Goal: Task Accomplishment & Management: Manage account settings

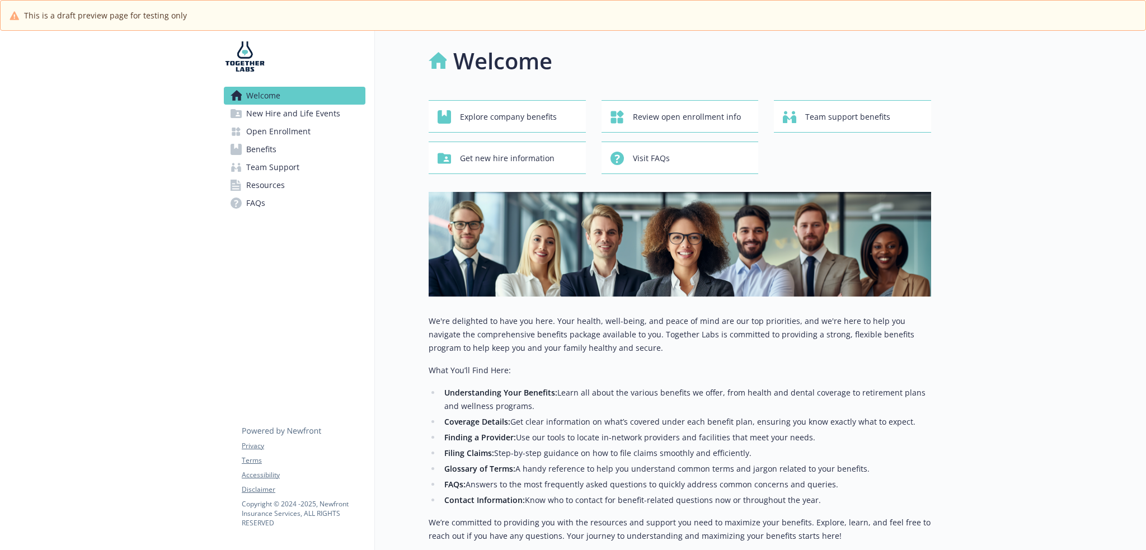
click at [309, 149] on link "Benefits" at bounding box center [295, 149] width 142 height 18
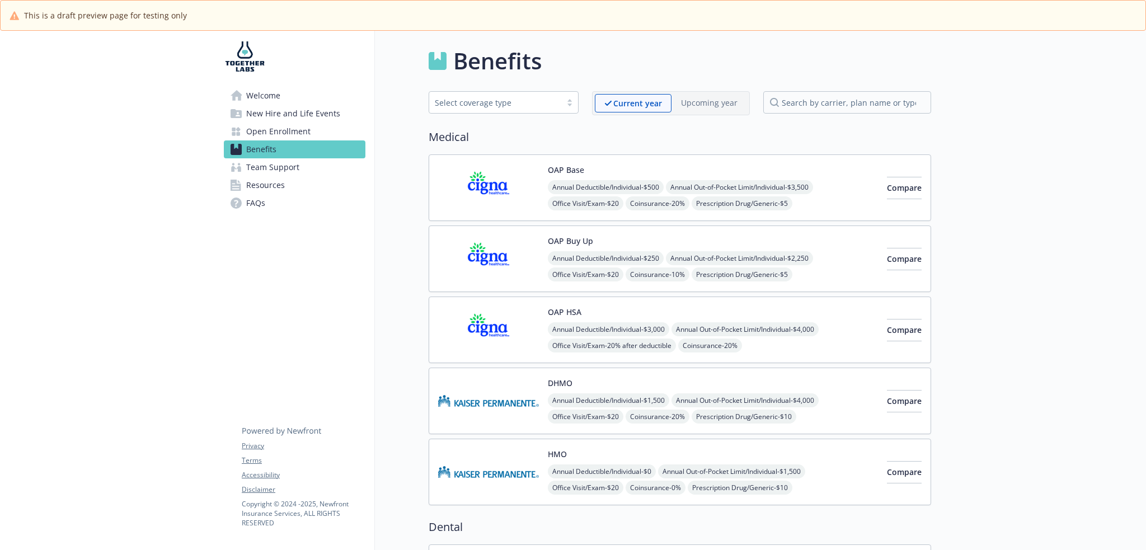
click at [590, 201] on span "Office Visit/Exam - $20" at bounding box center [586, 203] width 76 height 14
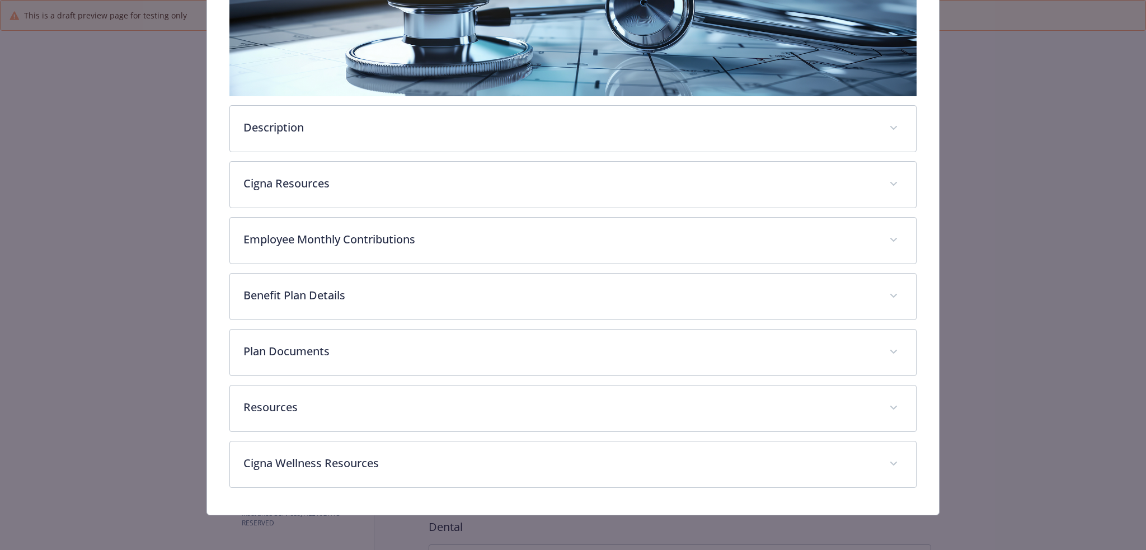
scroll to position [30, 0]
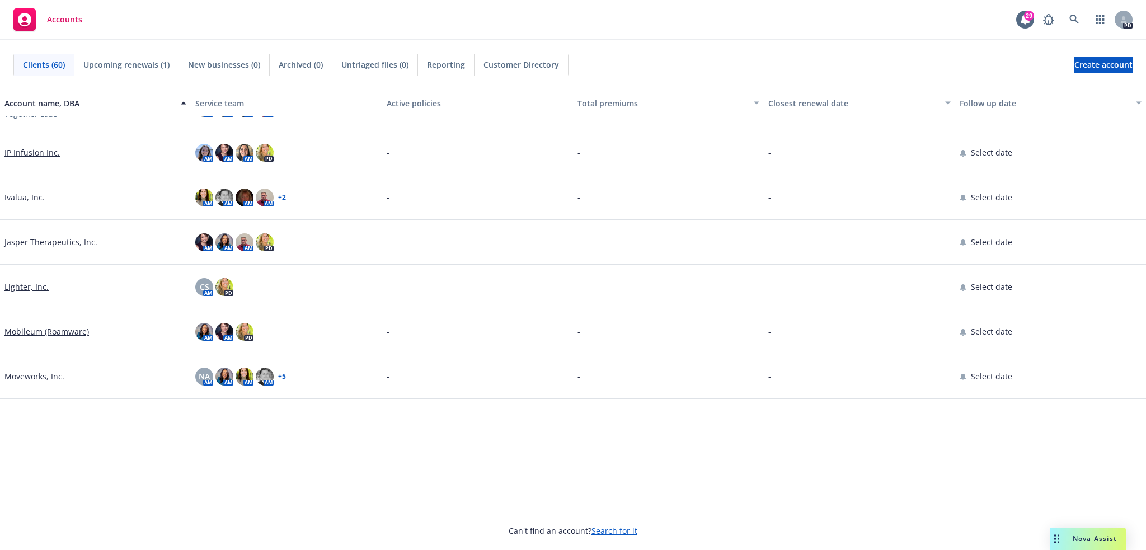
scroll to position [855, 0]
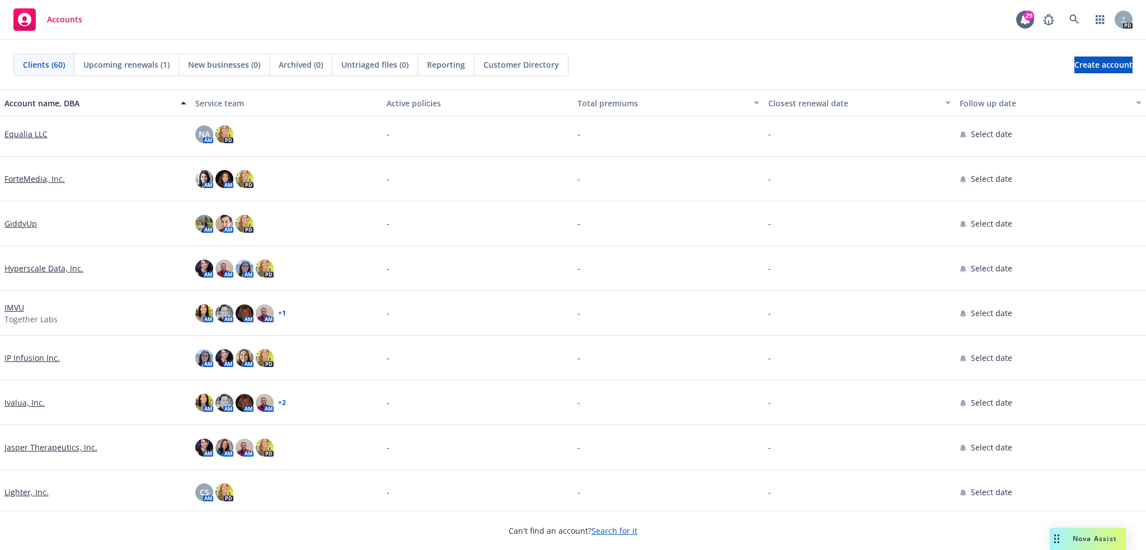
click at [15, 307] on link "IMVU" at bounding box center [14, 308] width 20 height 12
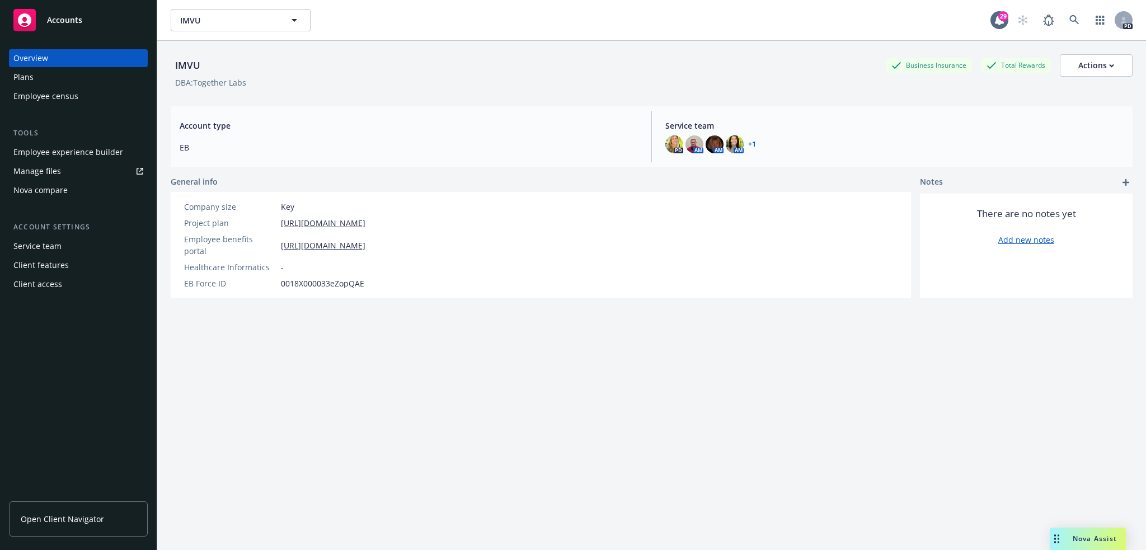
click at [83, 157] on div "Employee experience builder" at bounding box center [68, 152] width 110 height 18
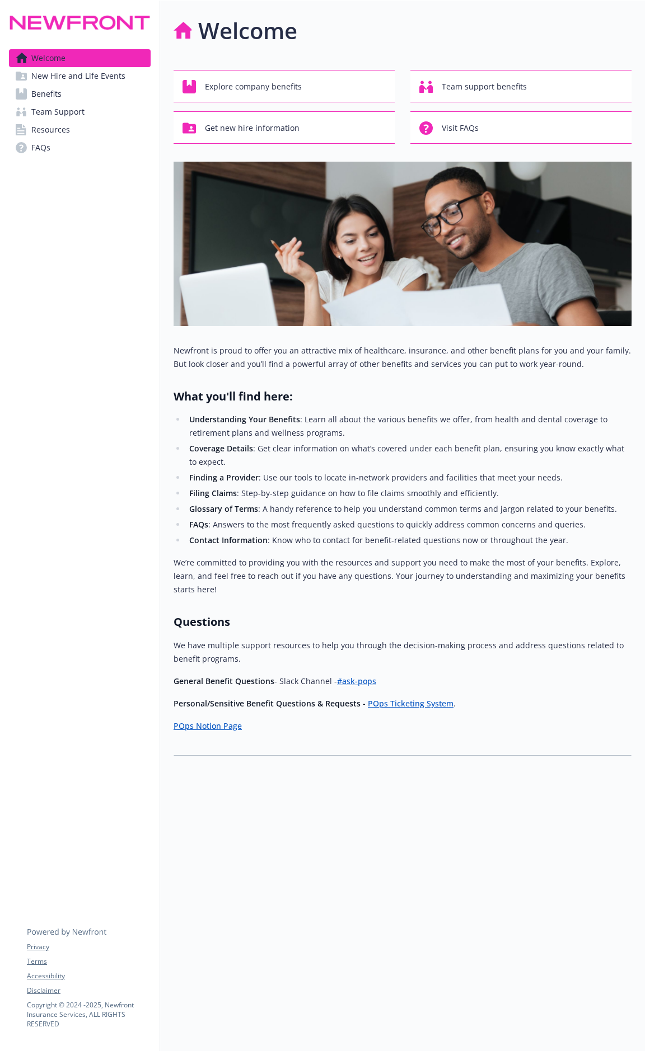
click at [84, 70] on span "New Hire and Life Events" at bounding box center [78, 76] width 94 height 18
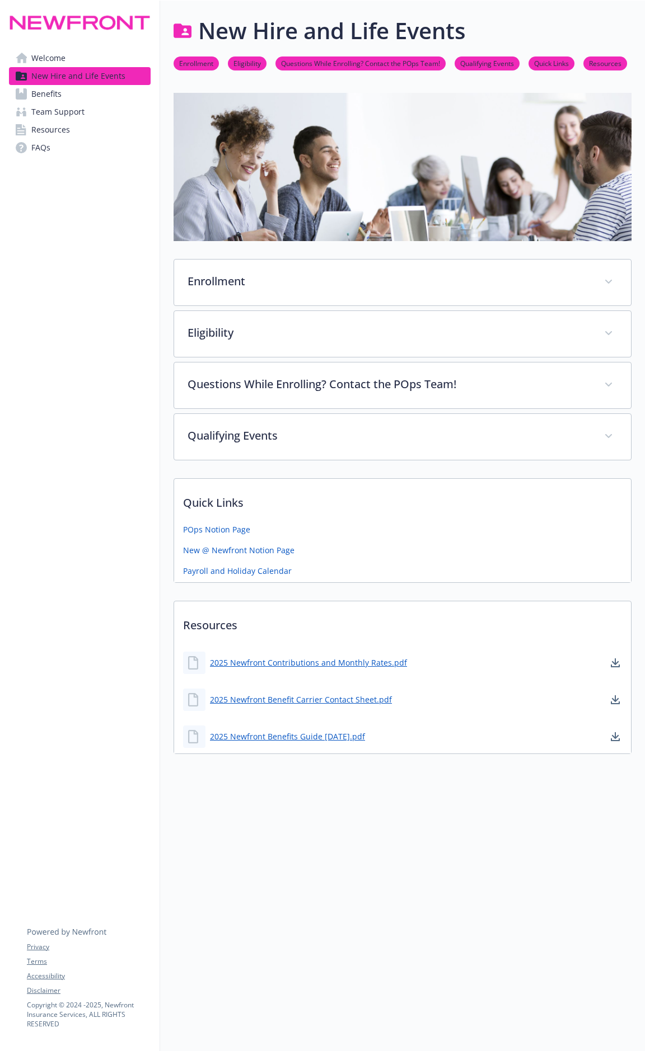
click at [79, 88] on link "Benefits" at bounding box center [80, 94] width 142 height 18
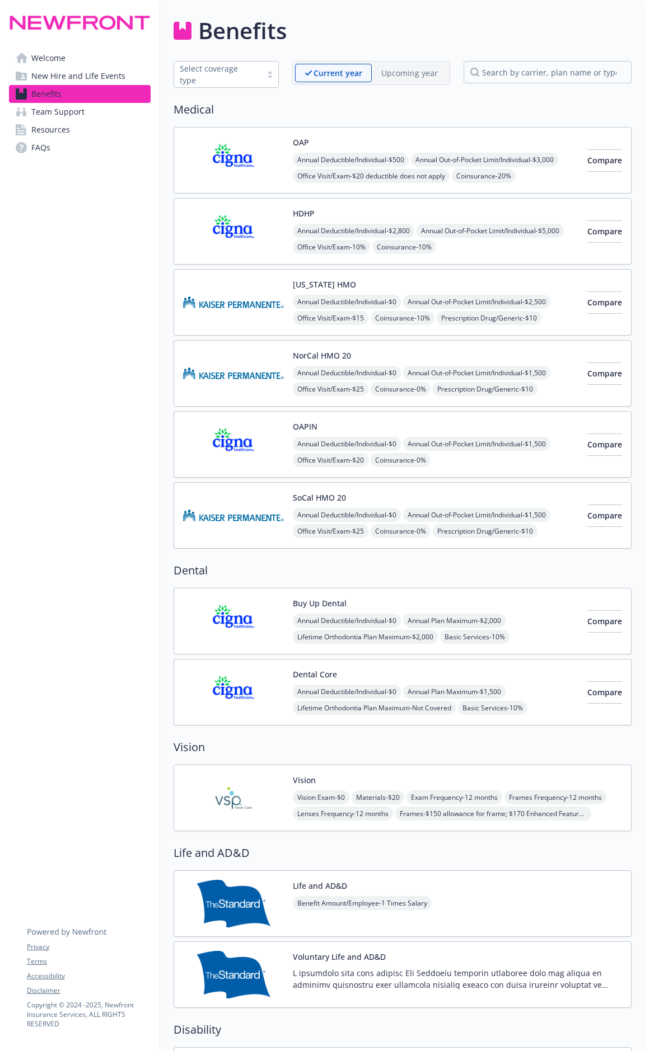
click at [307, 144] on button "OAP" at bounding box center [301, 143] width 16 height 12
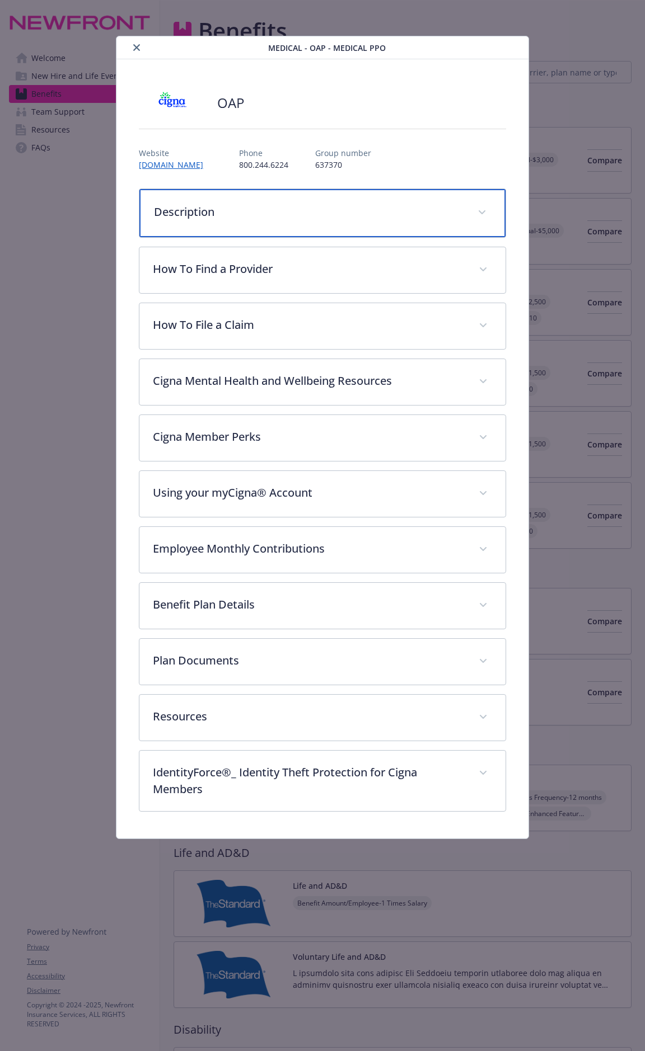
click at [312, 222] on div "Description" at bounding box center [321, 213] width 365 height 48
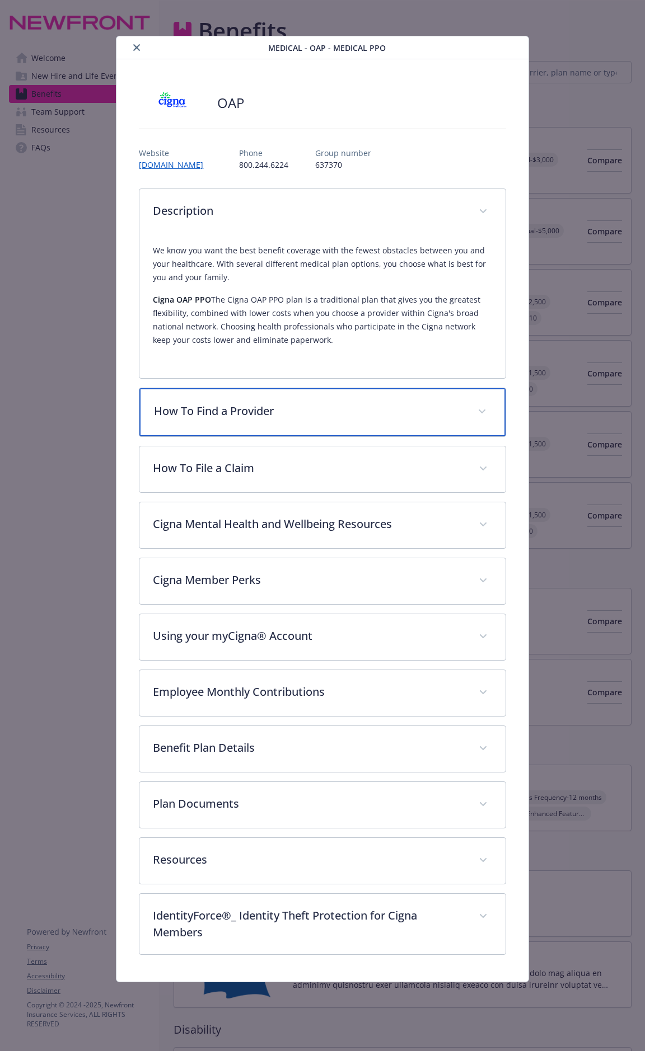
drag, startPoint x: 309, startPoint y: 400, endPoint x: 640, endPoint y: 442, distance: 333.3
click at [309, 400] on div "How To Find a Provider" at bounding box center [321, 412] width 365 height 48
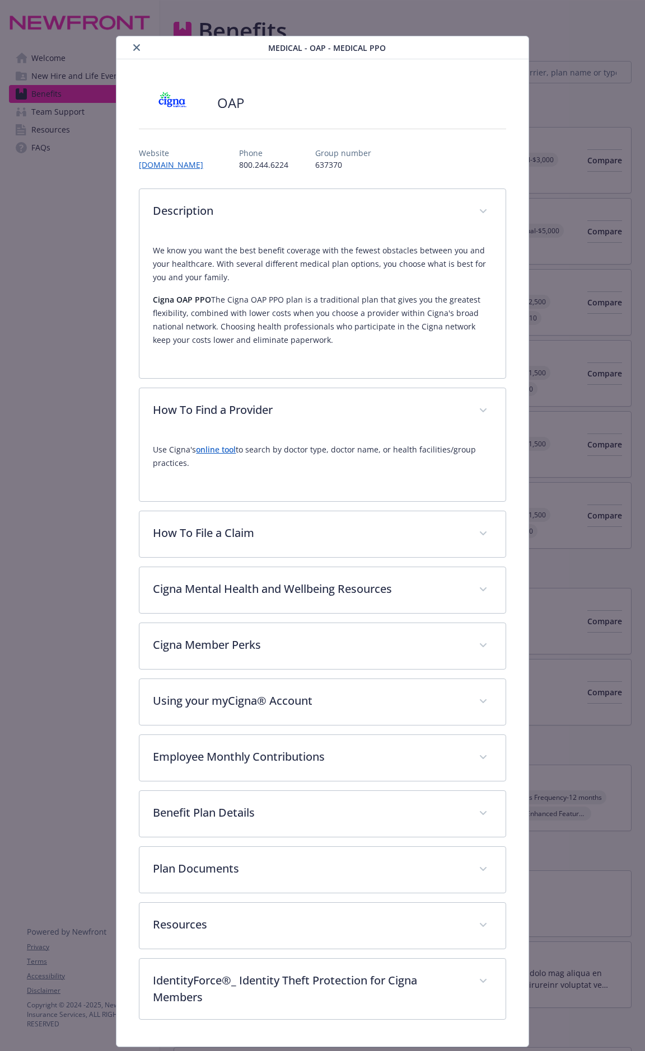
click at [220, 448] on link "online tool" at bounding box center [216, 449] width 40 height 11
drag, startPoint x: 153, startPoint y: 446, endPoint x: 186, endPoint y: 463, distance: 37.3
click at [186, 463] on p "Use Cigna's online tool to search by doctor type, doctor name, or health facili…" at bounding box center [322, 456] width 339 height 27
copy p "Use Cigna's online tool to search by doctor type, doctor name, or health facili…"
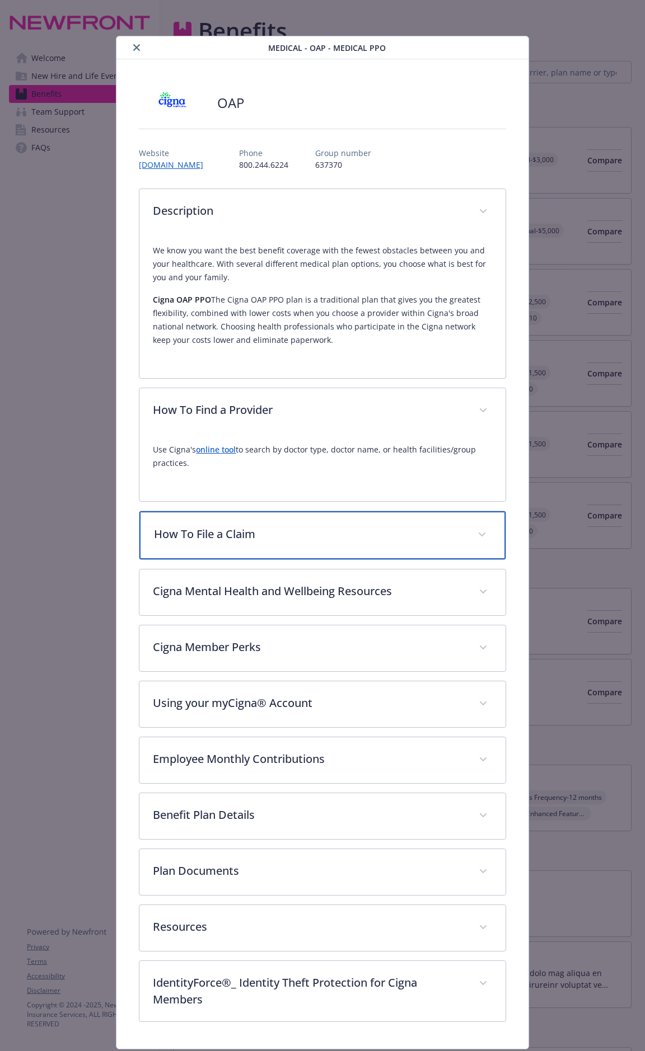
click at [284, 538] on p "How To File a Claim" at bounding box center [308, 534] width 309 height 17
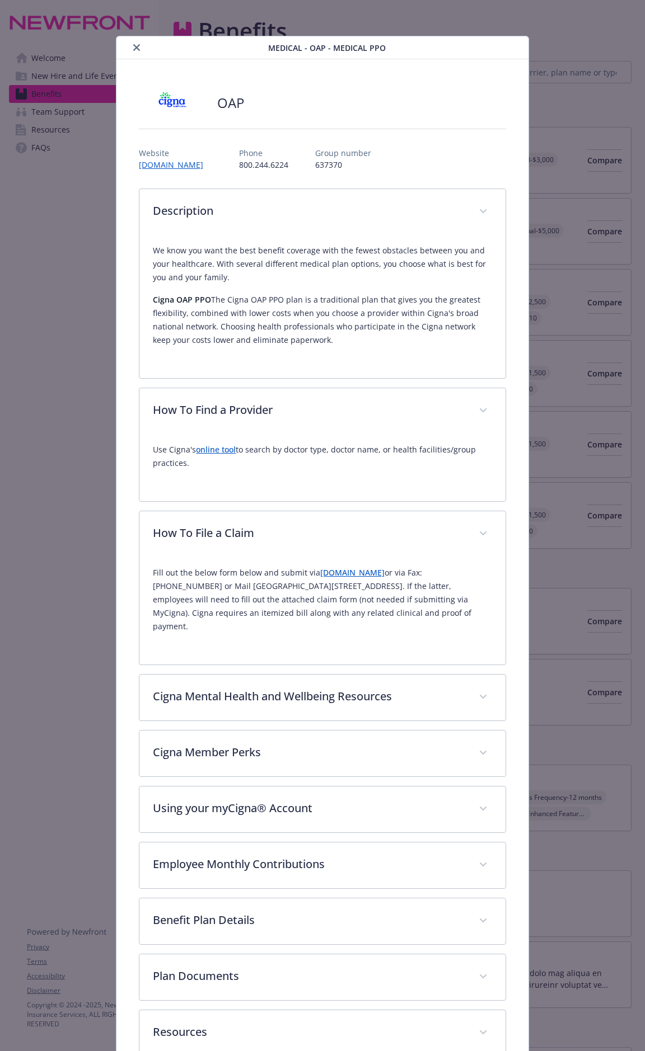
drag, startPoint x: 153, startPoint y: 571, endPoint x: 450, endPoint y: 615, distance: 299.9
click at [450, 550] on p "Fill out the below form below and submit via MyCigna.com or via Fax: (877) 804-…" at bounding box center [322, 599] width 339 height 67
copy p "Fill out the below form below and submit via MyCigna.com or via Fax: (877) 804-…"
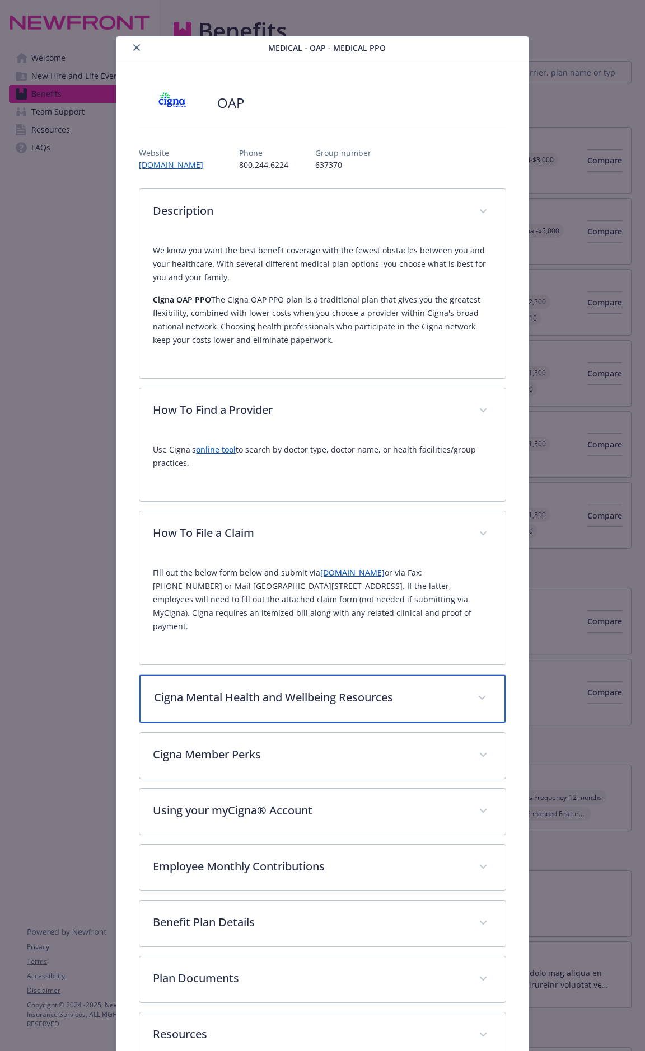
click at [294, 550] on p "Cigna Mental Health and Wellbeing Resources" at bounding box center [308, 697] width 309 height 17
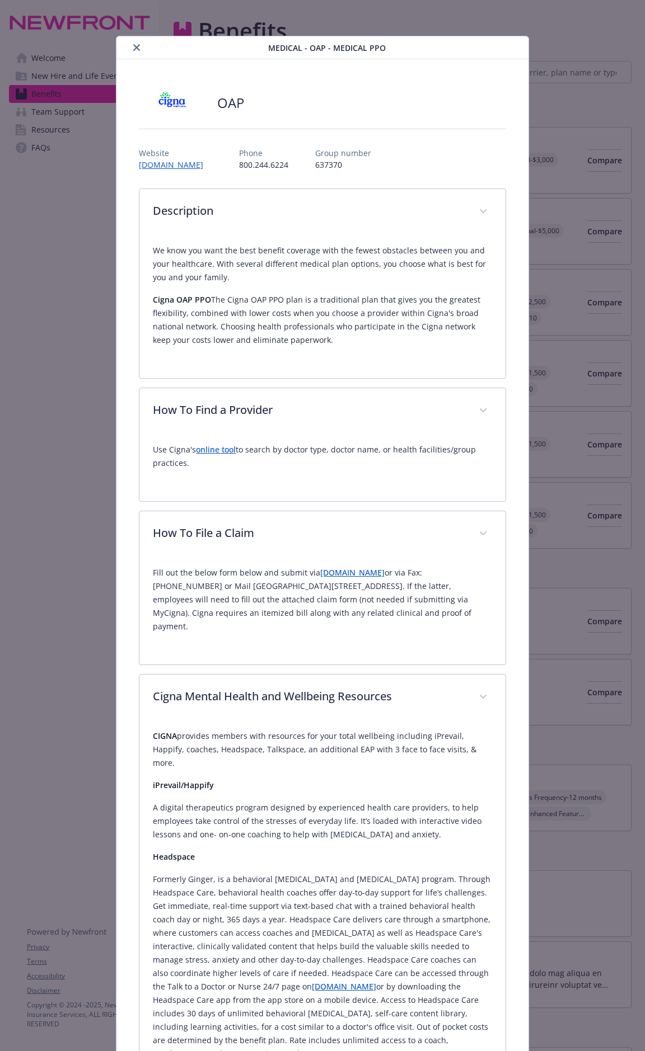
scroll to position [205, 0]
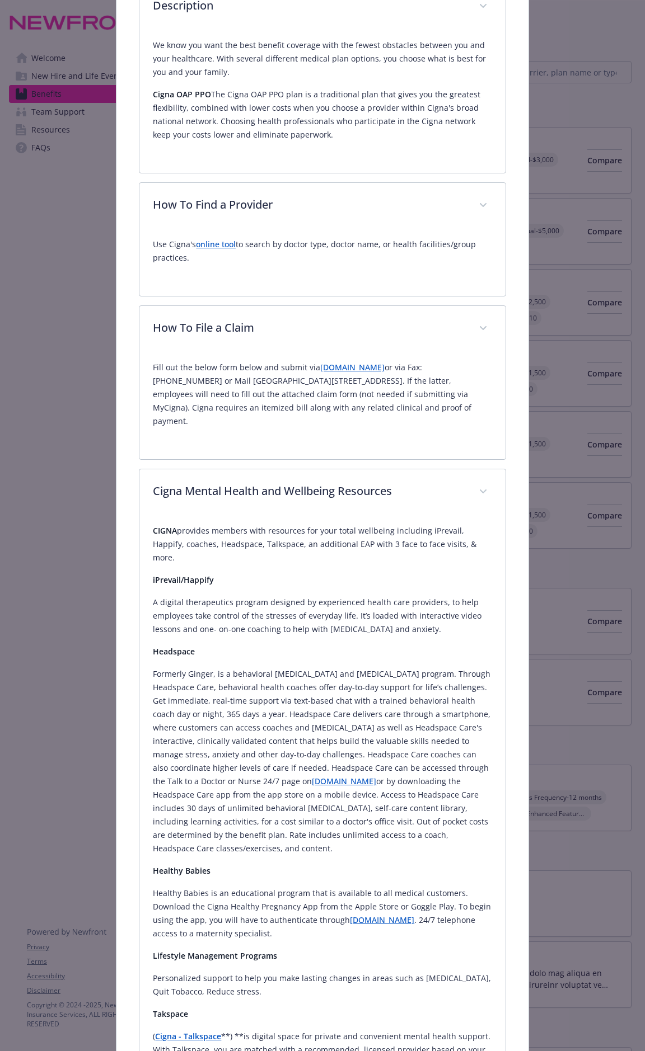
drag, startPoint x: 260, startPoint y: 542, endPoint x: 248, endPoint y: 542, distance: 11.2
click at [260, 542] on p "CIGNA provides members with resources for your total wellbeing including iPreva…" at bounding box center [322, 544] width 339 height 40
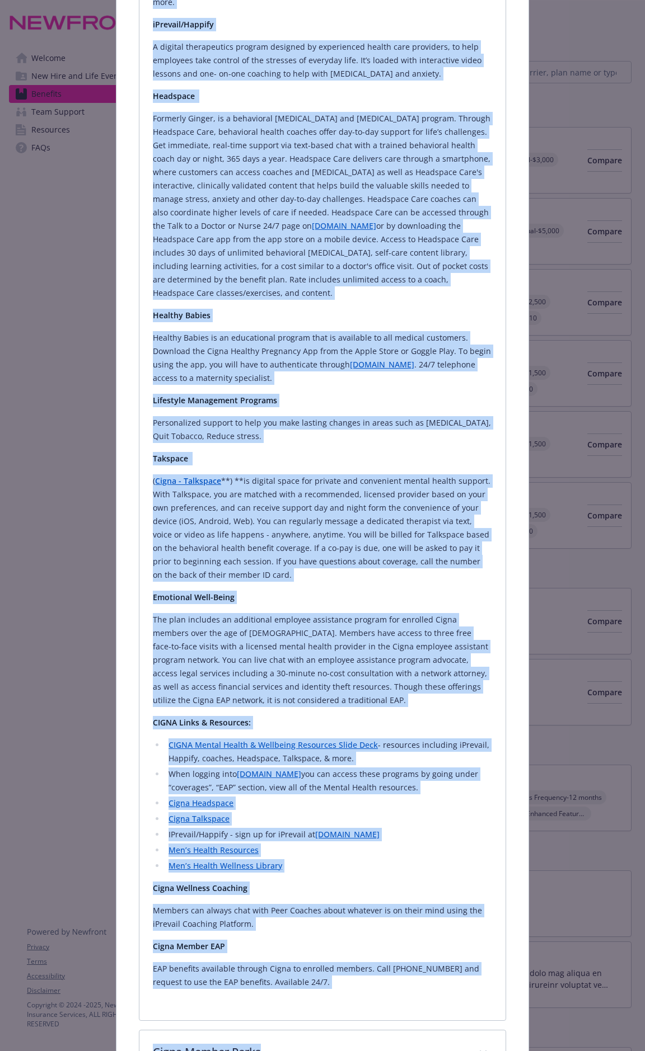
scroll to position [782, 0]
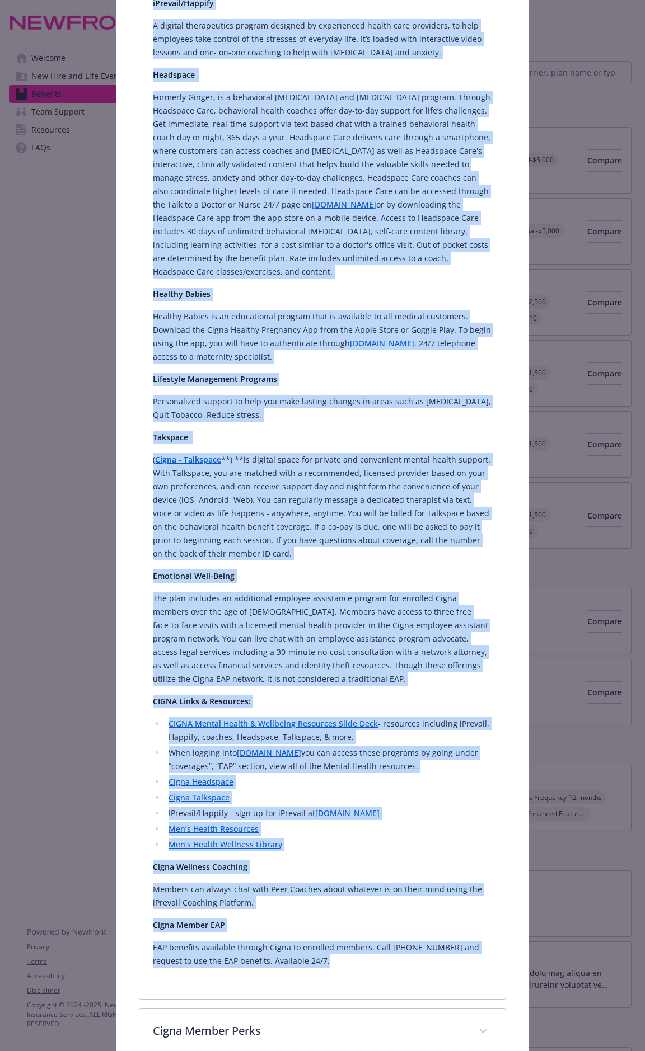
drag, startPoint x: 153, startPoint y: 516, endPoint x: 459, endPoint y: 951, distance: 532.2
click at [459, 550] on div "CIGNA provides members with resources for your total wellbeing including iPreva…" at bounding box center [322, 457] width 339 height 1021
copy div "CIGNA provides members with resources for your total wellbeing including iPreva…"
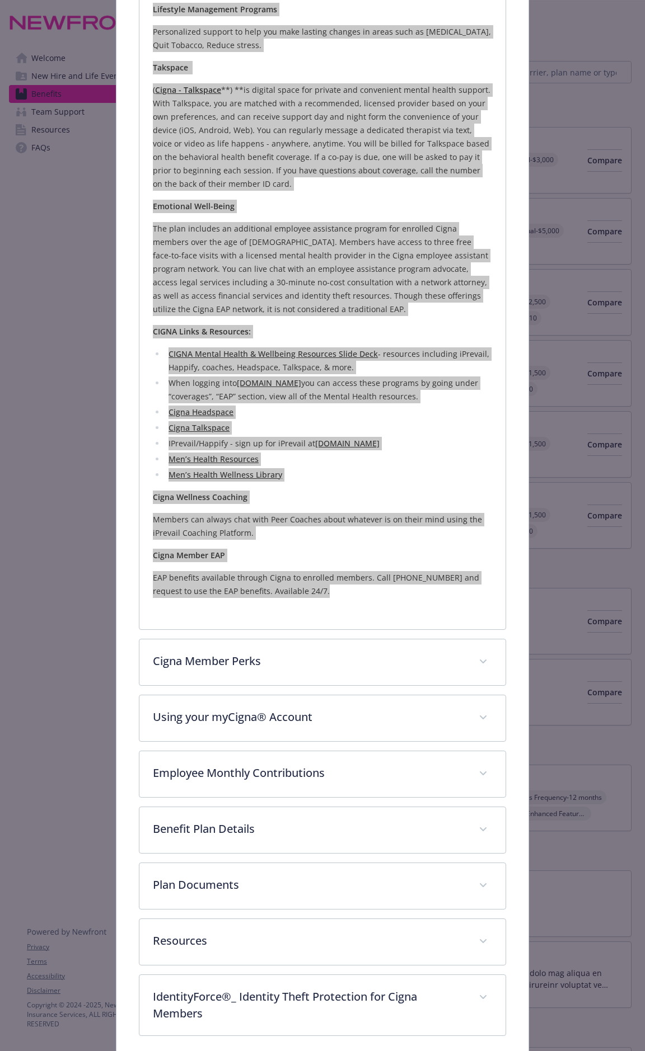
scroll to position [1187, 0]
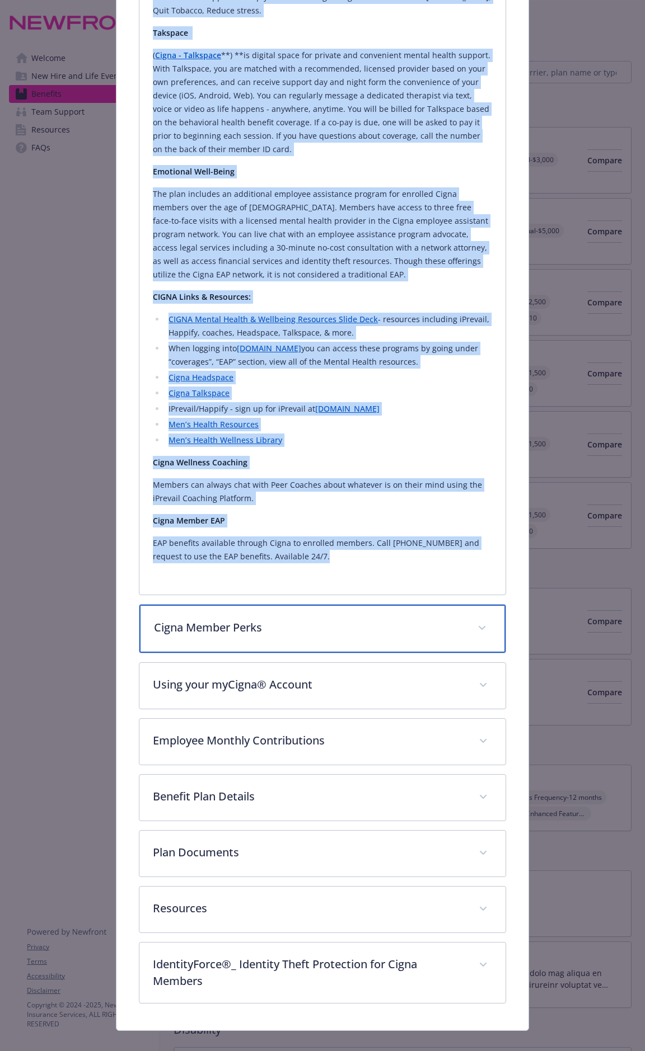
click at [247, 550] on p "Cigna Member Perks" at bounding box center [308, 627] width 309 height 17
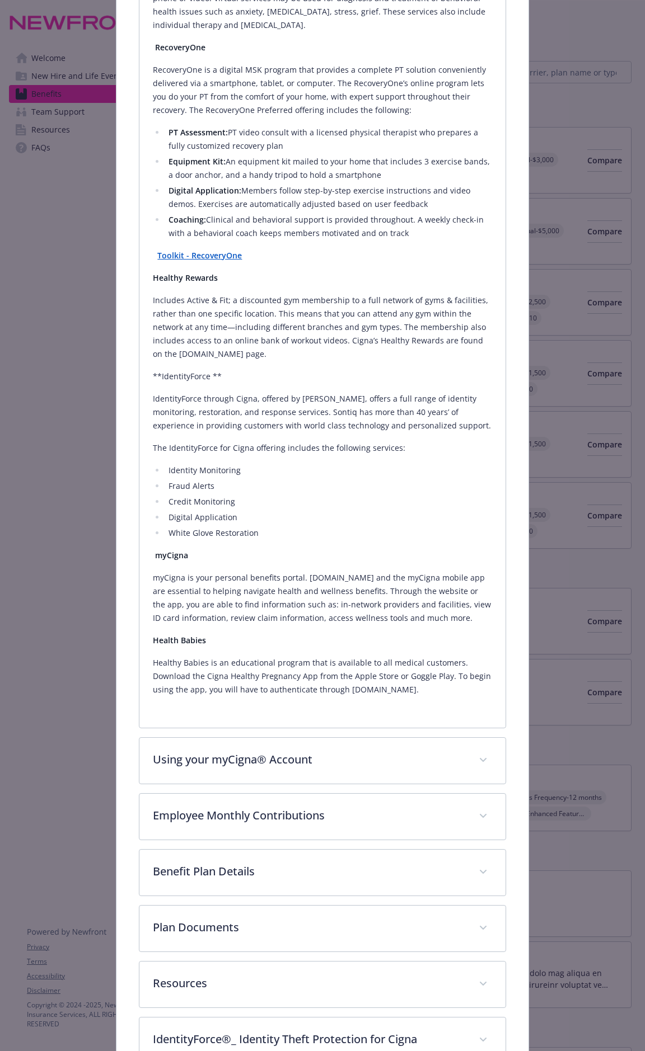
scroll to position [2035, 0]
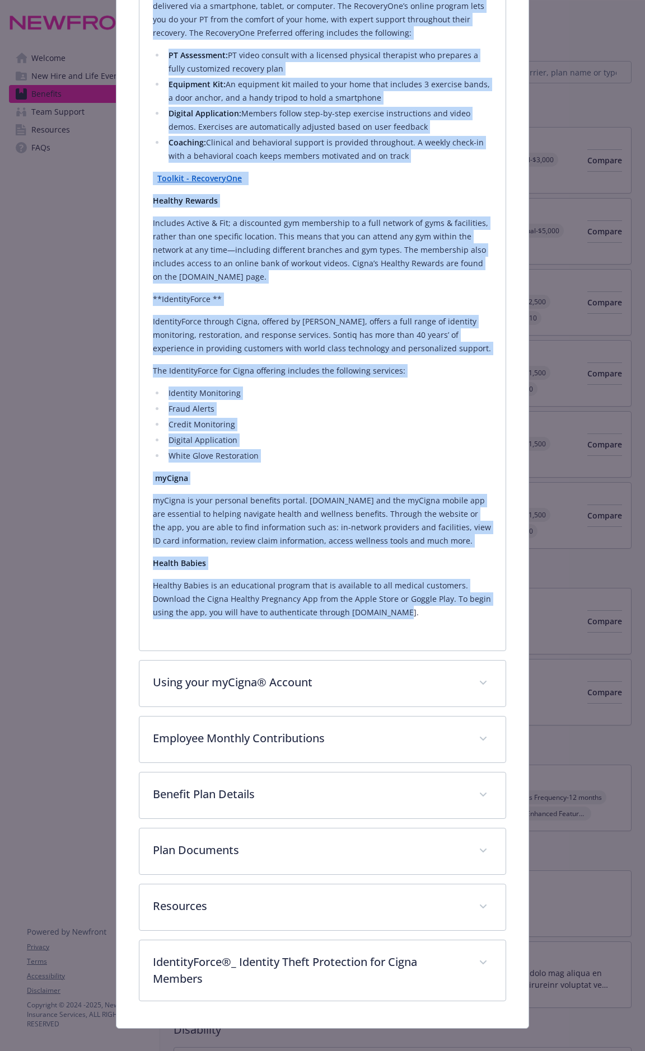
drag, startPoint x: 153, startPoint y: 243, endPoint x: 442, endPoint y: 610, distance: 467.4
click at [442, 550] on div "MDLive Through video-based behavioral outpatient care services, you get the car…" at bounding box center [322, 219] width 339 height 835
copy div "MDLive Through video-based behavioral outpatient care services, you get the car…"
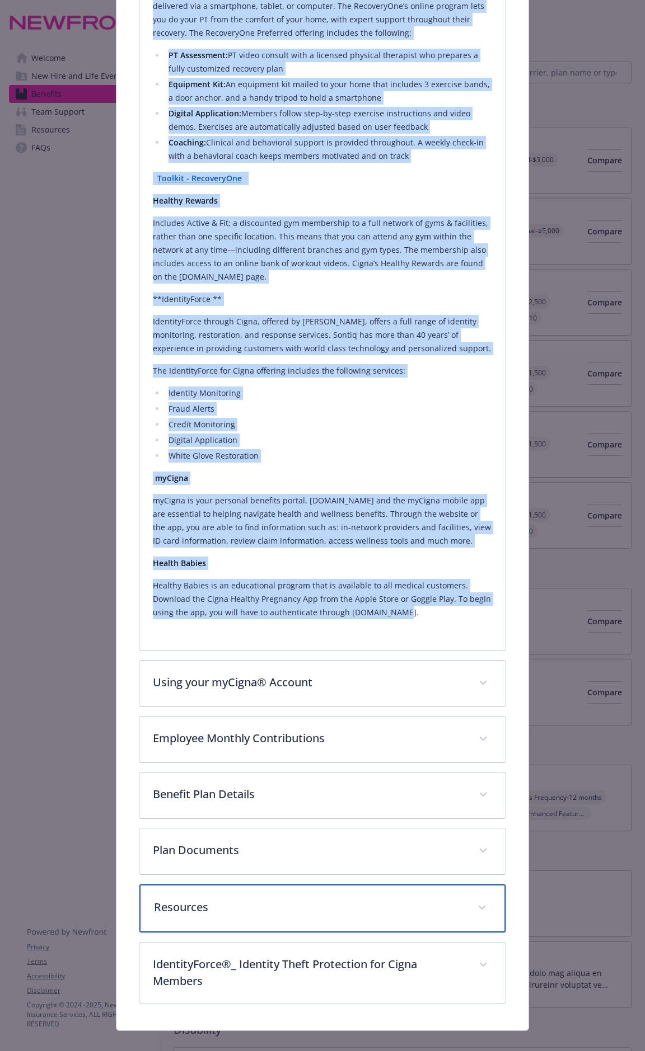
click at [280, 550] on div "Resources" at bounding box center [321, 909] width 365 height 48
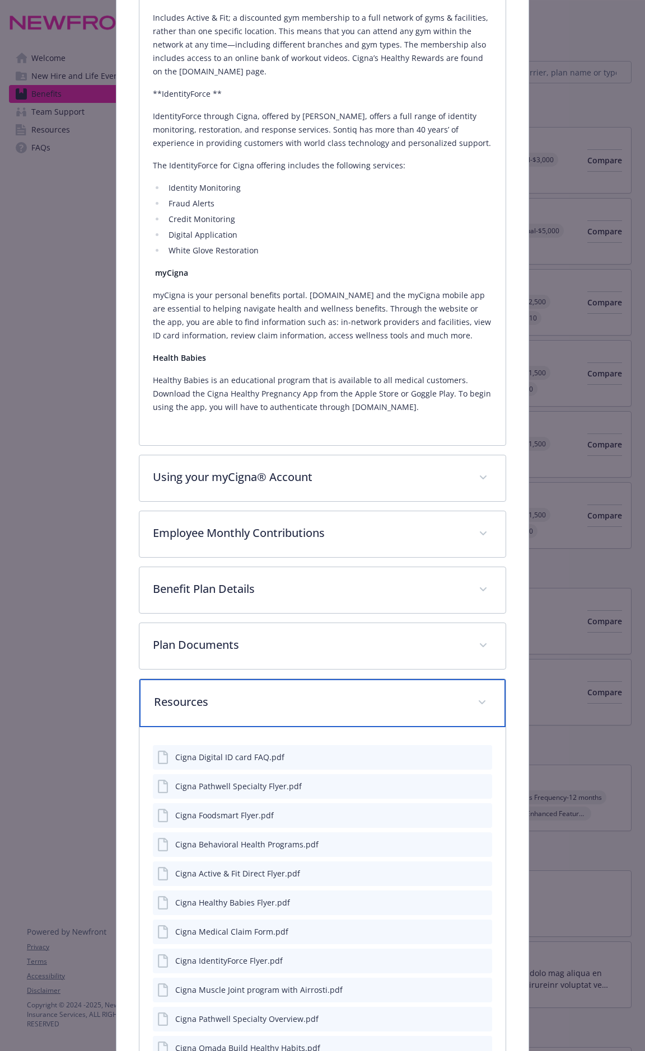
scroll to position [2446, 0]
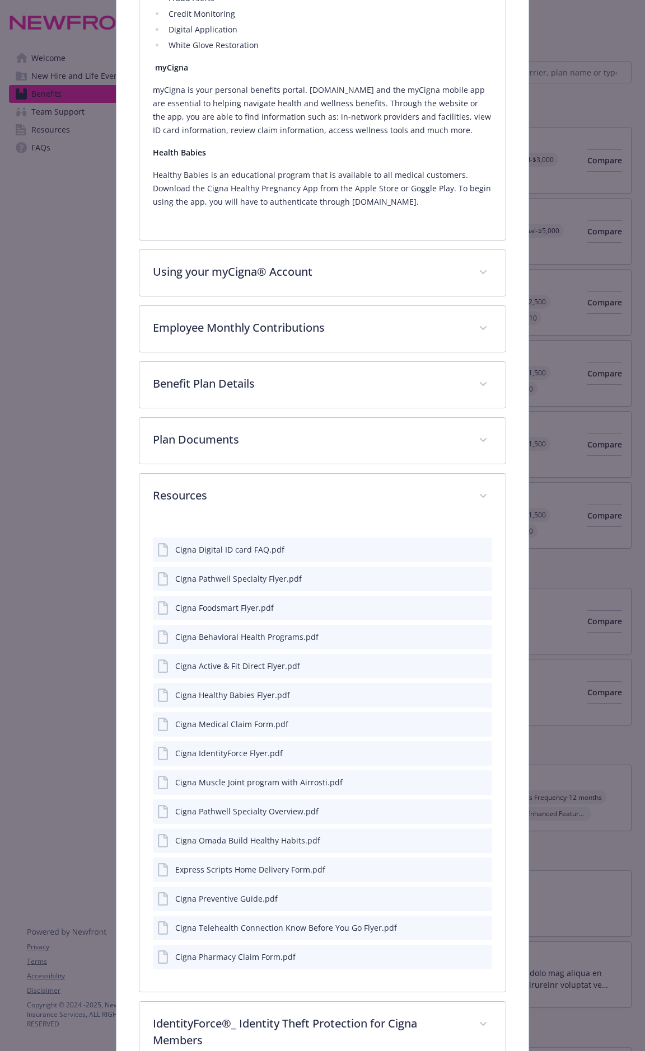
click at [476, 550] on icon "preview file" at bounding box center [481, 899] width 10 height 8
click at [476, 550] on icon "preview file" at bounding box center [481, 608] width 10 height 8
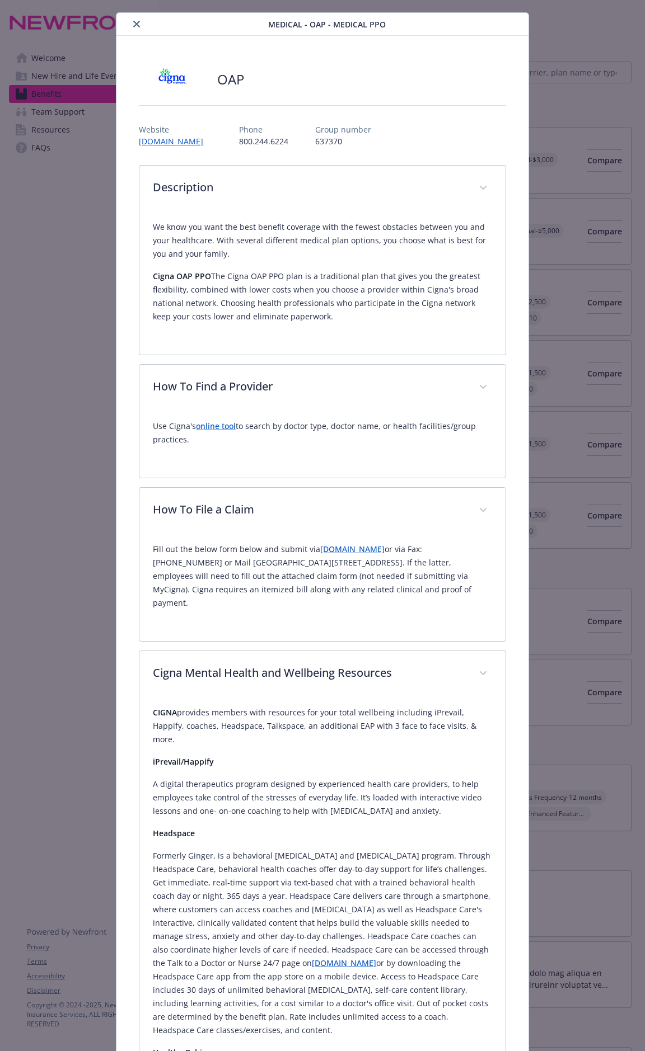
scroll to position [0, 0]
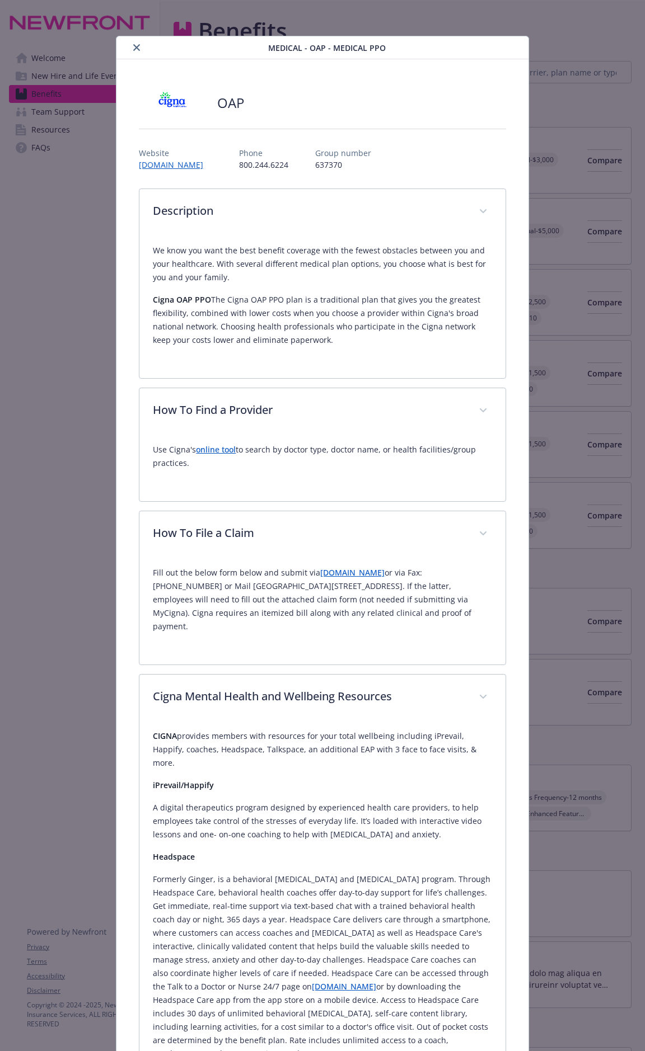
click at [139, 46] on button "close" at bounding box center [136, 47] width 13 height 13
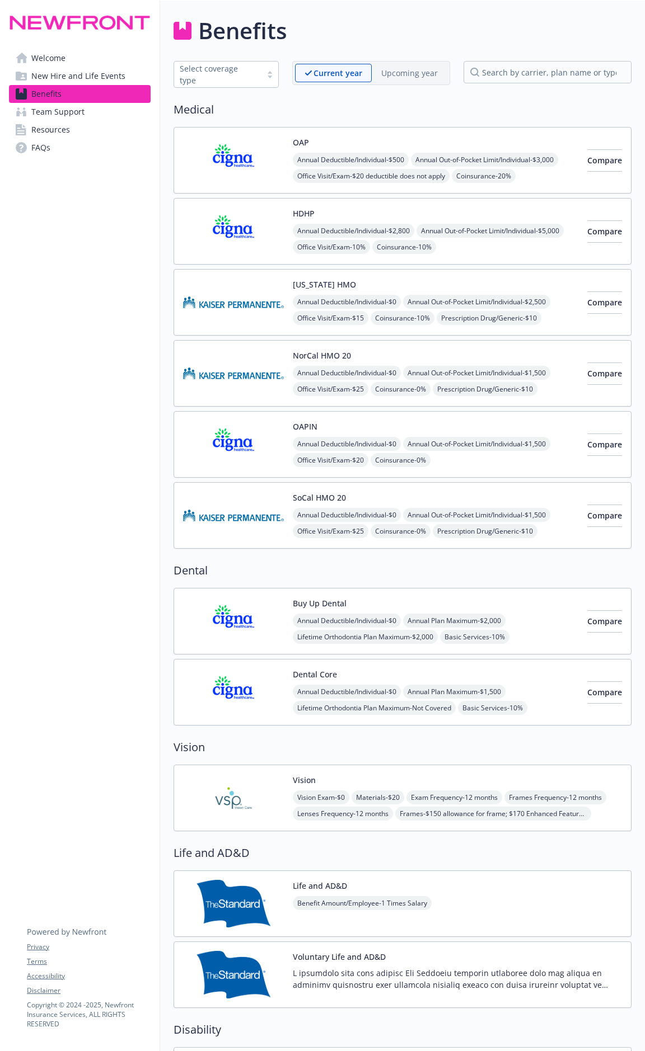
click at [465, 366] on div "Annual Deductible/Individual - $0 Annual Out-of-Pocket Limit/Individual - $1,50…" at bounding box center [435, 397] width 285 height 63
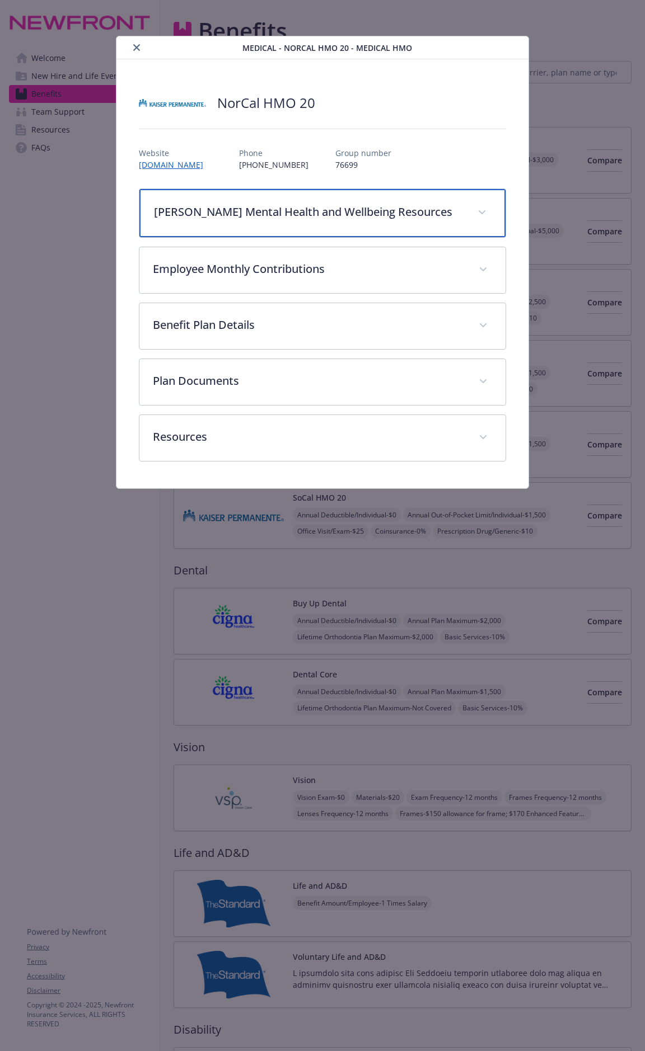
click at [364, 227] on div "[PERSON_NAME] Mental Health and Wellbeing Resources" at bounding box center [321, 213] width 365 height 48
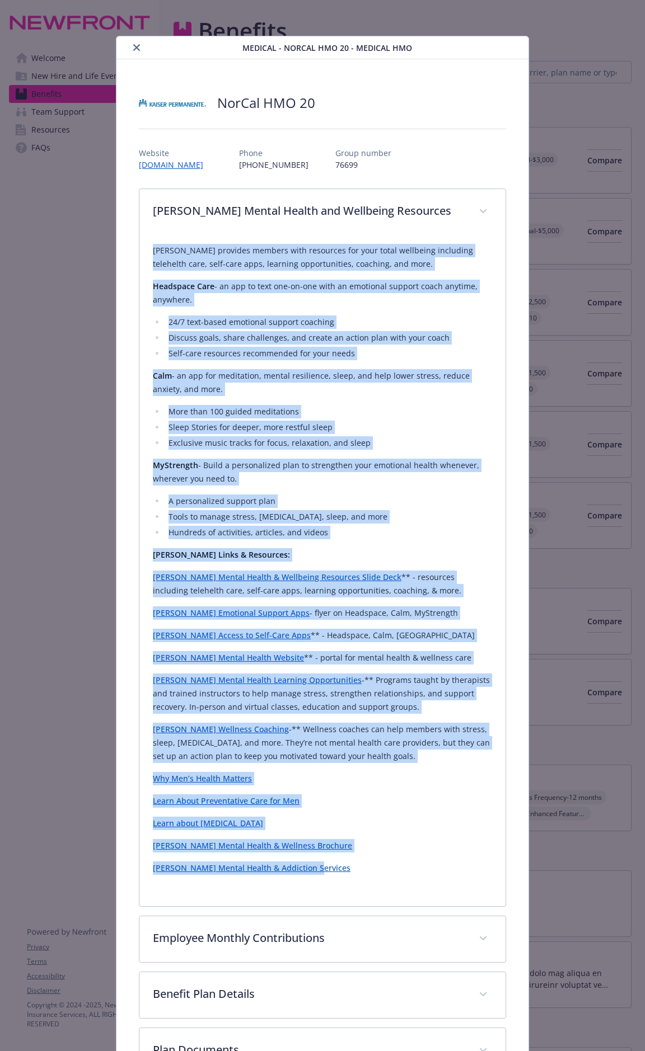
drag, startPoint x: 152, startPoint y: 247, endPoint x: 444, endPoint y: 860, distance: 679.1
click at [444, 550] on div "Kaiser provides members with resources for your total wellbeing including teleh…" at bounding box center [322, 559] width 339 height 631
copy div "Kaiser provides members with resources for your total wellbeing including teleh…"
click at [426, 504] on li "A personalized support plan" at bounding box center [328, 501] width 326 height 13
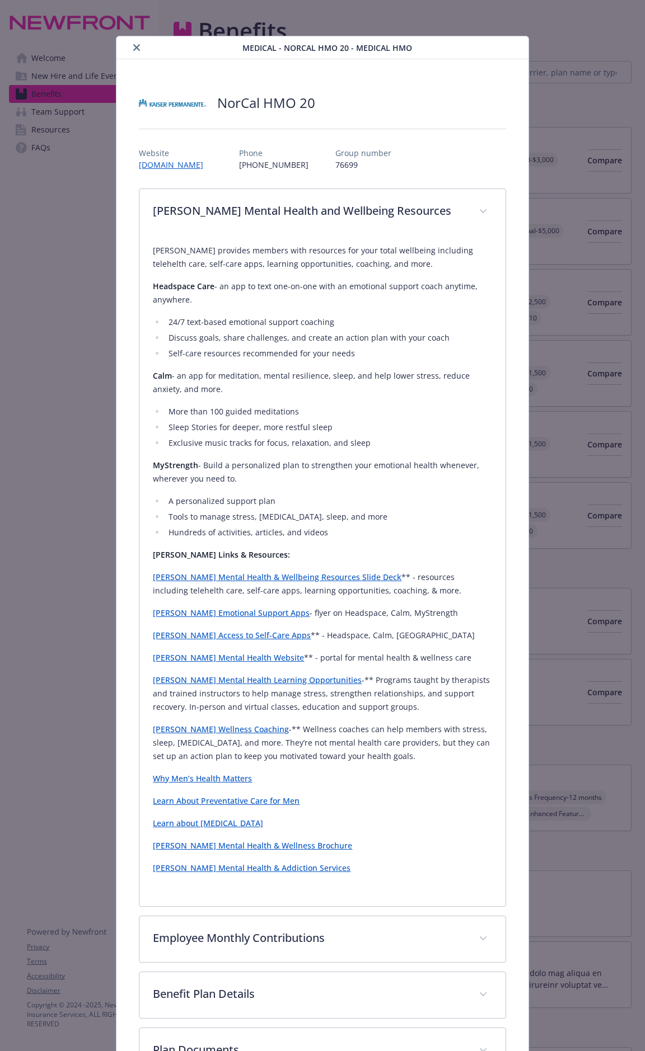
click at [219, 550] on link "[PERSON_NAME] Mental Health & Wellbeing Resources Slide Deck" at bounding box center [277, 577] width 248 height 11
click at [215, 550] on link "[PERSON_NAME] Emotional Support Apps" at bounding box center [231, 613] width 157 height 11
click at [195, 550] on link "[PERSON_NAME] Access to Self-Care Apps" at bounding box center [232, 635] width 158 height 11
click at [217, 550] on link "[PERSON_NAME] Mental Health Website" at bounding box center [228, 657] width 151 height 11
click at [200, 550] on link "[PERSON_NAME] Wellness Coaching" at bounding box center [221, 729] width 136 height 11
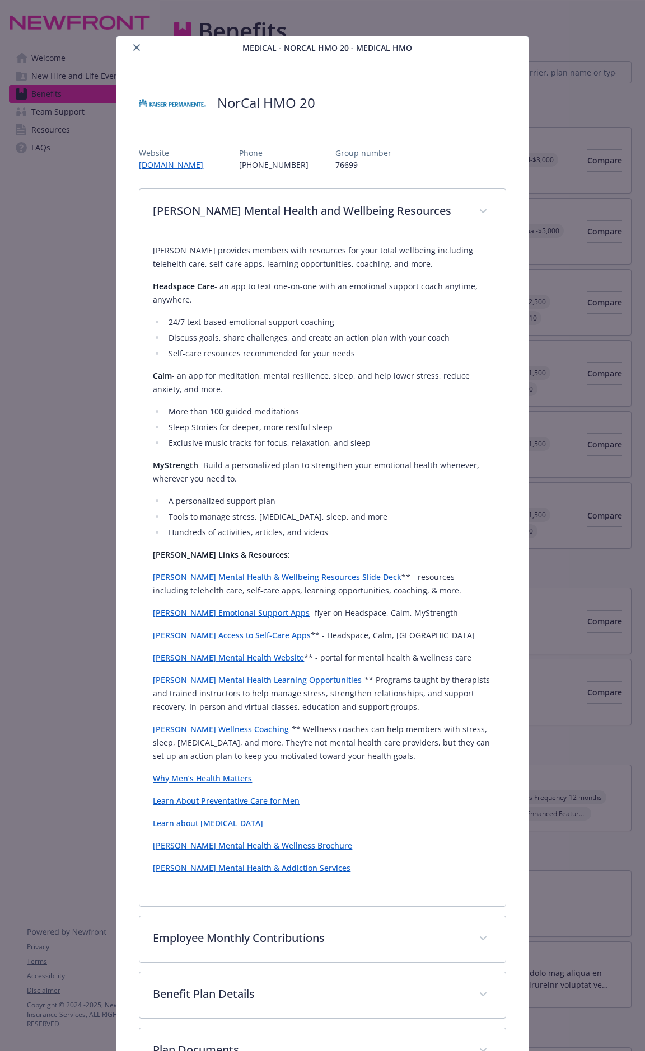
click at [218, 550] on link "Why Men’s Health Matters" at bounding box center [202, 778] width 99 height 11
click at [202, 550] on link "Learn about [MEDICAL_DATA]" at bounding box center [208, 823] width 110 height 11
click at [197, 550] on link "[PERSON_NAME] Mental Health & Wellness Brochure" at bounding box center [252, 845] width 199 height 11
click at [255, 550] on link "[PERSON_NAME] Mental Health & Addiction Services" at bounding box center [252, 868] width 198 height 11
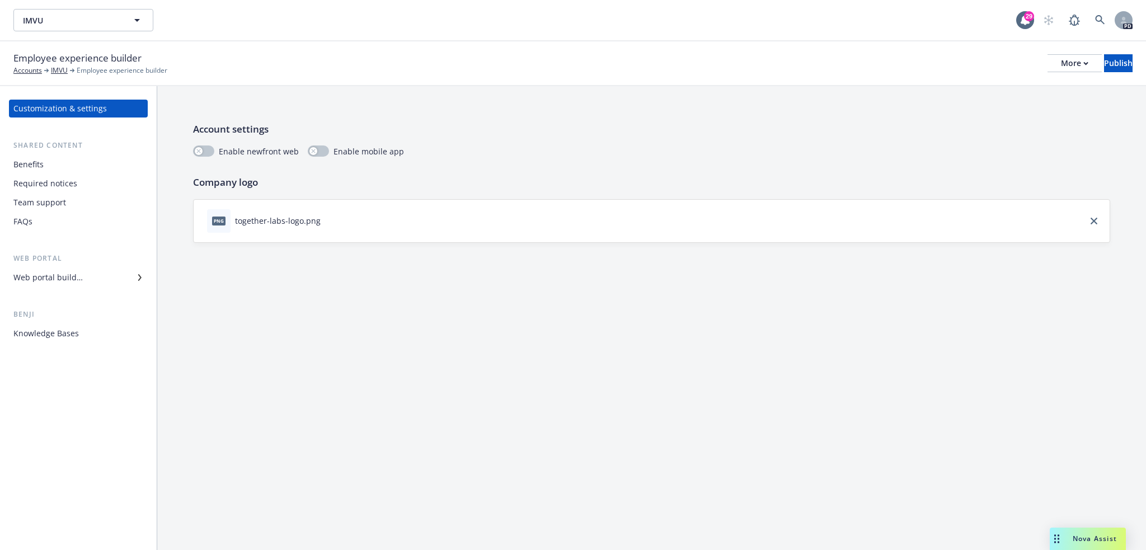
drag, startPoint x: 59, startPoint y: 276, endPoint x: 68, endPoint y: 276, distance: 8.4
click at [59, 276] on div "Web portal builder" at bounding box center [47, 278] width 69 height 18
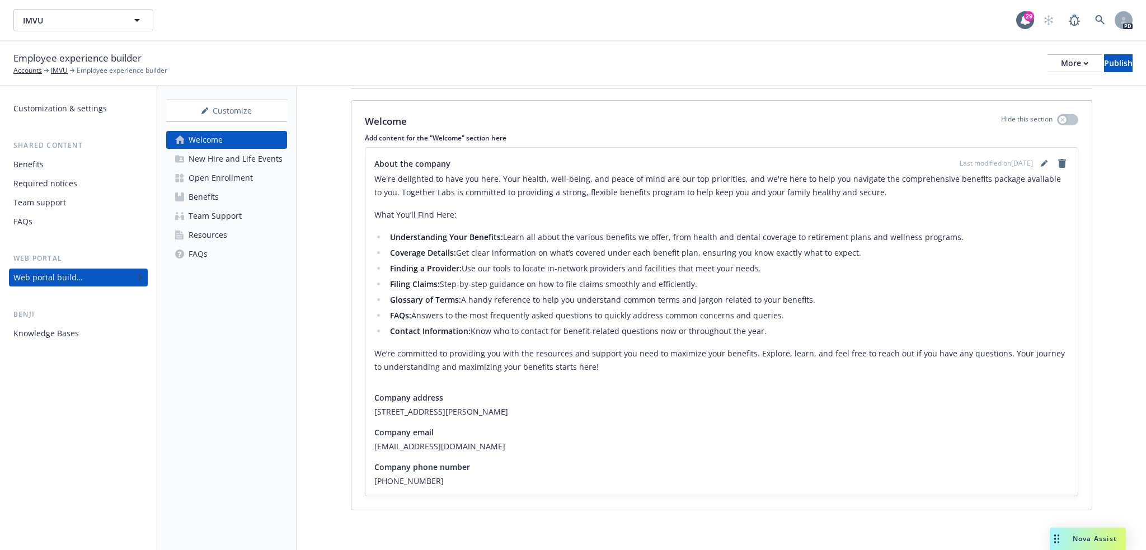
scroll to position [151, 0]
click at [268, 154] on div "New Hire and Life Events" at bounding box center [236, 159] width 94 height 18
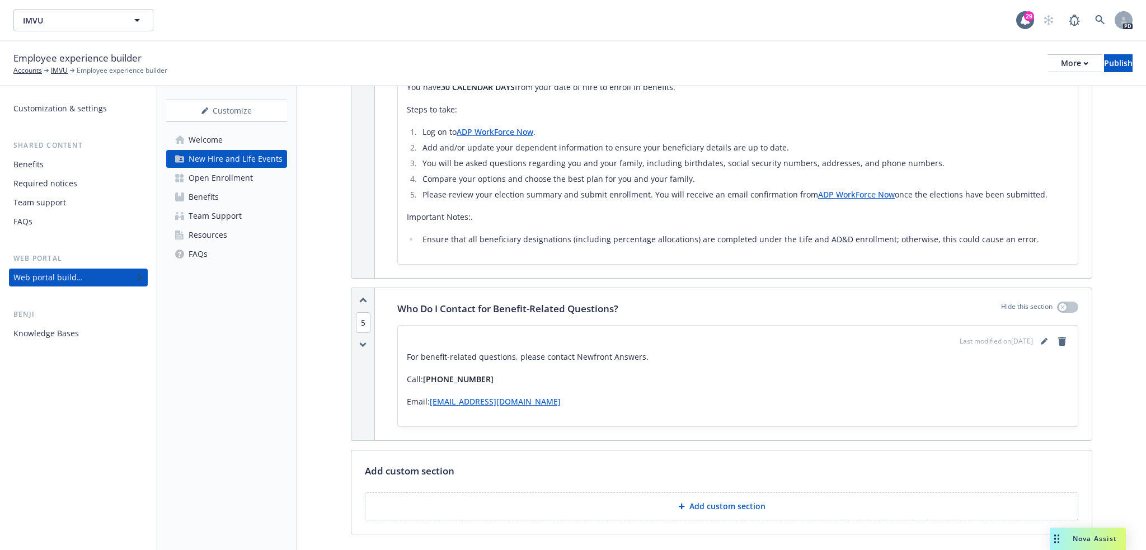
scroll to position [1641, 0]
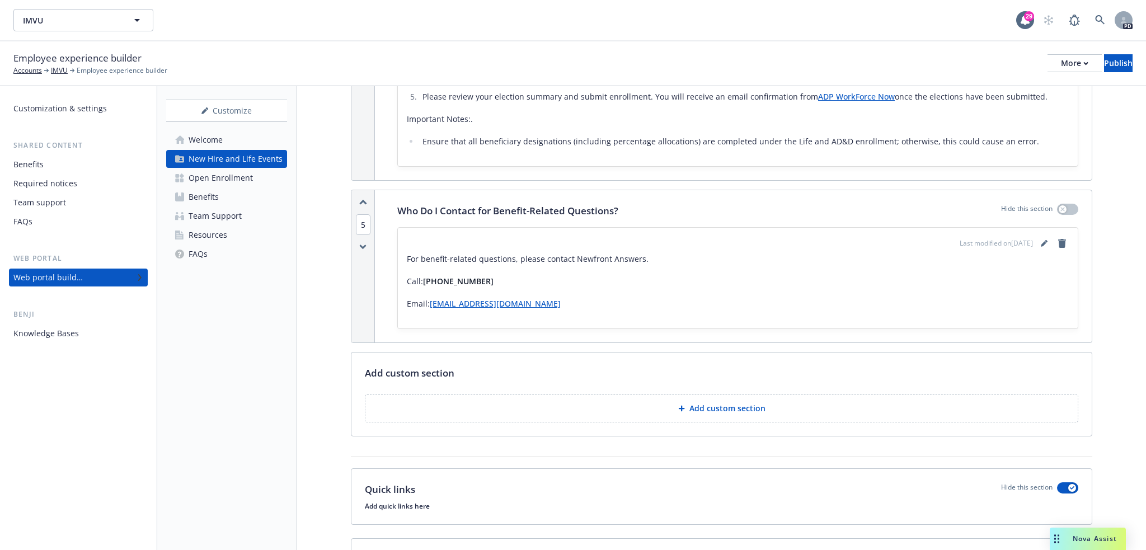
click at [407, 255] on p "For benefit-related questions, please contact Newfront Answers." at bounding box center [738, 258] width 662 height 13
click at [1045, 242] on icon "editPencil" at bounding box center [1046, 241] width 3 height 3
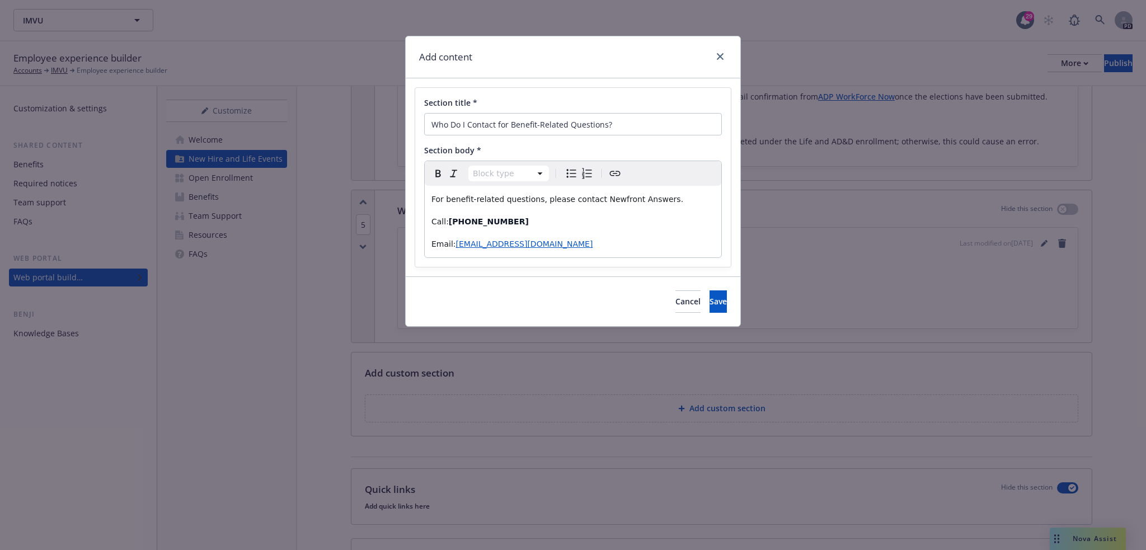
click at [428, 196] on div "For benefit-related questions, please contact Newfront Answers. Call: 866-511-9…" at bounding box center [573, 222] width 297 height 72
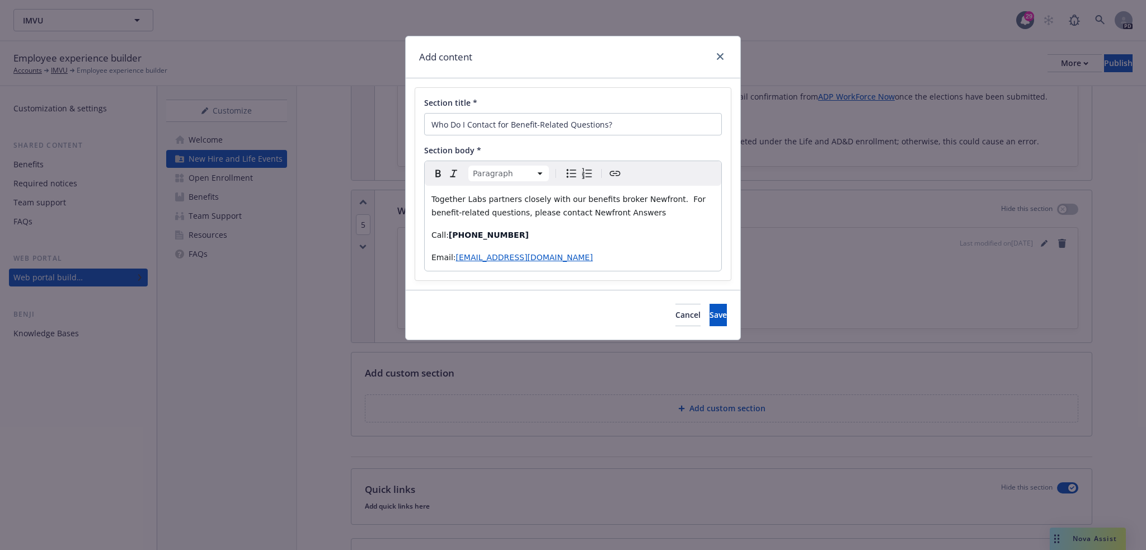
click at [546, 213] on span "Together Labs partners closely with our benefits broker Newfront. For benefit-r…" at bounding box center [569, 206] width 277 height 22
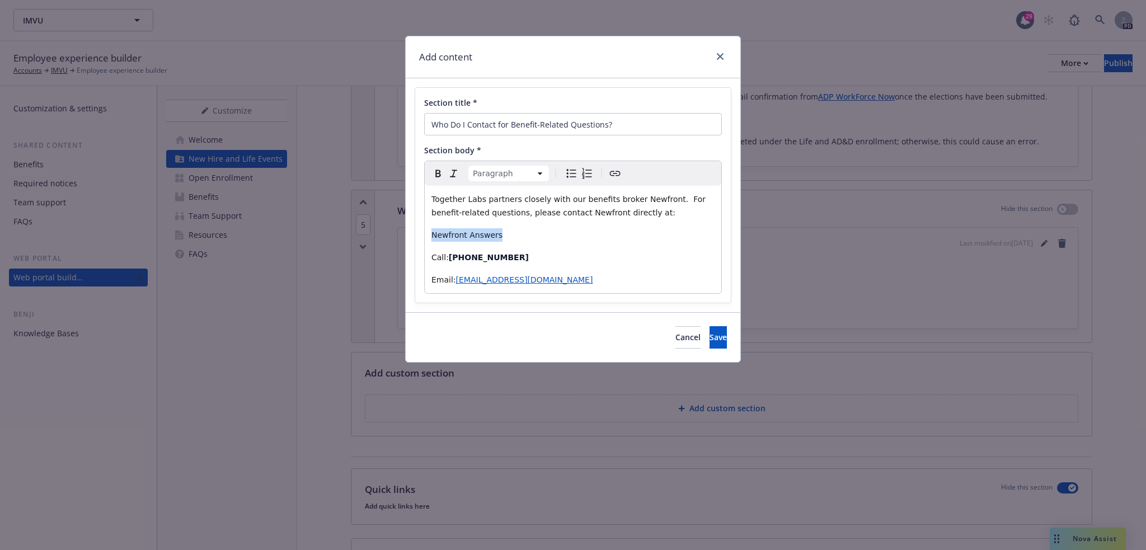
drag, startPoint x: 480, startPoint y: 235, endPoint x: 430, endPoint y: 231, distance: 50.0
click at [430, 231] on div "Together Labs partners closely with our benefits broker Newfront. For benefit-r…" at bounding box center [573, 239] width 297 height 107
click at [437, 175] on icon "Bold" at bounding box center [437, 173] width 13 height 13
click at [567, 249] on div "Together Labs partners closely with our benefits broker Newfront. For benefit-r…" at bounding box center [573, 239] width 297 height 107
click at [715, 341] on button "Save" at bounding box center [718, 337] width 17 height 22
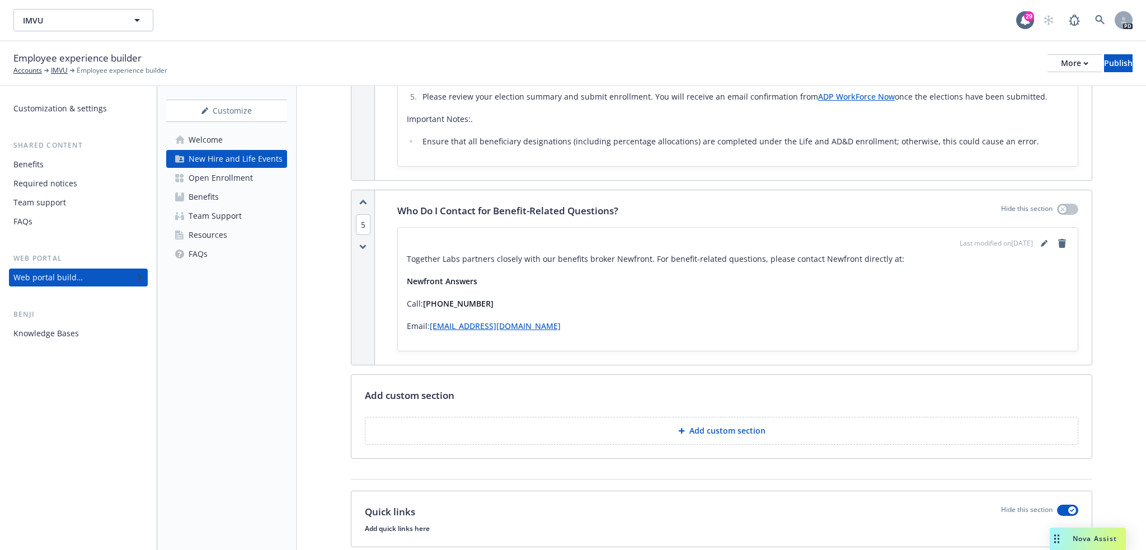
scroll to position [1749, 0]
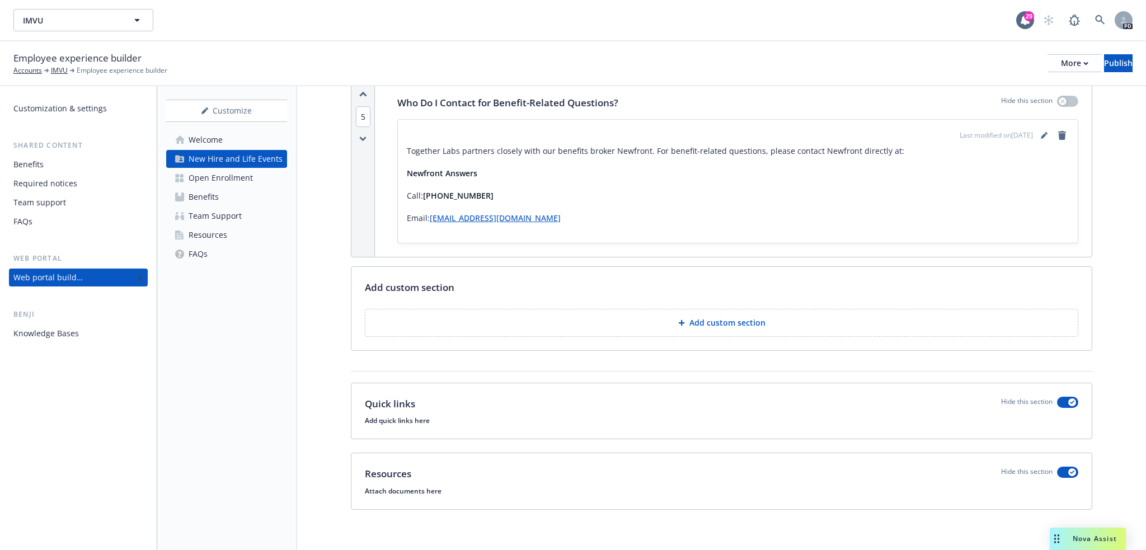
click at [237, 180] on div "Open Enrollment" at bounding box center [221, 178] width 64 height 18
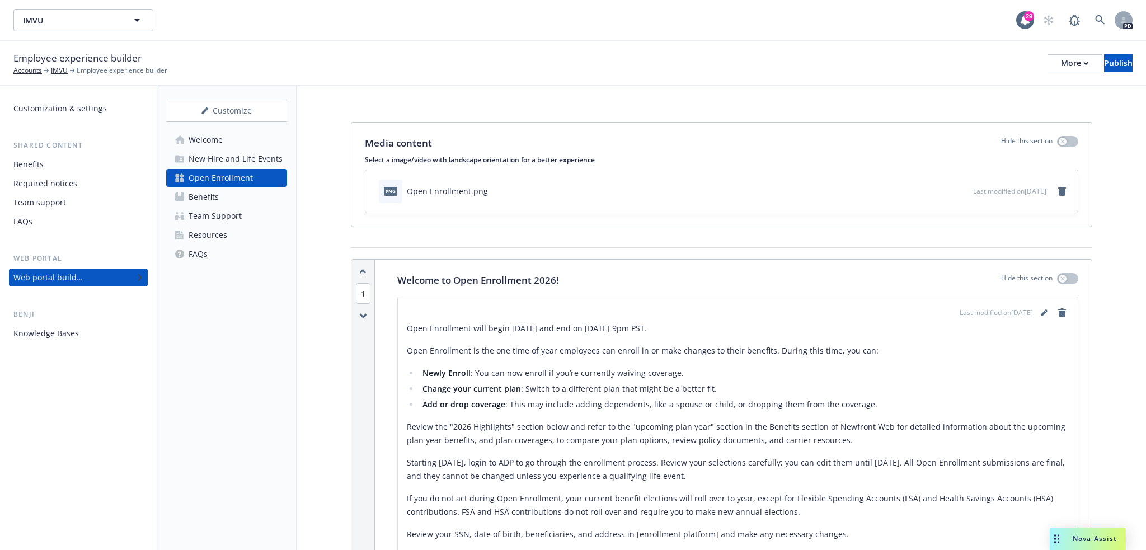
click at [589, 327] on p "Open Enrollment will begin November 5th and end on November 19th at 9pm PST." at bounding box center [738, 328] width 662 height 13
click at [1041, 314] on icon "editPencil" at bounding box center [1044, 314] width 6 height 6
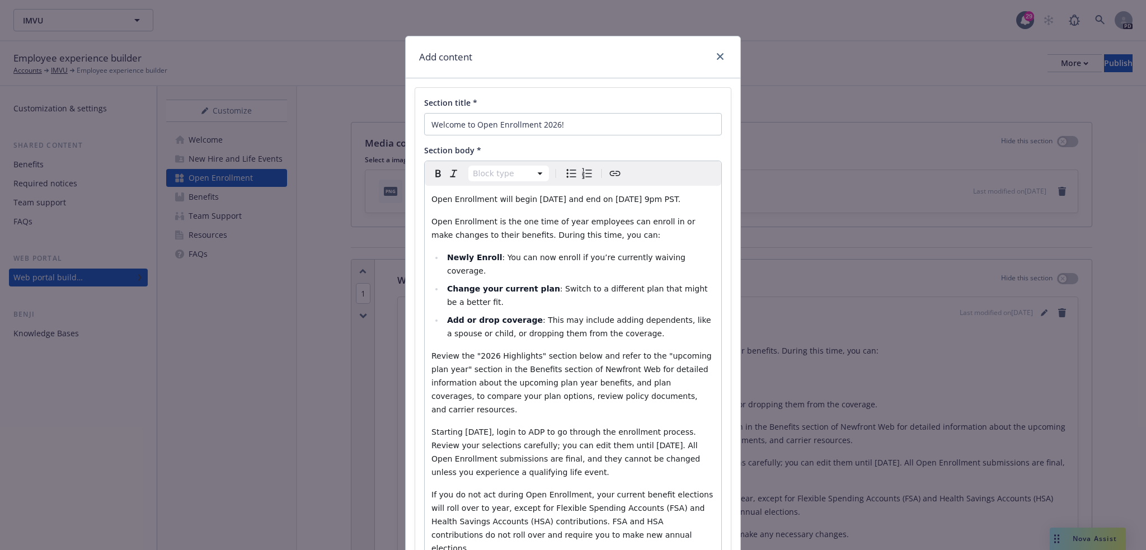
click at [481, 240] on span "Open Enrollment is the one time of year employees can enroll in or make changes…" at bounding box center [564, 228] width 266 height 22
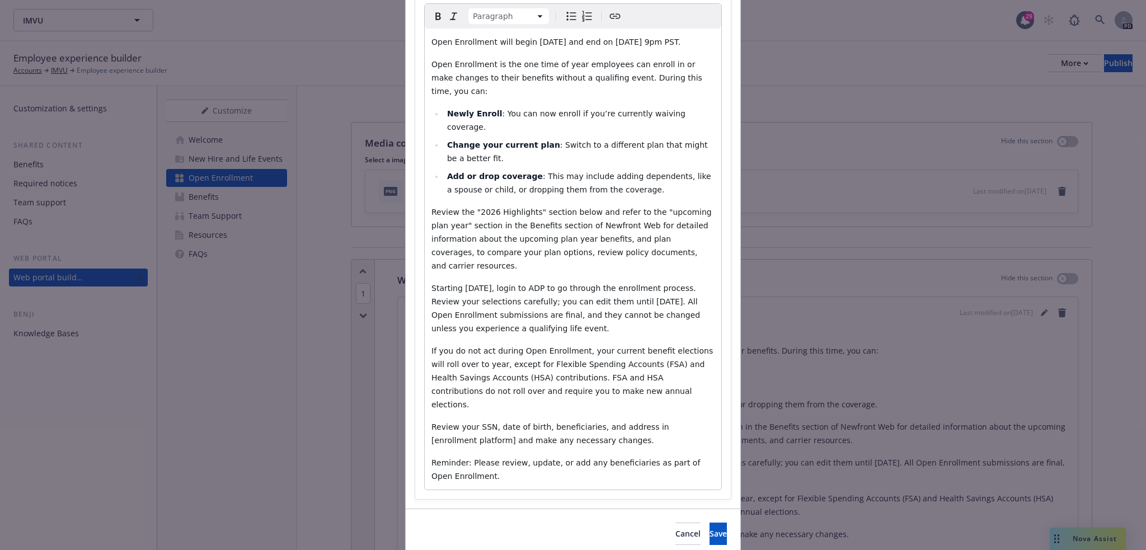
scroll to position [162, 0]
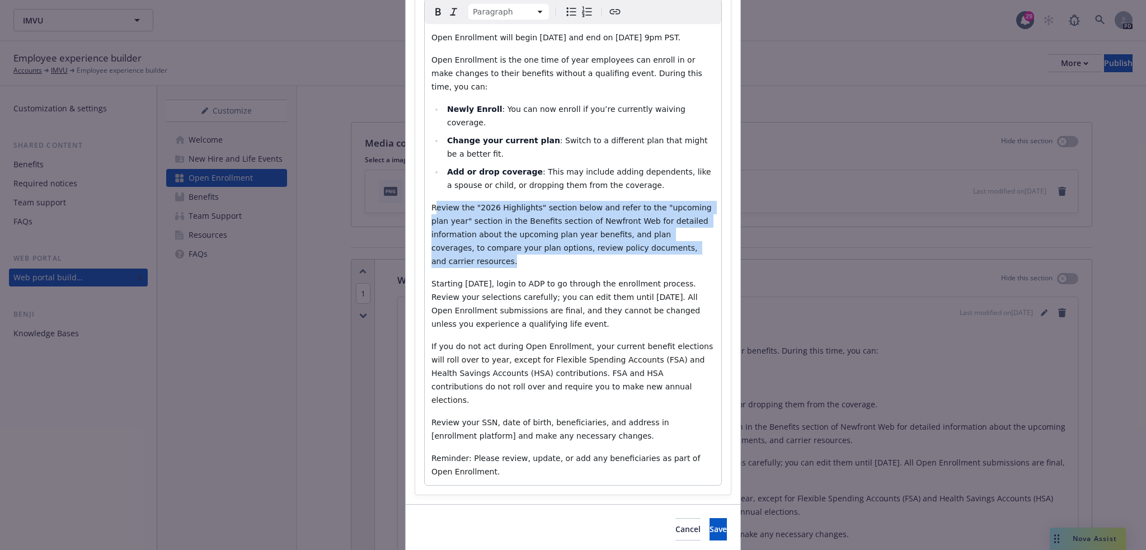
drag, startPoint x: 430, startPoint y: 191, endPoint x: 641, endPoint y: 232, distance: 215.4
click at [641, 232] on p "Review the "2026 Highlights" section below and refer to the "upcoming plan year…" at bounding box center [572, 234] width 283 height 67
click at [439, 203] on span "Review the "2026 Highlights" section below and refer to the "upcoming plan year…" at bounding box center [572, 234] width 283 height 63
drag, startPoint x: 430, startPoint y: 191, endPoint x: 630, endPoint y: 234, distance: 204.2
click at [630, 234] on p "Review the "2026 Highlights" section below and refer to the "upcoming plan year…" at bounding box center [572, 234] width 283 height 67
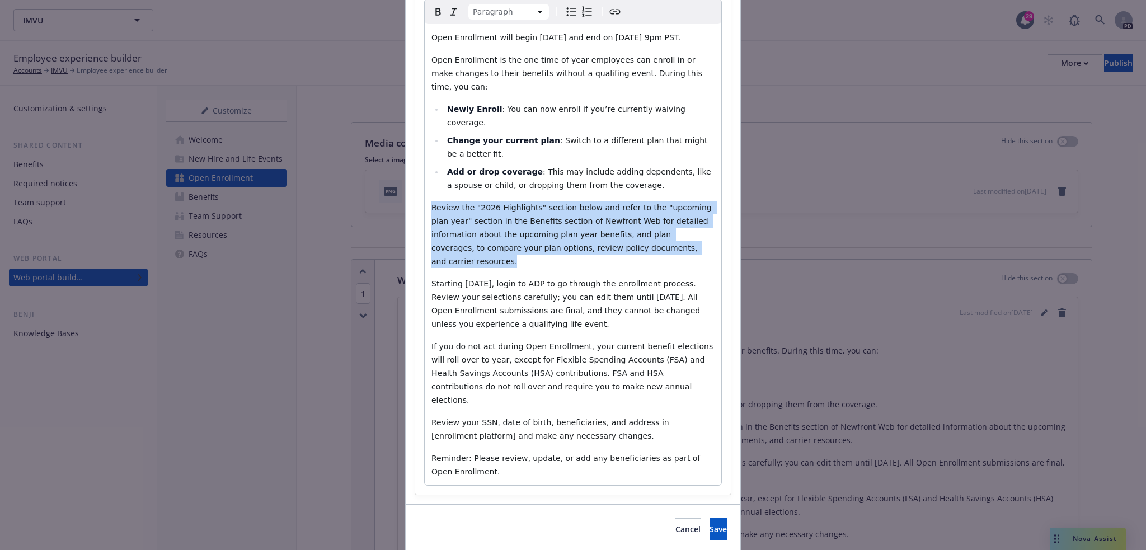
copy span "Review the "2026 Highlights" section below and refer to the "upcoming plan year…"
drag, startPoint x: 428, startPoint y: 194, endPoint x: 631, endPoint y: 236, distance: 208.0
click at [631, 236] on p "Review the "2026 Highlights" section below and refer to the "upcoming plan year…" at bounding box center [572, 234] width 283 height 67
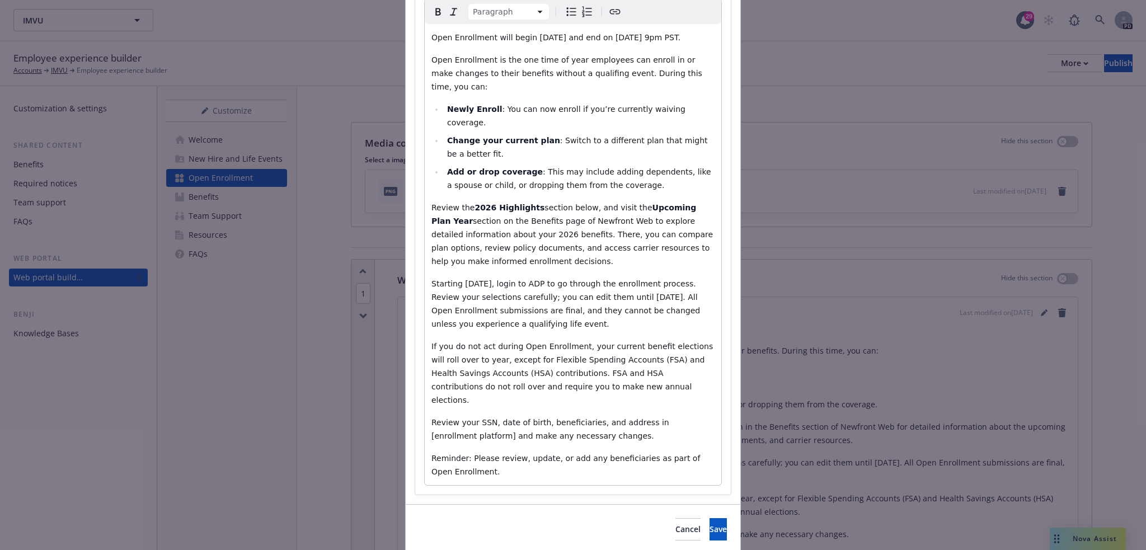
click at [647, 221] on span "section on the Benefits page of Newfront Web to explore detailed information ab…" at bounding box center [573, 241] width 284 height 49
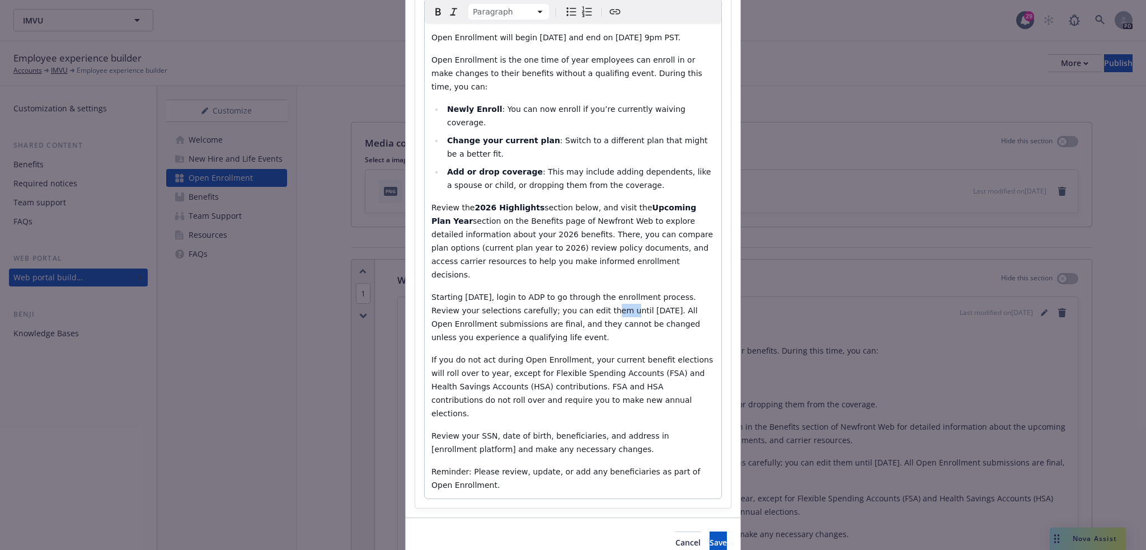
drag, startPoint x: 571, startPoint y: 283, endPoint x: 585, endPoint y: 283, distance: 14.0
click at [585, 293] on span "Starting November 5th, login to ADP to go through the enrollment process. Revie…" at bounding box center [566, 317] width 271 height 49
click at [649, 293] on span "Starting November 5th, login to ADP to go through the enrollment process. Revie…" at bounding box center [570, 317] width 279 height 49
click at [474, 355] on span "If you do not act during Open Enrollment, your current benefit elections will r…" at bounding box center [573, 386] width 284 height 63
drag, startPoint x: 609, startPoint y: 359, endPoint x: 655, endPoint y: 358, distance: 45.9
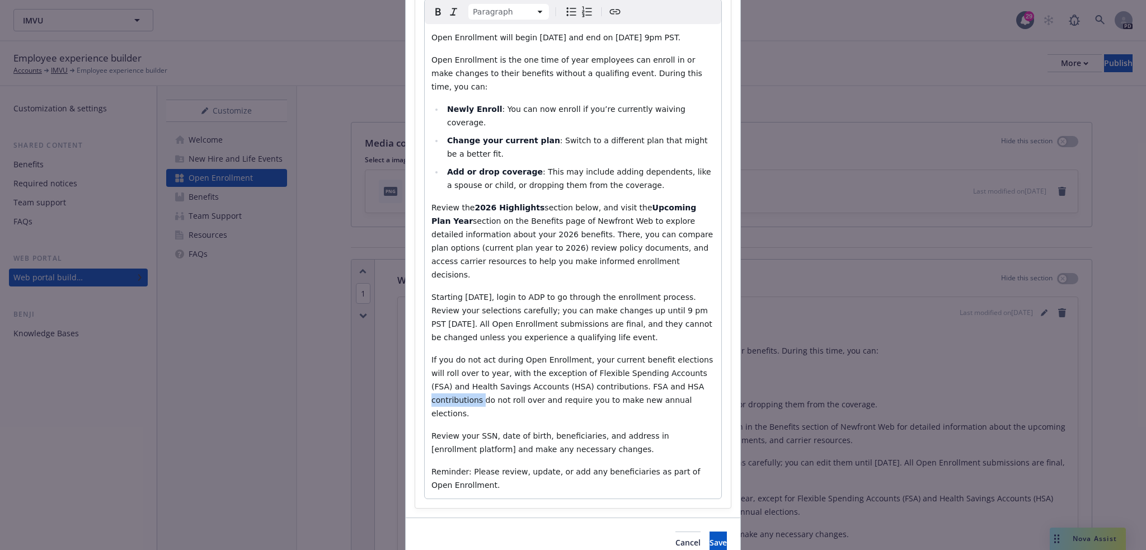
click at [655, 358] on span "If you do not act during Open Enrollment, your current benefit elections will r…" at bounding box center [573, 386] width 284 height 63
click at [694, 361] on span "If you do not act during Open Enrollment, your current benefit elections will r…" at bounding box center [573, 386] width 284 height 63
drag, startPoint x: 454, startPoint y: 374, endPoint x: 496, endPoint y: 375, distance: 41.4
click at [496, 375] on span "If you do not act during Open Enrollment, your current benefit elections will r…" at bounding box center [573, 386] width 284 height 63
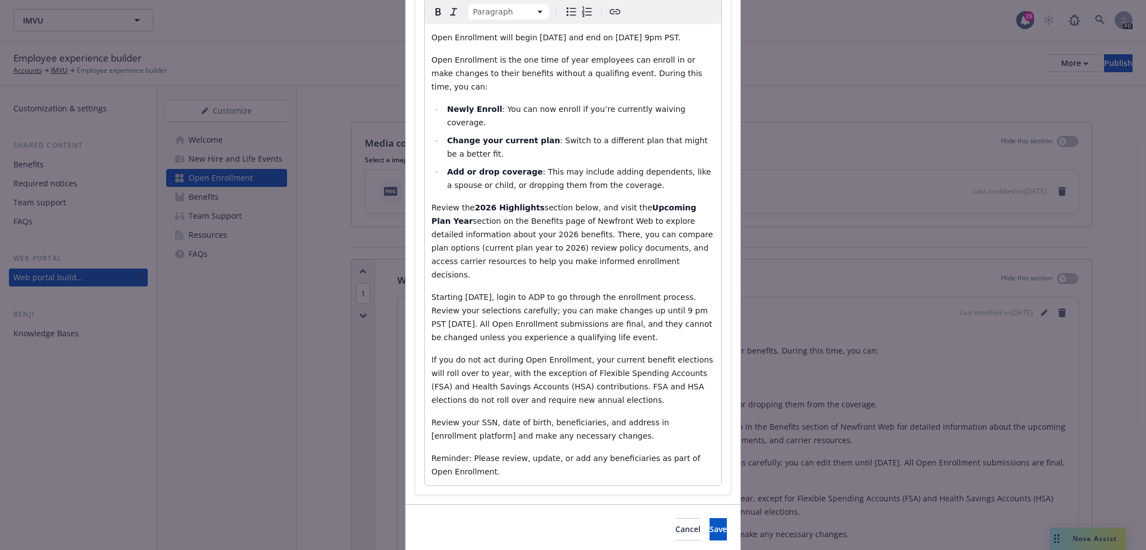
click at [539, 372] on p "If you do not act during Open Enrollment, your current benefit elections will r…" at bounding box center [572, 380] width 283 height 54
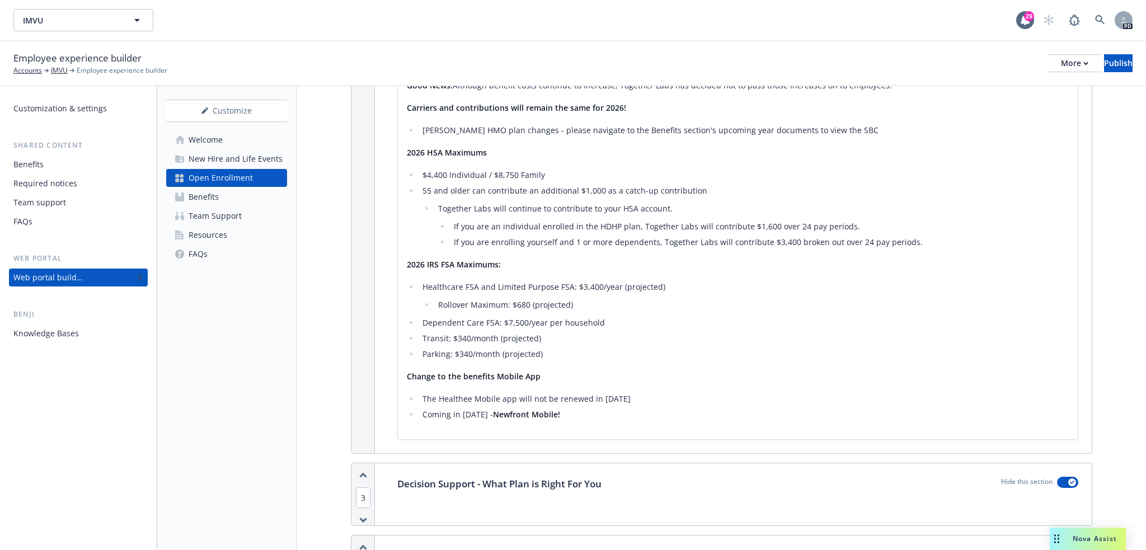
scroll to position [410, 0]
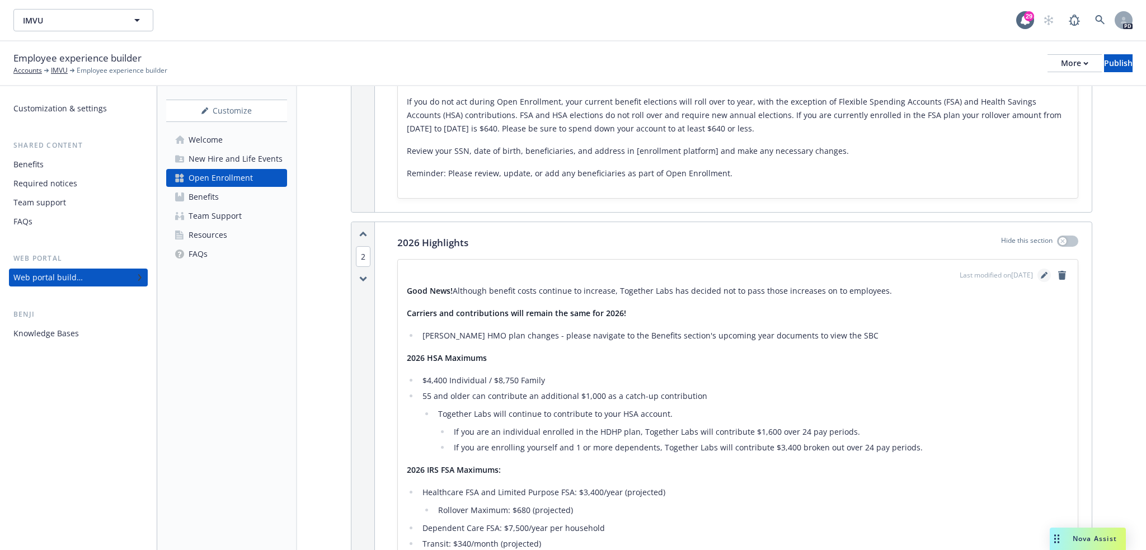
click at [1041, 274] on icon "editPencil" at bounding box center [1044, 277] width 6 height 6
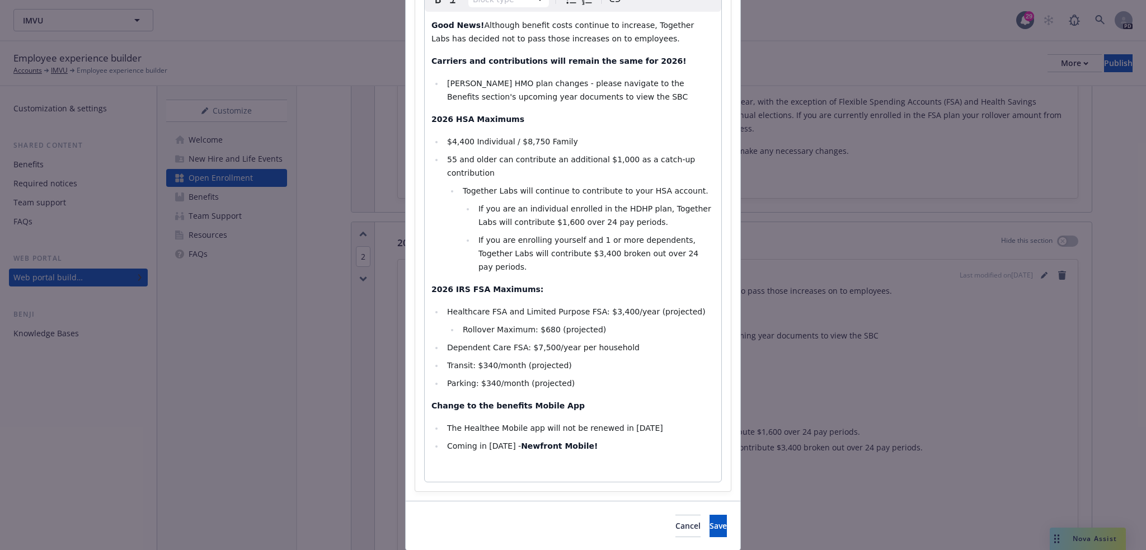
scroll to position [184, 0]
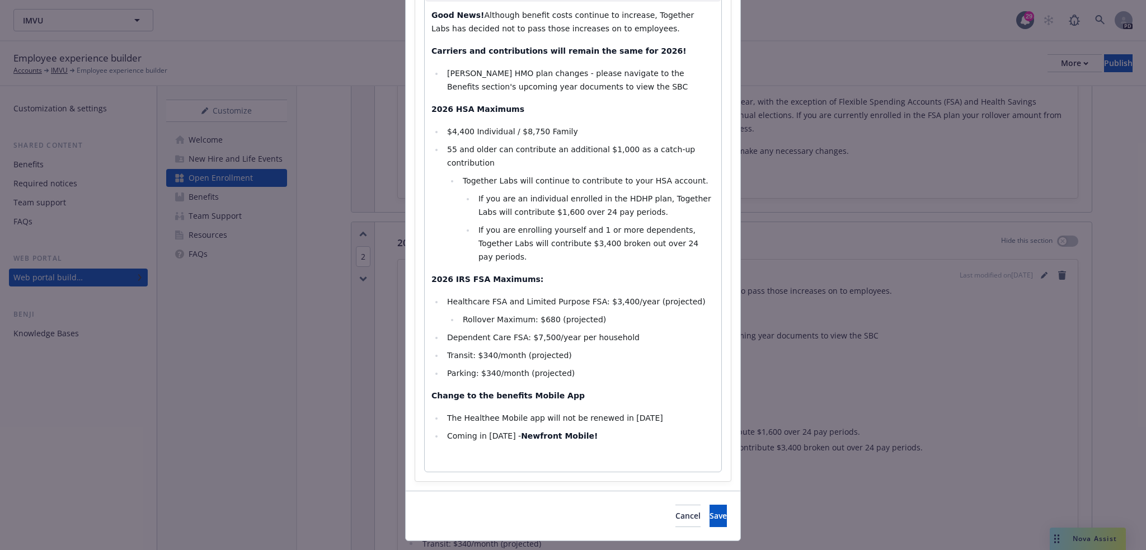
select select
drag, startPoint x: 515, startPoint y: 328, endPoint x: 565, endPoint y: 330, distance: 49.8
click at [565, 349] on li "Transit: $340/month (projected)" at bounding box center [579, 355] width 271 height 13
drag, startPoint x: 517, startPoint y: 346, endPoint x: 574, endPoint y: 346, distance: 56.5
click at [574, 367] on li "Parking: $340/month (projected)" at bounding box center [579, 373] width 271 height 13
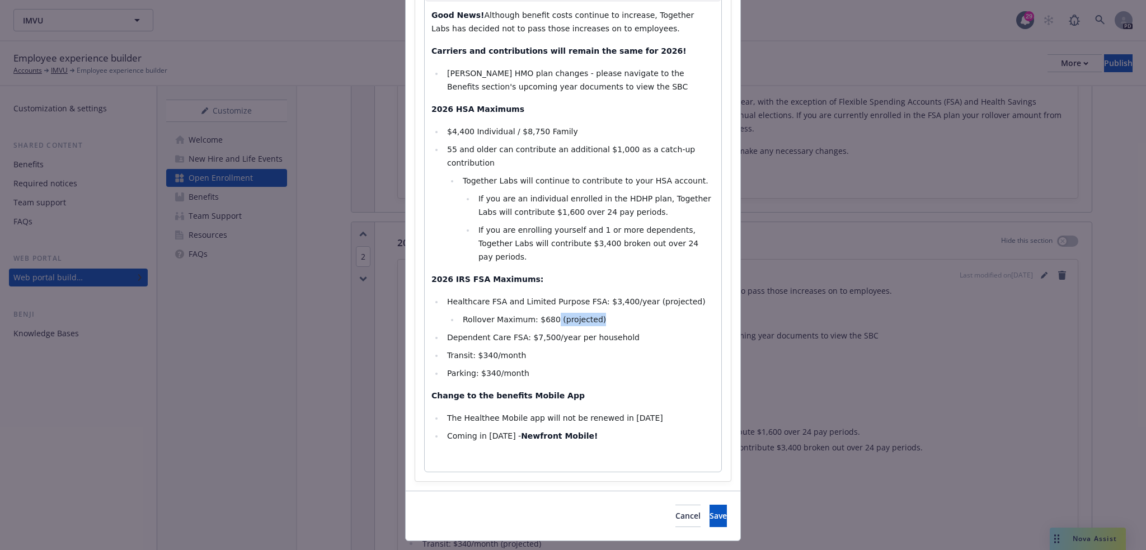
drag, startPoint x: 544, startPoint y: 291, endPoint x: 593, endPoint y: 293, distance: 48.7
click at [593, 313] on li "Rollover Maximum: $680 (projected)" at bounding box center [586, 319] width 255 height 13
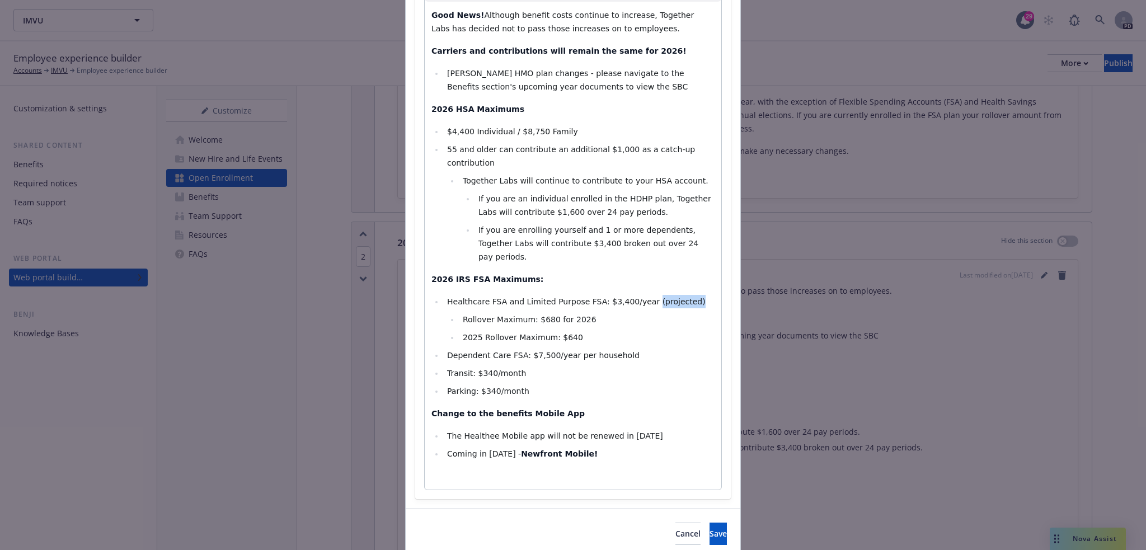
drag, startPoint x: 631, startPoint y: 276, endPoint x: 678, endPoint y: 278, distance: 47.6
click at [678, 295] on li "Healthcare FSA and Limited Purpose FSA: $3,400/year (projected)" at bounding box center [579, 301] width 271 height 13
drag, startPoint x: 547, startPoint y: 409, endPoint x: 638, endPoint y: 410, distance: 91.2
click at [638, 429] on li "The Healthee Mobile app will not be renewed in 2026" at bounding box center [579, 435] width 271 height 13
click at [481, 449] on span "Coming in 2026 -" at bounding box center [484, 453] width 74 height 9
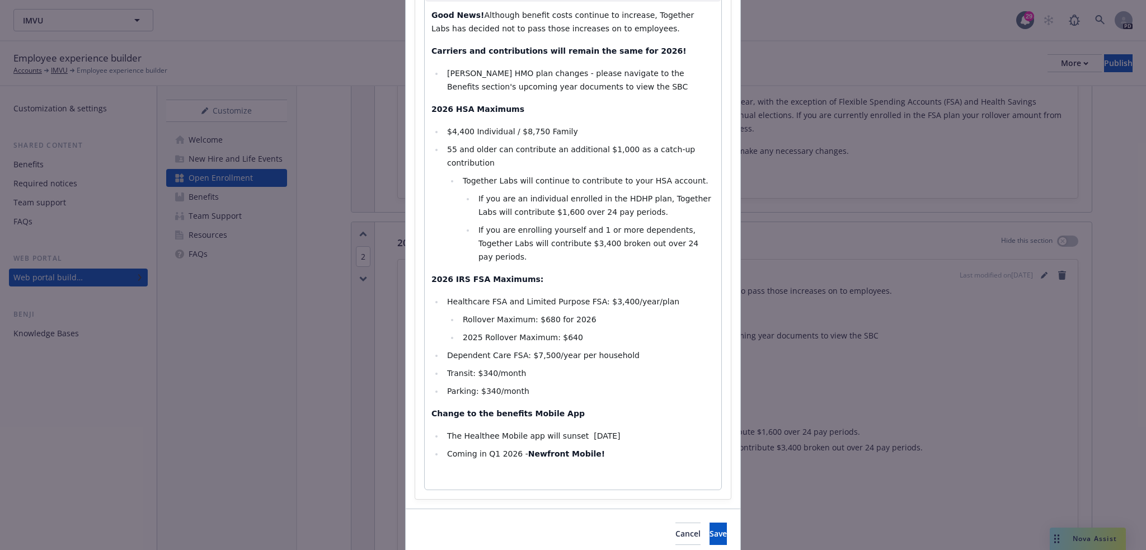
click at [590, 447] on li "Coming in Q1 2026 - Newfront Mobile!" at bounding box center [579, 453] width 271 height 13
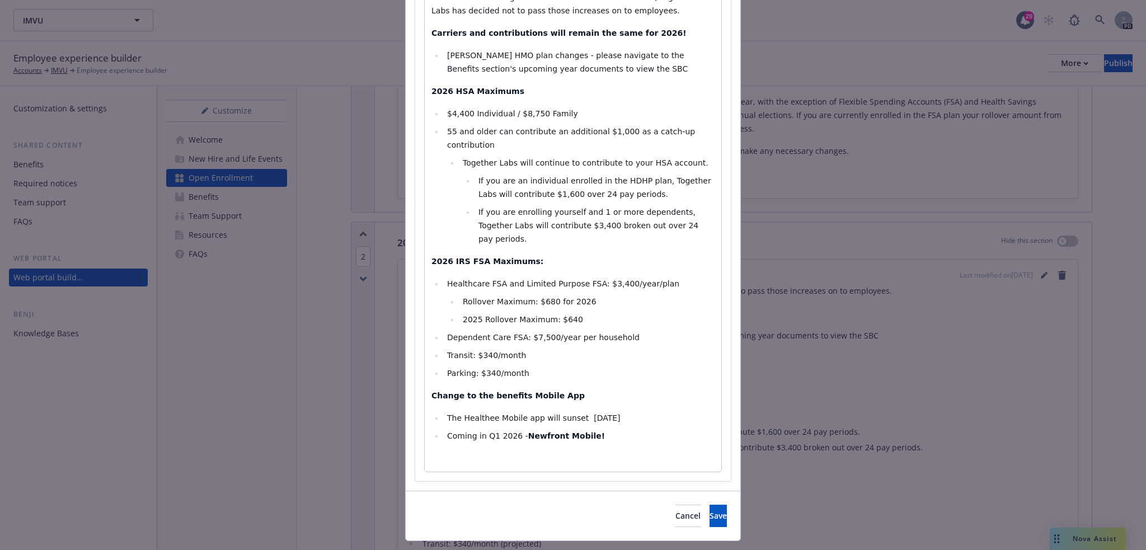
scroll to position [0, 0]
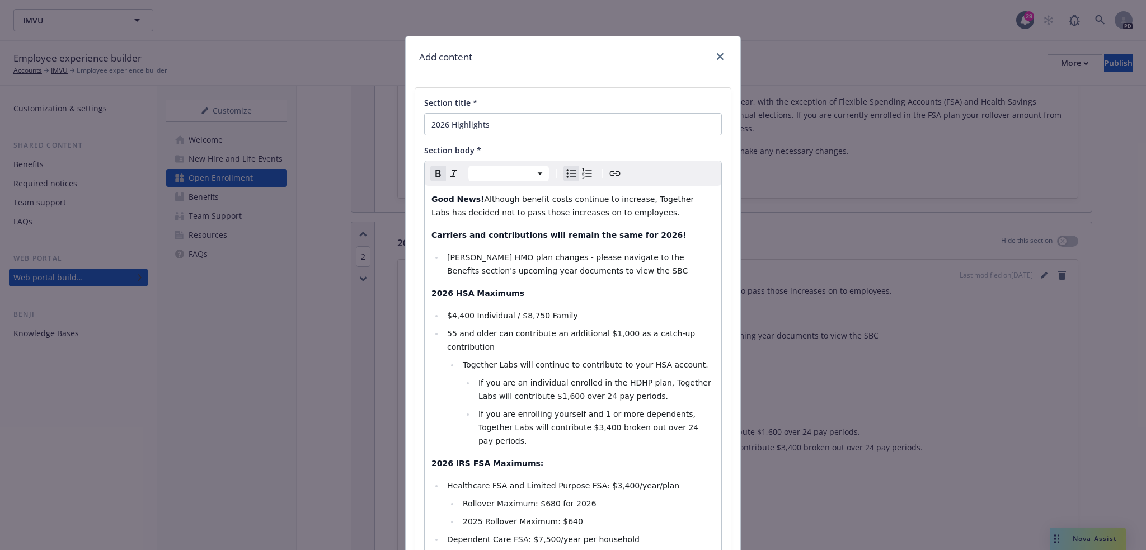
click at [601, 270] on li "Kaiser HMO plan changes - please navigate to the Benefits section's upcoming ye…" at bounding box center [579, 264] width 271 height 27
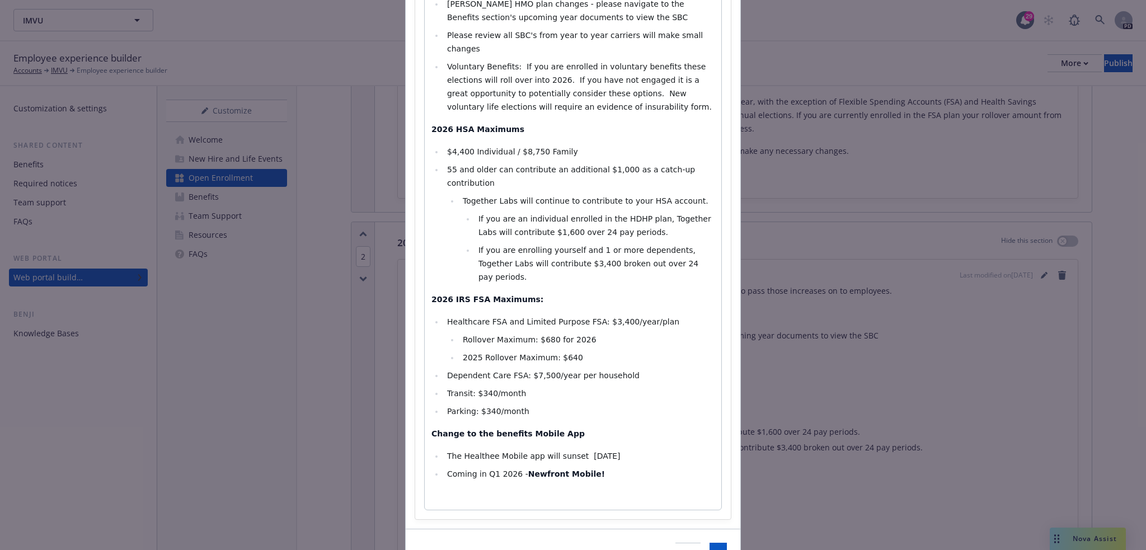
scroll to position [278, 0]
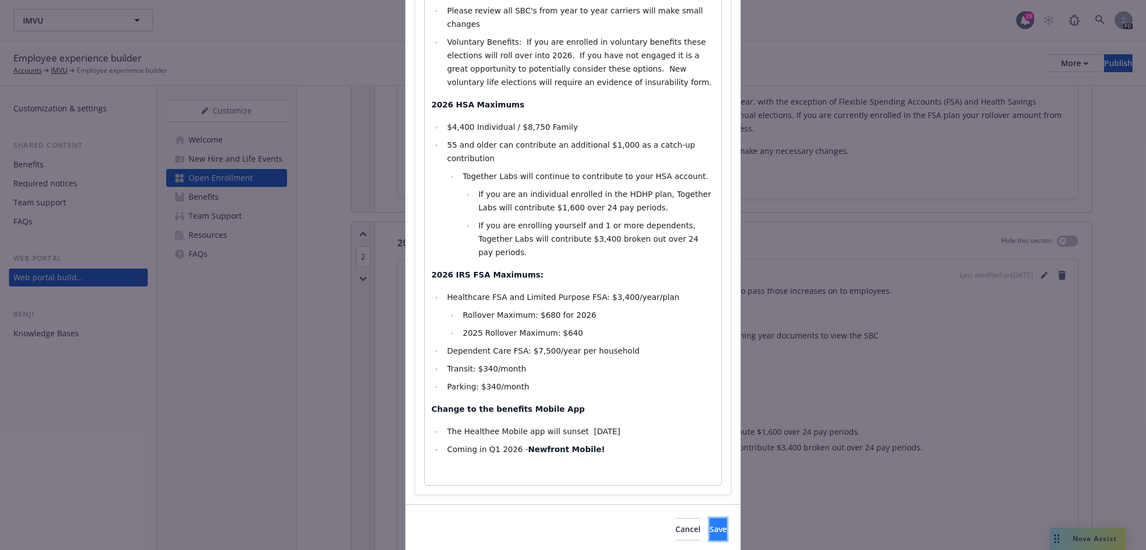
click at [710, 518] on button "Save" at bounding box center [718, 529] width 17 height 22
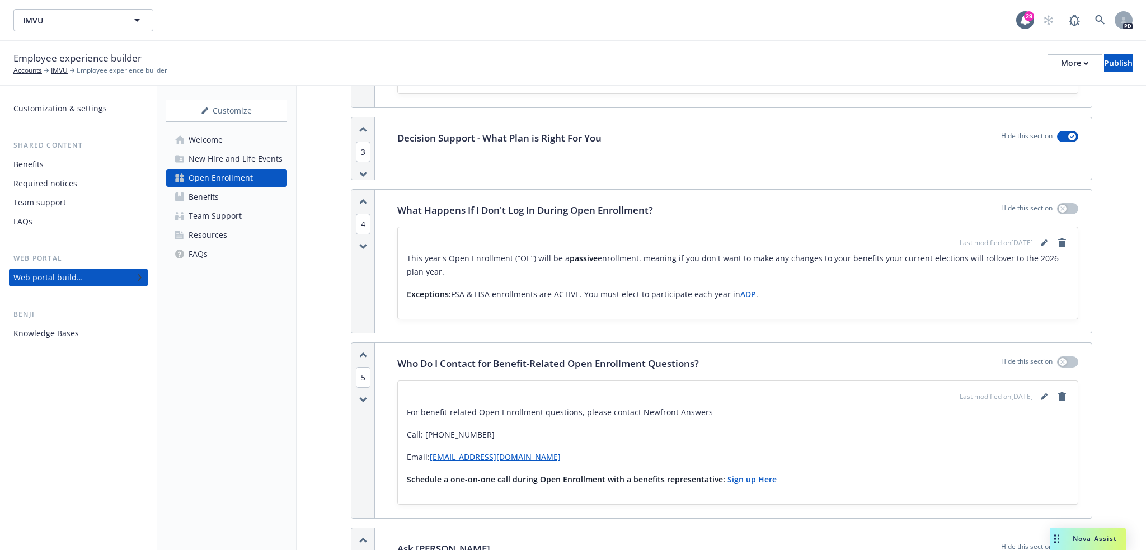
scroll to position [1026, 0]
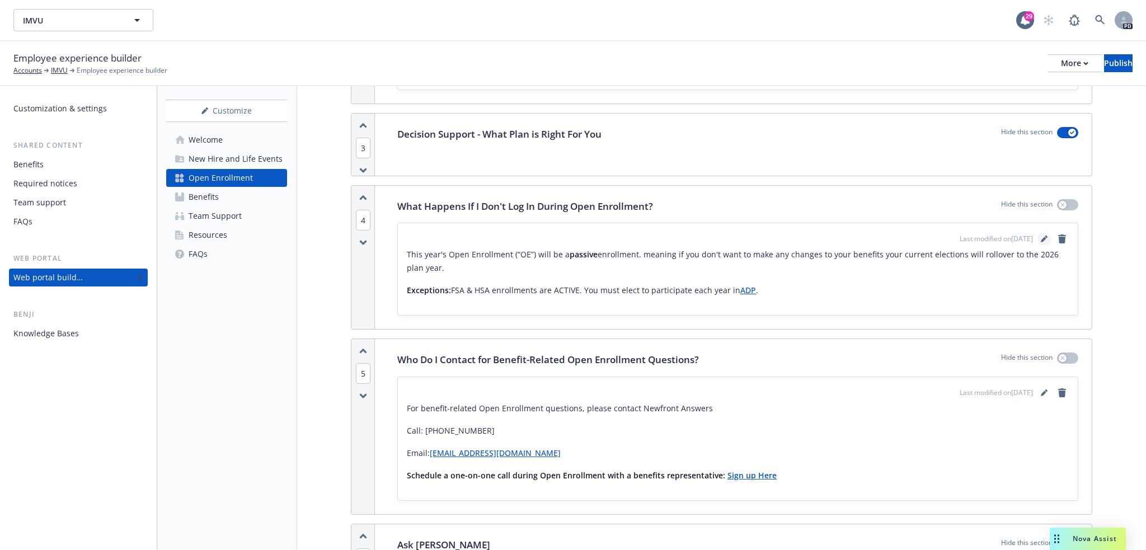
click at [1041, 237] on icon "editPencil" at bounding box center [1044, 240] width 6 height 6
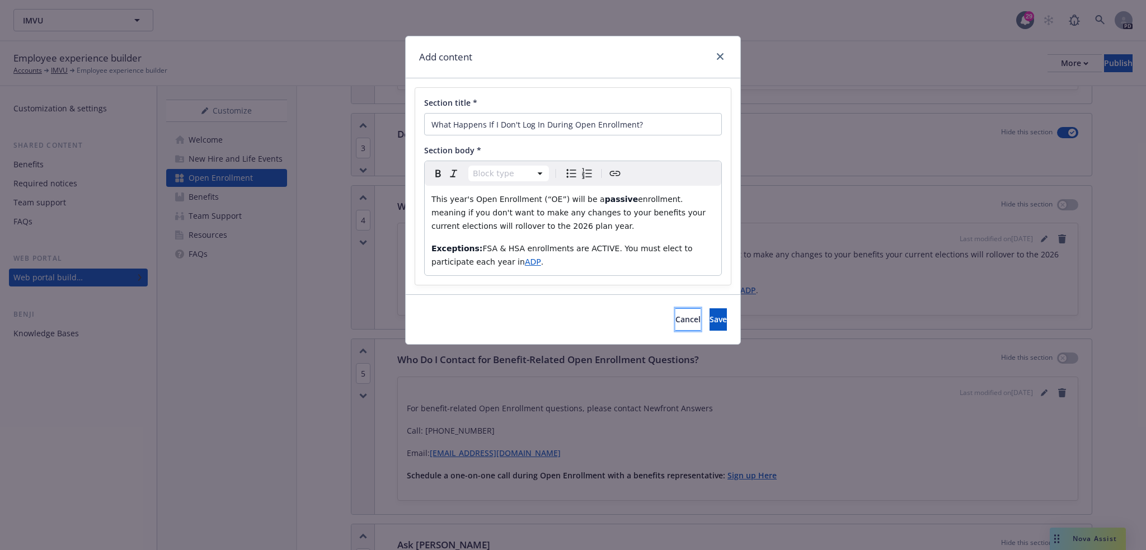
click at [675, 322] on span "Cancel" at bounding box center [687, 319] width 25 height 11
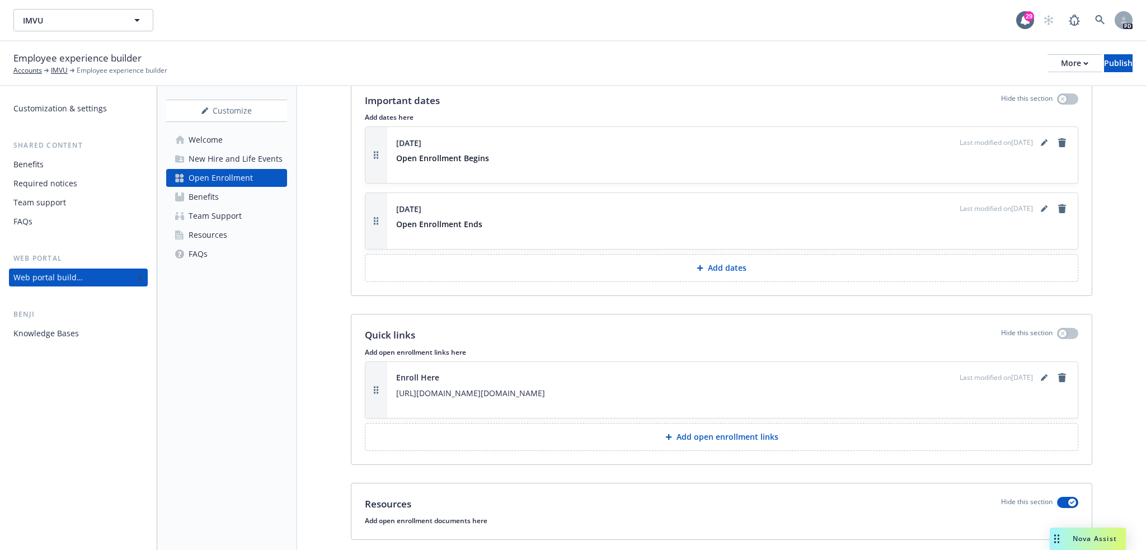
scroll to position [1739, 0]
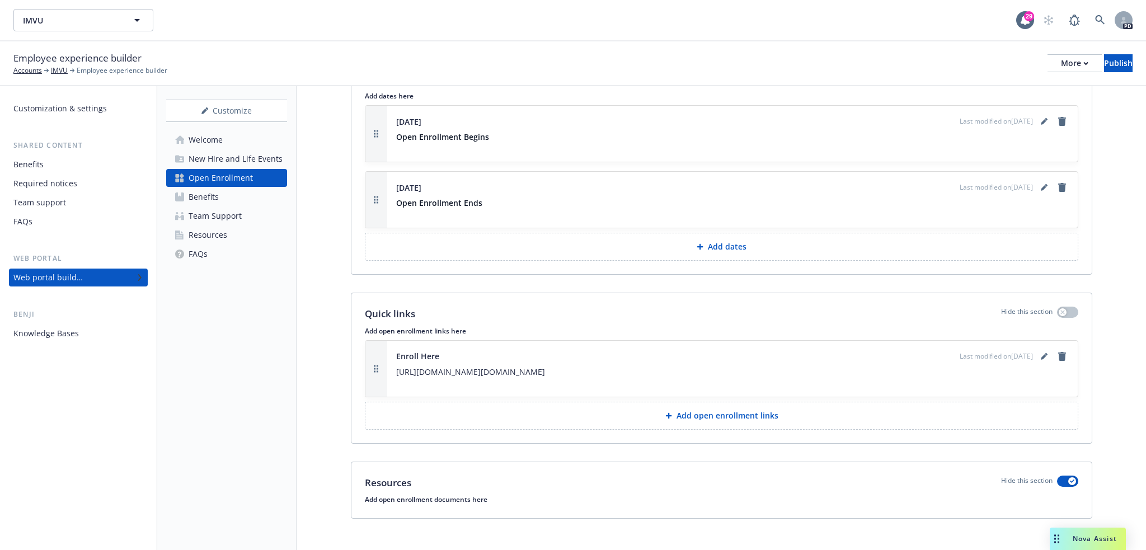
click at [195, 194] on div "Benefits" at bounding box center [204, 197] width 30 height 18
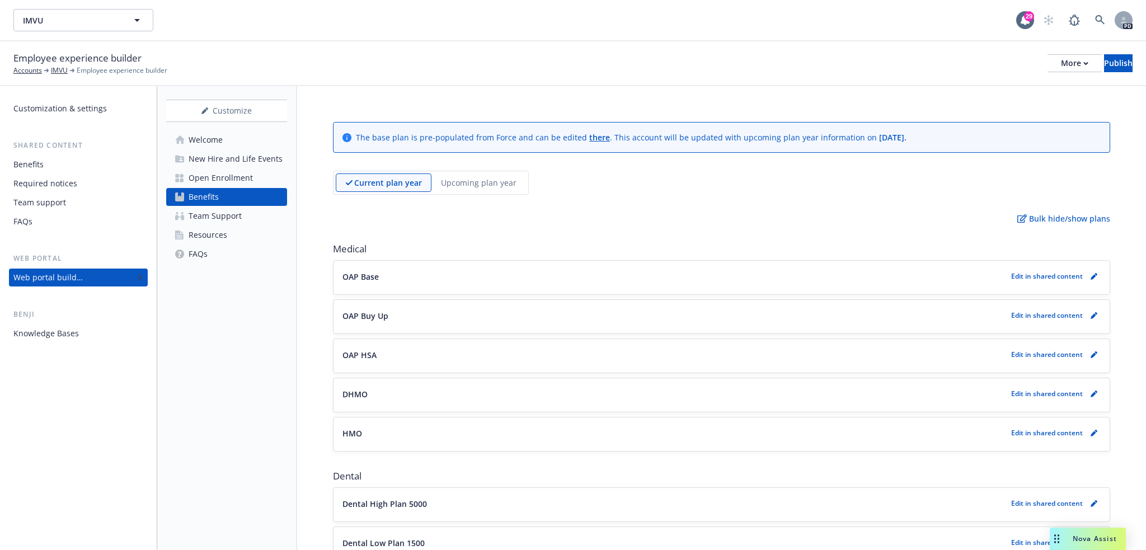
click at [530, 270] on div "OAP Base Edit in shared content" at bounding box center [721, 276] width 758 height 13
click at [474, 181] on p "Upcoming plan year" at bounding box center [479, 183] width 76 height 12
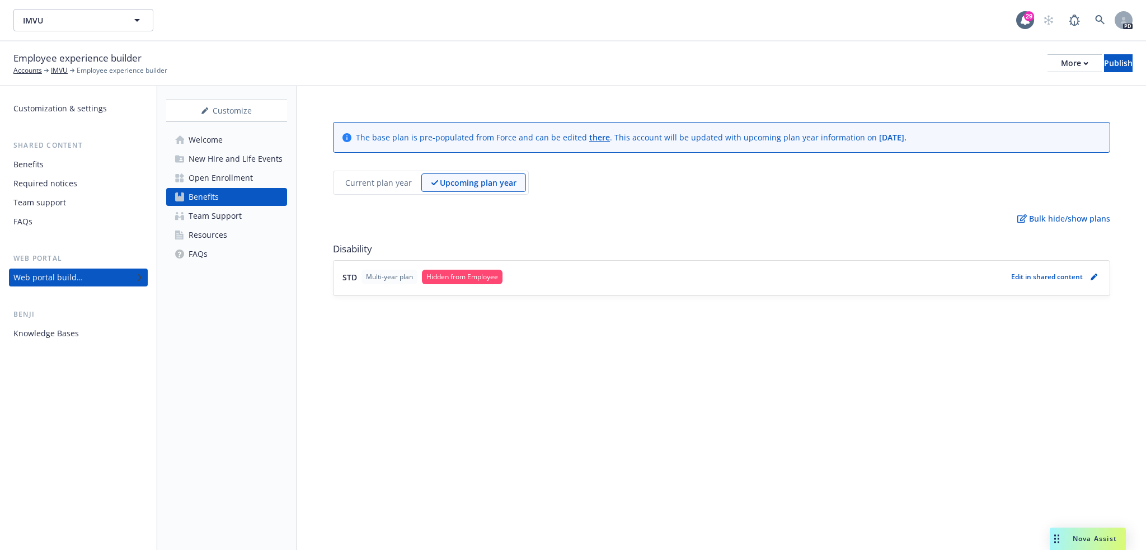
click at [386, 184] on p "Current plan year" at bounding box center [378, 183] width 67 height 12
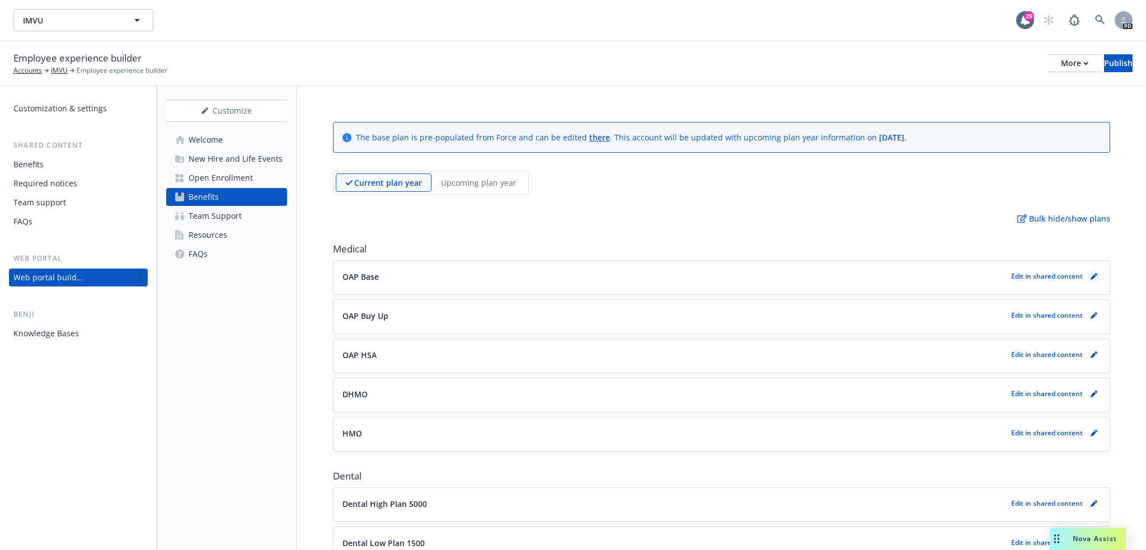
click at [1091, 276] on icon "pencil" at bounding box center [1094, 276] width 7 height 7
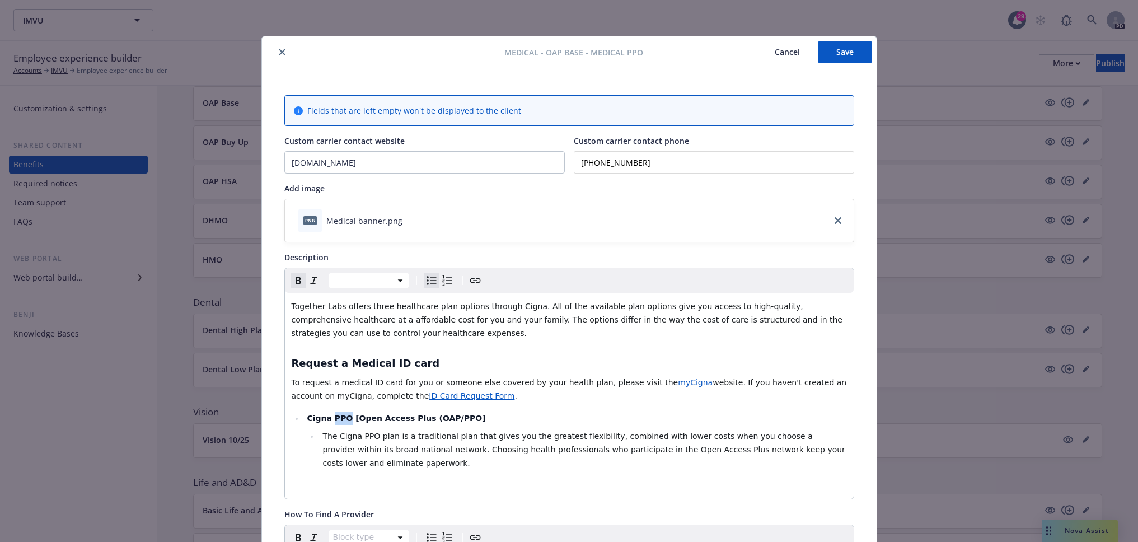
drag, startPoint x: 326, startPoint y: 416, endPoint x: 340, endPoint y: 417, distance: 14.0
click at [340, 417] on strong "Cigna PPO [Open Access Plus (OAP/PPO]" at bounding box center [396, 418] width 179 height 9
click at [356, 435] on span "The Cigna PPO plan is a traditional plan that gives you the greatest flexibilit…" at bounding box center [584, 449] width 525 height 36
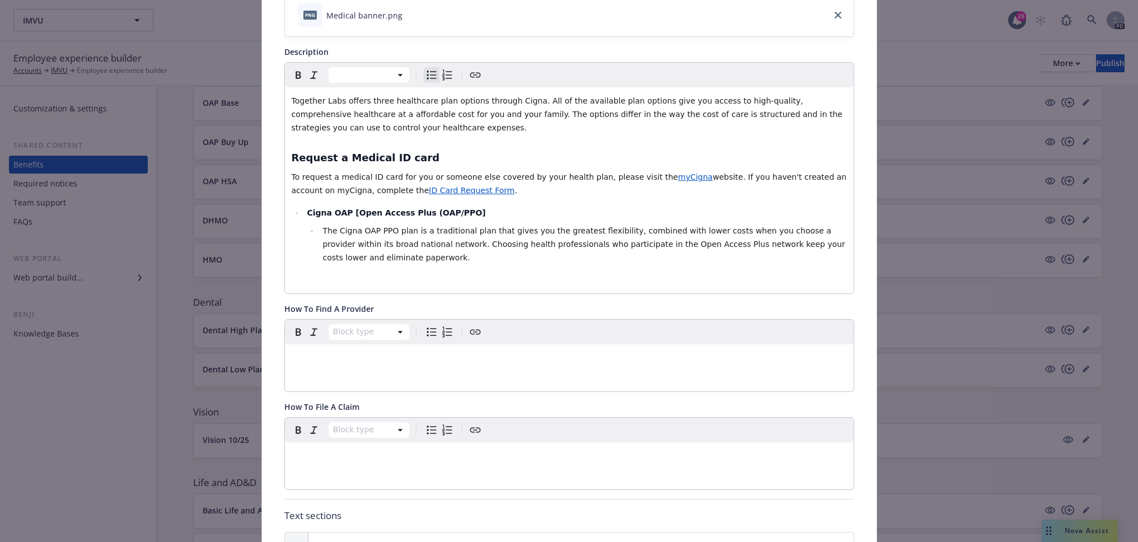
click at [381, 358] on p "editable markdown" at bounding box center [569, 357] width 555 height 13
click at [344, 355] on p "editable markdown" at bounding box center [569, 357] width 555 height 13
click at [575, 357] on p "The best way to find a provider is through your MYCIGNA.com app/portal." at bounding box center [569, 357] width 555 height 13
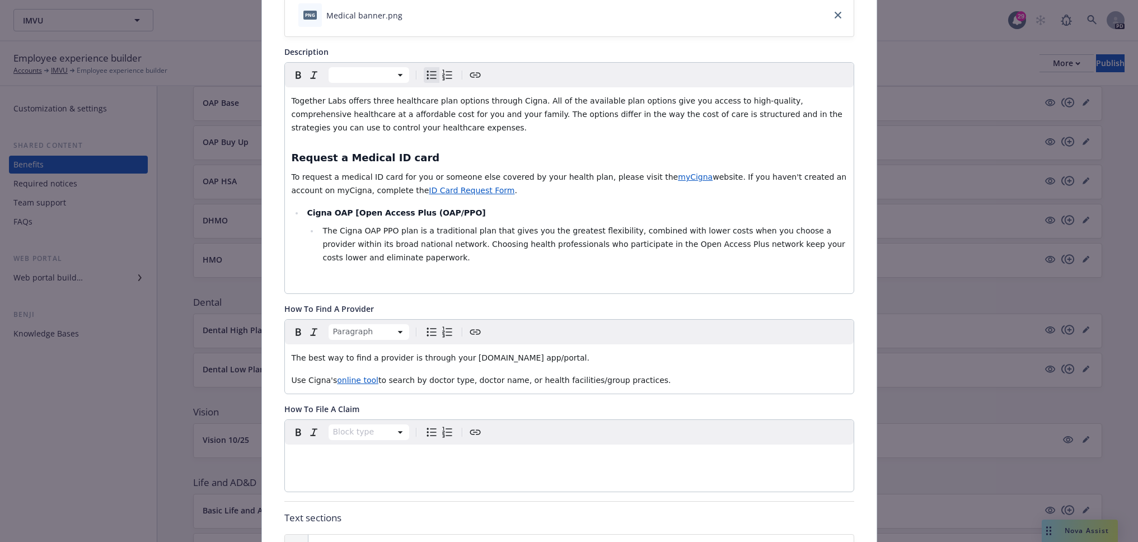
click at [313, 457] on p "editable markdown" at bounding box center [569, 457] width 555 height 13
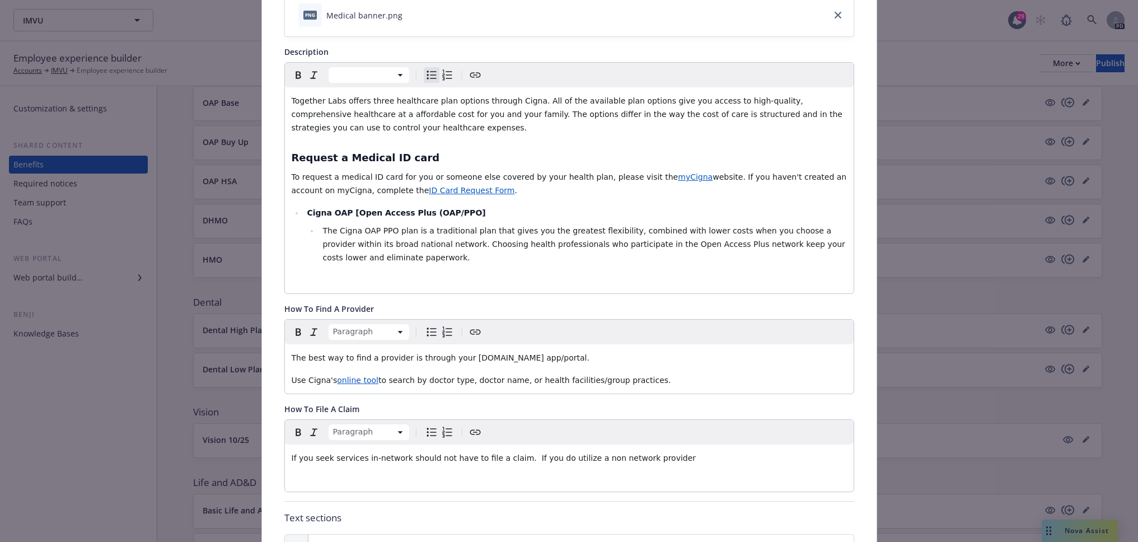
click at [661, 461] on p "If you seek services in-network should not have to file a claim. If you do util…" at bounding box center [569, 457] width 555 height 13
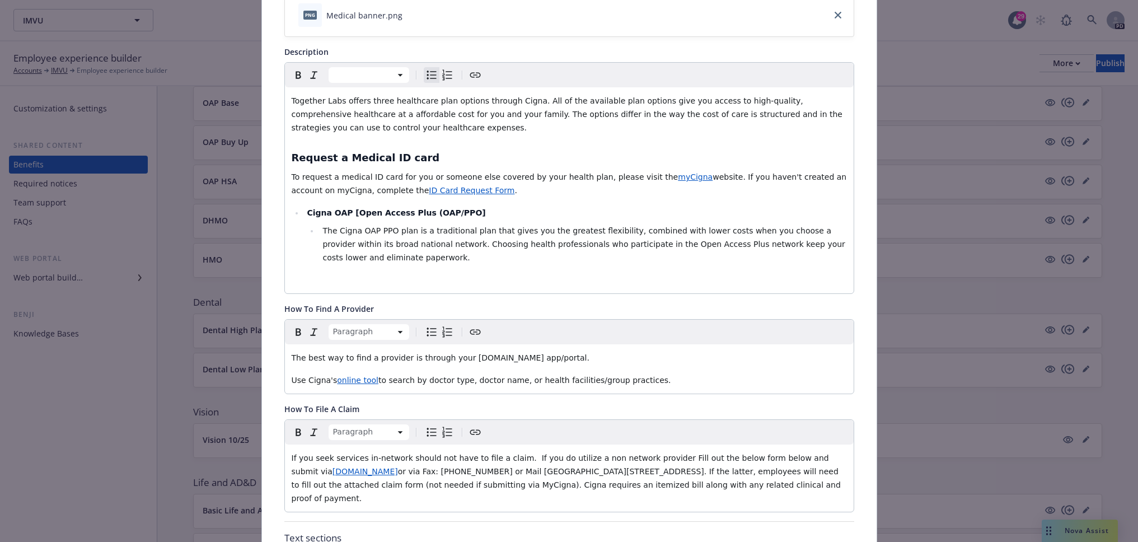
click at [645, 459] on span "If you seek services in-network should not have to file a claim. If you do util…" at bounding box center [562, 464] width 540 height 22
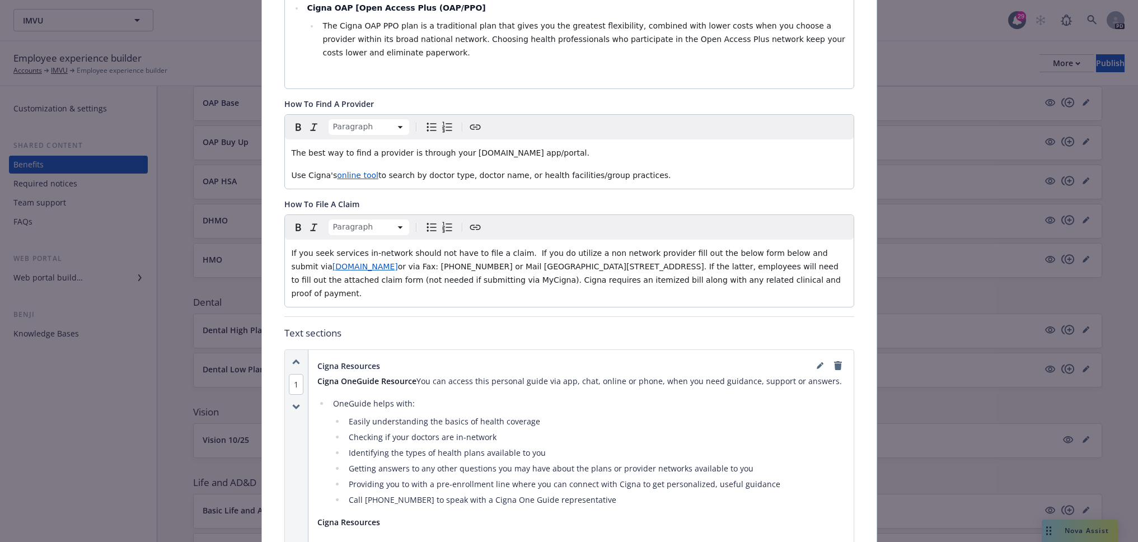
scroll to position [616, 0]
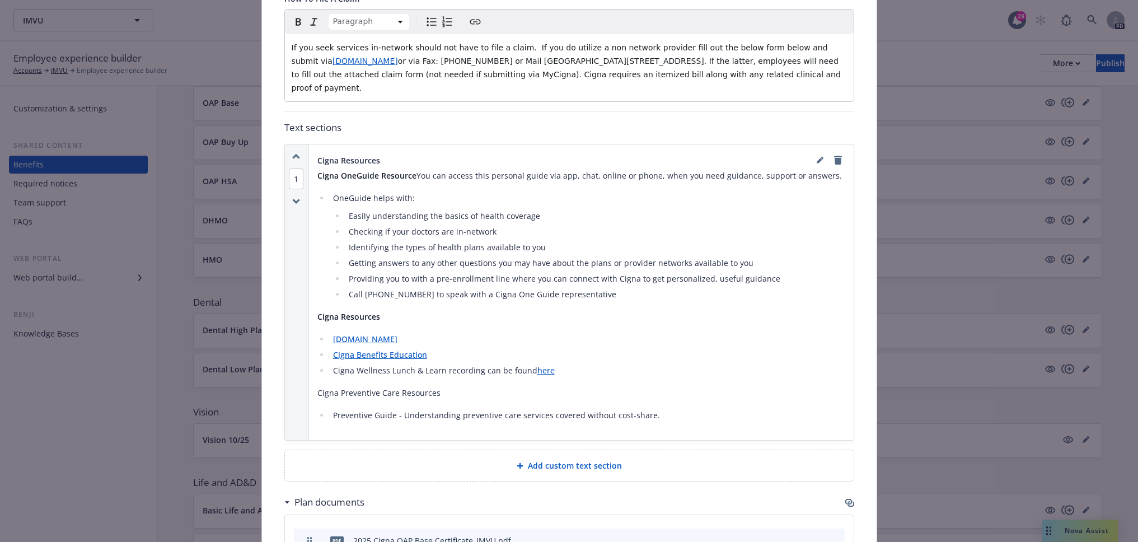
click at [681, 408] on li "Preventive Guide - Understanding preventive care services covered without cost-…" at bounding box center [587, 414] width 515 height 13
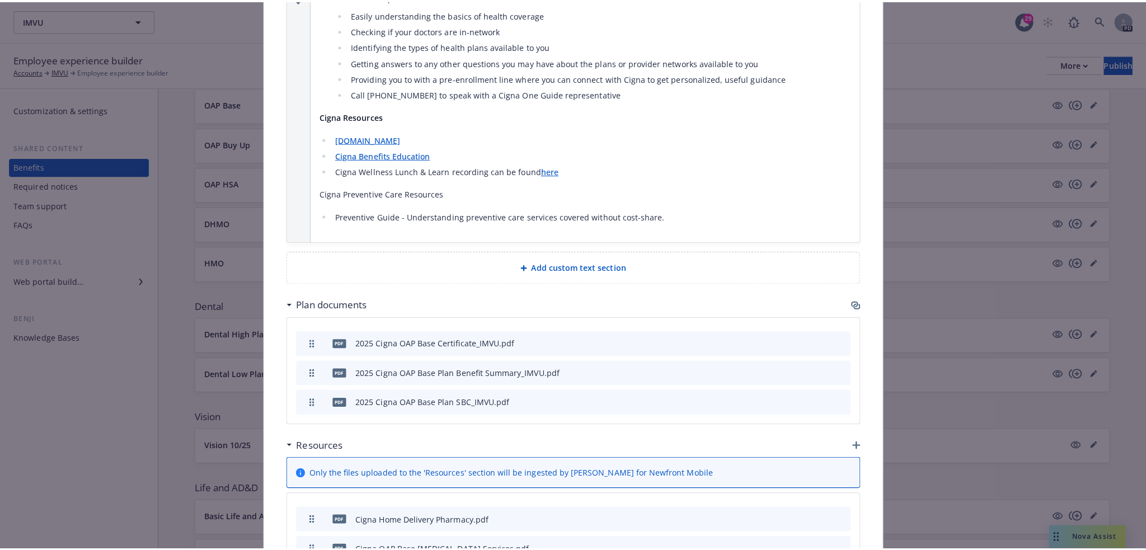
scroll to position [821, 0]
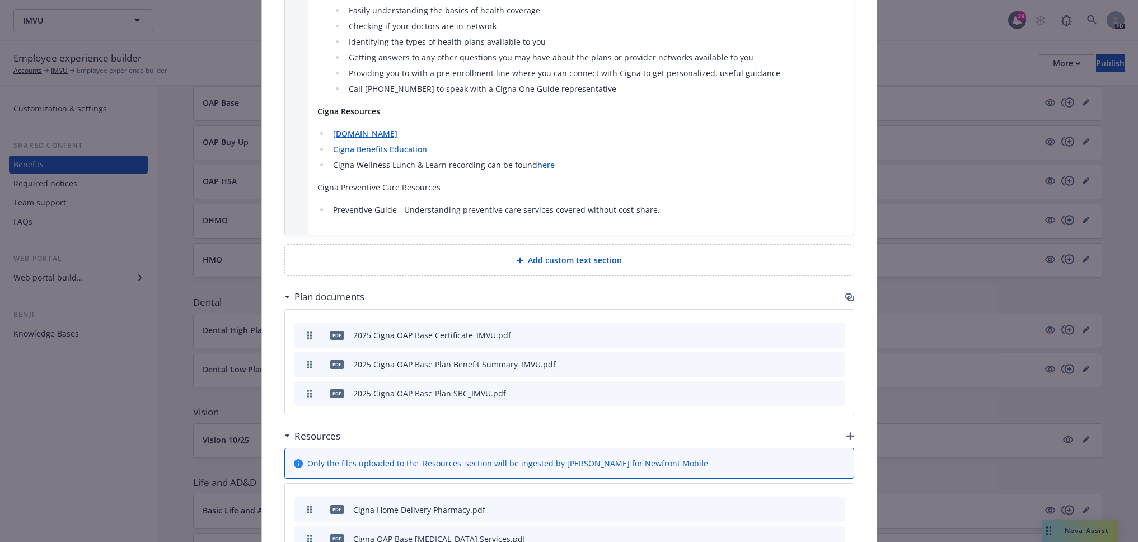
click at [627, 253] on div "Add custom text section" at bounding box center [569, 259] width 551 height 13
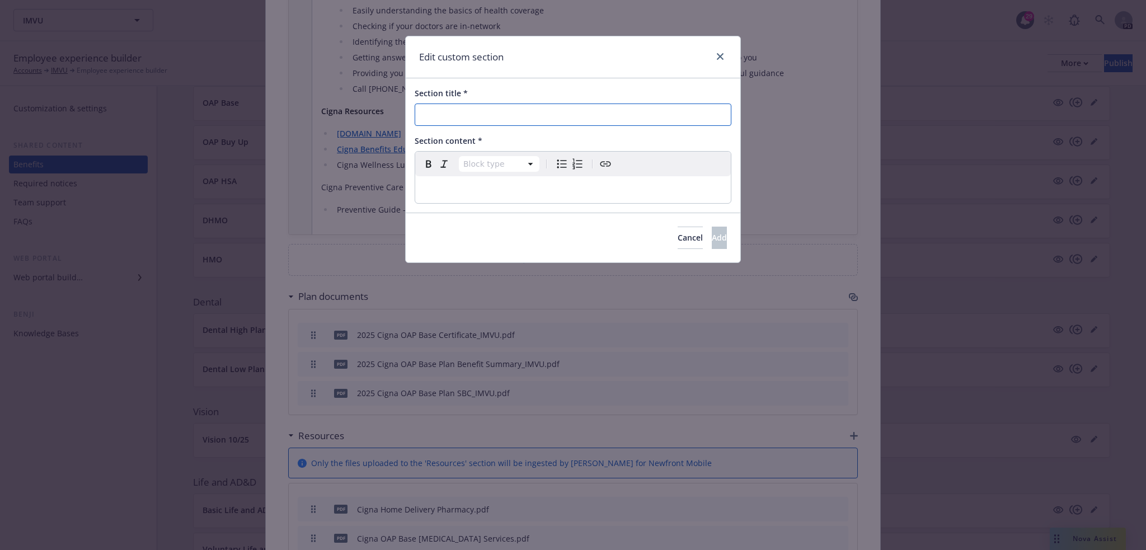
click at [495, 114] on input "Section title *" at bounding box center [573, 115] width 317 height 22
type input "Cigna Mental Health and Wellbeing Resources"
click at [454, 190] on p "editable markdown" at bounding box center [573, 189] width 302 height 13
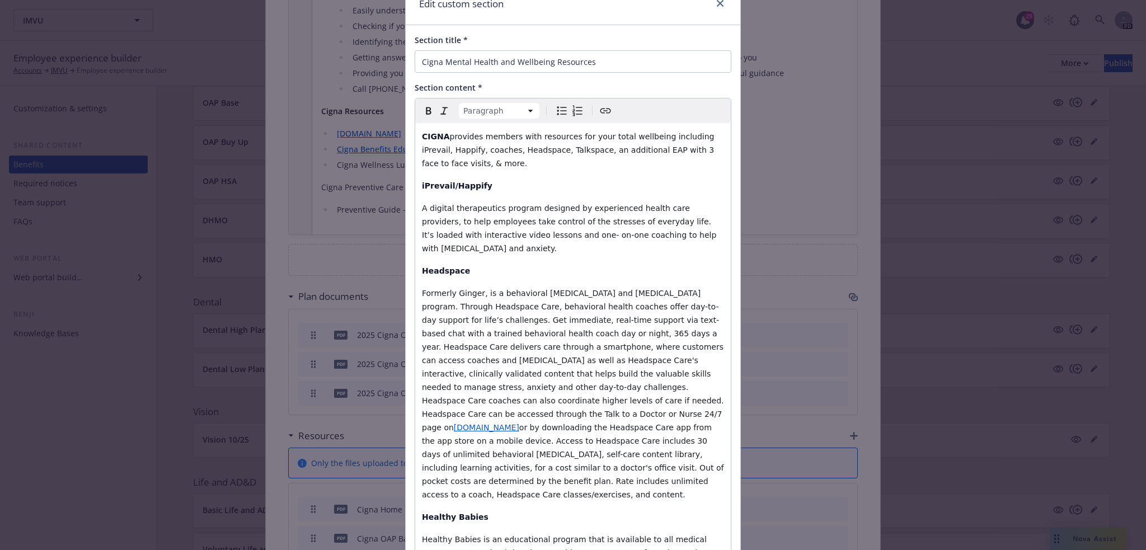
scroll to position [50, 0]
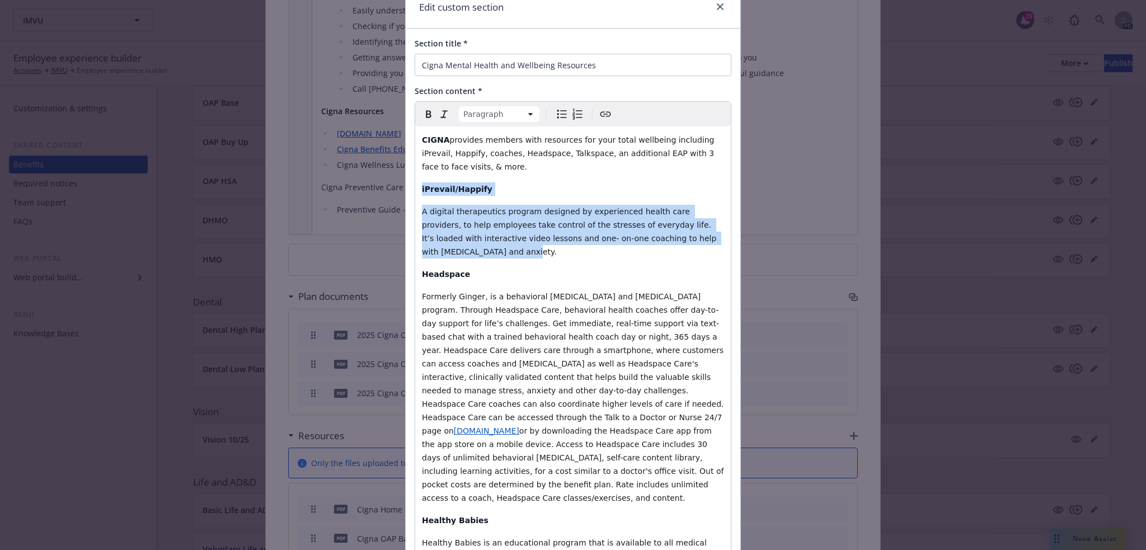
drag, startPoint x: 701, startPoint y: 238, endPoint x: 414, endPoint y: 188, distance: 291.4
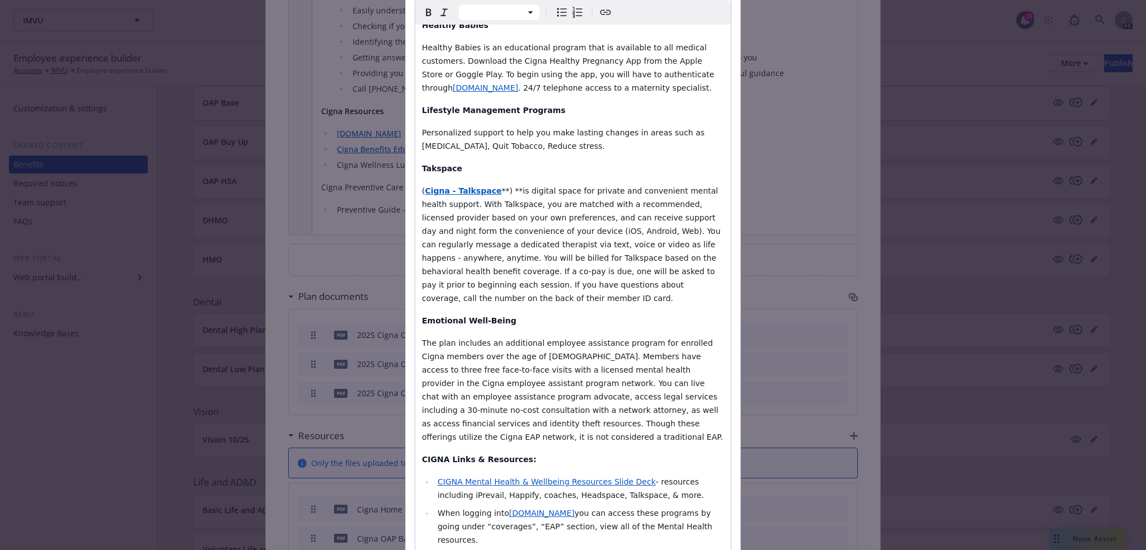
scroll to position [665, 0]
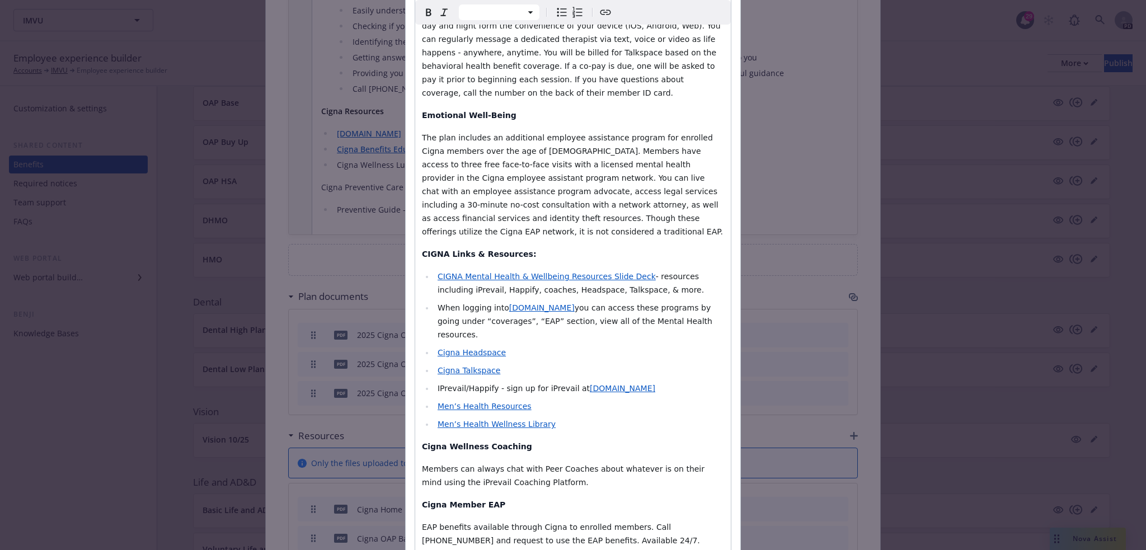
select select "paragraph"
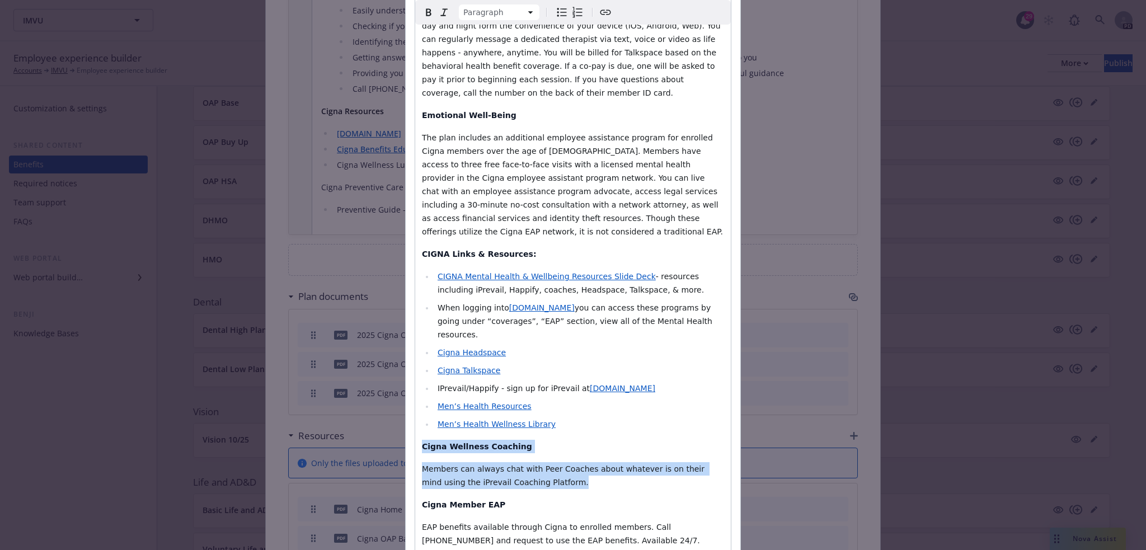
drag, startPoint x: 511, startPoint y: 413, endPoint x: 411, endPoint y: 385, distance: 104.0
click at [415, 385] on div "CIGNA provides members with resources for your total wellbeing including iPreva…" at bounding box center [573, 32] width 316 height 1043
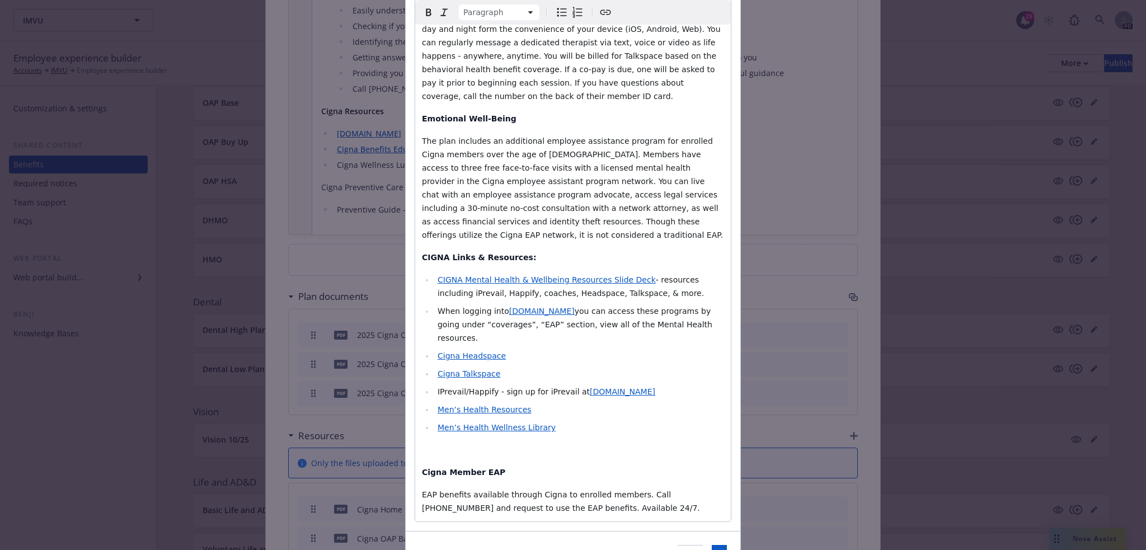
select select
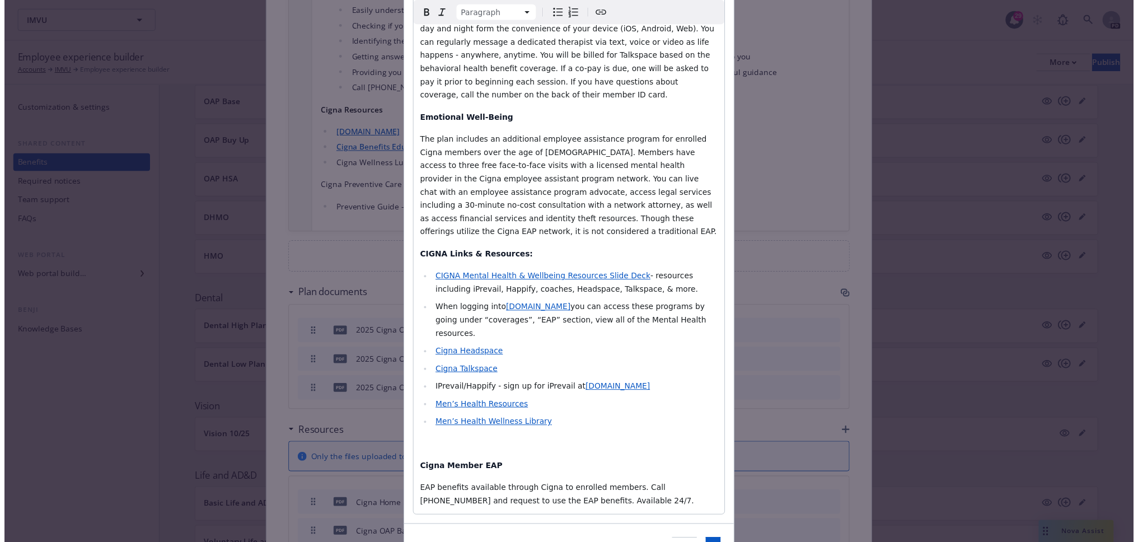
scroll to position [640, 0]
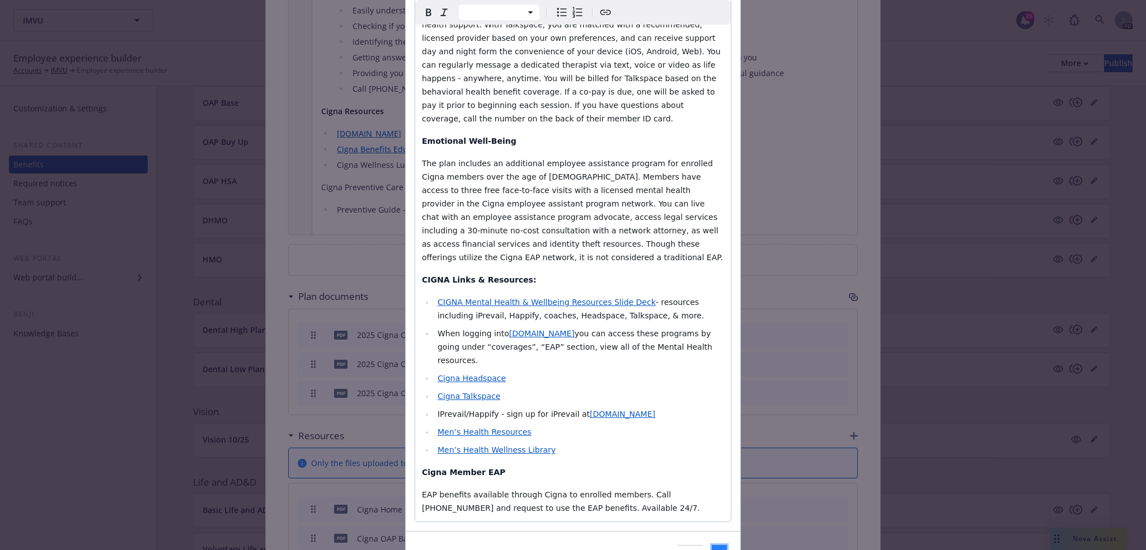
click at [712, 550] on span "Add" at bounding box center [719, 556] width 15 height 11
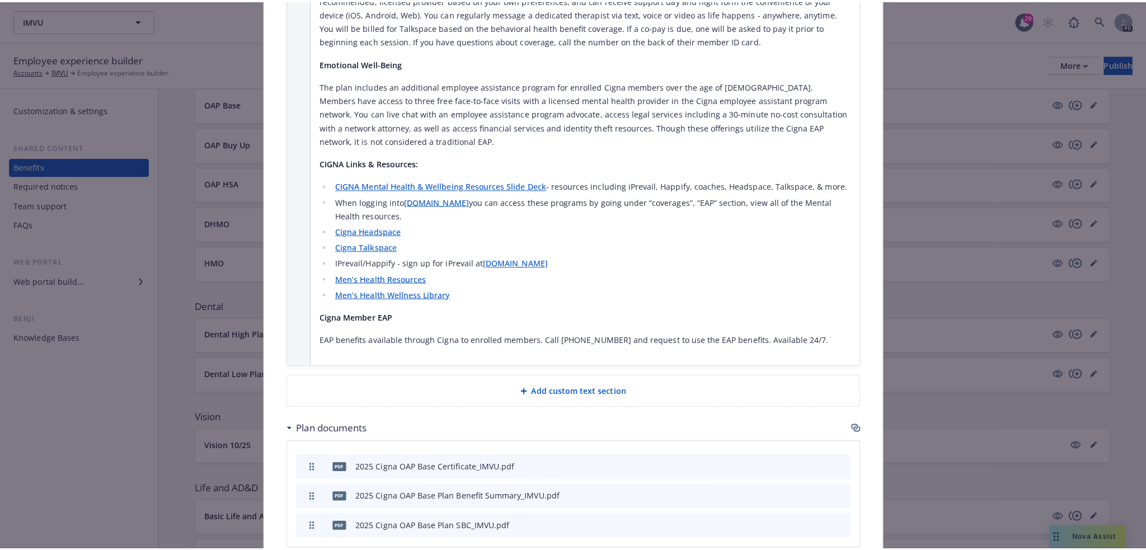
scroll to position [1436, 0]
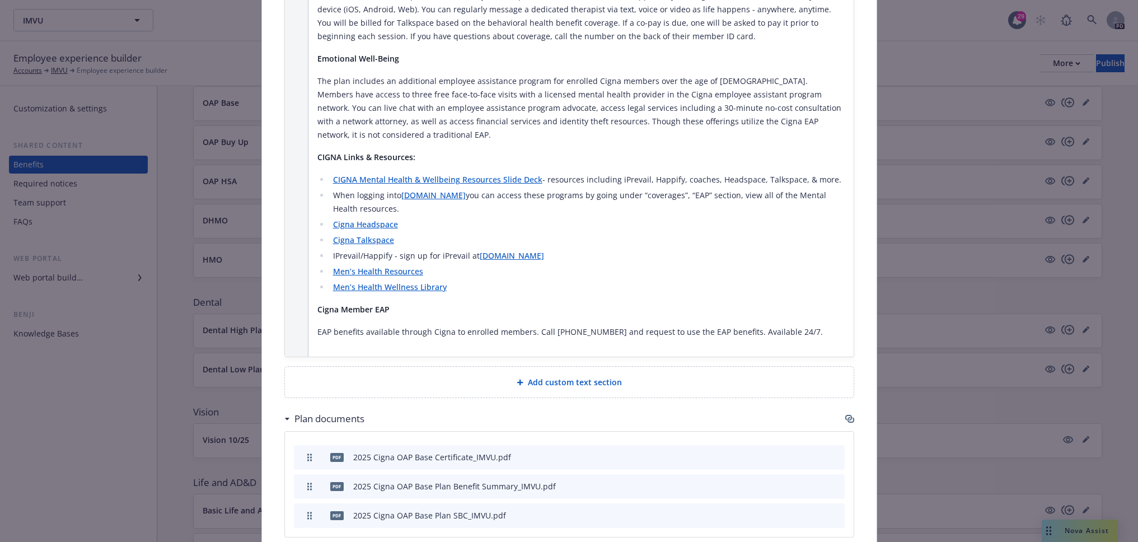
click at [564, 367] on div "Add custom text section" at bounding box center [569, 382] width 569 height 31
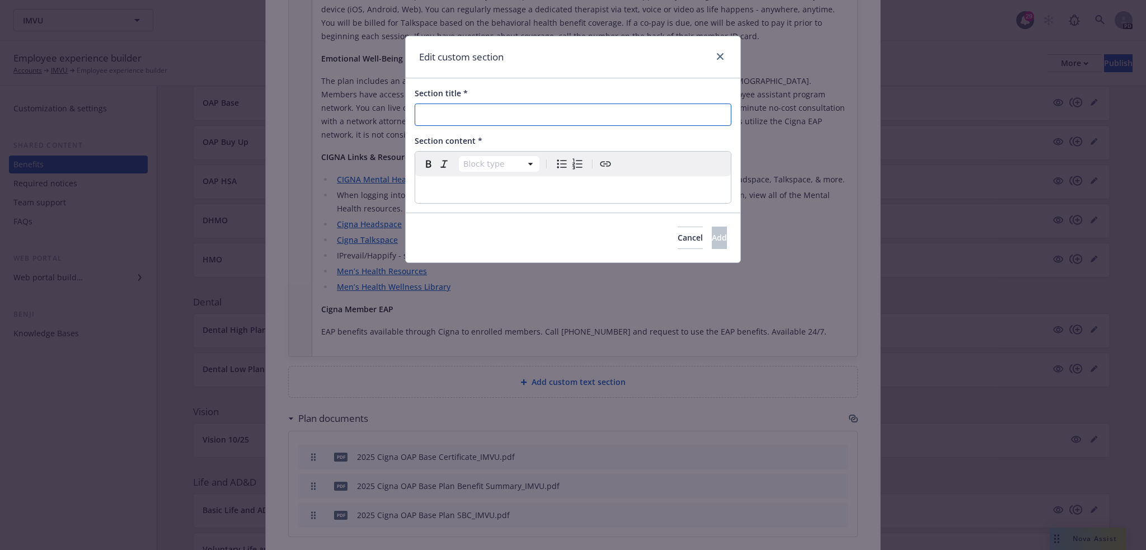
click at [509, 122] on input "Section title *" at bounding box center [573, 115] width 317 height 22
drag, startPoint x: 481, startPoint y: 116, endPoint x: 408, endPoint y: 116, distance: 72.2
click at [408, 116] on div "Section title * CIGNA Perks Section content * Block type Paragraph Heading 1 He…" at bounding box center [573, 145] width 335 height 134
type input "Cigna Member Perks"
click at [431, 182] on div "editable markdown" at bounding box center [573, 189] width 316 height 27
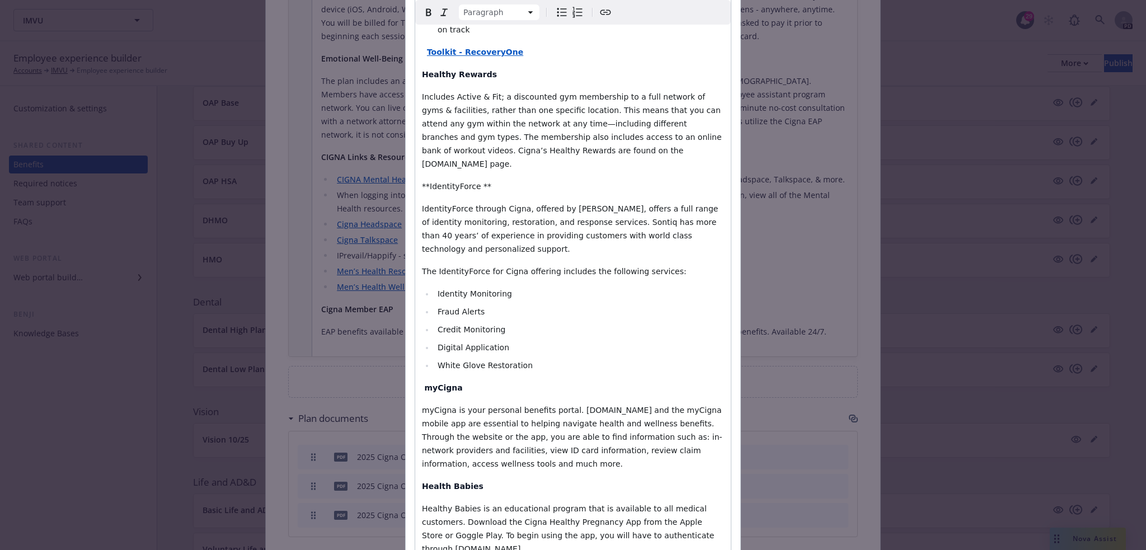
scroll to position [599, 0]
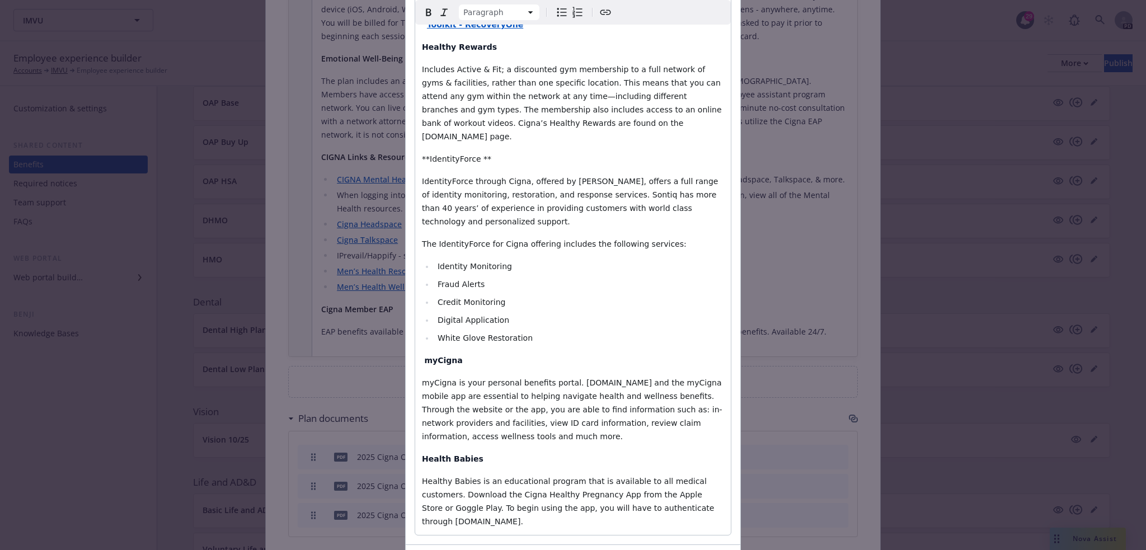
click at [683, 475] on p "Healthy Babies is an educational program that is available to all medical custo…" at bounding box center [573, 502] width 302 height 54
drag, startPoint x: 464, startPoint y: 460, endPoint x: 417, endPoint y: 462, distance: 46.5
click at [422, 537] on p "Foodsmart" at bounding box center [573, 543] width 302 height 13
click at [422, 15] on icon "Bold" at bounding box center [428, 12] width 13 height 13
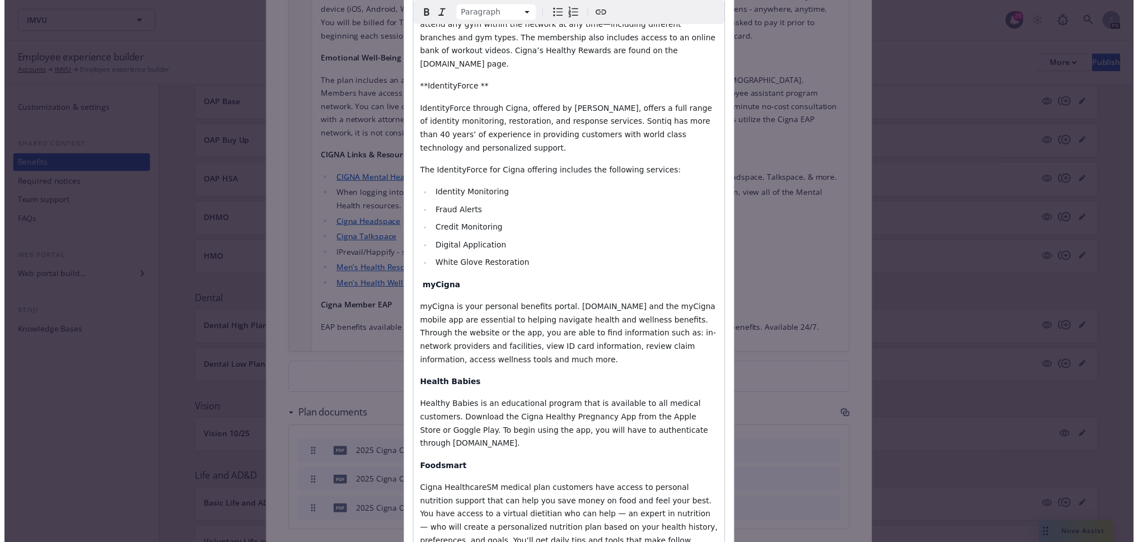
scroll to position [698, 0]
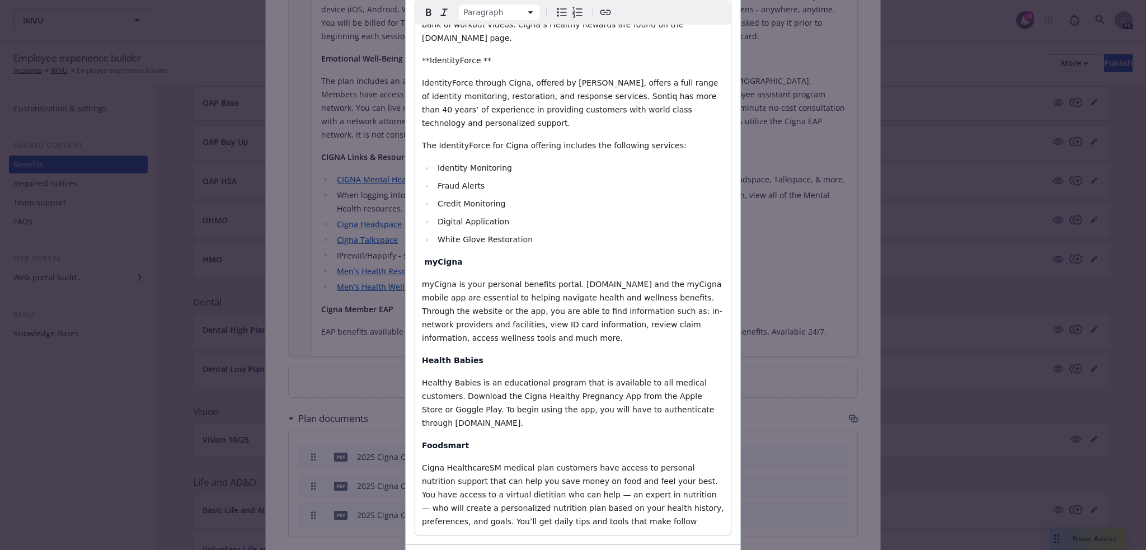
click at [495, 463] on span "Cigna HealthcareSM medical plan customers have access to personal nutrition sup…" at bounding box center [574, 494] width 304 height 63
click at [520, 461] on p "Cigna HealthcareSM medical plan customers have access to personal nutrition sup…" at bounding box center [573, 494] width 302 height 67
click at [644, 461] on p "Cigna HealthcareSM medical plan customers have access to personal nutrition sup…" at bounding box center [573, 508] width 302 height 94
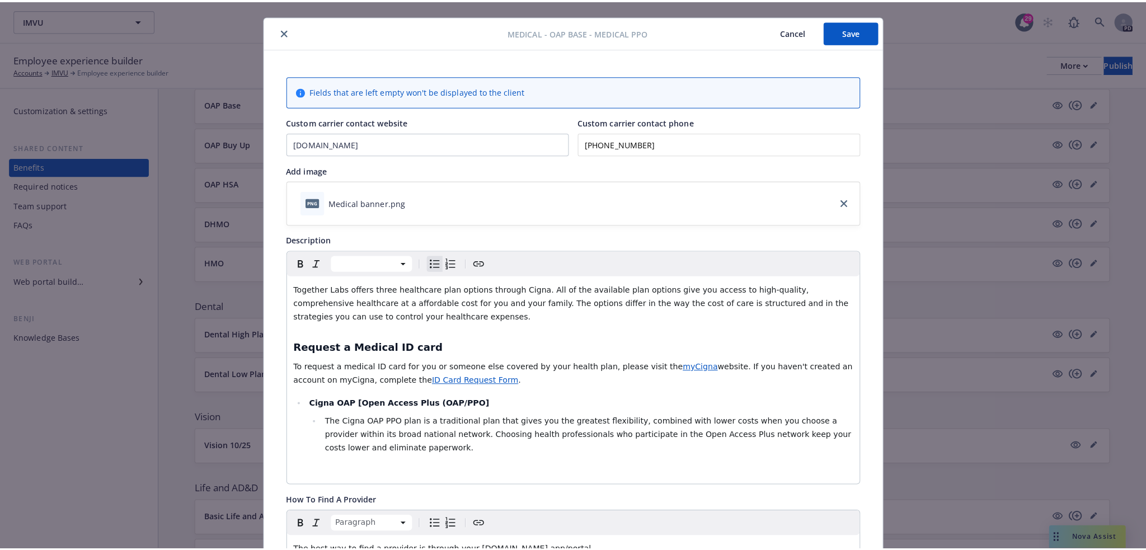
scroll to position [0, 0]
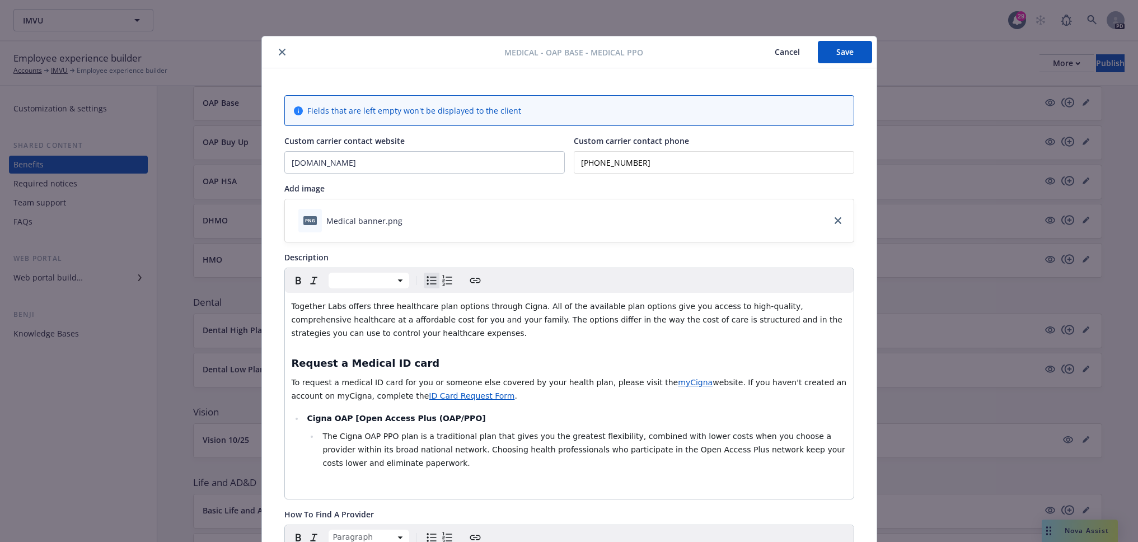
drag, startPoint x: 846, startPoint y: 61, endPoint x: 731, endPoint y: 205, distance: 184.3
click at [846, 61] on button "Save" at bounding box center [845, 52] width 54 height 22
click at [266, 50] on div at bounding box center [385, 51] width 238 height 13
click at [279, 51] on icon "close" at bounding box center [282, 52] width 7 height 7
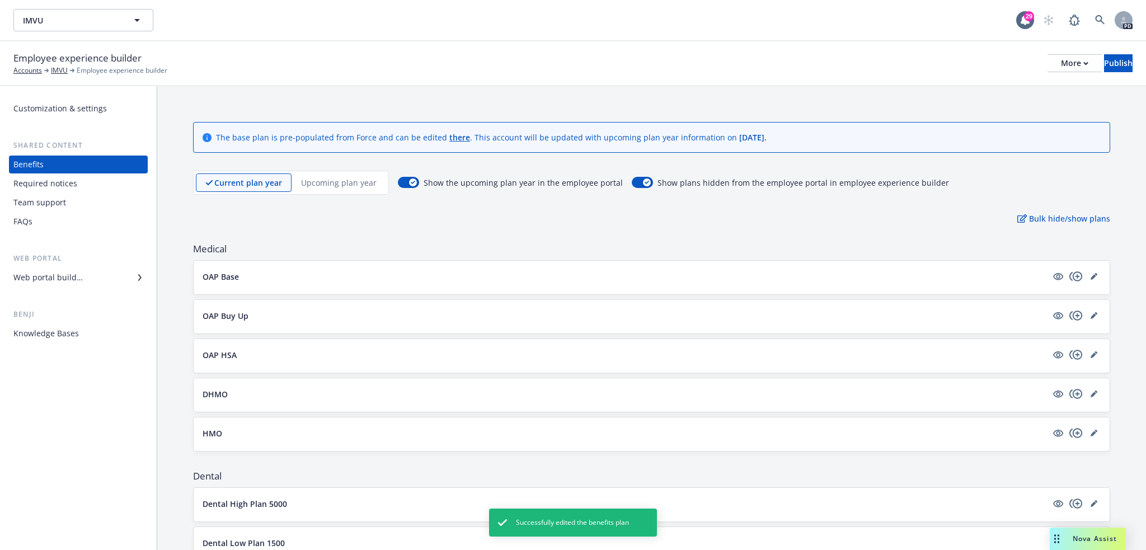
click at [325, 185] on p "Upcoming plan year" at bounding box center [339, 183] width 76 height 12
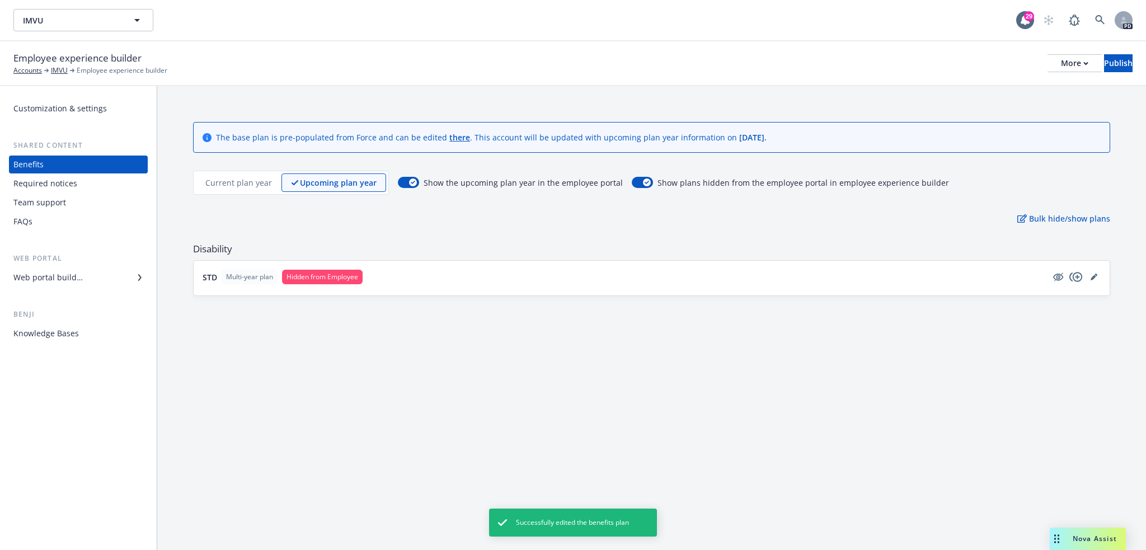
click at [252, 187] on p "Current plan year" at bounding box center [238, 183] width 67 height 12
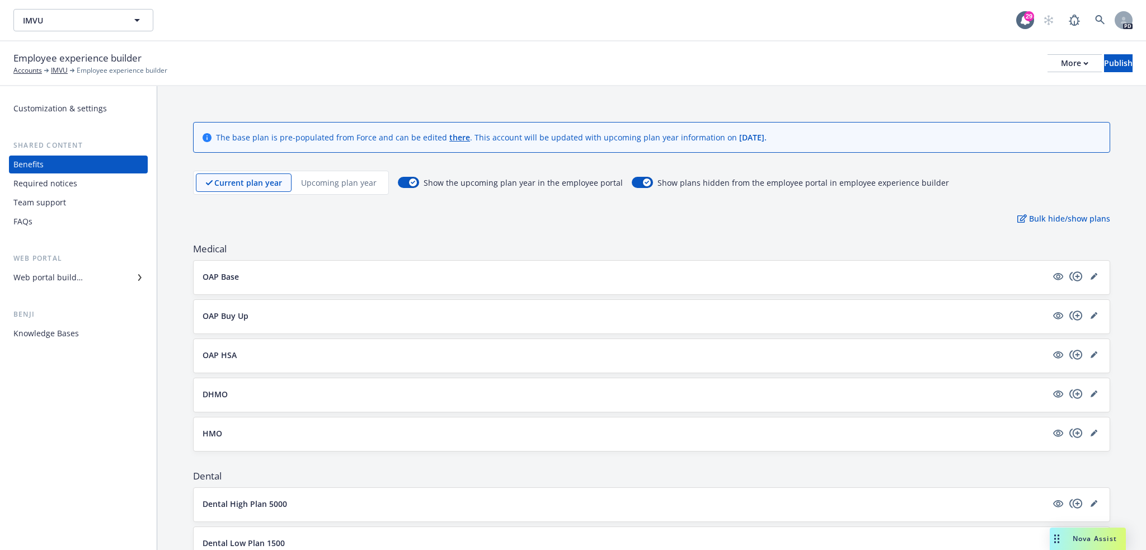
click at [301, 320] on button "OAP Buy Up" at bounding box center [625, 316] width 844 height 12
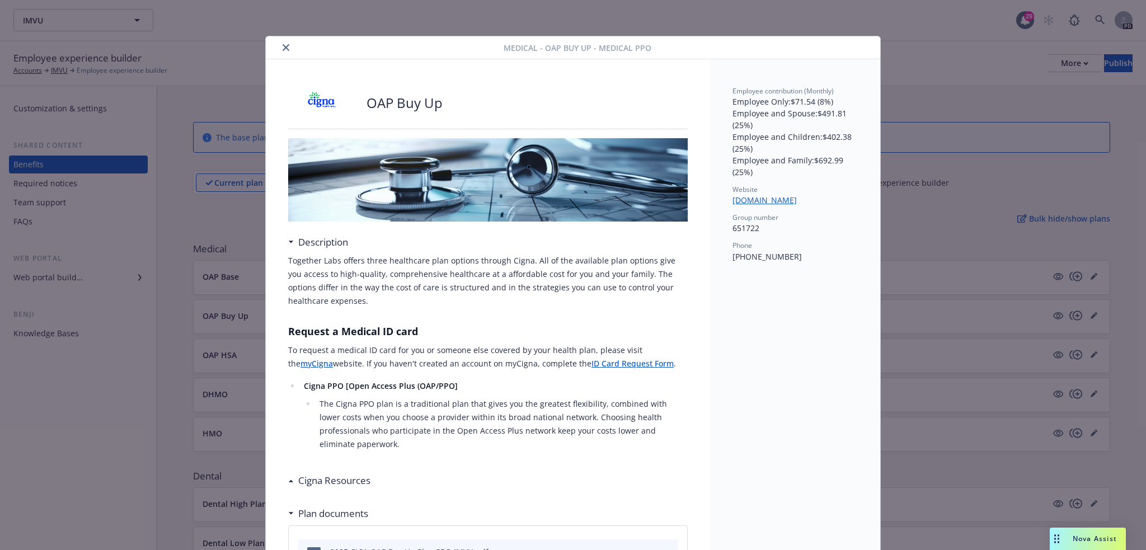
click at [283, 47] on icon "close" at bounding box center [286, 47] width 7 height 7
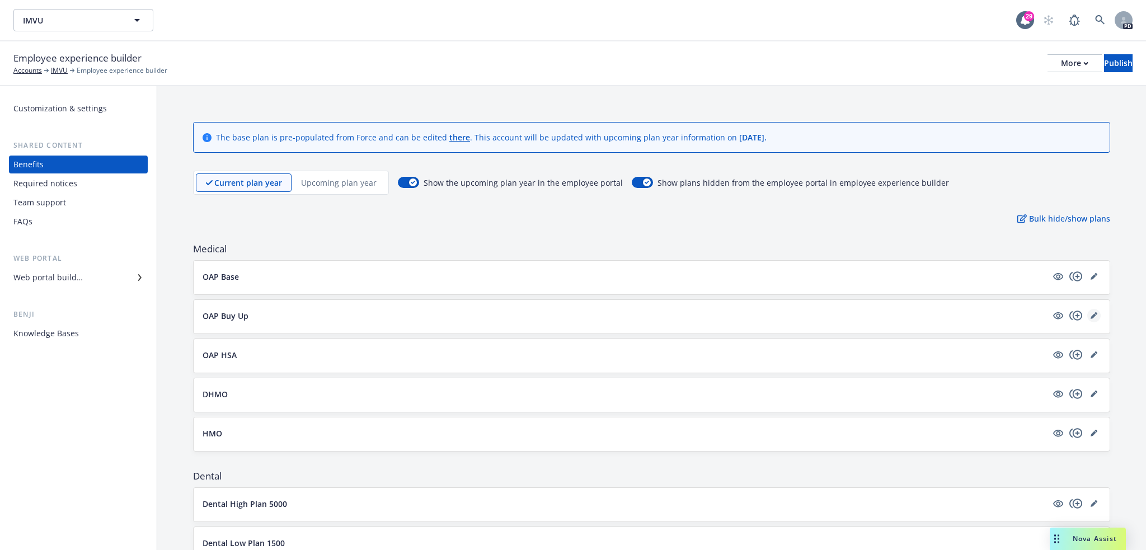
click at [1091, 315] on icon "editPencil" at bounding box center [1094, 316] width 6 height 6
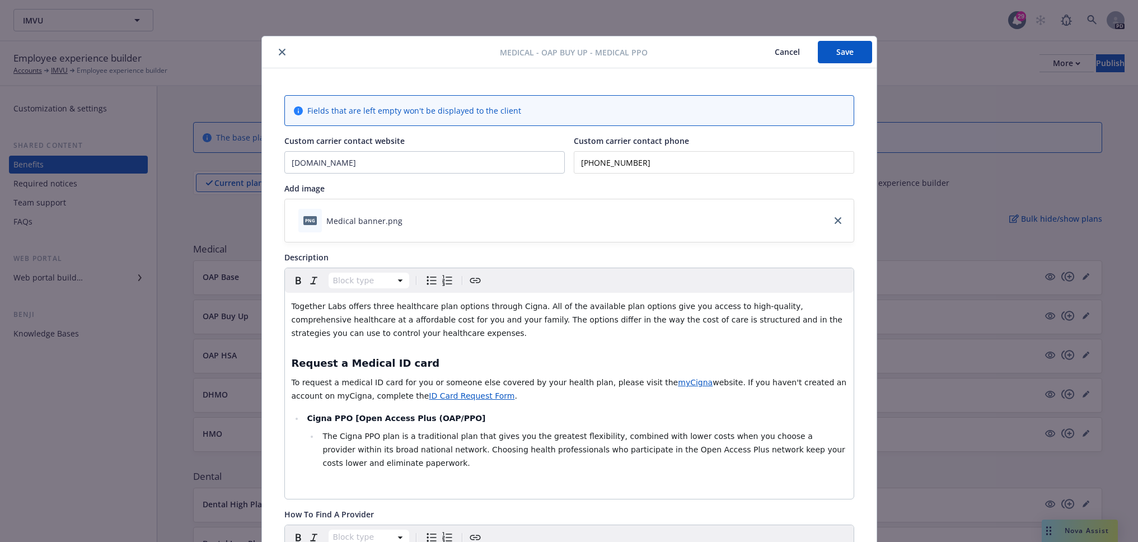
click at [275, 52] on button "close" at bounding box center [281, 51] width 13 height 13
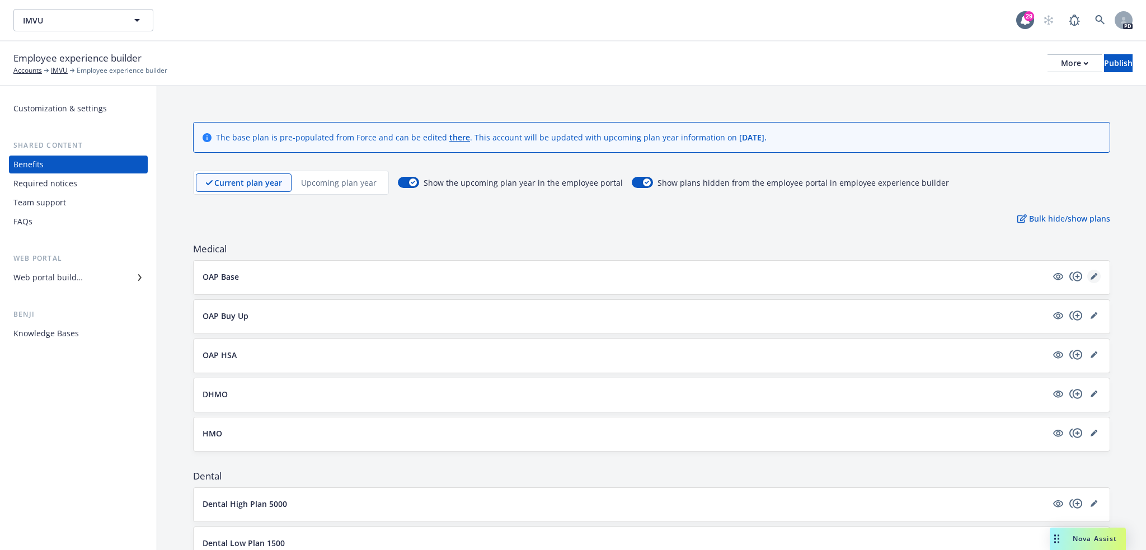
click at [1089, 274] on link "editPencil" at bounding box center [1093, 276] width 13 height 13
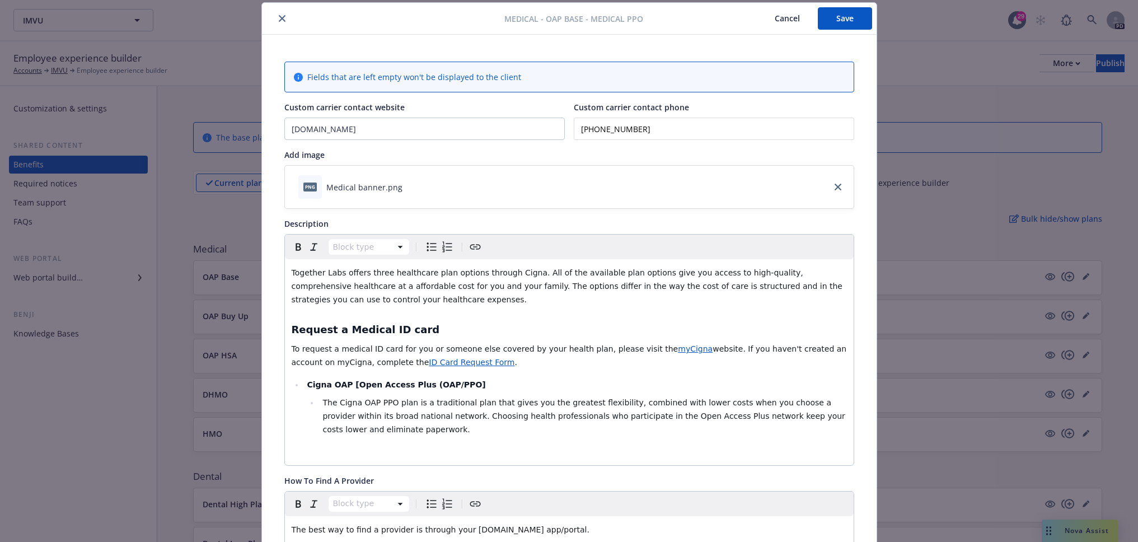
scroll to position [239, 0]
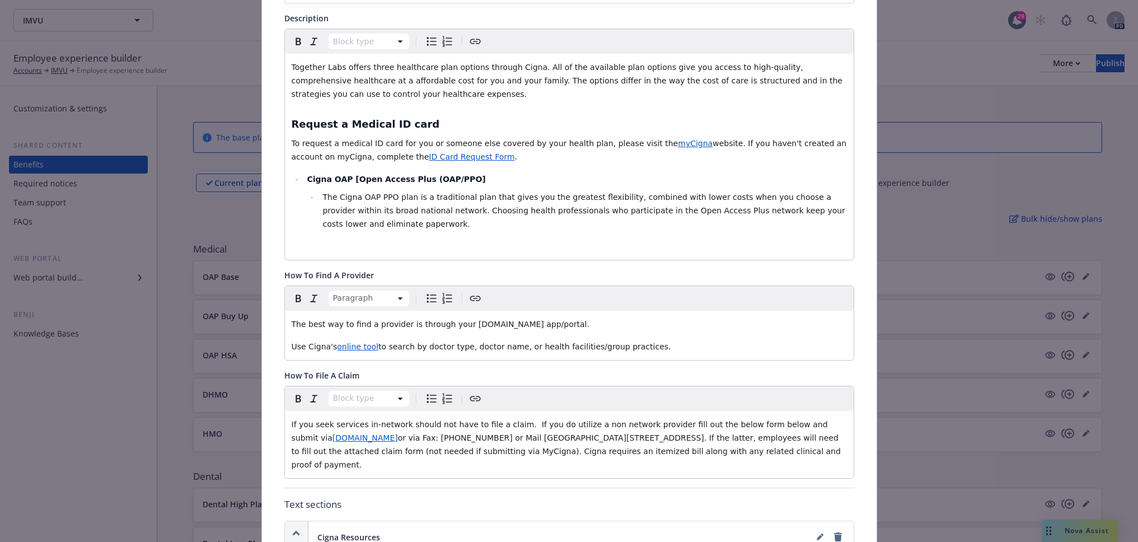
drag, startPoint x: 626, startPoint y: 346, endPoint x: 265, endPoint y: 318, distance: 362.1
copy div "The best way to find a provider is through your MYCIGNA.com app/portal. Use Cig…"
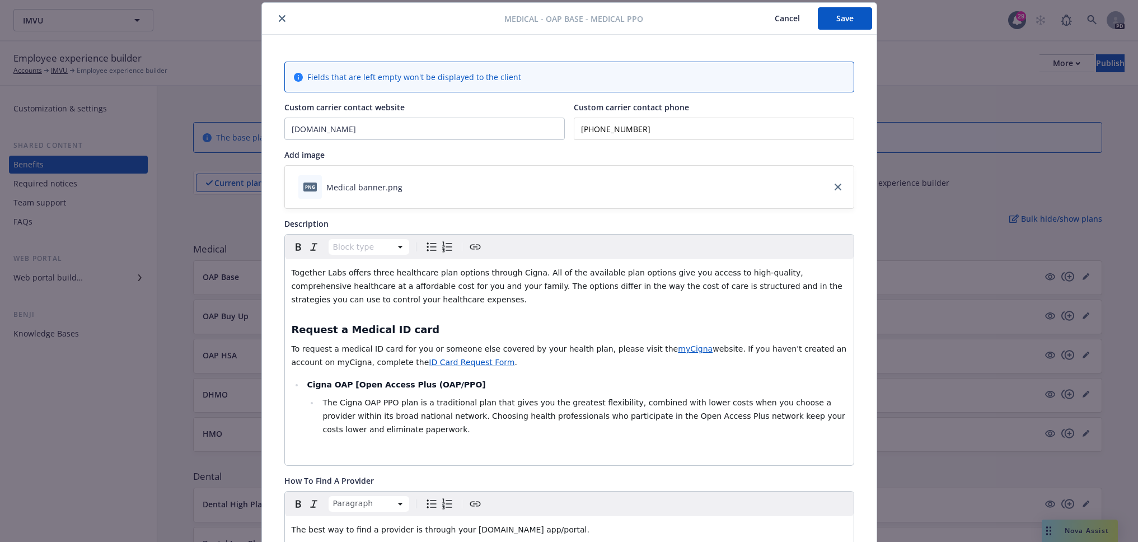
click at [279, 17] on icon "close" at bounding box center [282, 18] width 7 height 7
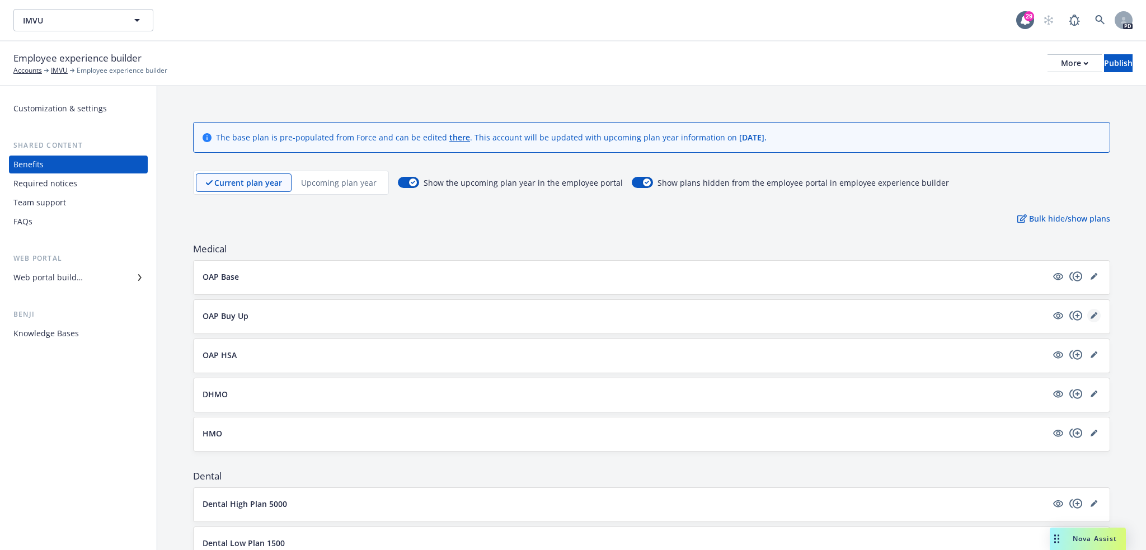
click at [1091, 316] on icon "editPencil" at bounding box center [1094, 315] width 7 height 7
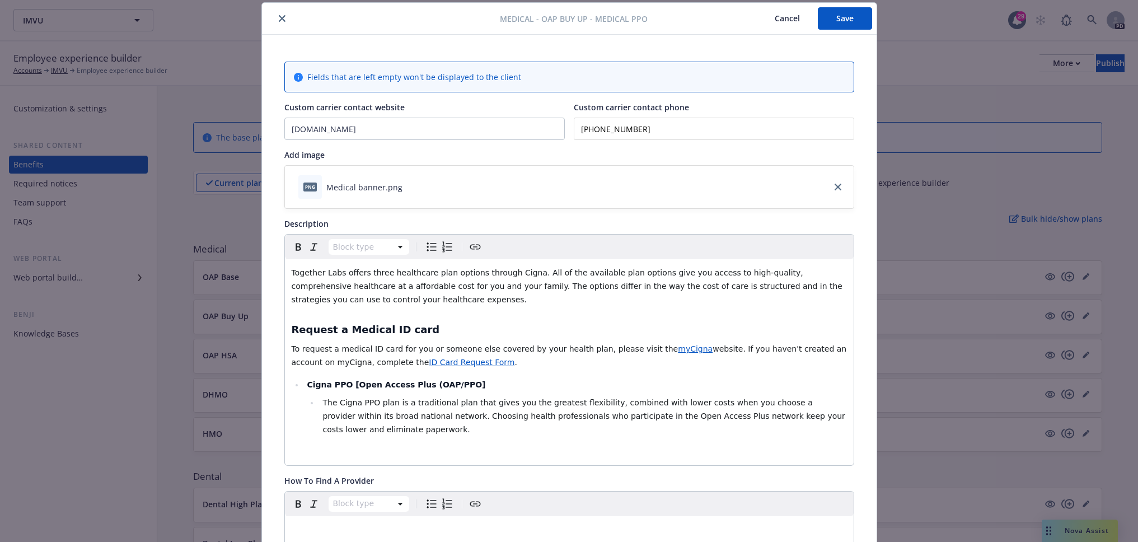
scroll to position [444, 0]
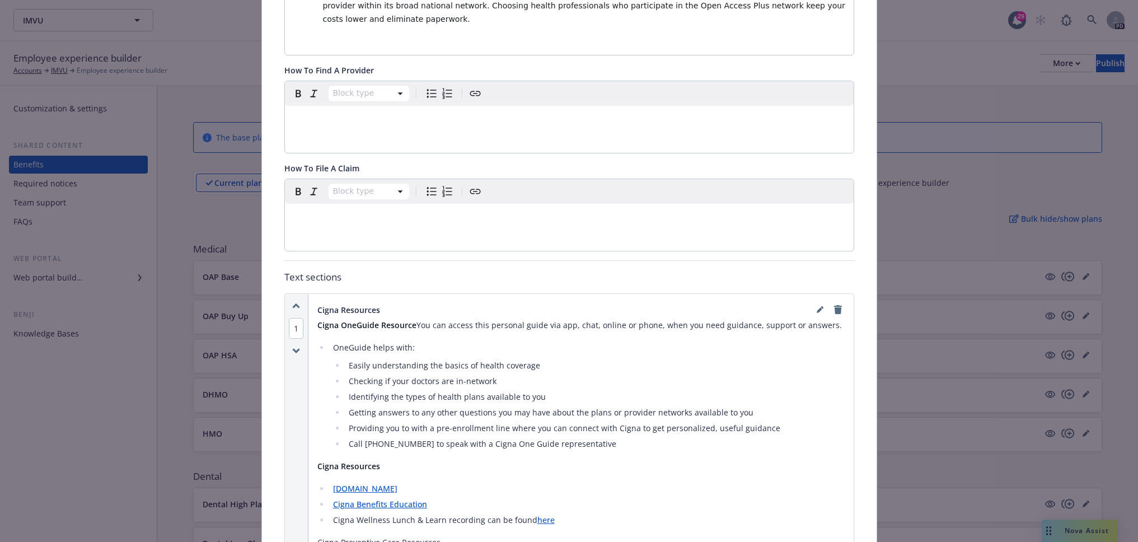
click at [332, 112] on p "editable markdown" at bounding box center [569, 118] width 555 height 13
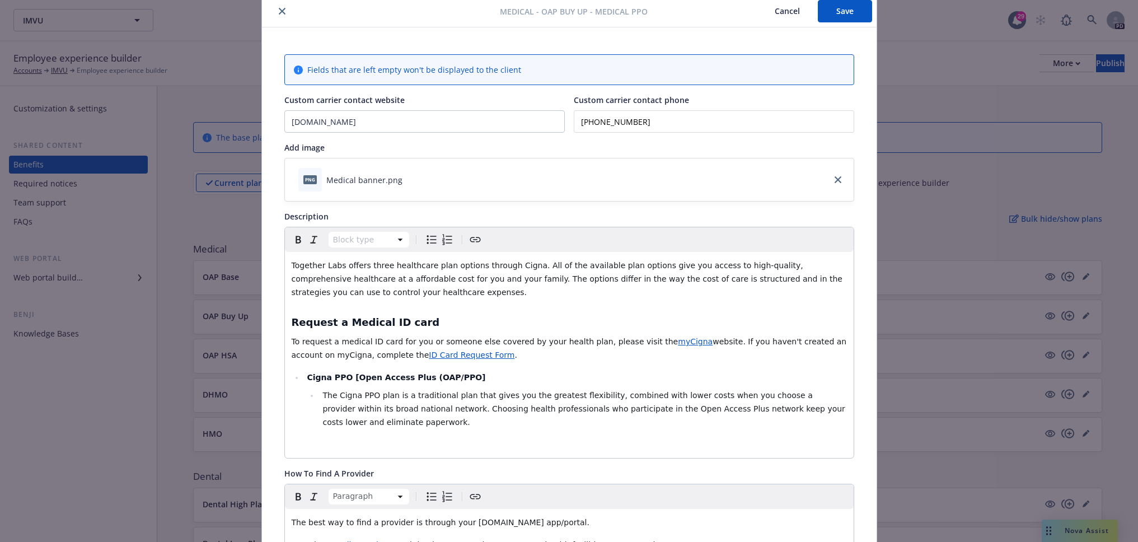
scroll to position [34, 0]
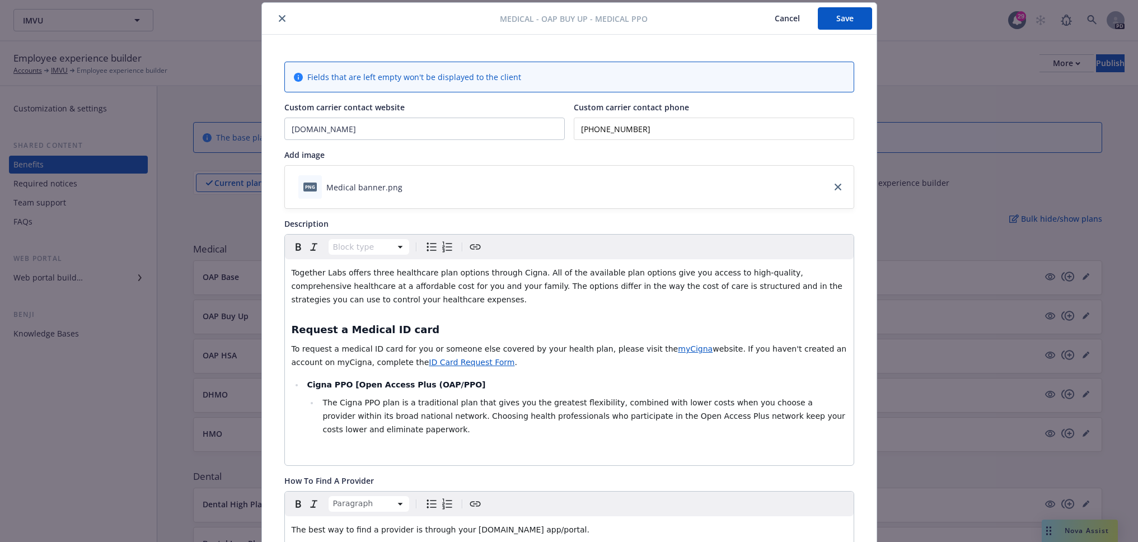
click at [830, 16] on button "Save" at bounding box center [845, 18] width 54 height 22
click at [279, 20] on icon "close" at bounding box center [282, 18] width 7 height 7
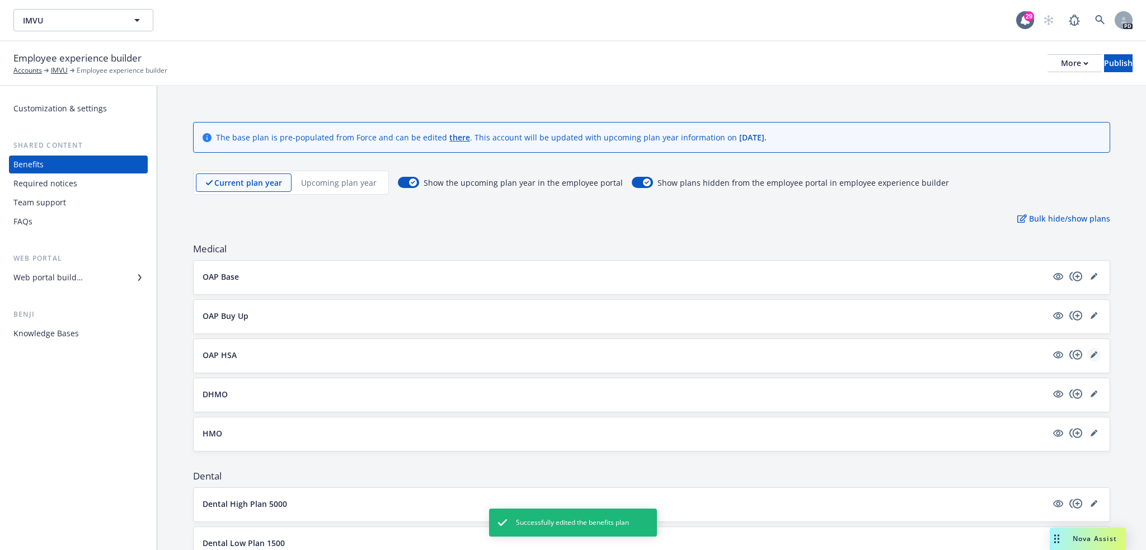
click at [1091, 355] on icon "editPencil" at bounding box center [1094, 356] width 6 height 6
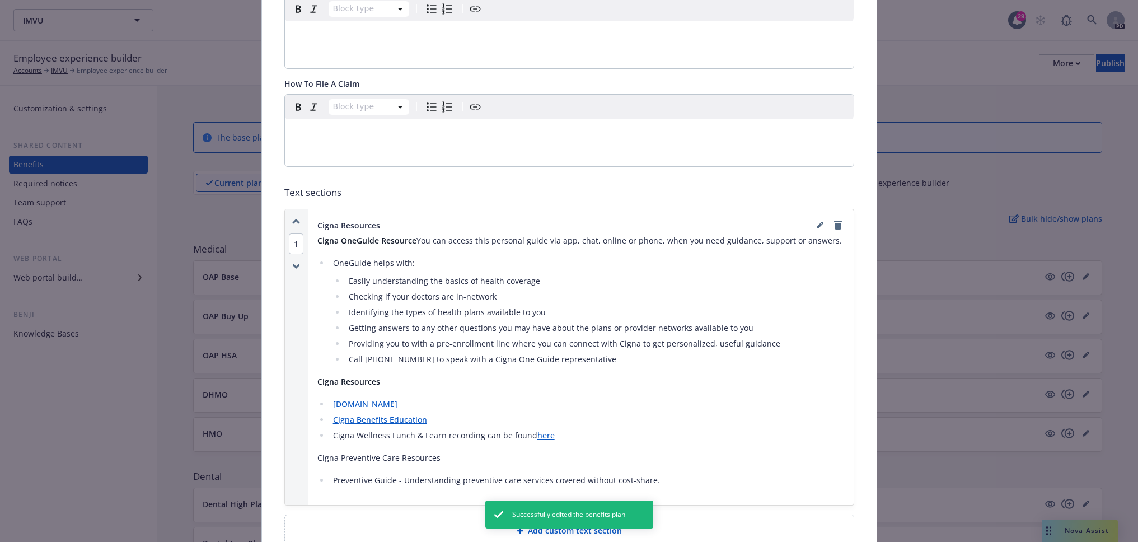
scroll to position [444, 0]
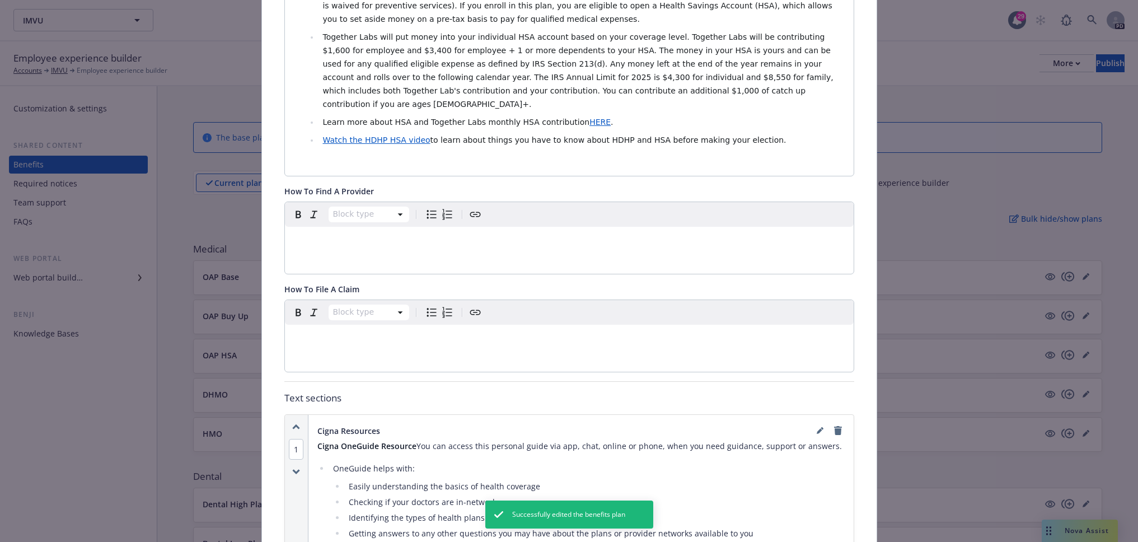
click at [342, 233] on p "editable markdown" at bounding box center [569, 239] width 555 height 13
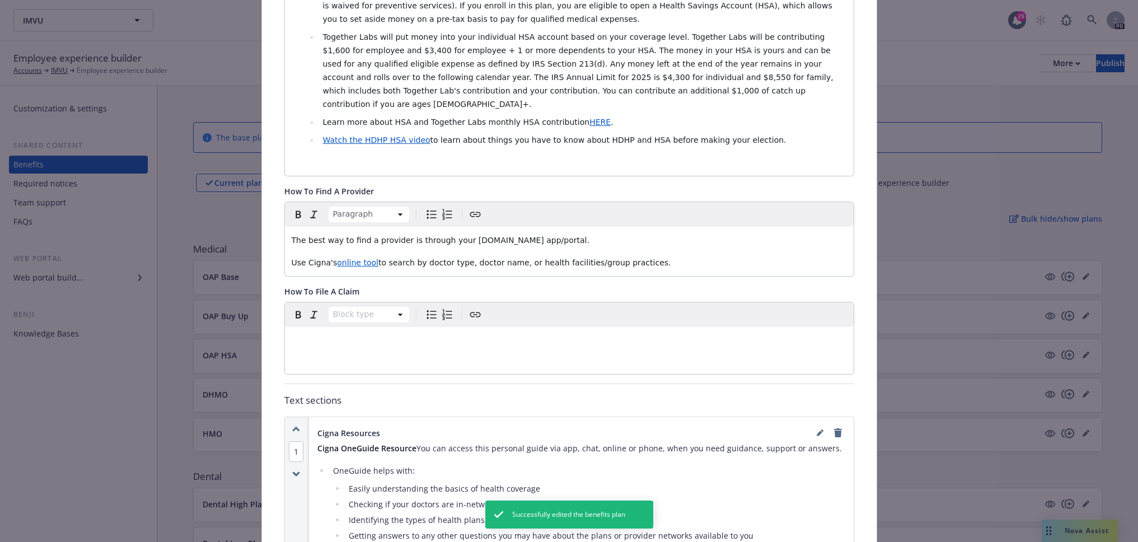
scroll to position [0, 0]
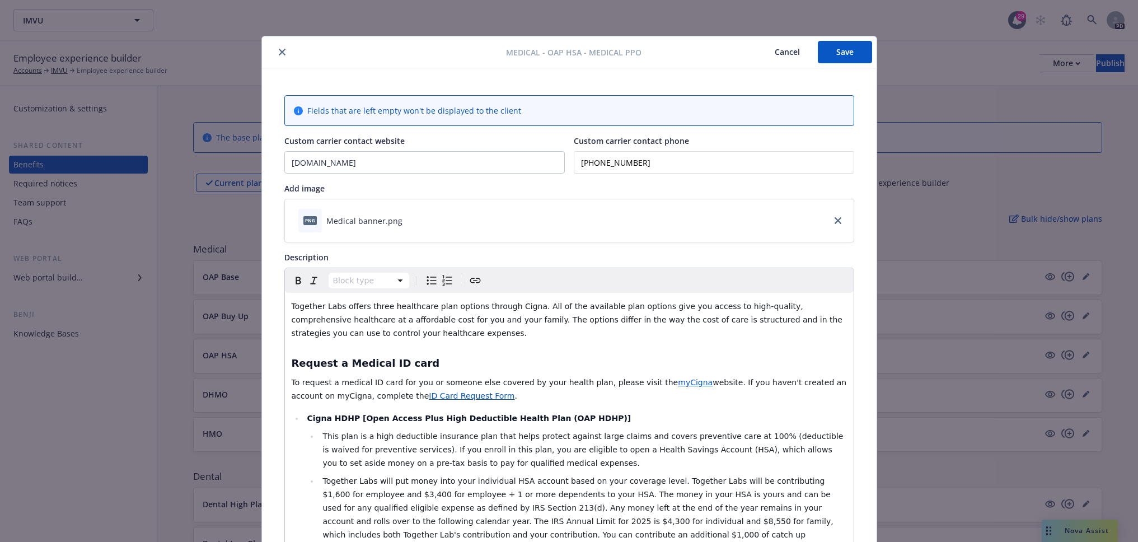
click at [819, 57] on button "Save" at bounding box center [845, 52] width 54 height 22
click at [278, 55] on button "close" at bounding box center [281, 51] width 13 height 13
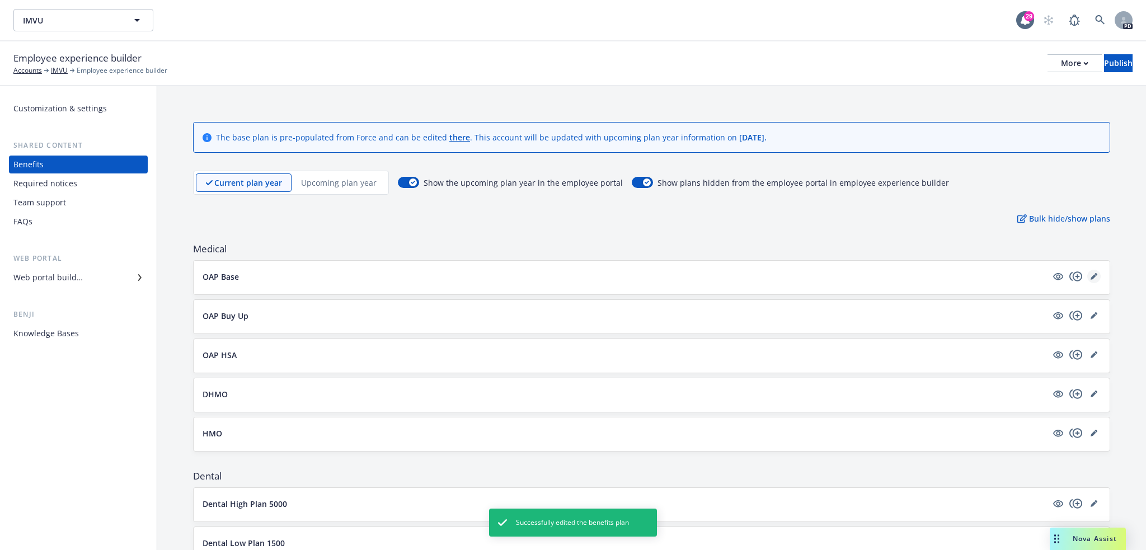
click at [1087, 280] on link "editPencil" at bounding box center [1093, 276] width 13 height 13
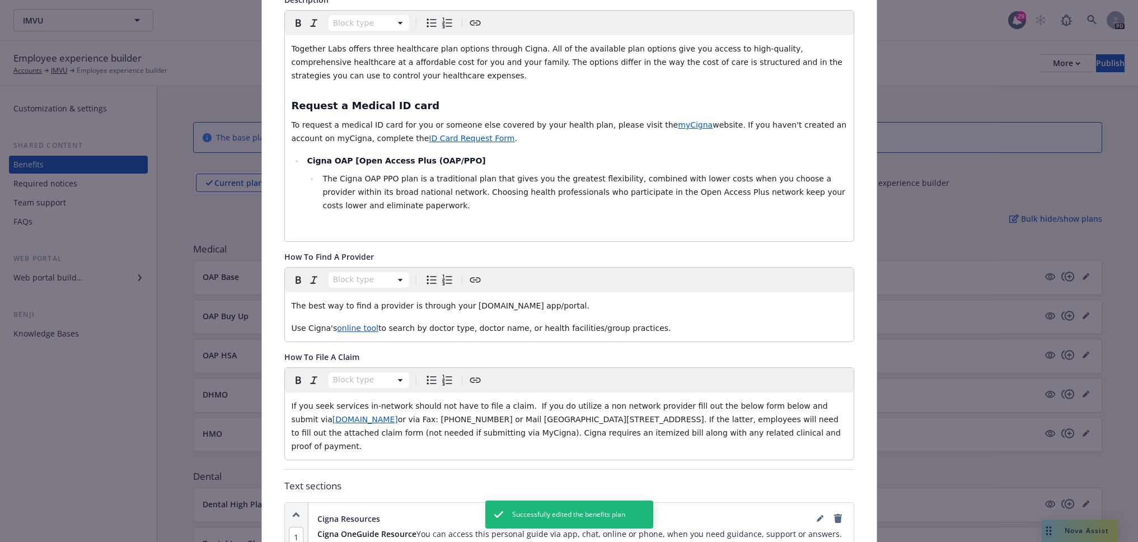
scroll to position [444, 0]
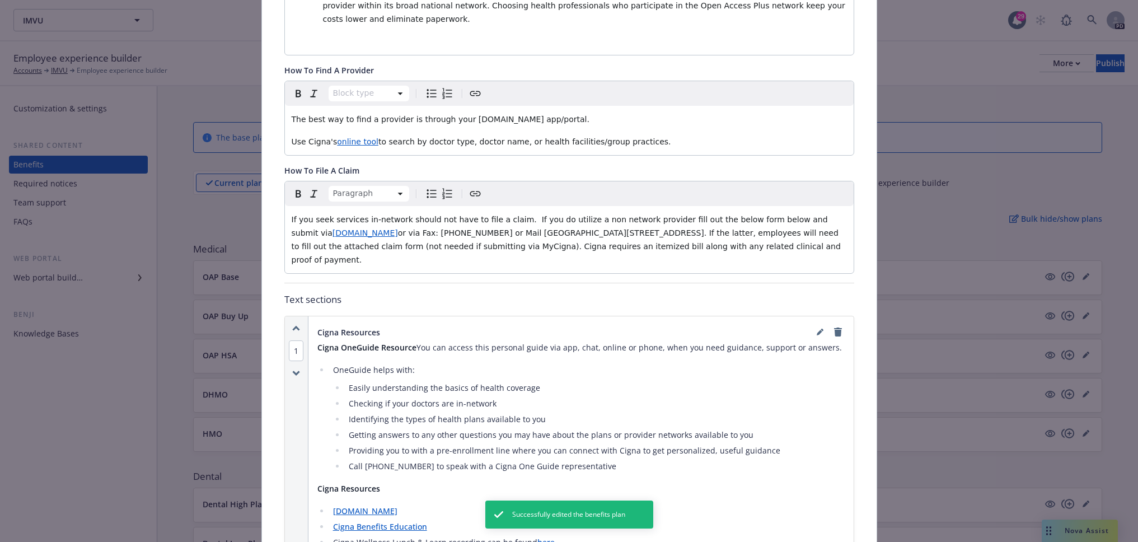
drag, startPoint x: 286, startPoint y: 219, endPoint x: 827, endPoint y: 247, distance: 541.8
click at [827, 247] on div "If you seek services in-network should not have to file a claim. If you do util…" at bounding box center [569, 239] width 569 height 67
copy p "If you seek services in-network should not have to file a claim. If you do util…"
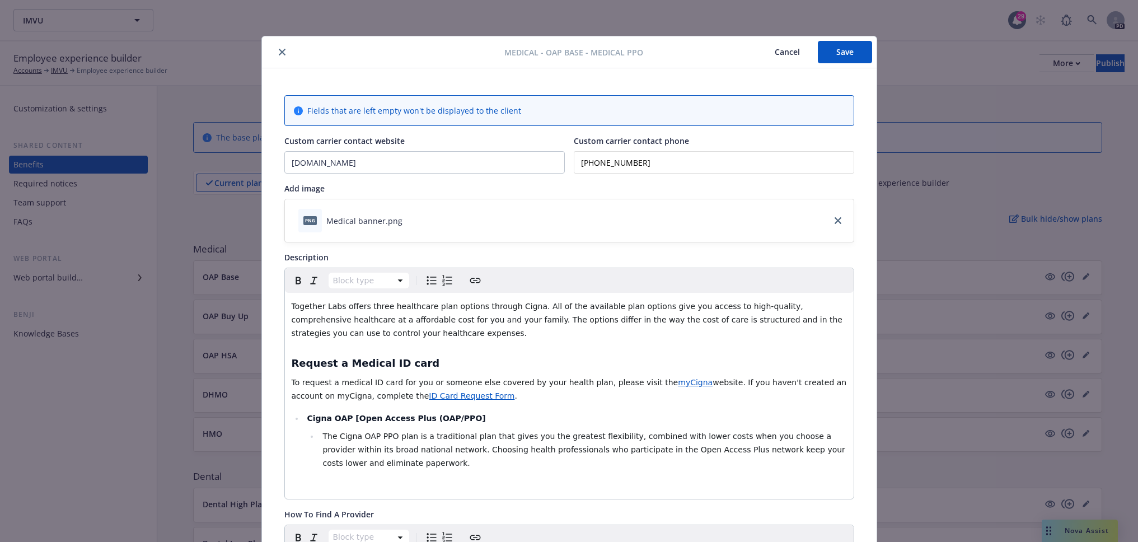
click at [857, 49] on button "Save" at bounding box center [845, 52] width 54 height 22
click at [281, 49] on button "close" at bounding box center [281, 51] width 13 height 13
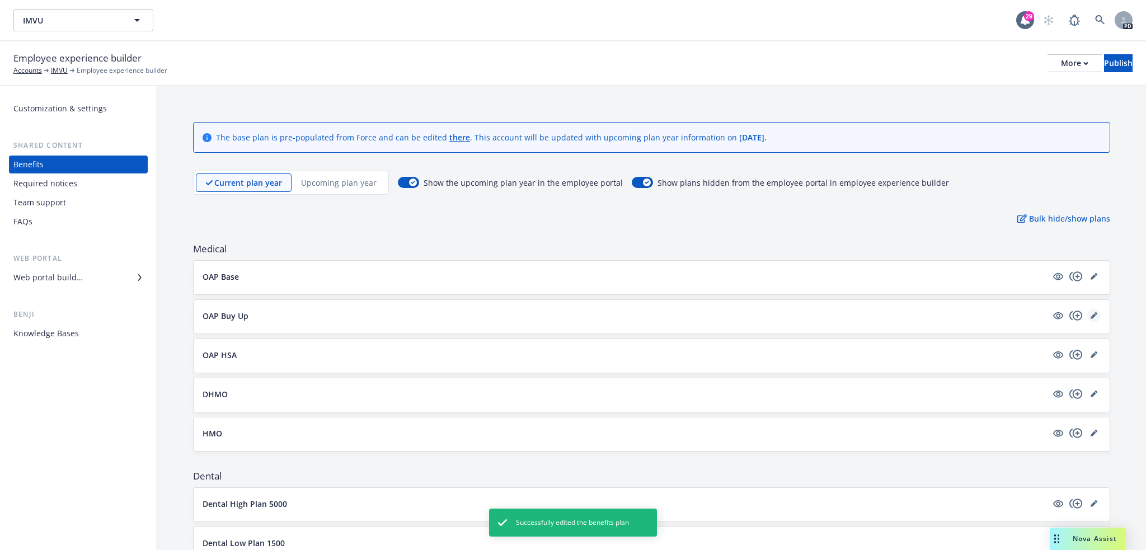
click at [1091, 313] on icon "editPencil" at bounding box center [1094, 315] width 7 height 7
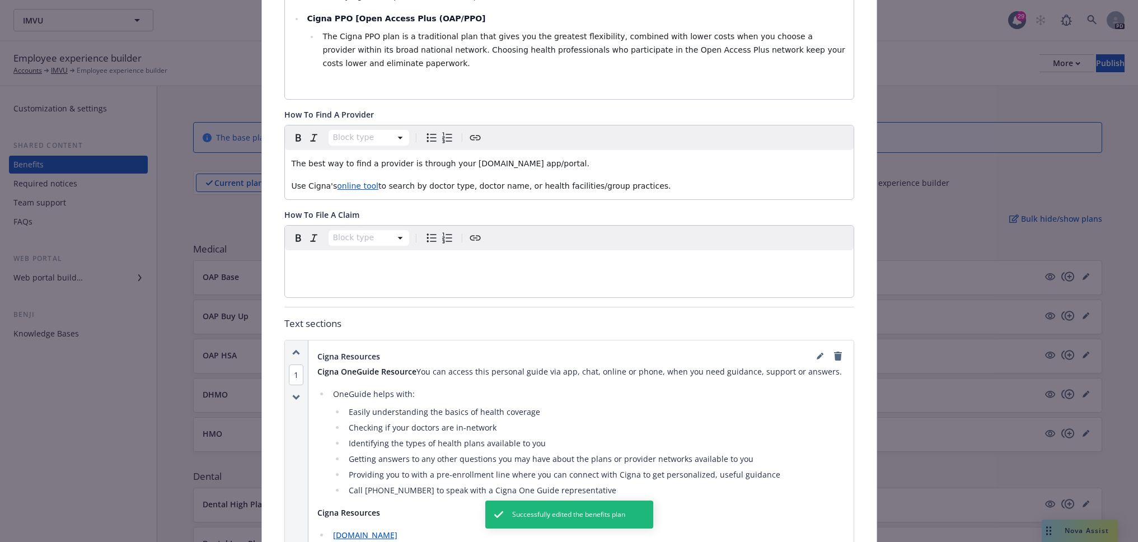
scroll to position [444, 0]
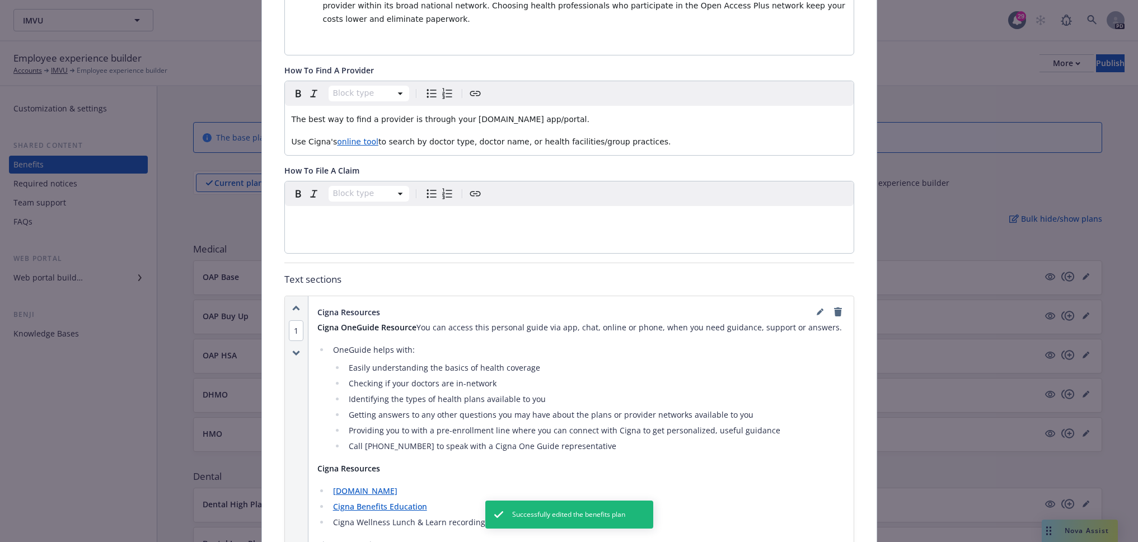
click at [335, 213] on p "editable markdown" at bounding box center [569, 219] width 555 height 13
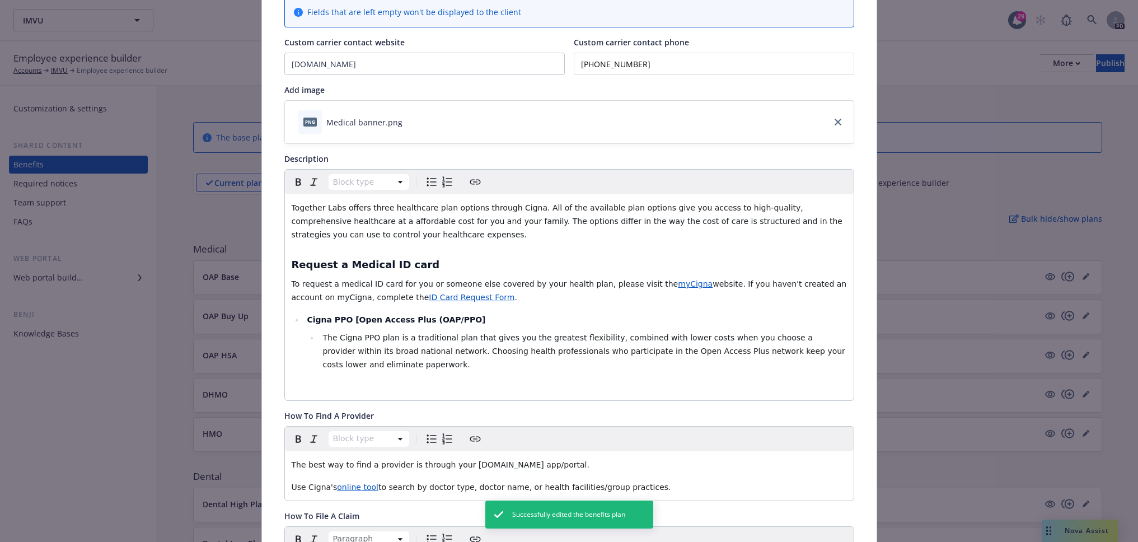
scroll to position [34, 0]
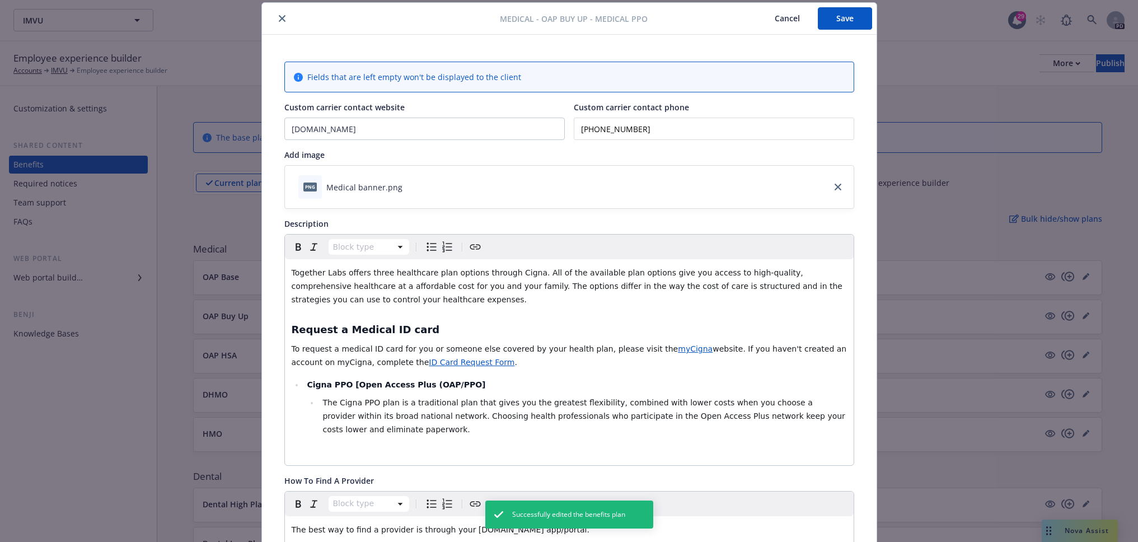
click at [839, 15] on button "Save" at bounding box center [845, 18] width 54 height 22
click at [279, 18] on icon "close" at bounding box center [282, 18] width 7 height 7
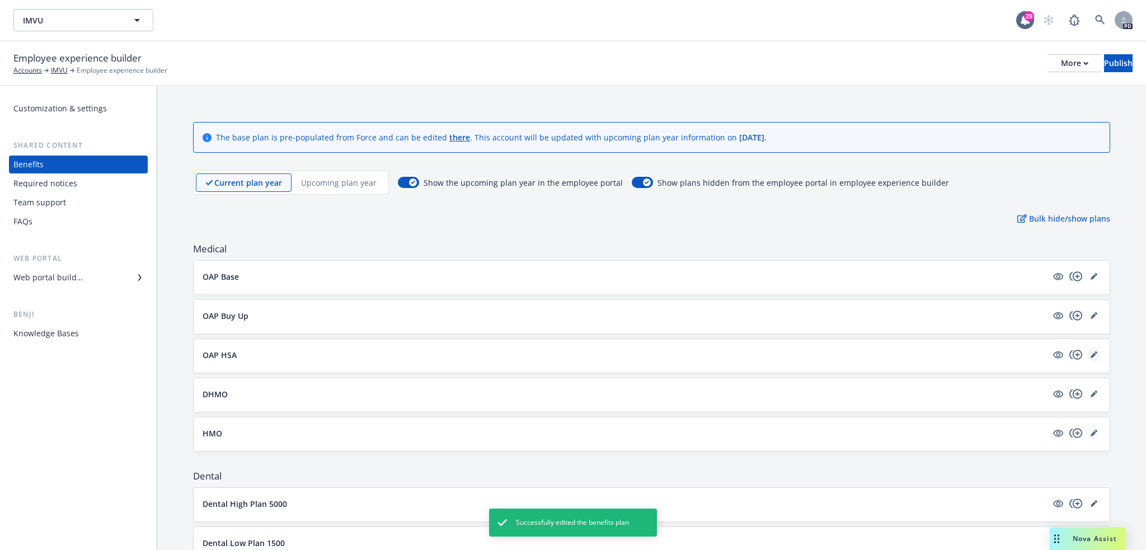
click at [1091, 354] on icon "editPencil" at bounding box center [1094, 354] width 7 height 7
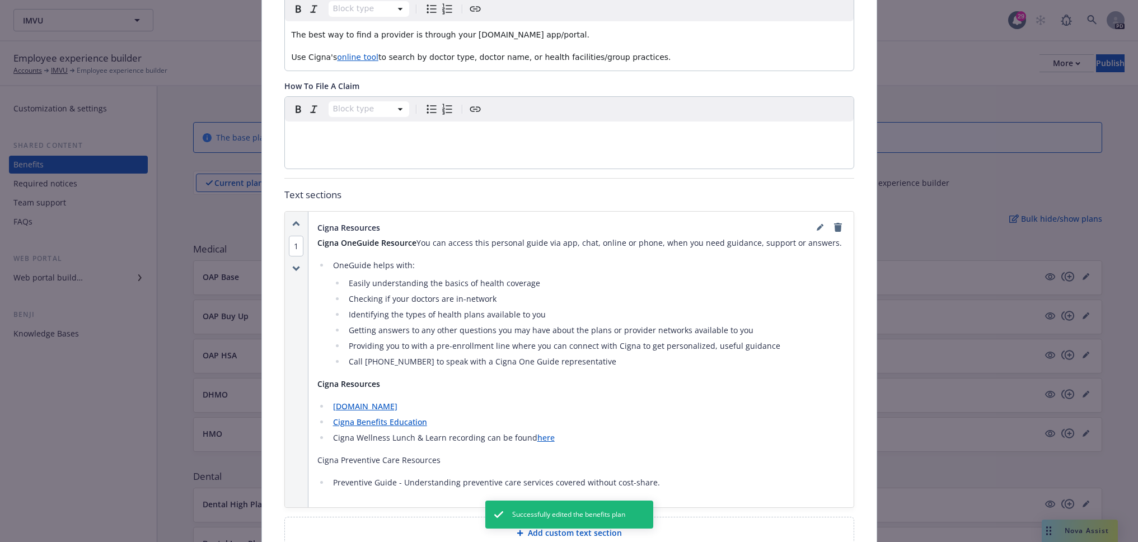
scroll to position [444, 0]
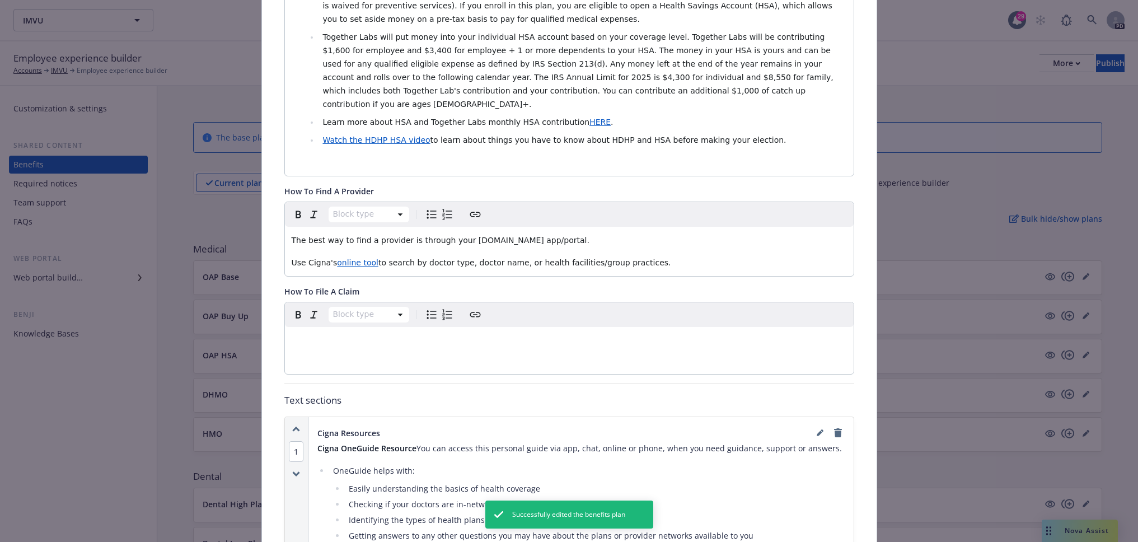
click at [354, 334] on p "editable markdown" at bounding box center [569, 340] width 555 height 13
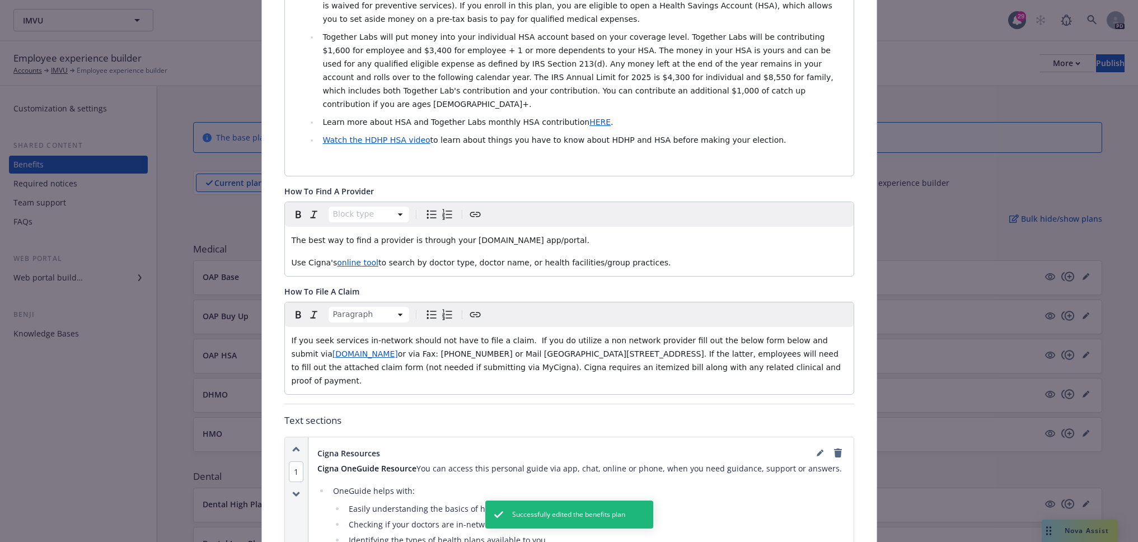
scroll to position [34, 0]
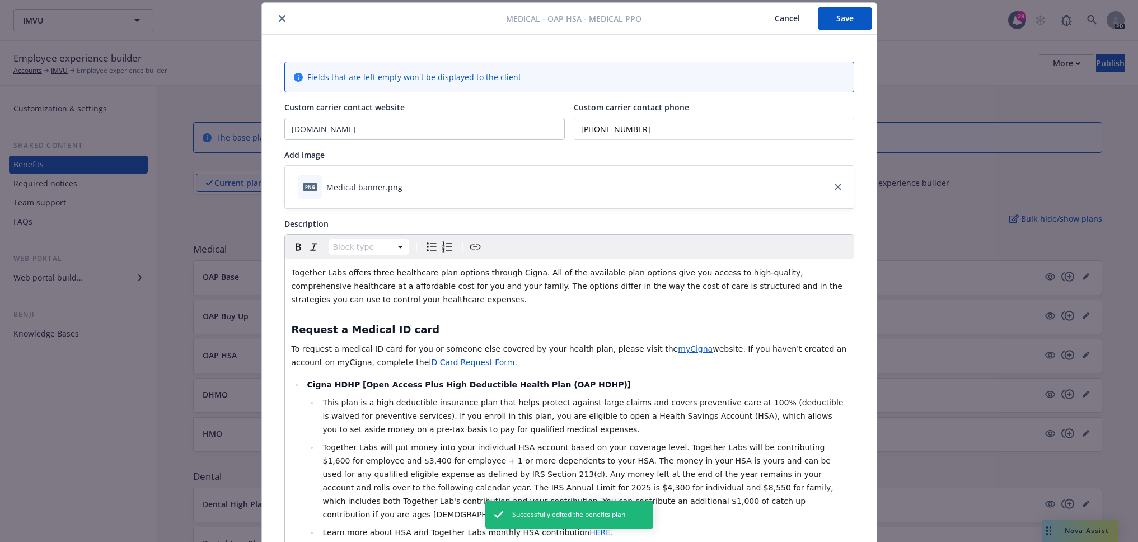
click at [825, 20] on button "Save" at bounding box center [845, 18] width 54 height 22
click at [277, 22] on button "close" at bounding box center [281, 18] width 13 height 13
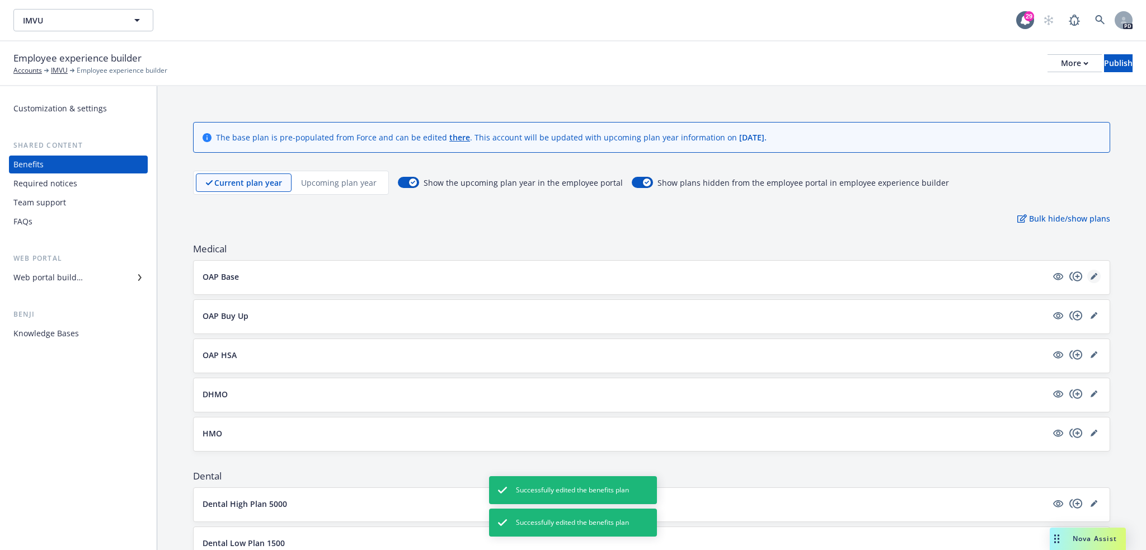
click at [1091, 275] on icon "editPencil" at bounding box center [1094, 276] width 7 height 7
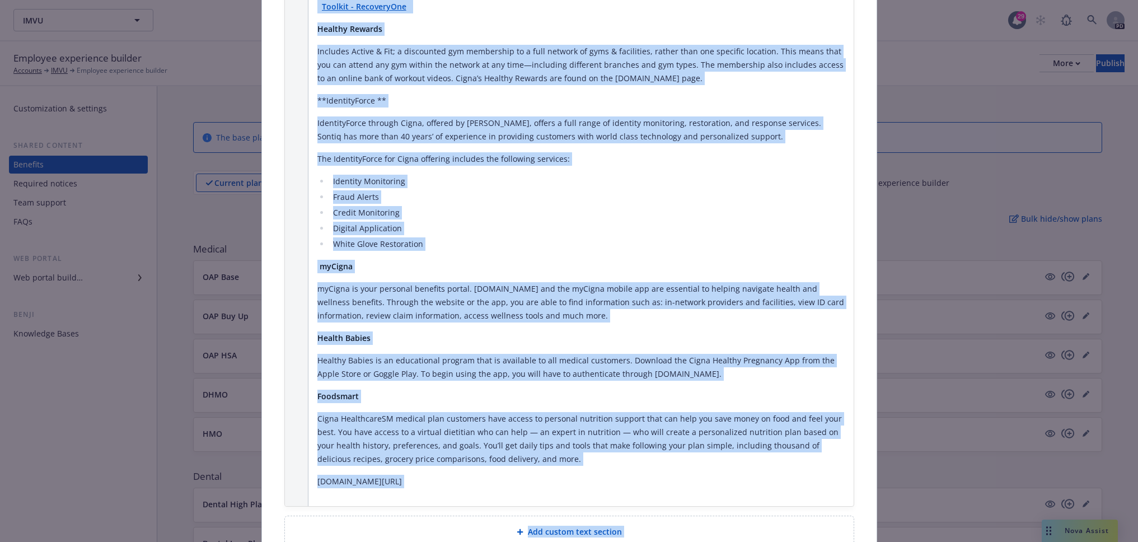
scroll to position [2203, 0]
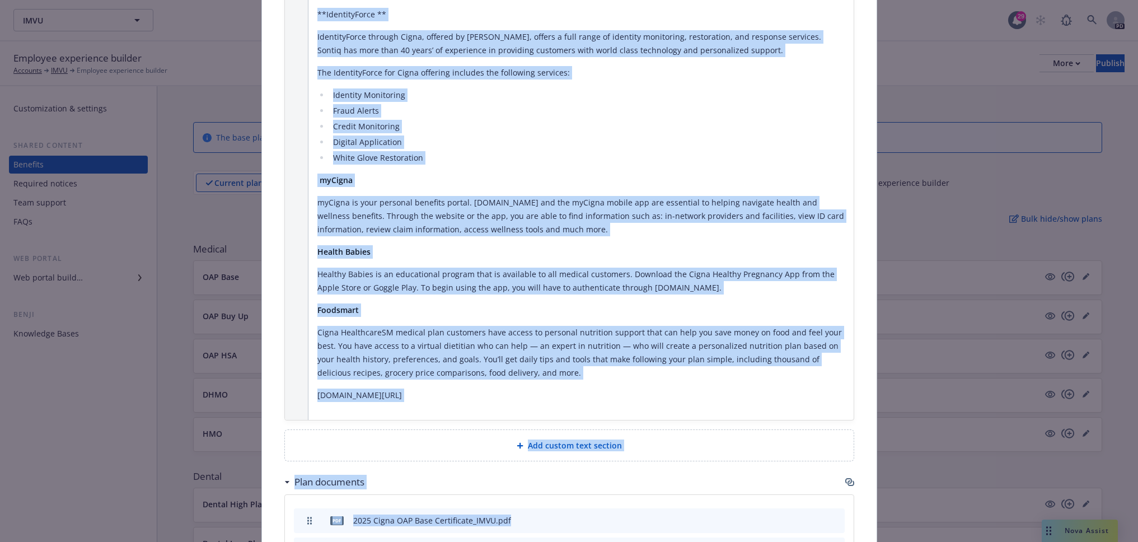
drag, startPoint x: 314, startPoint y: 205, endPoint x: 640, endPoint y: 367, distance: 363.9
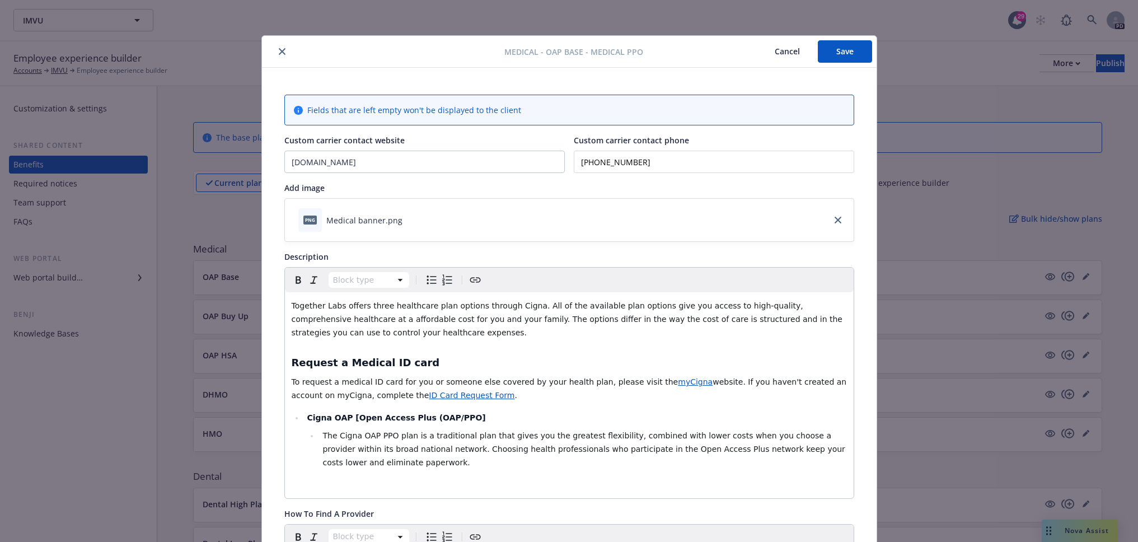
scroll to position [0, 0]
click at [278, 56] on button "close" at bounding box center [281, 51] width 13 height 13
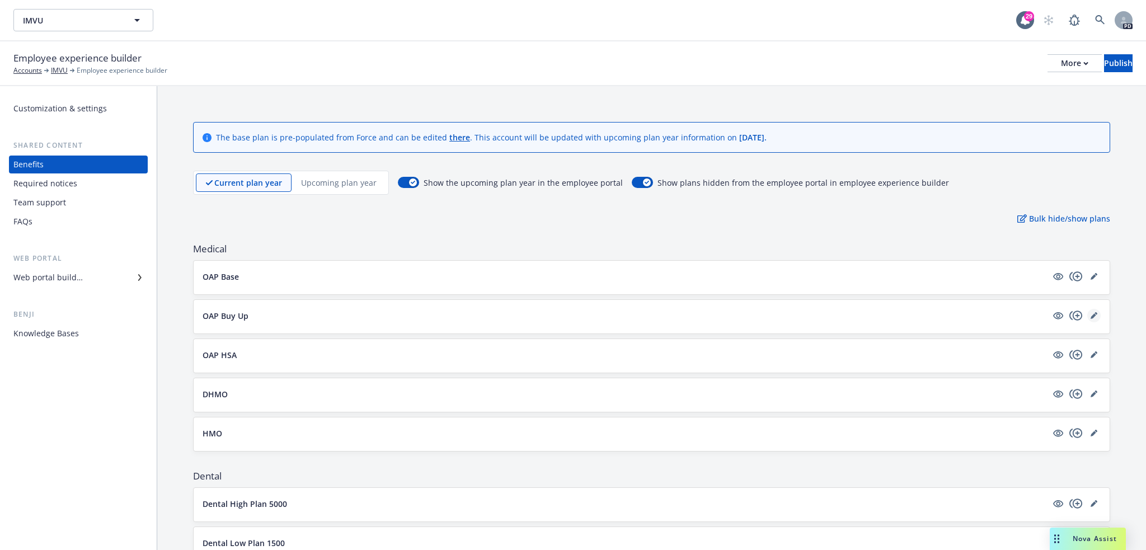
click at [1091, 314] on icon "editPencil" at bounding box center [1094, 315] width 7 height 7
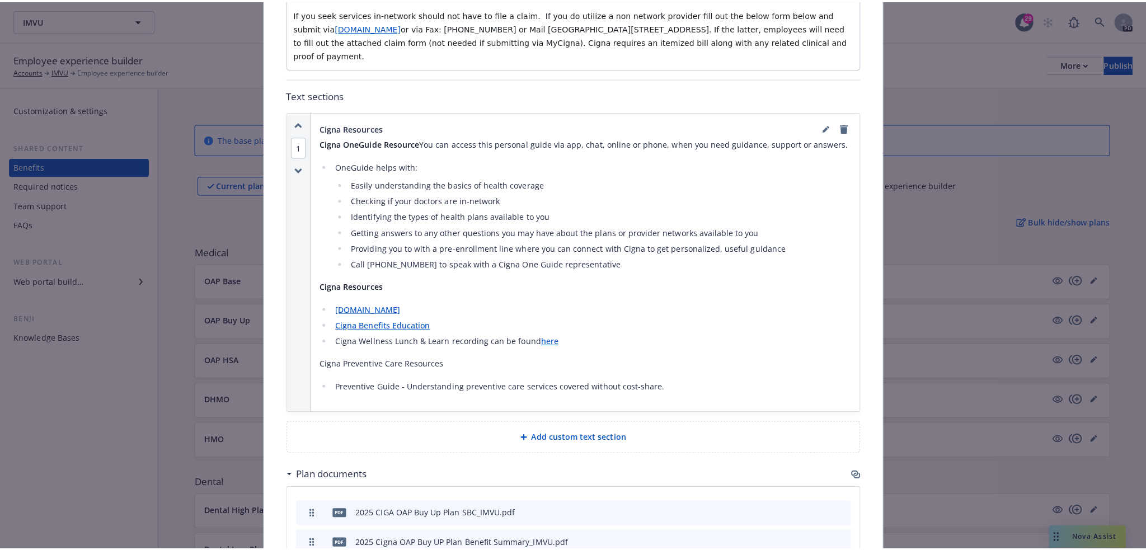
scroll to position [854, 0]
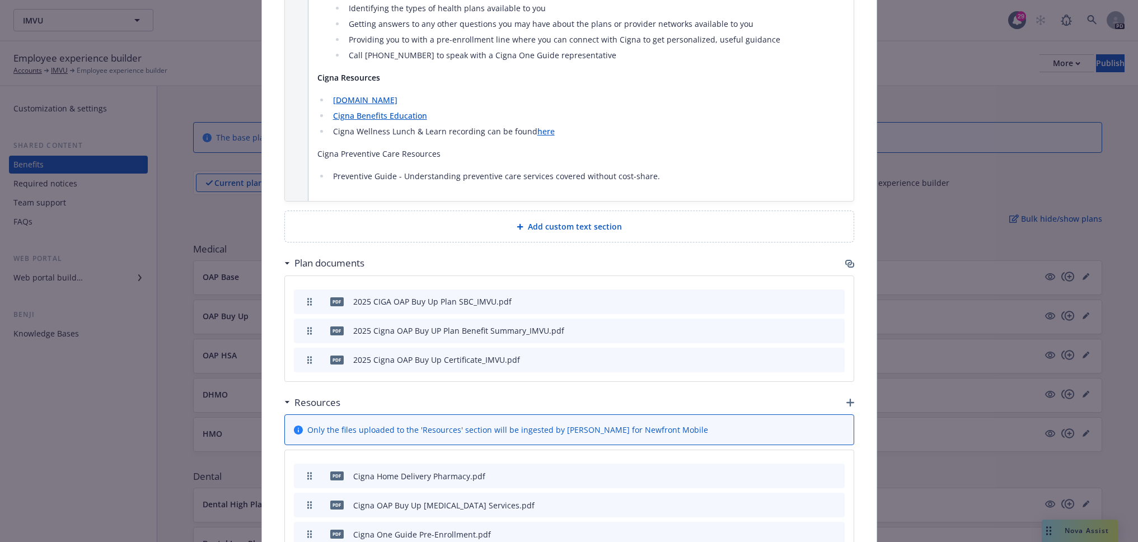
click at [578, 211] on div "Add custom text section" at bounding box center [569, 226] width 569 height 31
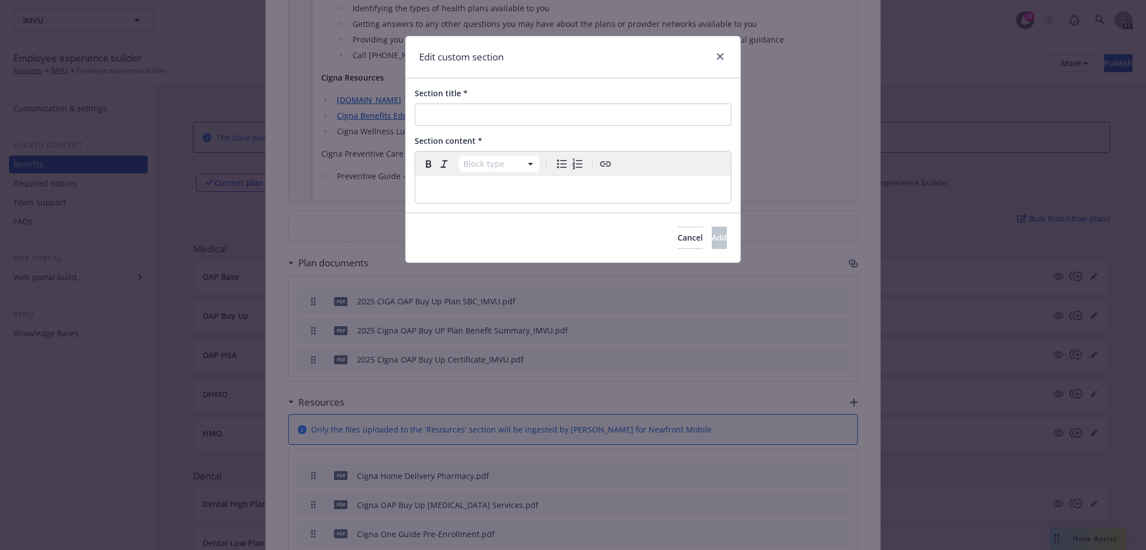
click at [510, 195] on p "editable markdown" at bounding box center [573, 189] width 302 height 13
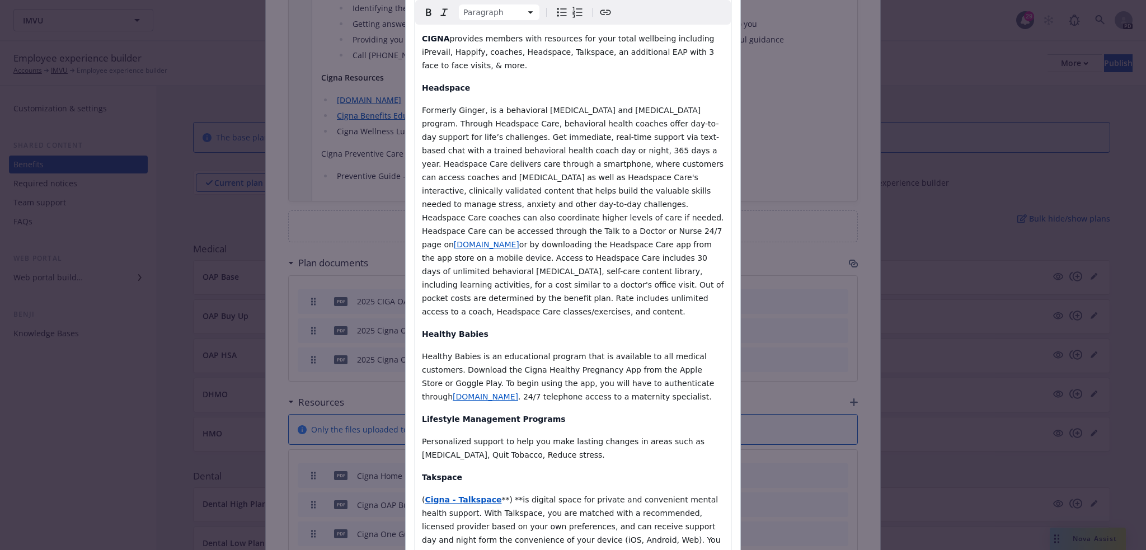
scroll to position [0, 0]
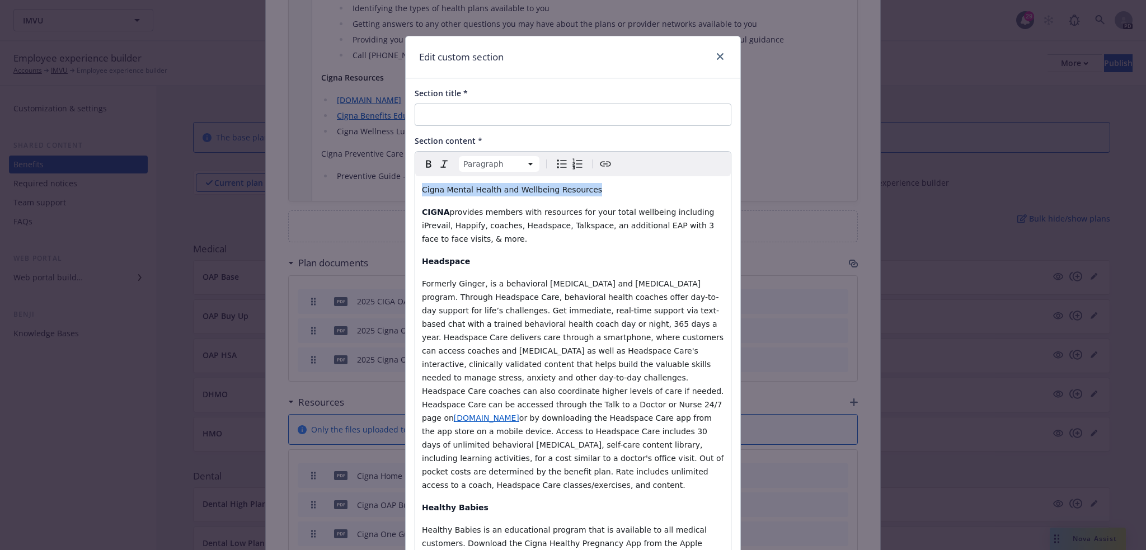
drag, startPoint x: 585, startPoint y: 186, endPoint x: 416, endPoint y: 193, distance: 169.1
click at [467, 111] on input "Section title *" at bounding box center [573, 115] width 317 height 22
paste input "Cigna Mental Health and Wellbeing Resources"
type input "Cigna Mental Health and Wellbeing Resources"
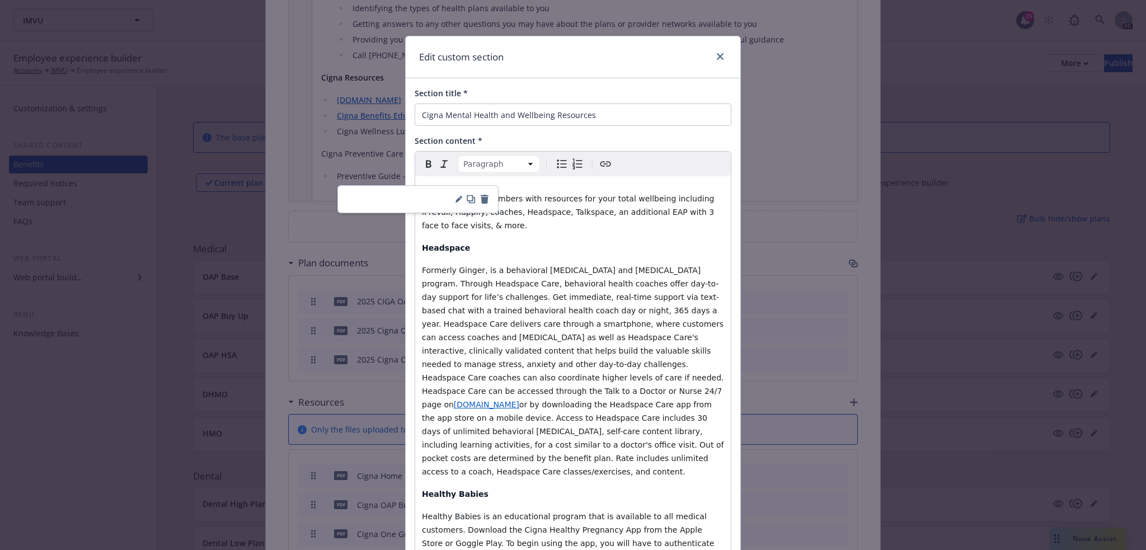
click at [597, 312] on span "Formerly Ginger, is a behavioral health coaching and peer support program. Thro…" at bounding box center [574, 337] width 304 height 143
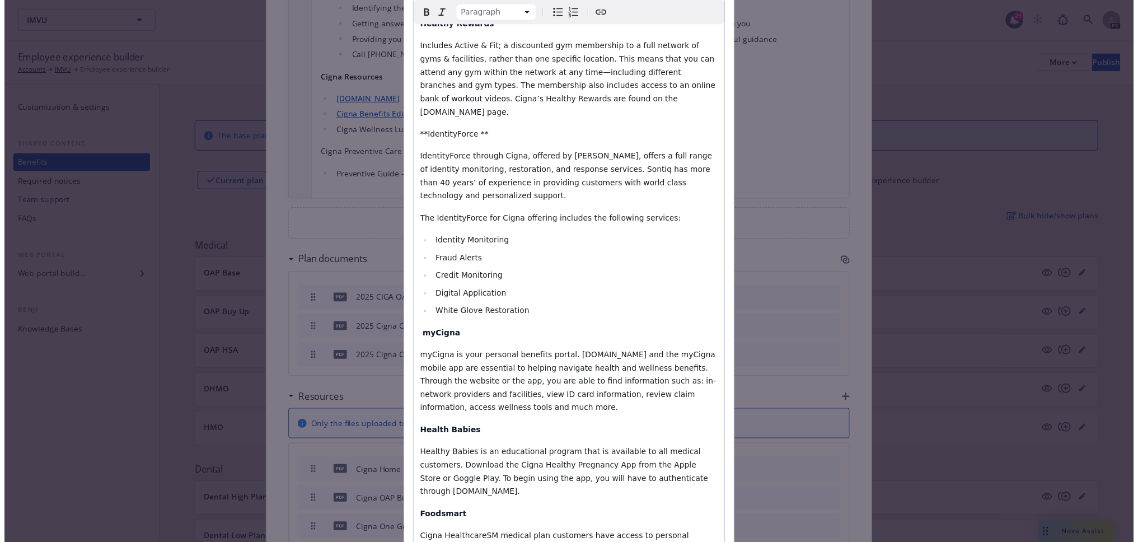
scroll to position [1701, 0]
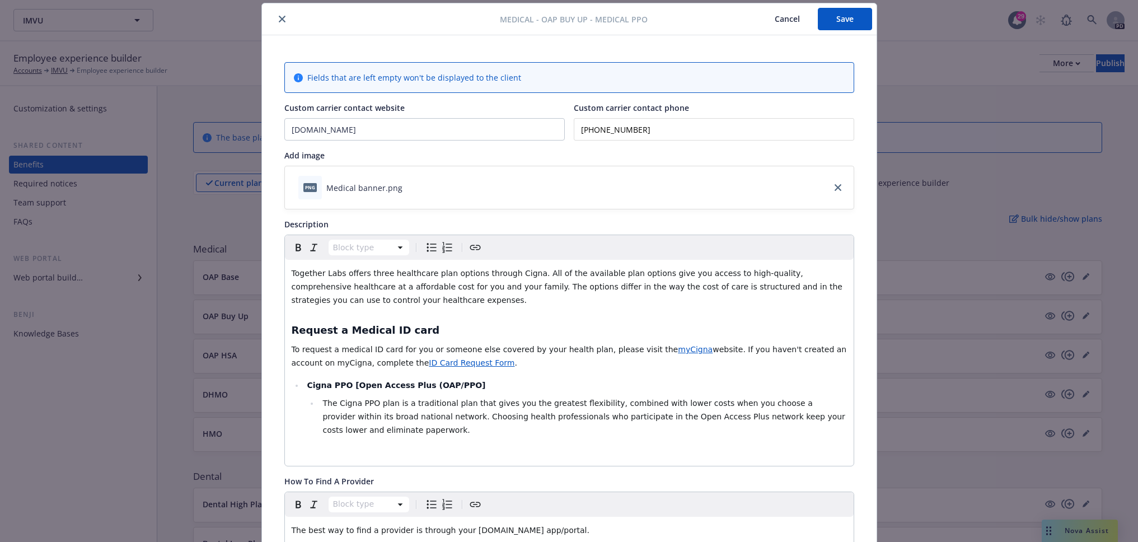
scroll to position [0, 0]
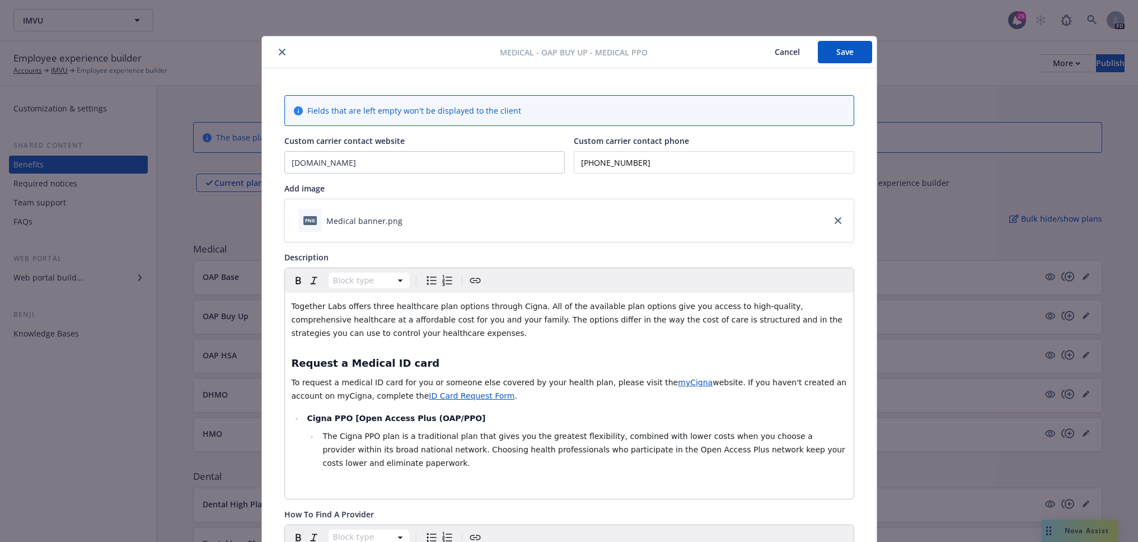
click at [831, 53] on button "Save" at bounding box center [845, 52] width 54 height 22
drag, startPoint x: 275, startPoint y: 51, endPoint x: 566, endPoint y: 136, distance: 303.2
click at [279, 51] on icon "close" at bounding box center [282, 52] width 7 height 7
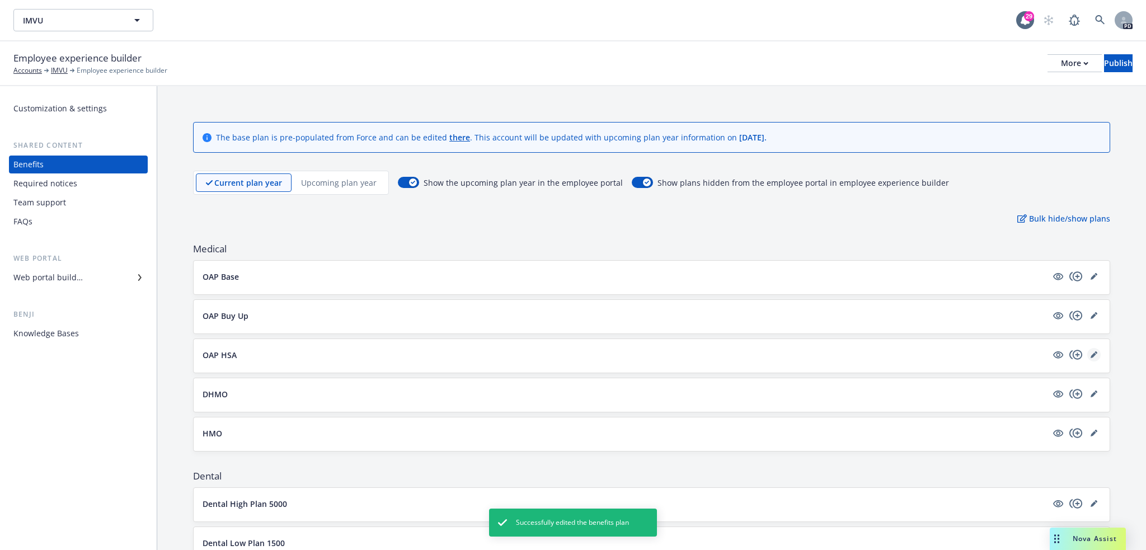
click at [1089, 358] on link "editPencil" at bounding box center [1093, 354] width 13 height 13
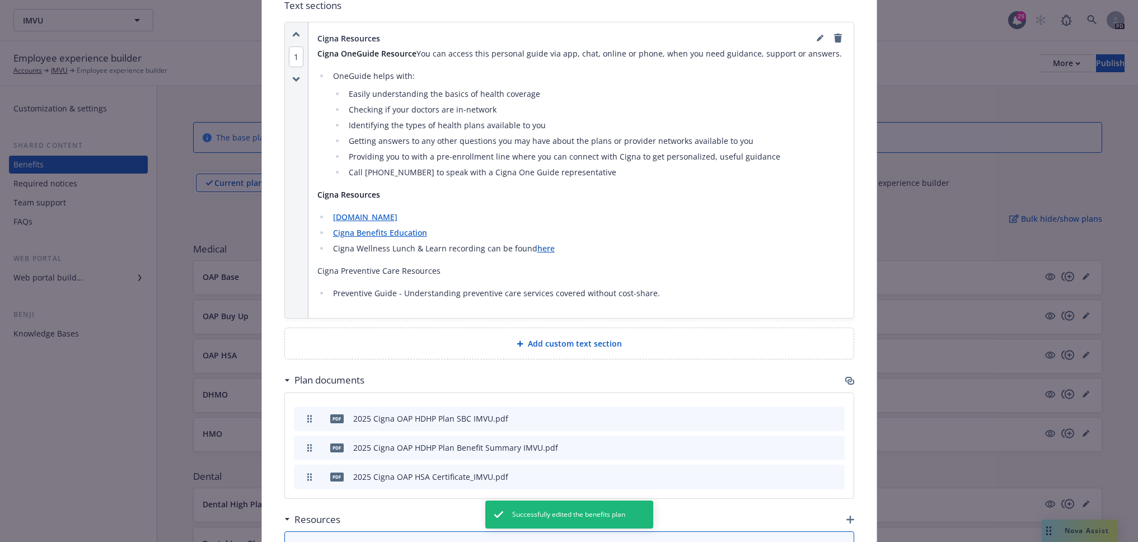
scroll to position [854, 0]
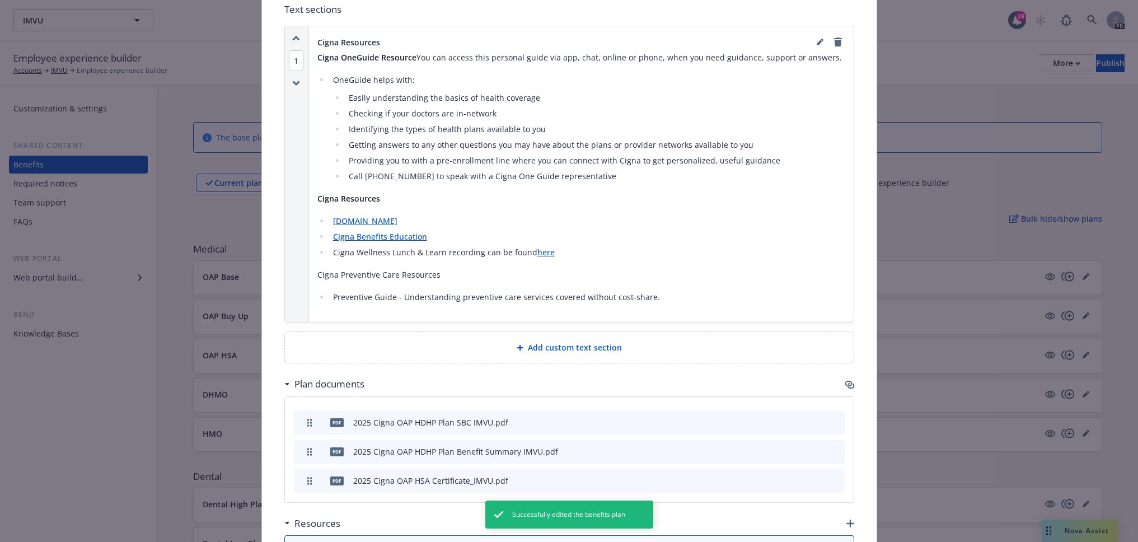
click at [586, 341] on span "Add custom text section" at bounding box center [575, 347] width 94 height 12
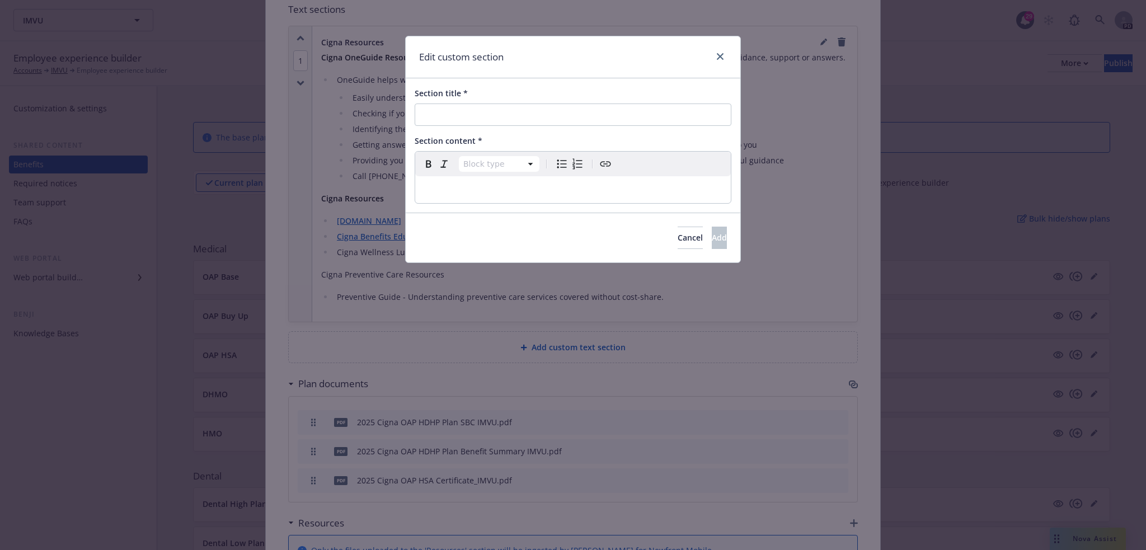
click at [459, 187] on p "editable markdown" at bounding box center [573, 189] width 302 height 13
drag, startPoint x: 609, startPoint y: 194, endPoint x: 378, endPoint y: 193, distance: 230.5
click at [378, 193] on div "Edit custom section Section title * Section content * Paragraph Paragraph Headi…" at bounding box center [573, 275] width 1146 height 550
click at [481, 110] on input "Section title *" at bounding box center [573, 115] width 317 height 22
paste input "Cigna Mental Health and Wellbeing Resources"
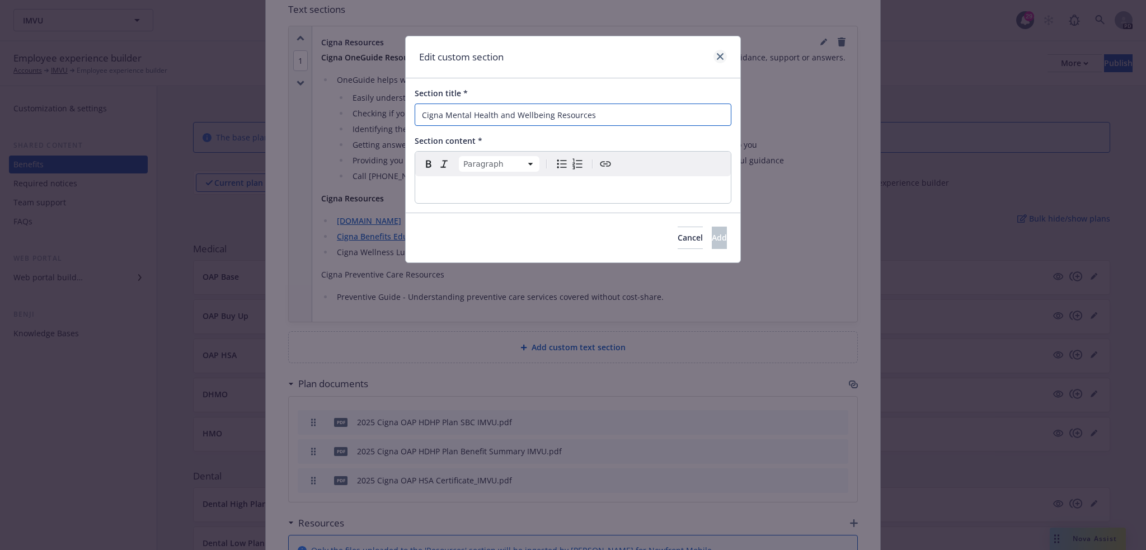
type input "Cigna Mental Health and Wellbeing Resources"
click at [724, 54] on link "close" at bounding box center [719, 56] width 13 height 13
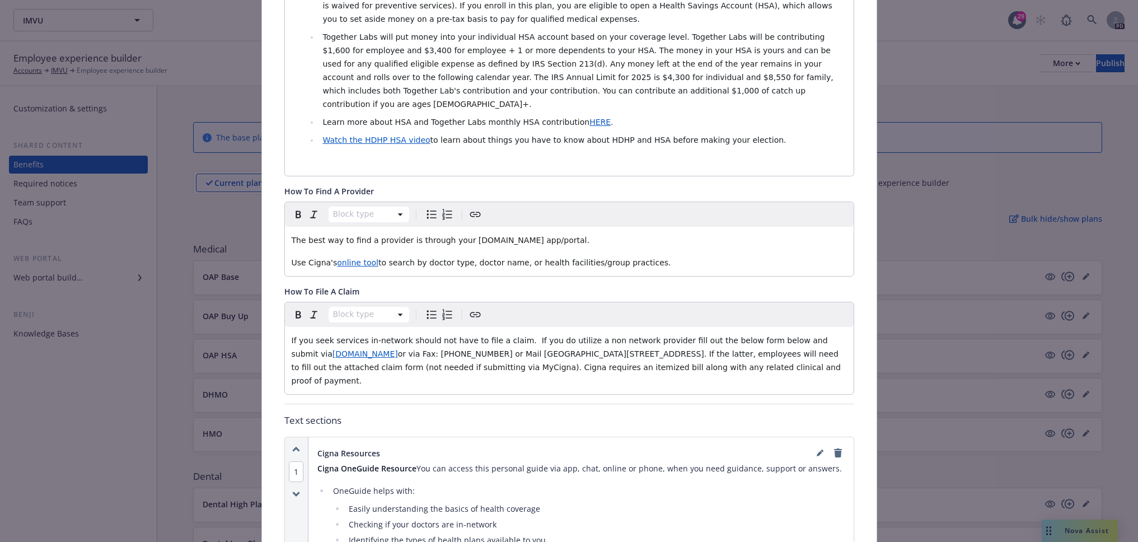
scroll to position [0, 0]
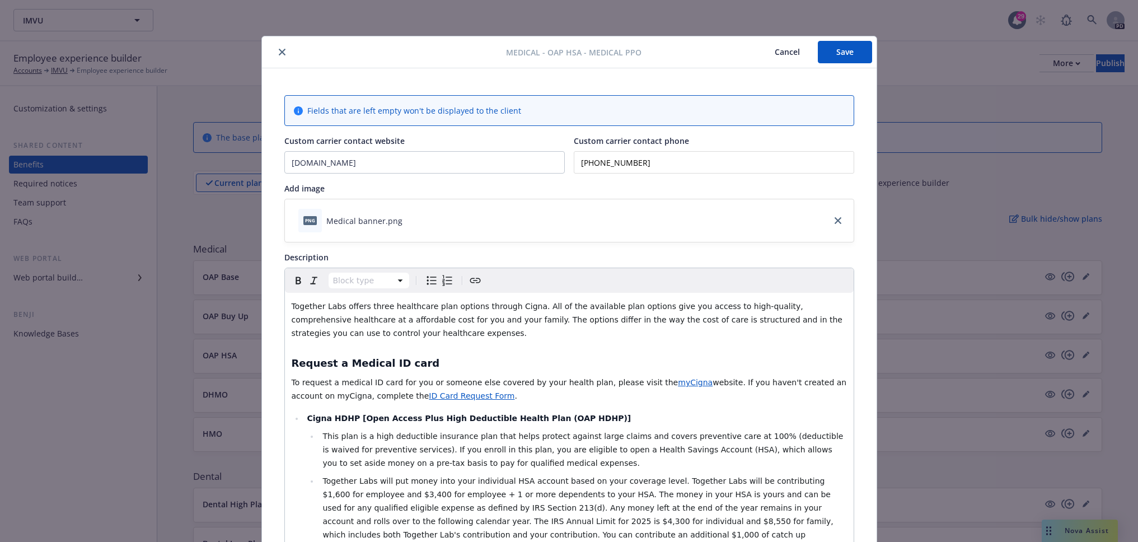
click at [275, 50] on button "close" at bounding box center [281, 51] width 13 height 13
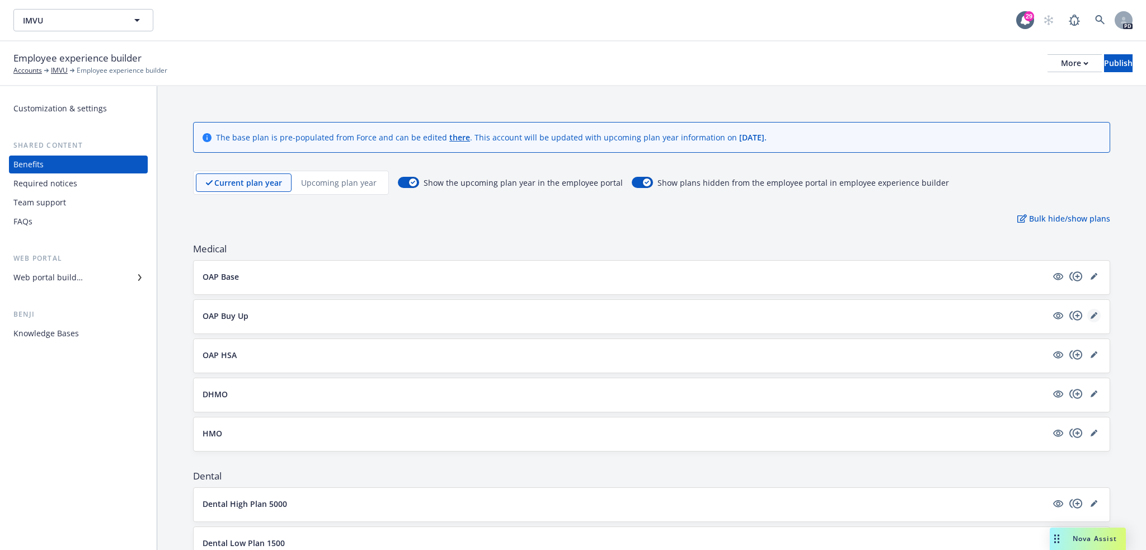
click at [1091, 318] on icon "editPencil" at bounding box center [1094, 315] width 7 height 7
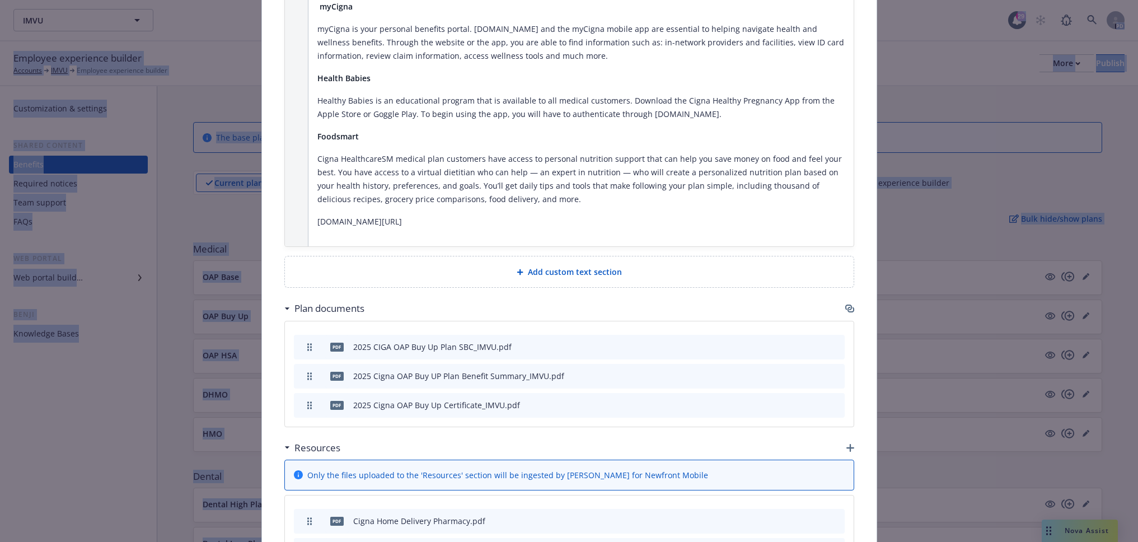
scroll to position [2342, 0]
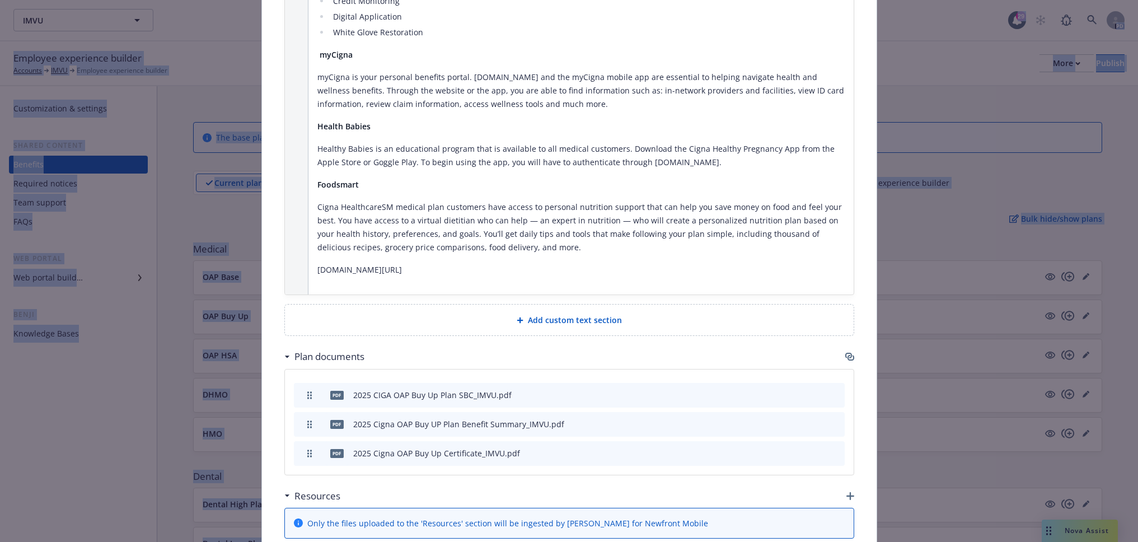
drag, startPoint x: 314, startPoint y: 195, endPoint x: 652, endPoint y: 229, distance: 339.2
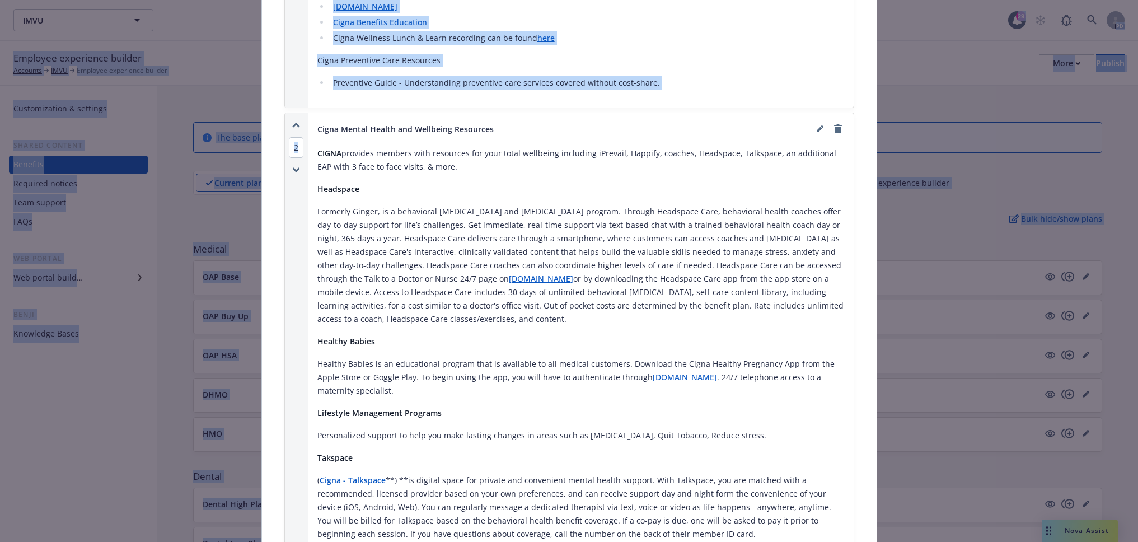
scroll to position [906, 0]
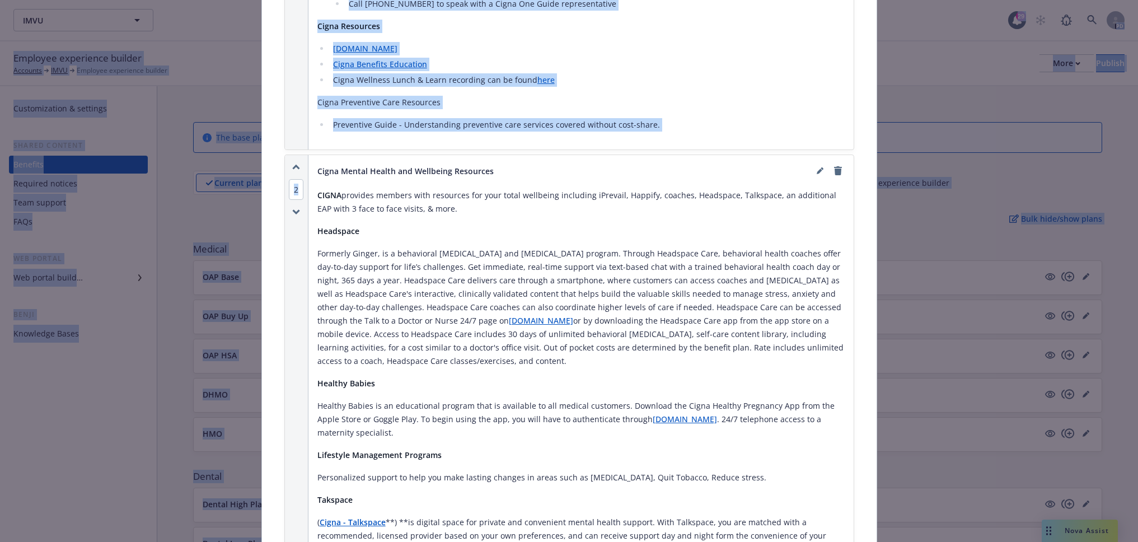
click at [529, 189] on p "CIGNA provides members with resources for your total wellbeing including iPreva…" at bounding box center [580, 202] width 527 height 27
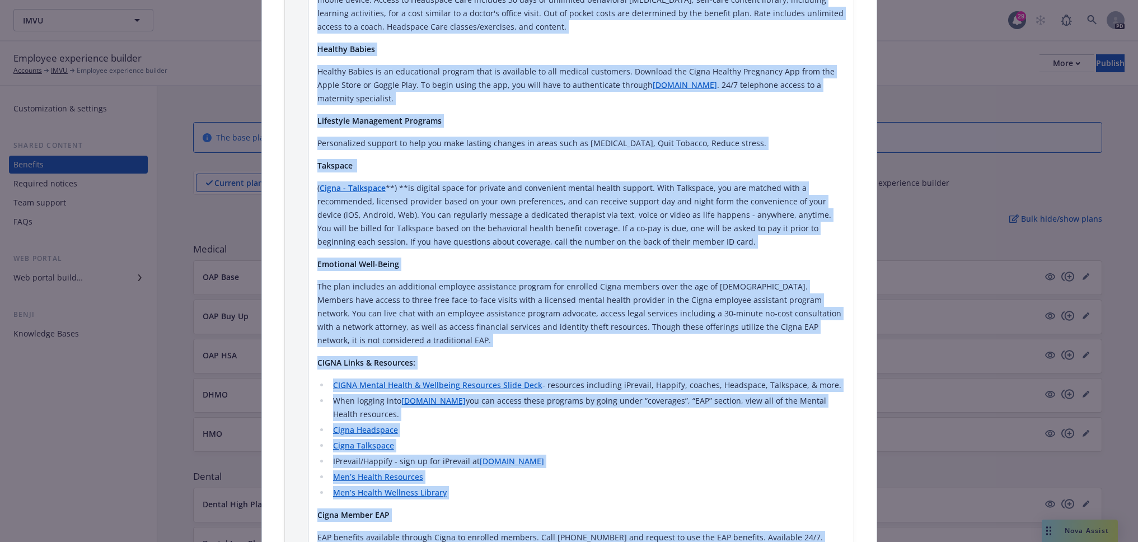
scroll to position [1294, 0]
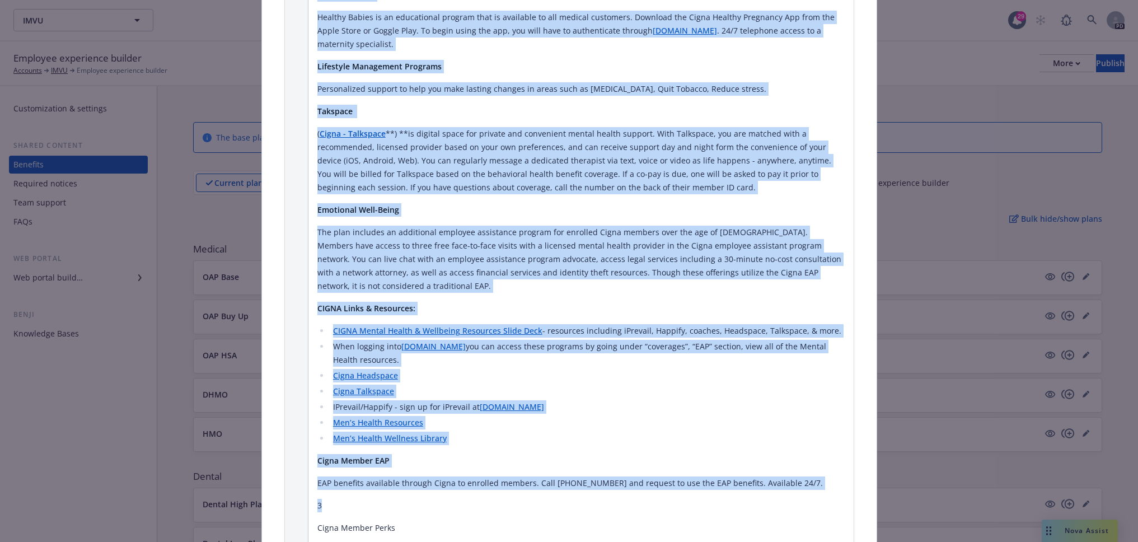
drag, startPoint x: 314, startPoint y: 140, endPoint x: 677, endPoint y: 456, distance: 479.9
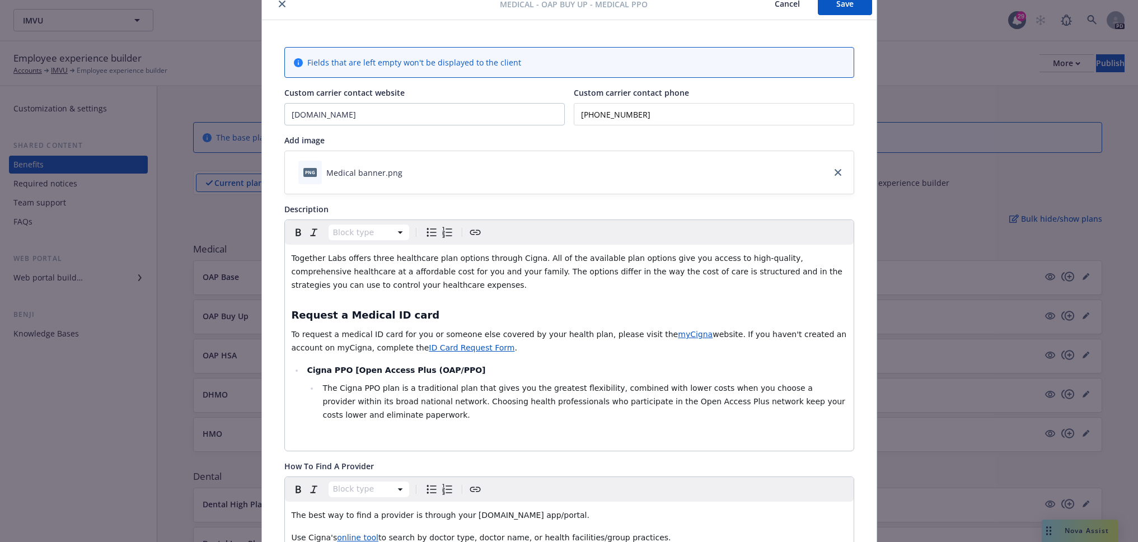
scroll to position [0, 0]
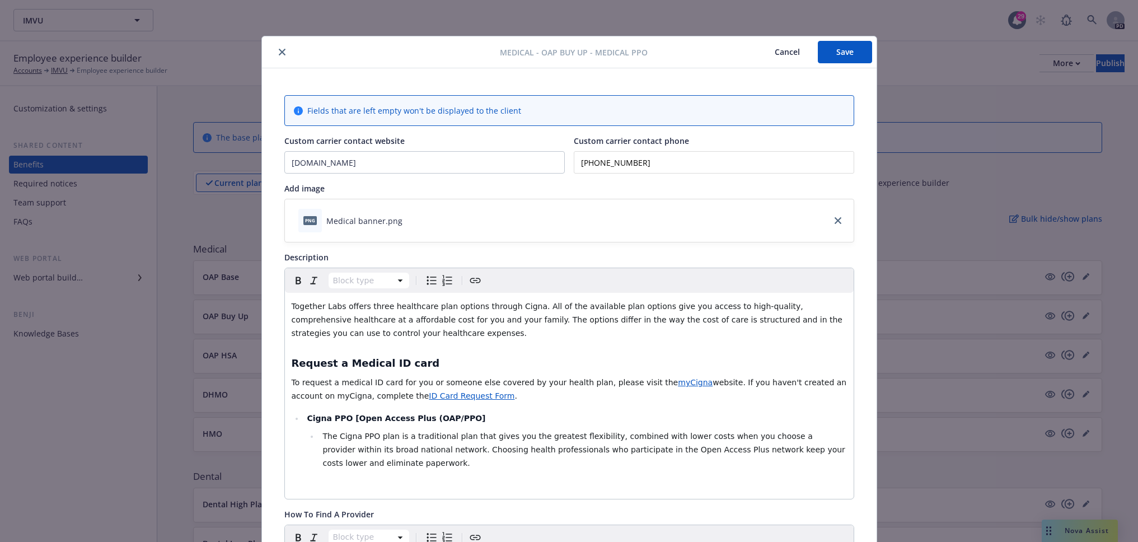
click at [279, 52] on icon "close" at bounding box center [282, 52] width 7 height 7
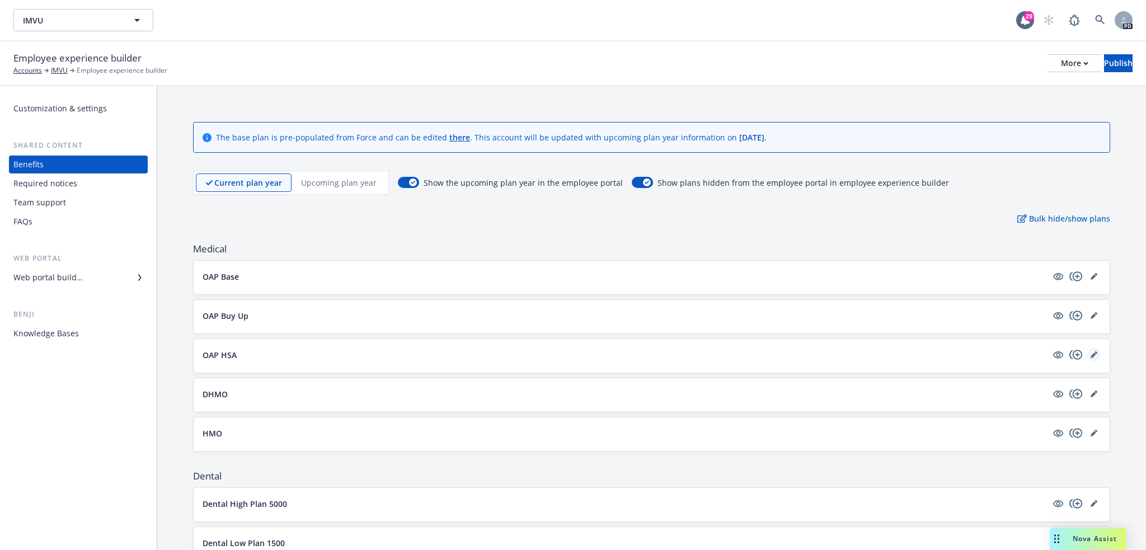
click at [1091, 356] on icon "editPencil" at bounding box center [1094, 354] width 7 height 7
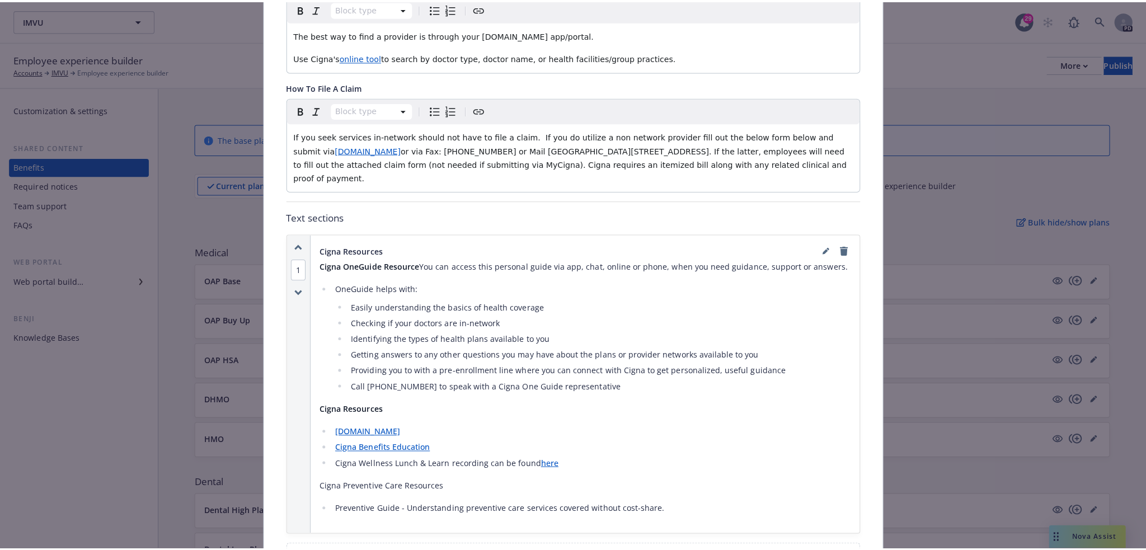
scroll to position [854, 0]
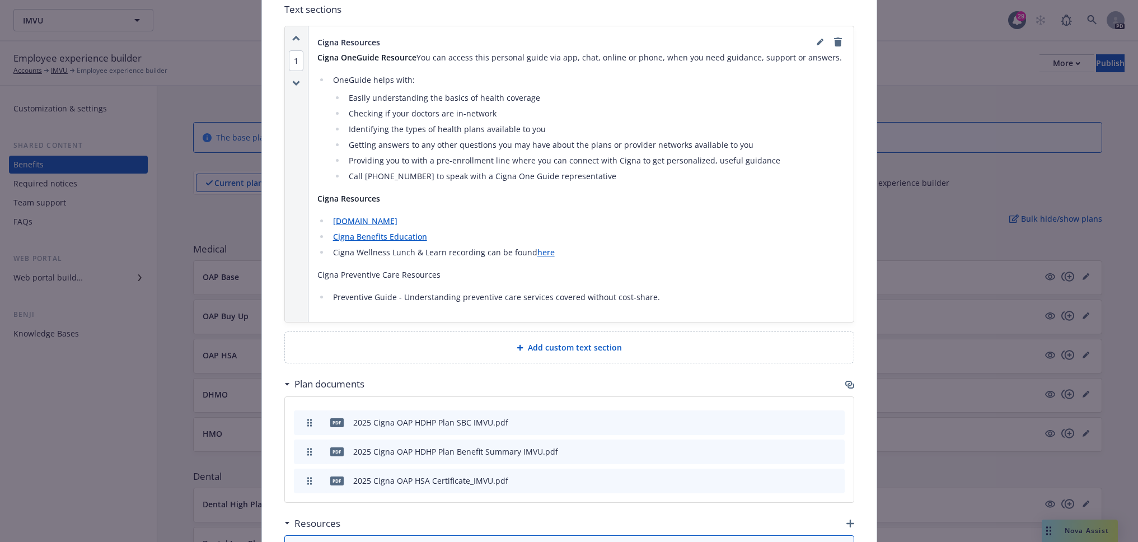
click at [562, 341] on span "Add custom text section" at bounding box center [575, 347] width 94 height 12
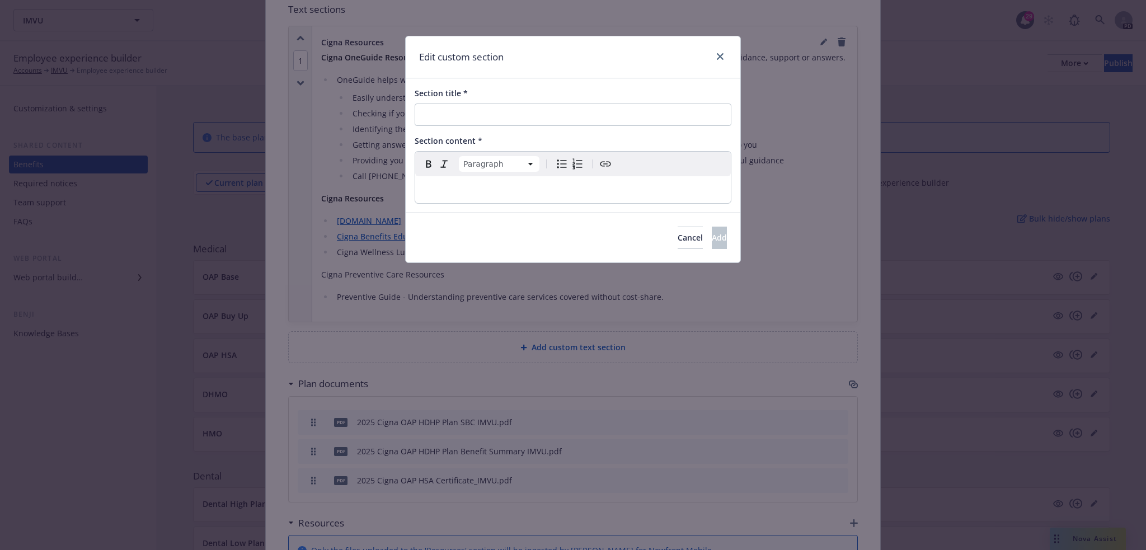
click at [481, 187] on p "editable markdown" at bounding box center [573, 189] width 302 height 13
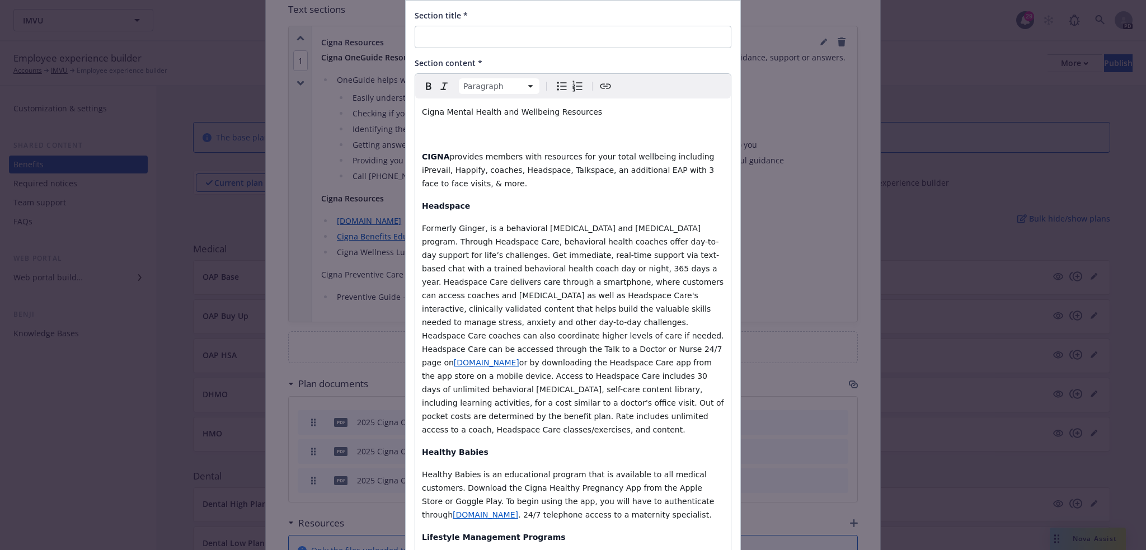
scroll to position [0, 0]
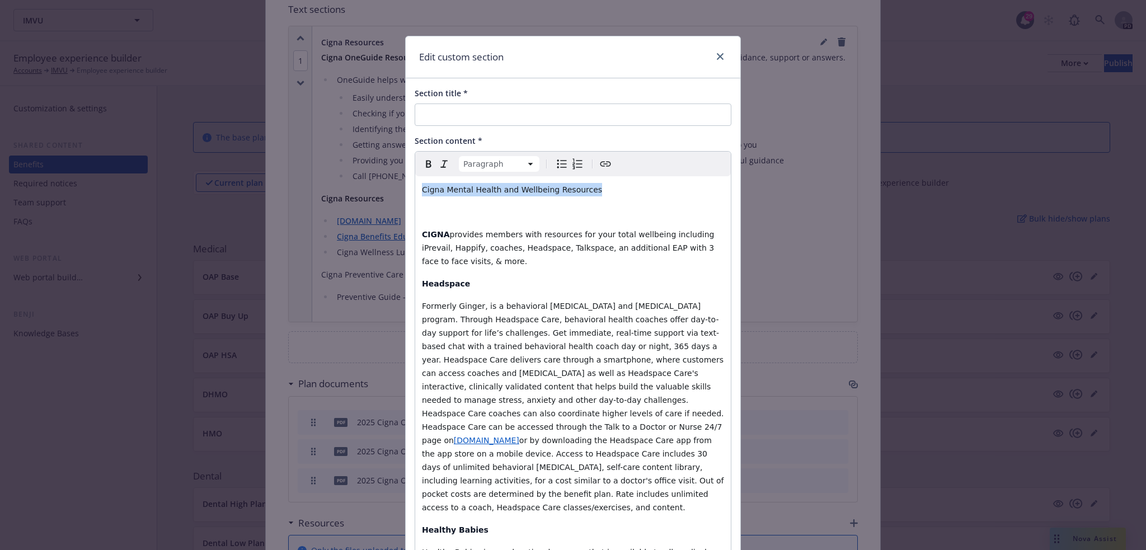
drag, startPoint x: 542, startPoint y: 190, endPoint x: 412, endPoint y: 183, distance: 130.0
click at [455, 113] on input "Section title *" at bounding box center [573, 115] width 317 height 22
paste input "Cigna Mental Health and Wellbeing Resources"
type input "Cigna Mental Health and Wellbeing Resources"
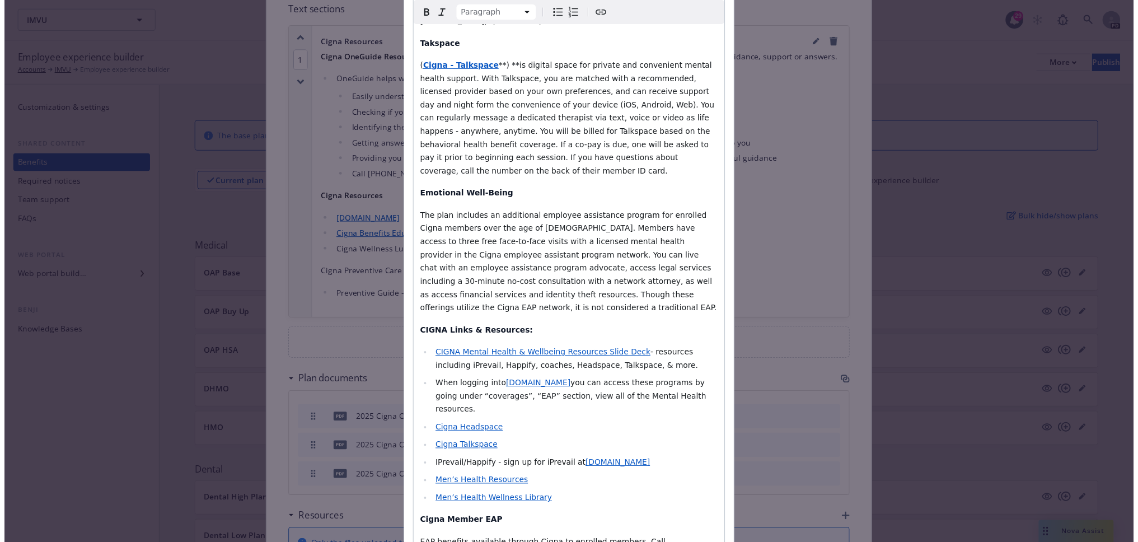
scroll to position [616, 0]
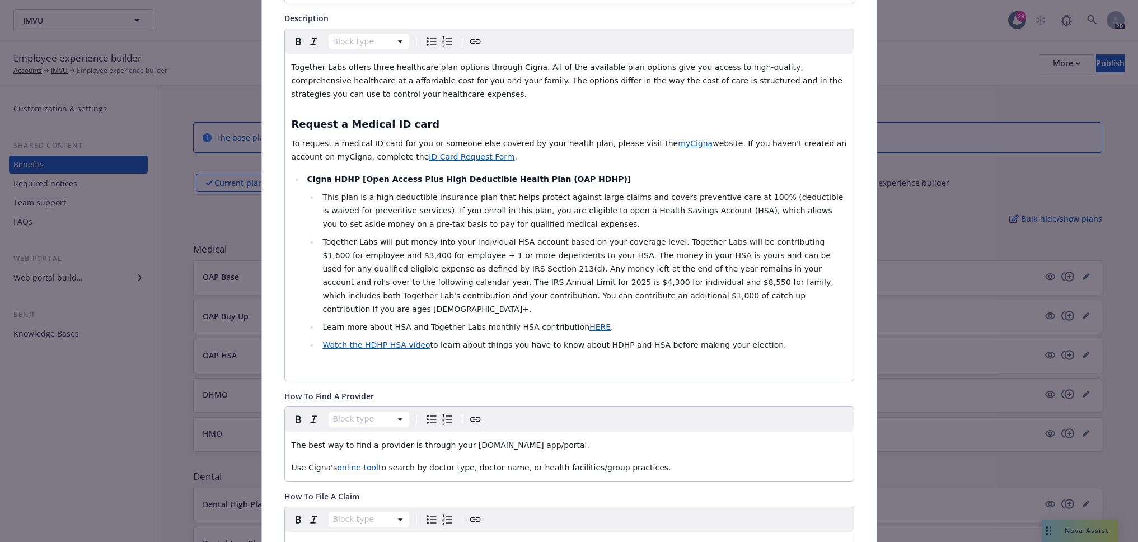
scroll to position [0, 0]
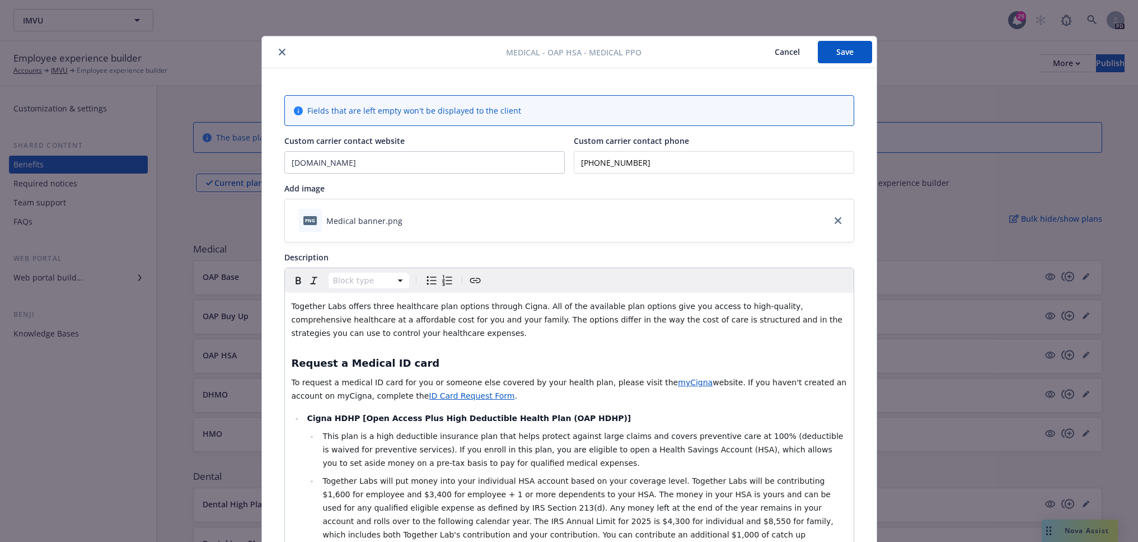
click at [827, 50] on button "Save" at bounding box center [845, 52] width 54 height 22
click at [1085, 274] on div "Medical - OAP HSA - Medical PPO Cancel Save Fields that are left empty won't be…" at bounding box center [569, 271] width 1138 height 542
click at [275, 50] on button "close" at bounding box center [281, 51] width 13 height 13
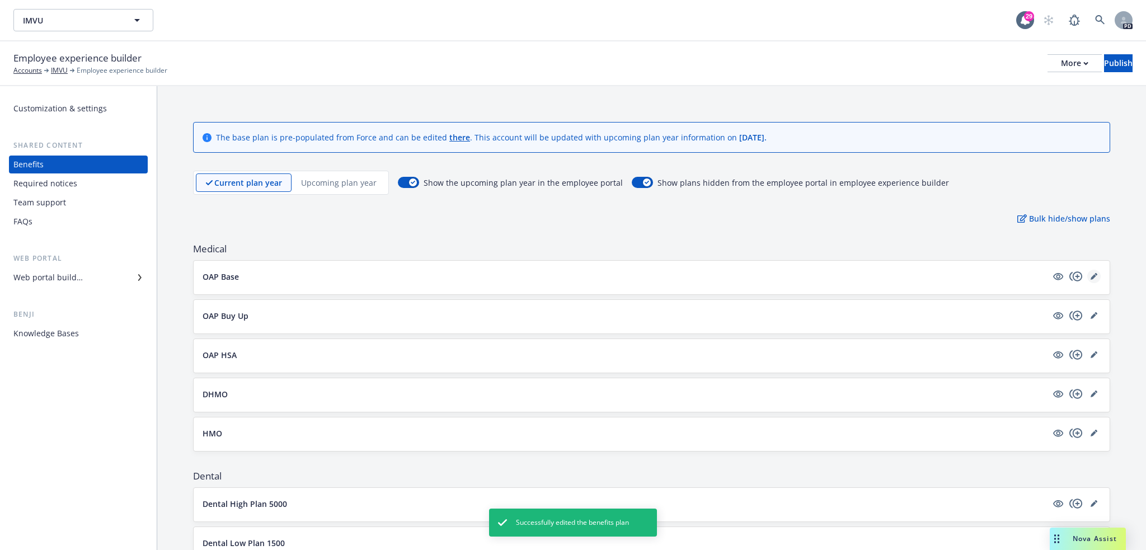
click at [1091, 276] on link "editPencil" at bounding box center [1093, 276] width 13 height 13
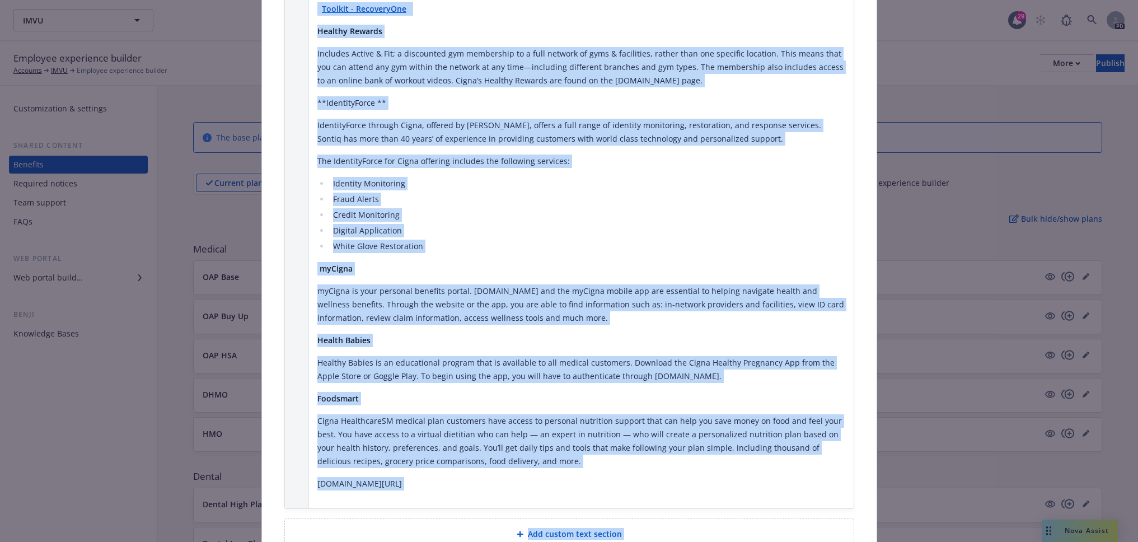
scroll to position [2115, 0]
drag, startPoint x: 314, startPoint y: 318, endPoint x: 503, endPoint y: 452, distance: 231.1
click at [503, 452] on div "Cigna Member Perks MDLive Through video-based behavioral outpatient care servic…" at bounding box center [580, 95] width 527 height 806
copy div "Cigna Member Perks MDLive Through video-based behavioral outpatient care servic…"
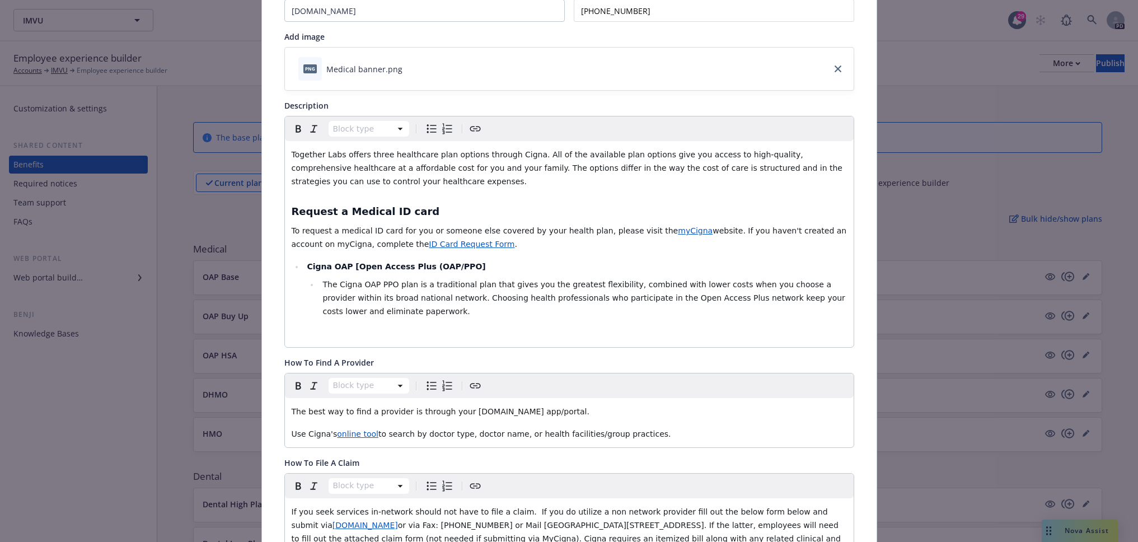
scroll to position [0, 0]
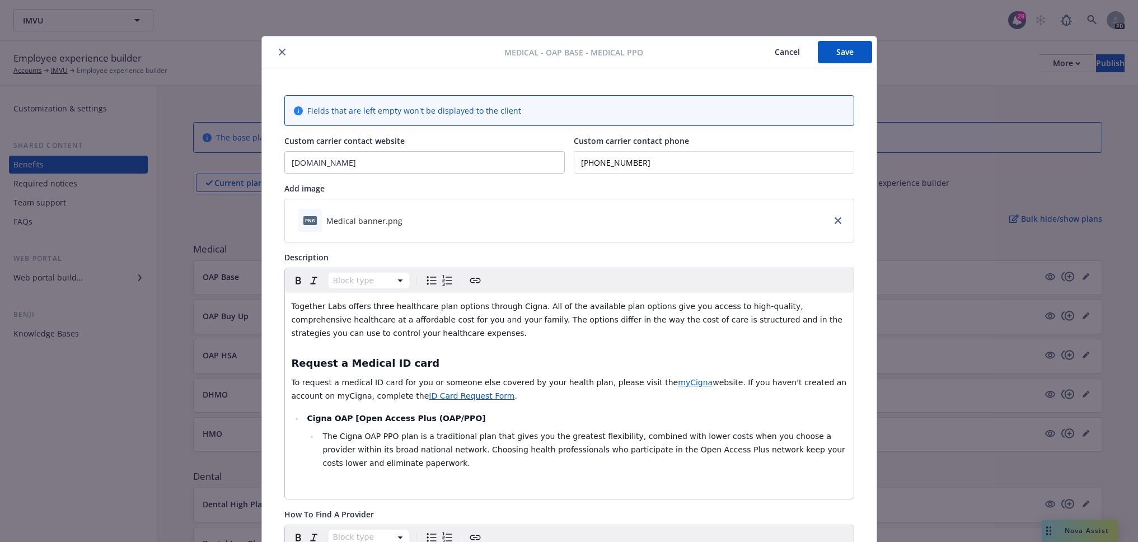
click at [279, 51] on icon "close" at bounding box center [282, 52] width 7 height 7
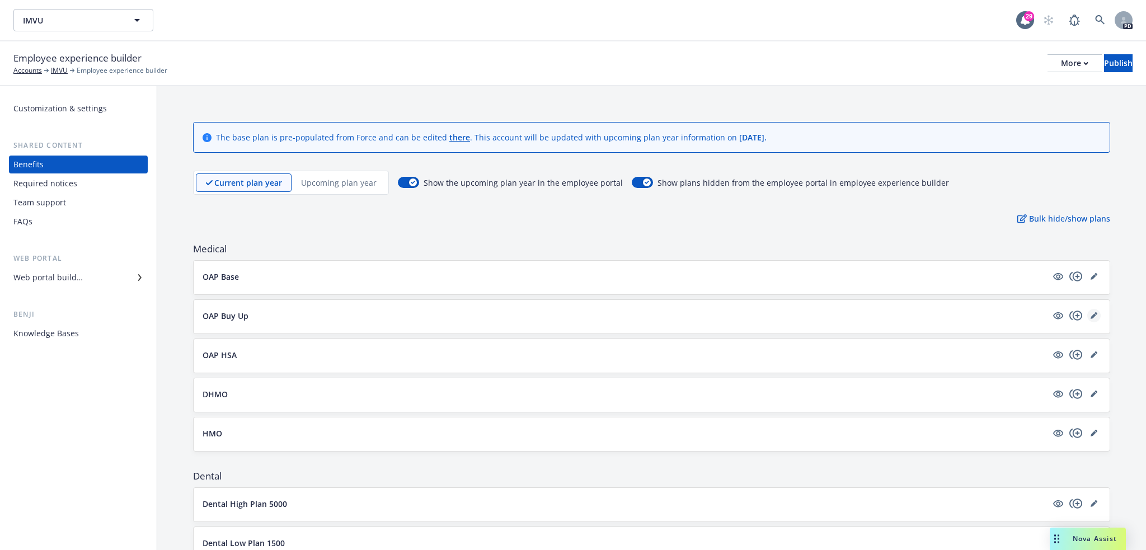
click at [1087, 311] on link "editPencil" at bounding box center [1093, 315] width 13 height 13
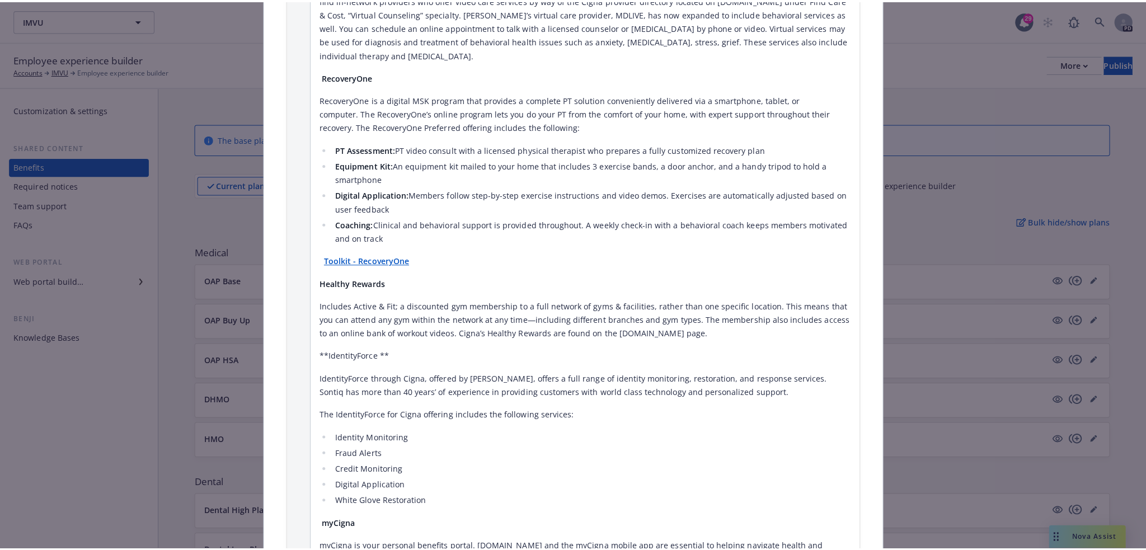
scroll to position [2290, 0]
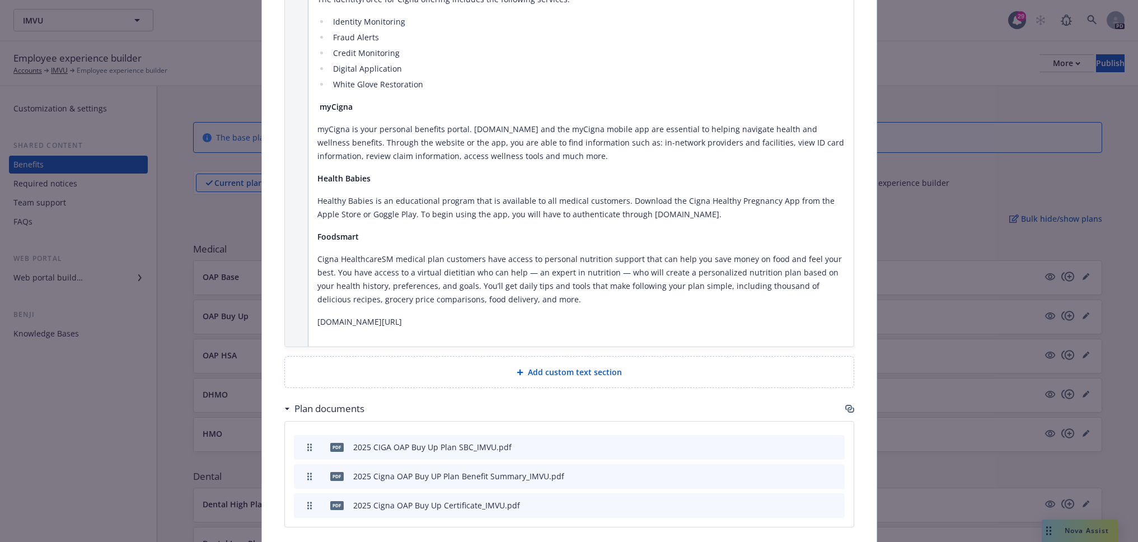
click at [593, 366] on span "Add custom text section" at bounding box center [575, 372] width 94 height 12
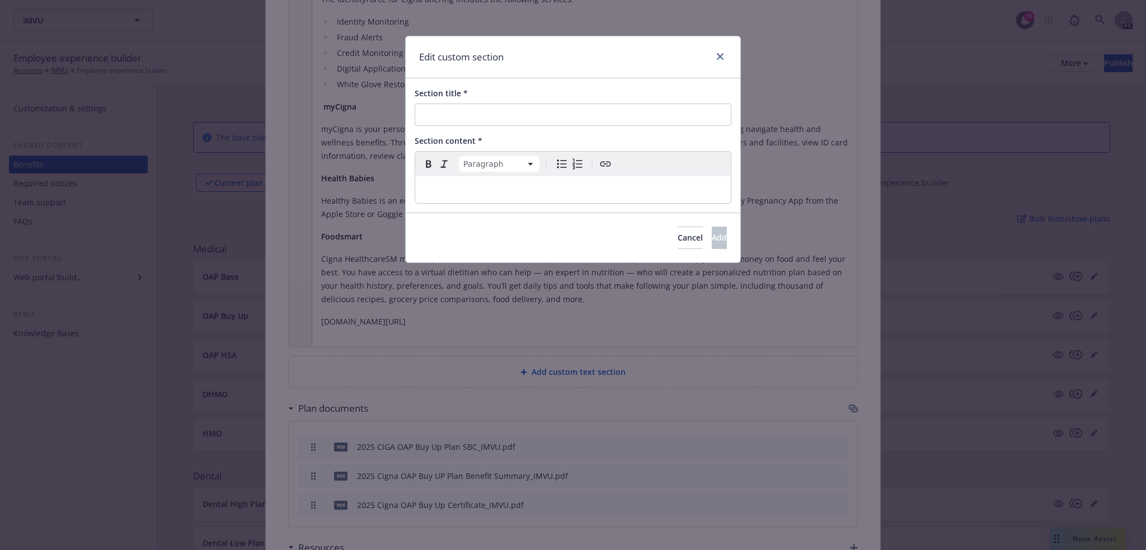
click at [447, 186] on p "editable markdown" at bounding box center [573, 189] width 302 height 13
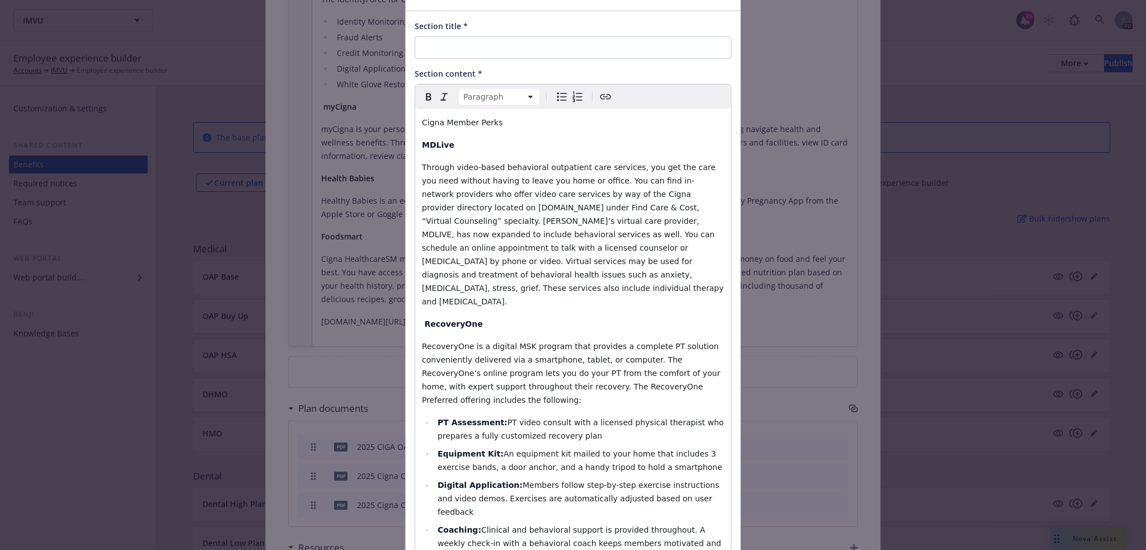
scroll to position [0, 0]
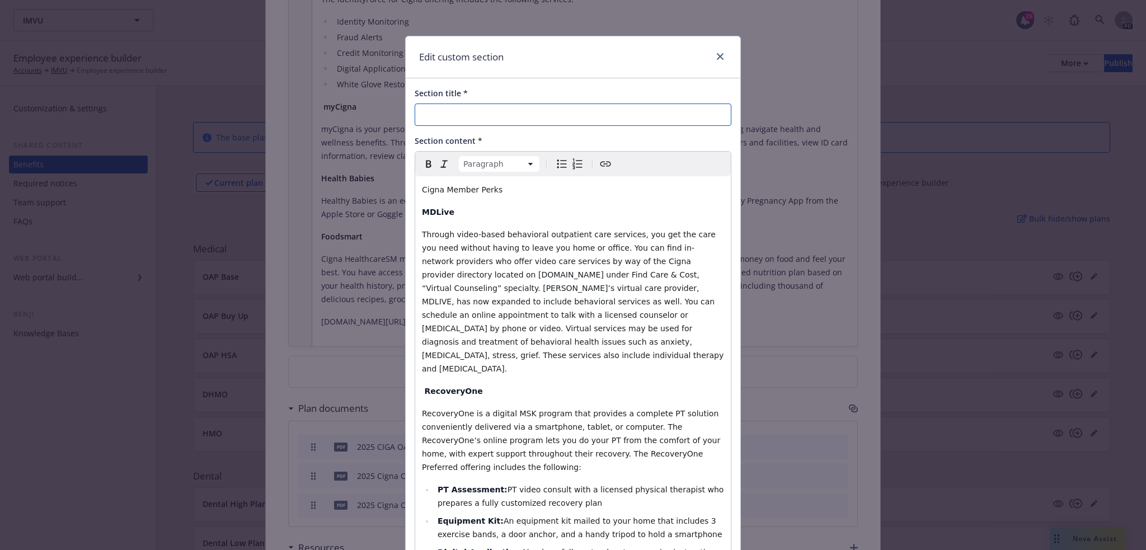
click at [478, 110] on input "Section title *" at bounding box center [573, 115] width 317 height 22
type input "Cigna Member Perks"
drag, startPoint x: 483, startPoint y: 189, endPoint x: 407, endPoint y: 184, distance: 76.2
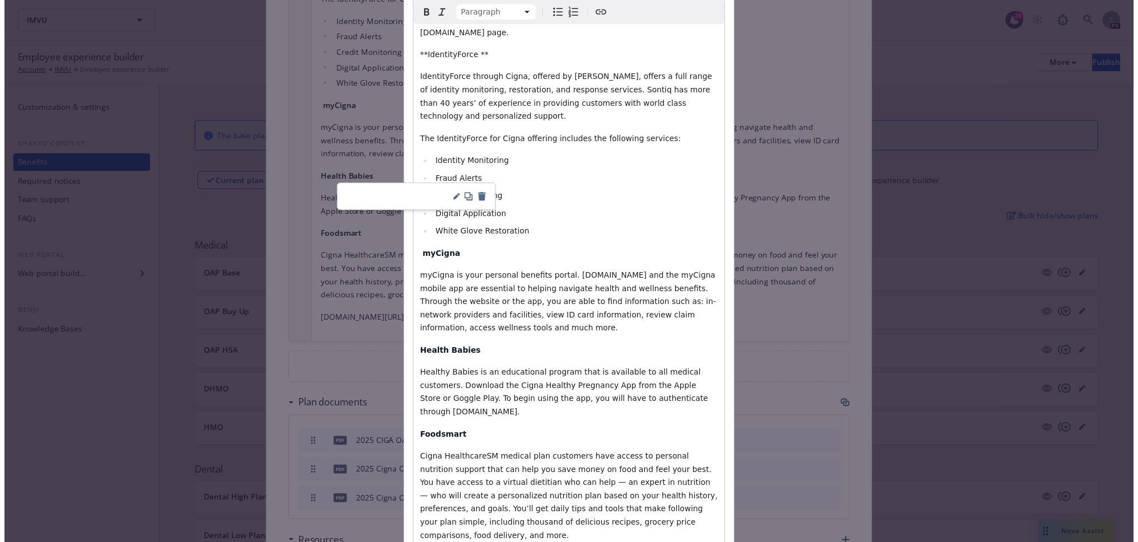
scroll to position [743, 0]
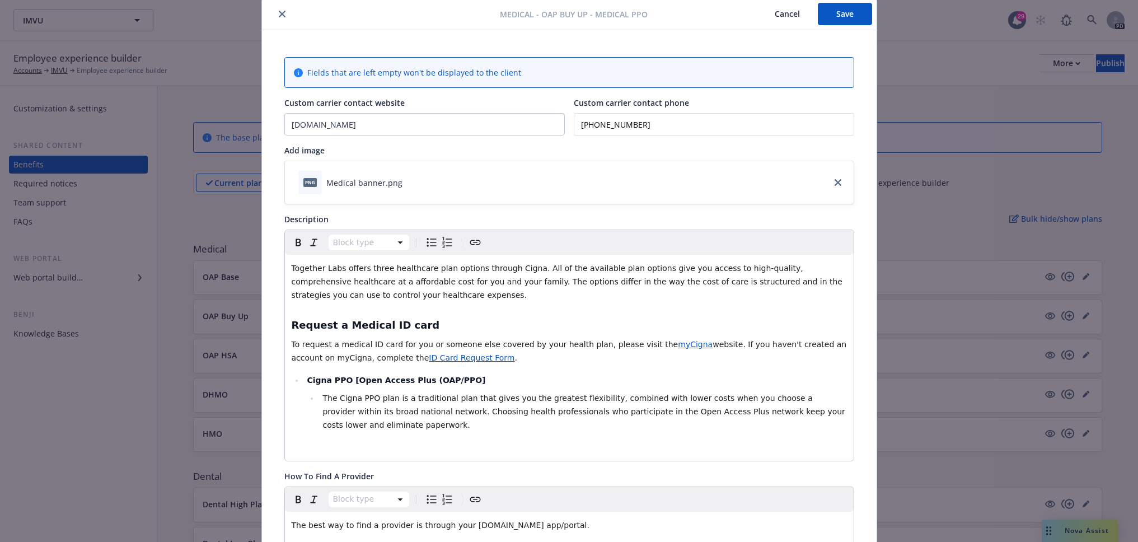
scroll to position [34, 0]
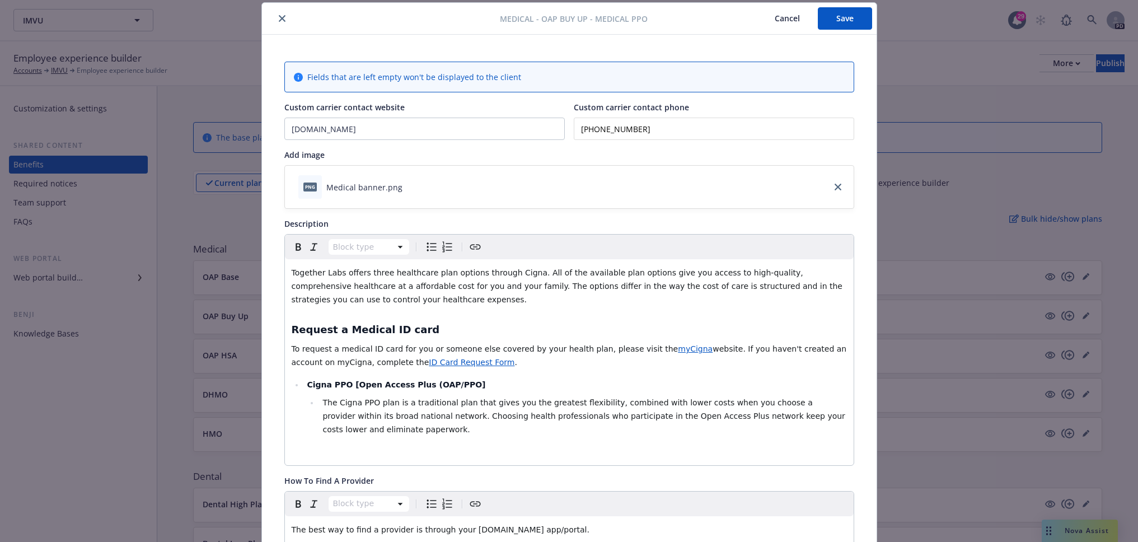
click at [830, 25] on button "Save" at bounding box center [845, 18] width 54 height 22
click at [279, 21] on icon "close" at bounding box center [282, 18] width 7 height 7
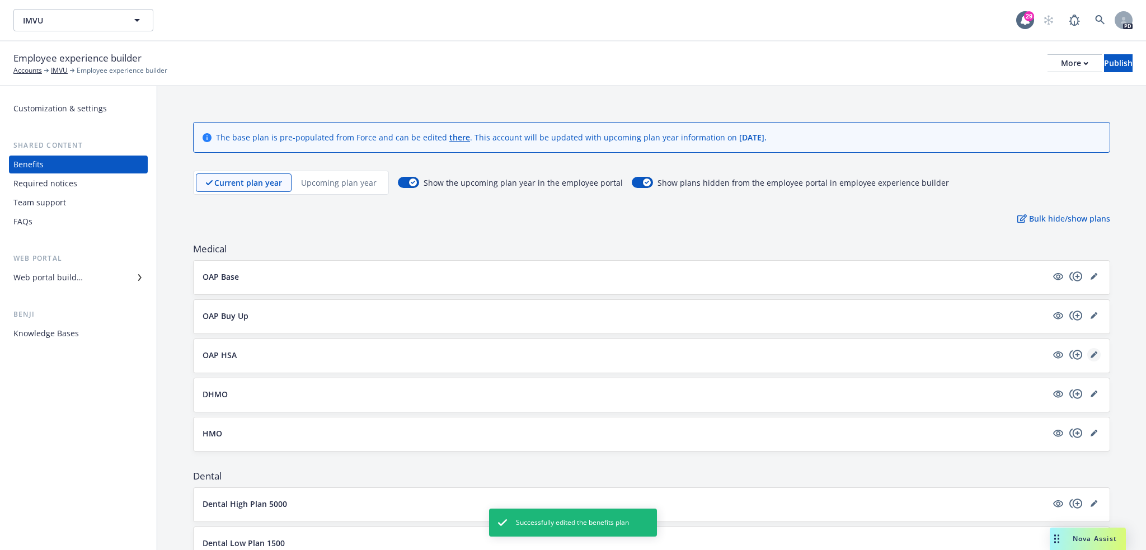
click at [1091, 355] on icon "editPencil" at bounding box center [1094, 356] width 6 height 6
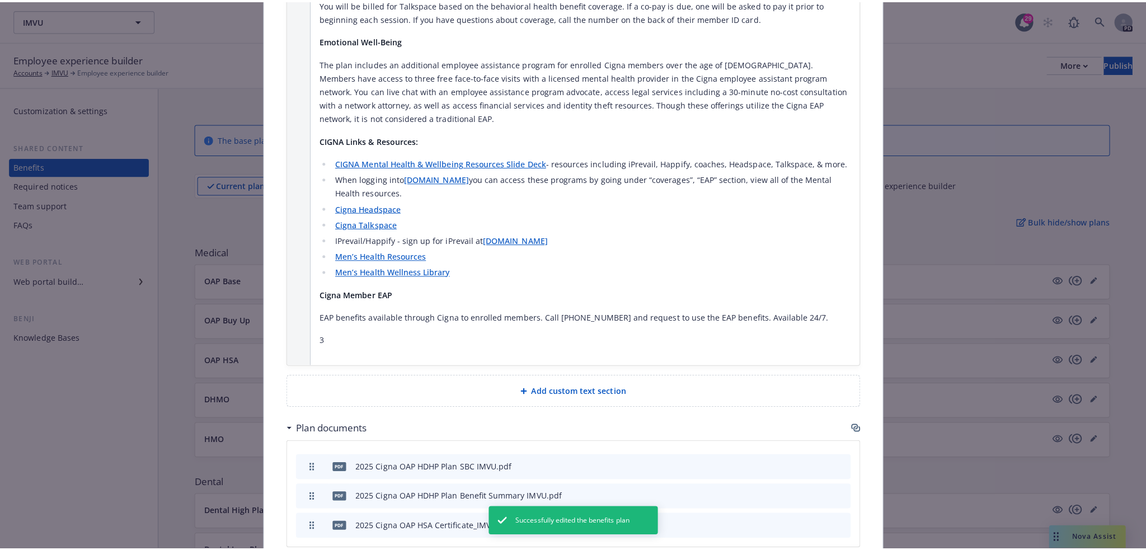
scroll to position [1675, 0]
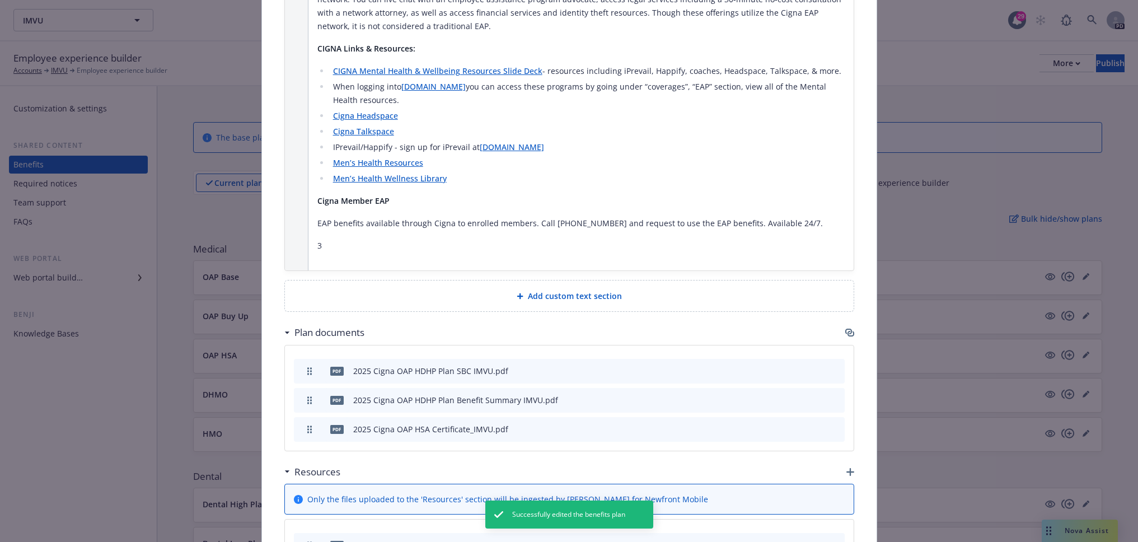
click at [622, 289] on div "Add custom text section" at bounding box center [569, 295] width 551 height 13
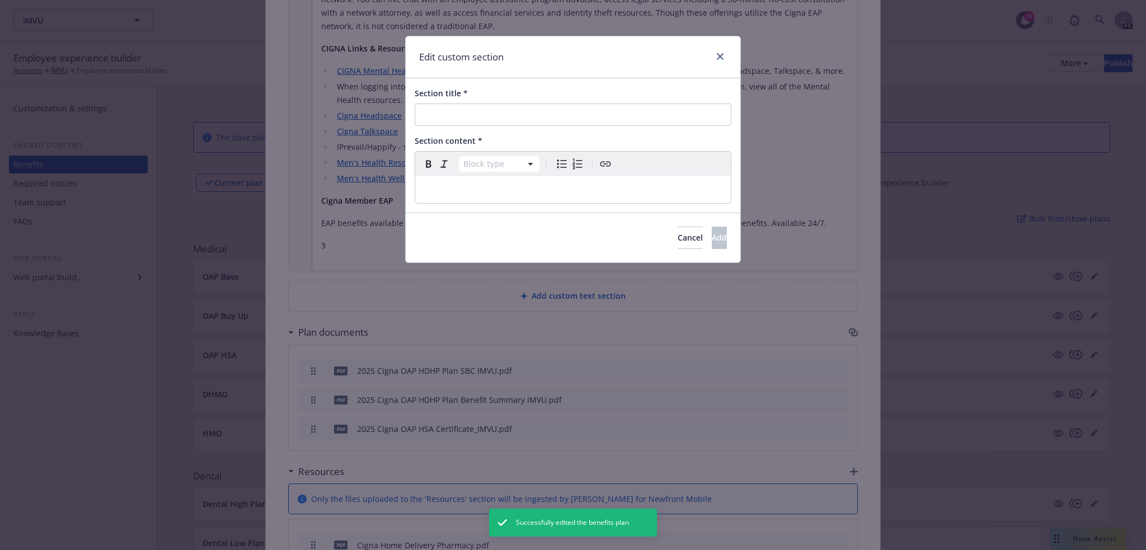
click at [513, 195] on p "editable markdown" at bounding box center [573, 189] width 302 height 13
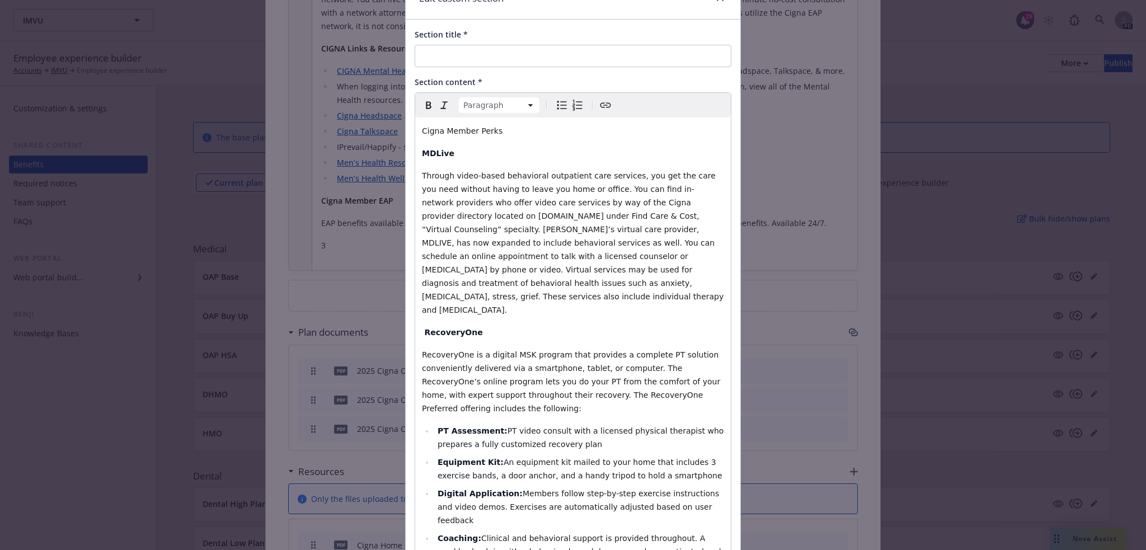
scroll to position [36, 0]
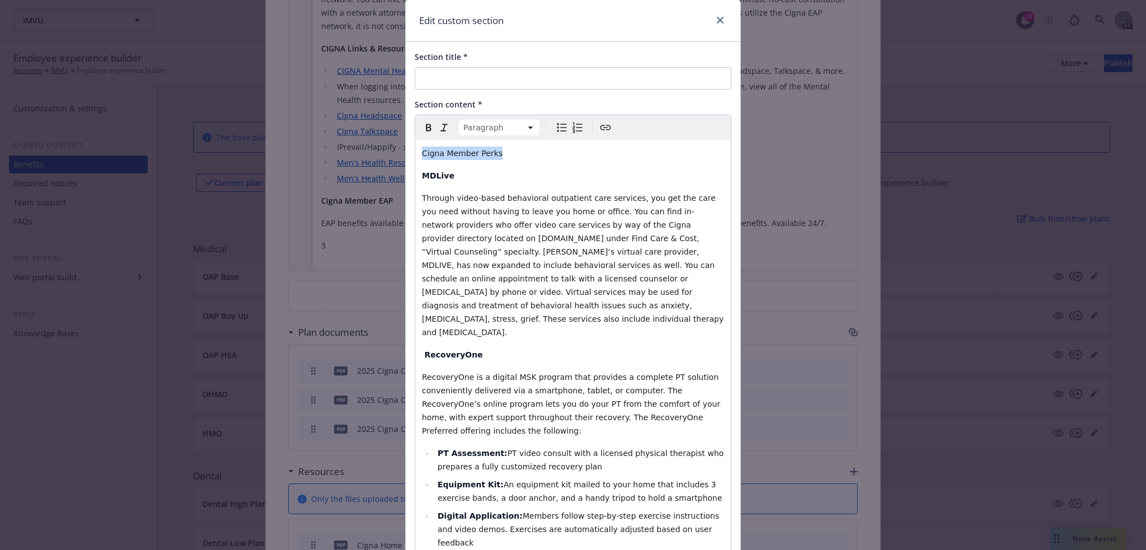
drag, startPoint x: 466, startPoint y: 154, endPoint x: 414, endPoint y: 152, distance: 52.1
click at [386, 146] on div "Edit custom section Section title * Section content * Paragraph Paragraph Headi…" at bounding box center [573, 275] width 1146 height 550
click at [466, 73] on input "Section title *" at bounding box center [573, 78] width 317 height 22
paste input "Cigna Member Perks"
type input "Cigna Member Perks"
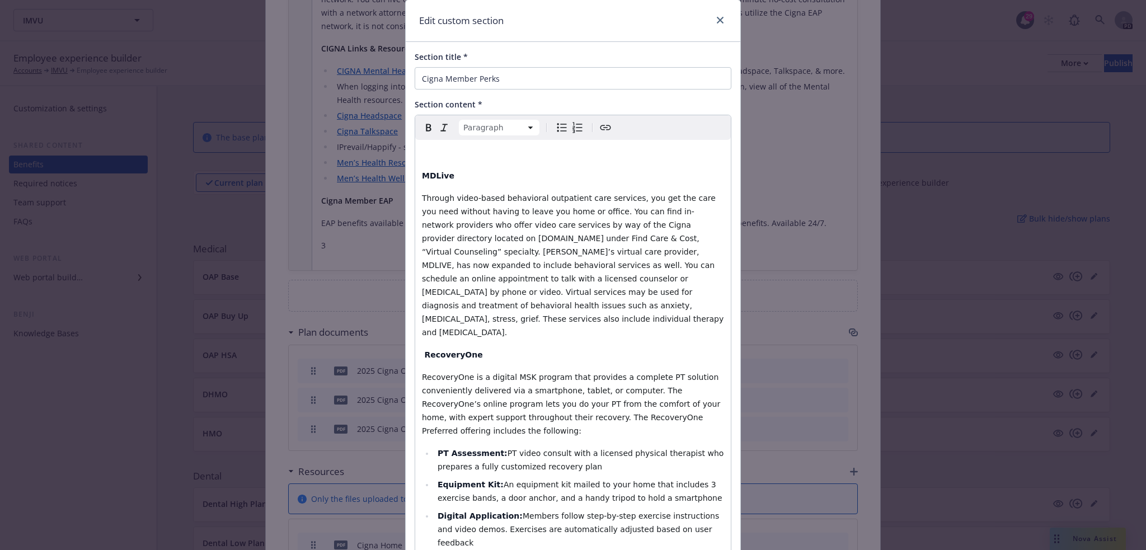
click at [431, 153] on p "editable markdown" at bounding box center [573, 153] width 302 height 13
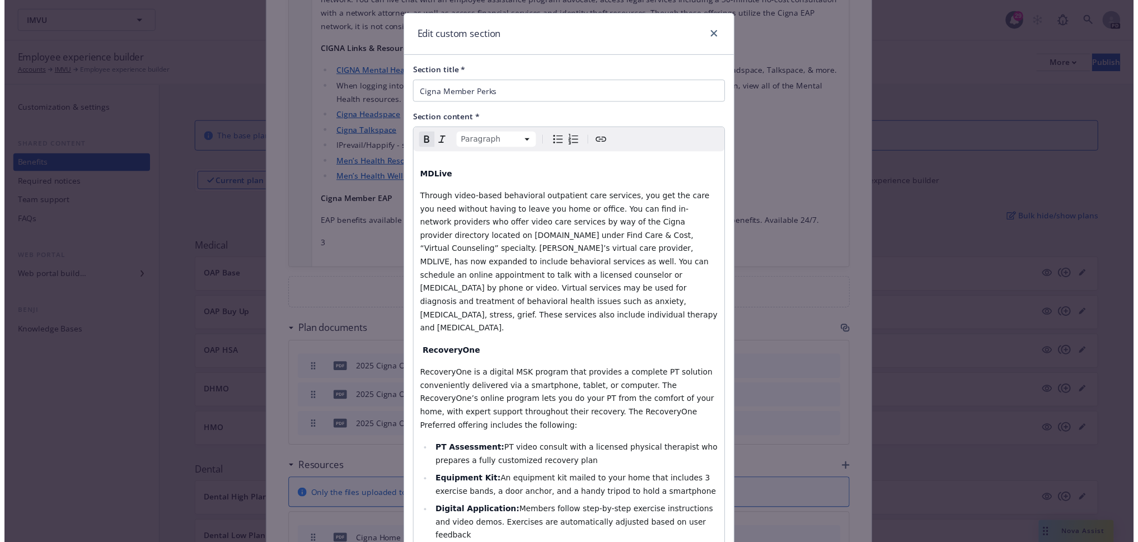
scroll to position [743, 0]
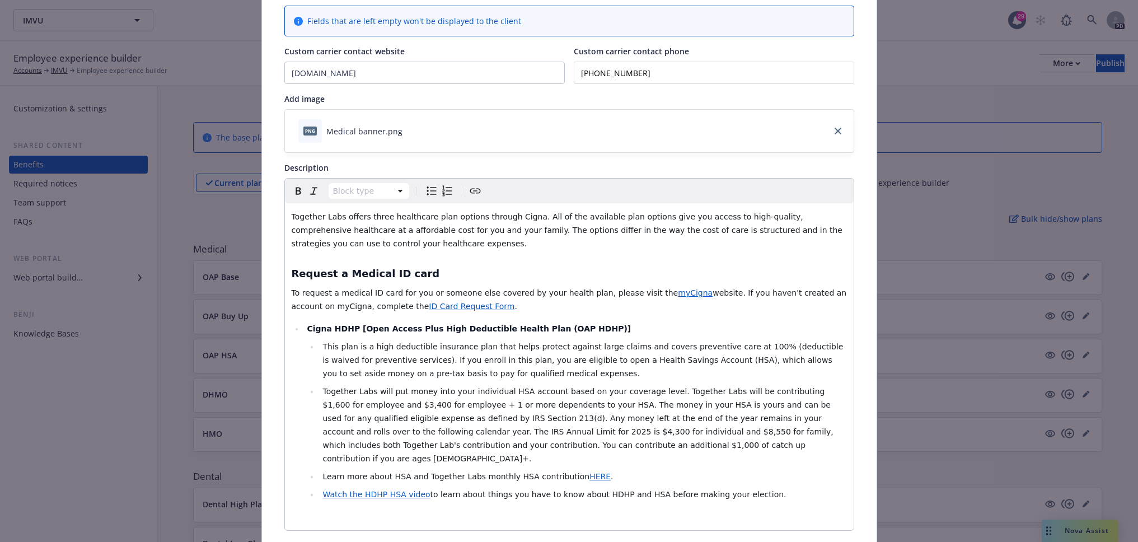
scroll to position [34, 0]
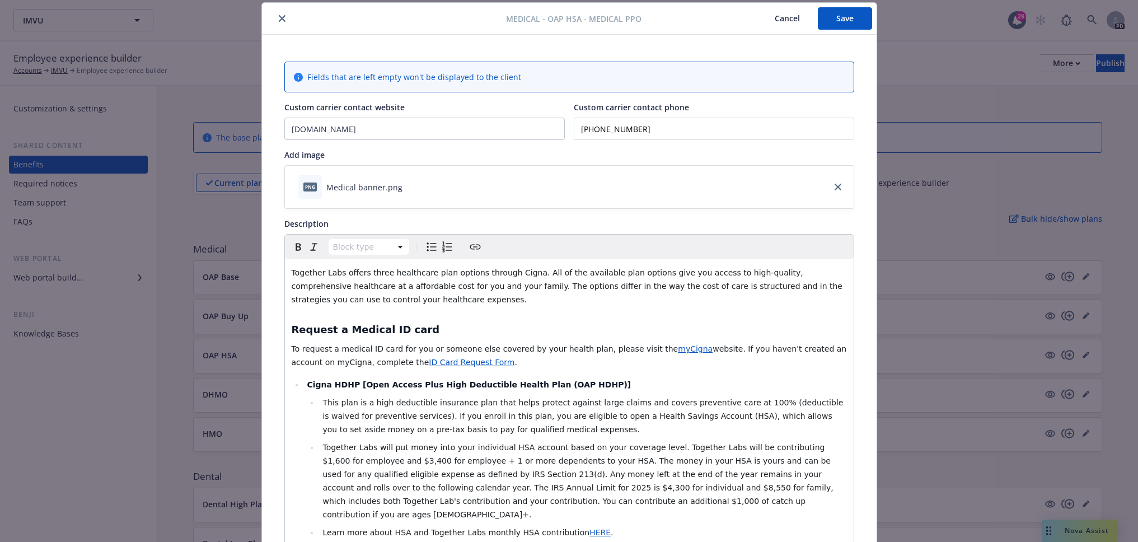
click at [826, 18] on button "Save" at bounding box center [845, 18] width 54 height 22
click at [279, 17] on icon "close" at bounding box center [282, 18] width 7 height 7
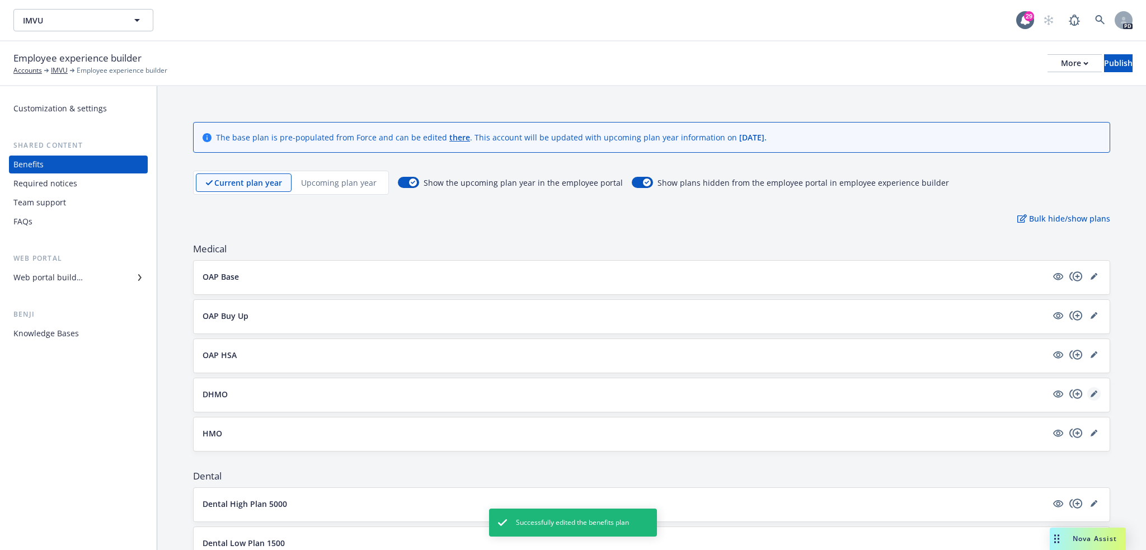
click at [1091, 393] on icon "editPencil" at bounding box center [1094, 395] width 6 height 6
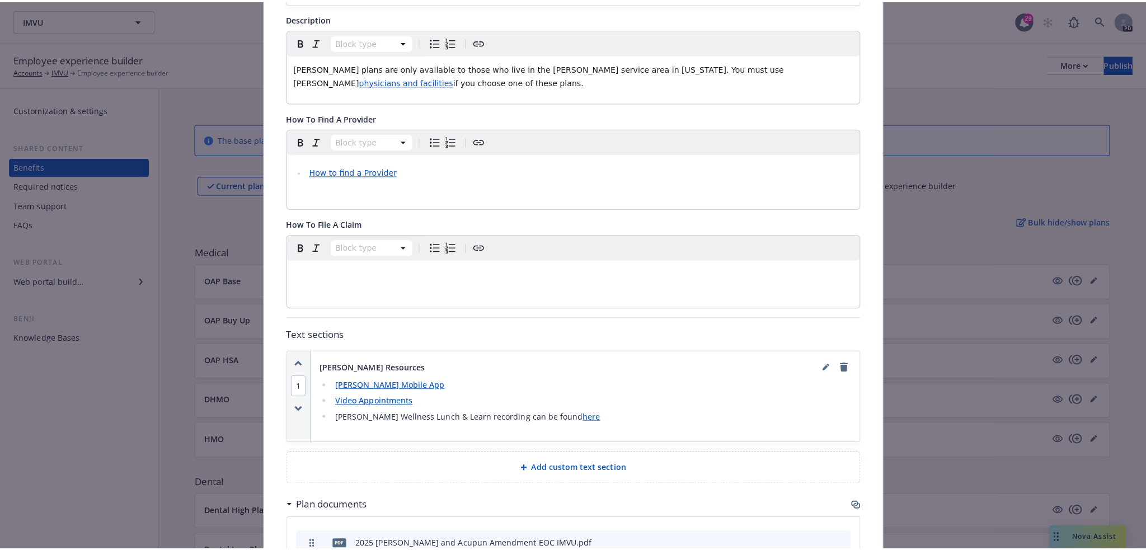
scroll to position [444, 0]
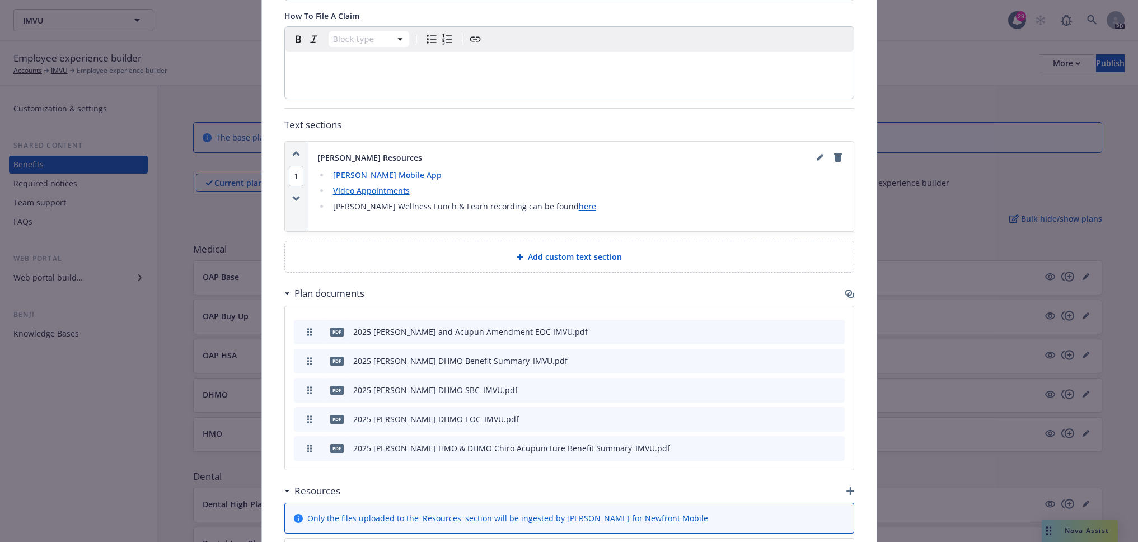
click at [453, 256] on div "Add custom text section" at bounding box center [569, 256] width 551 height 13
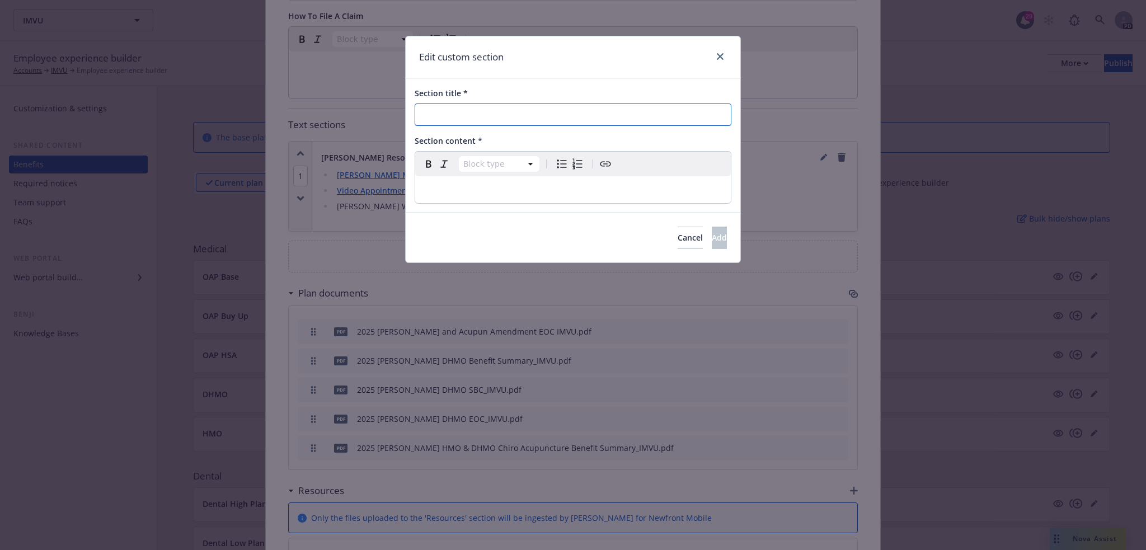
click at [478, 113] on input "Section title *" at bounding box center [573, 115] width 317 height 22
type input "[PERSON_NAME] Mental Health and Wellbeing Resources"
click at [449, 185] on p "editable markdown" at bounding box center [573, 189] width 302 height 13
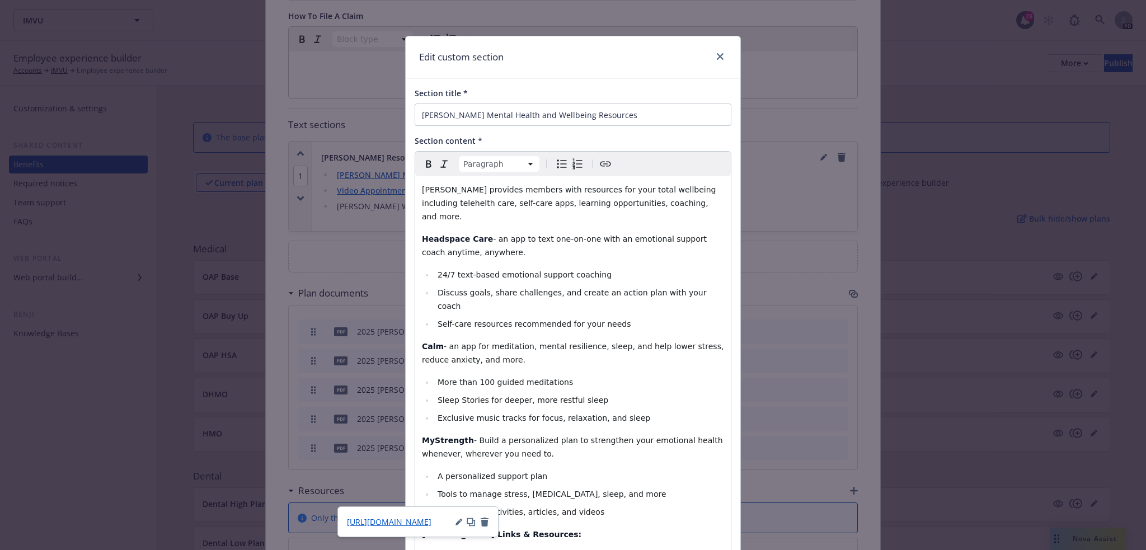
scroll to position [276, 0]
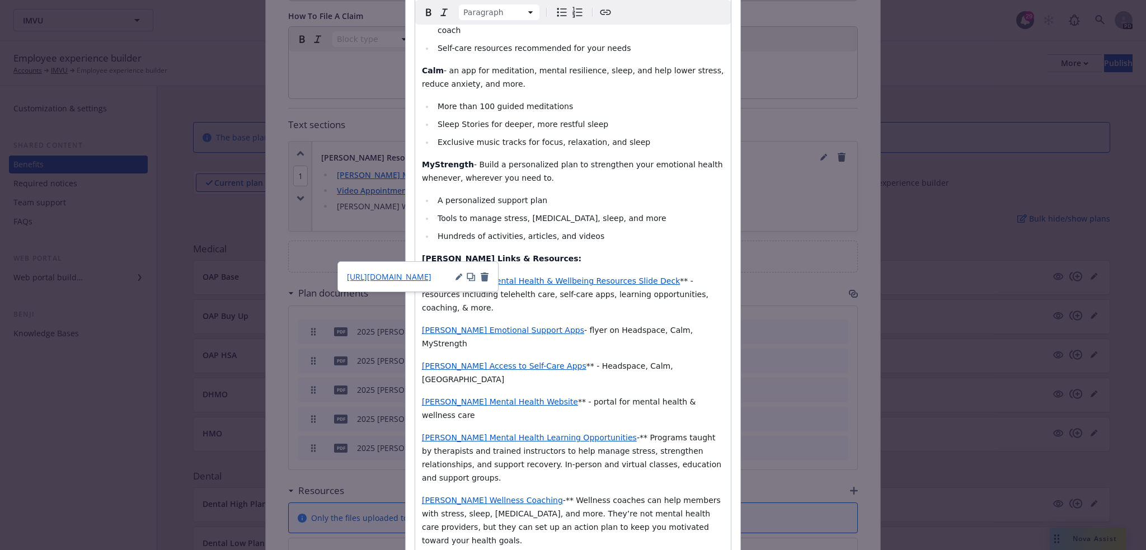
click at [487, 276] on span "[PERSON_NAME] Mental Health & Wellbeing Resources Slide Deck" at bounding box center [551, 280] width 258 height 9
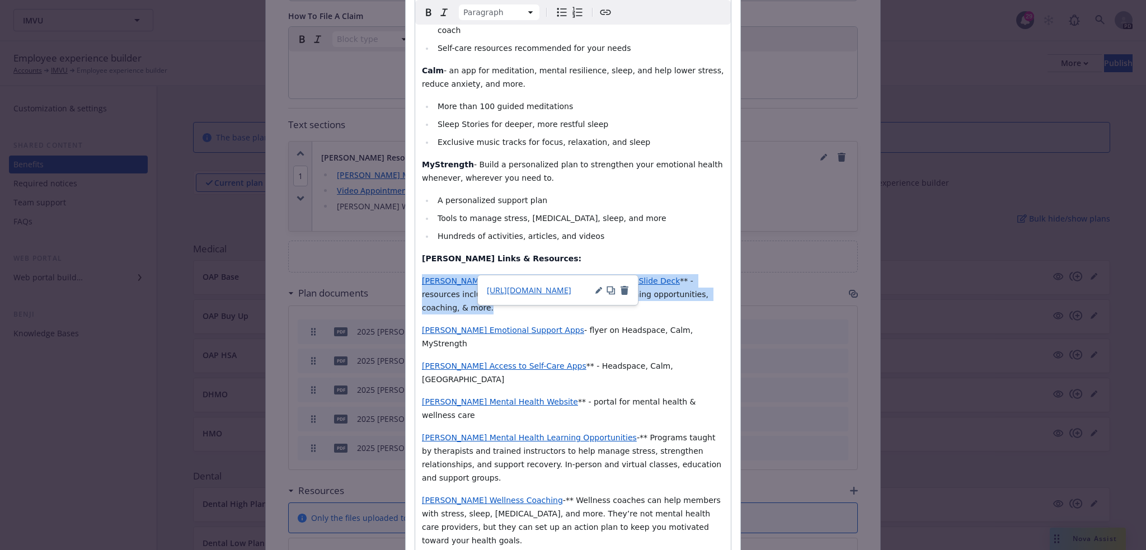
drag, startPoint x: 667, startPoint y: 268, endPoint x: 411, endPoint y: 257, distance: 256.0
click at [415, 257] on div "Kaiser provides members with resources for your total wellbeing including teleh…" at bounding box center [573, 283] width 316 height 766
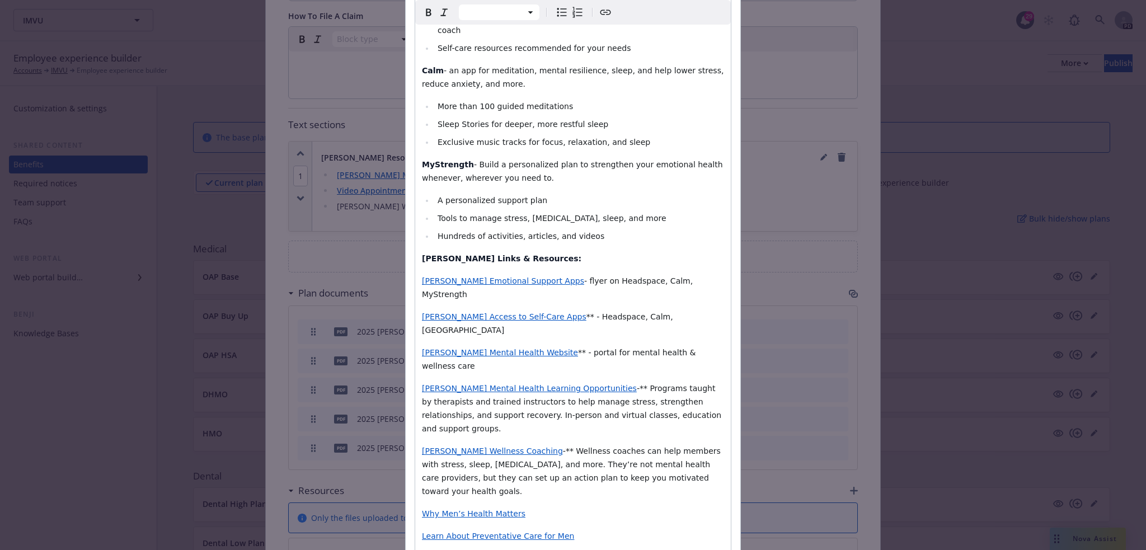
select select "paragraph"
click at [489, 276] on span "[PERSON_NAME] Emotional Support Apps" at bounding box center [503, 280] width 162 height 9
click at [602, 312] on span "** - Headspace, Calm, [GEOGRAPHIC_DATA]" at bounding box center [548, 323] width 253 height 22
drag, startPoint x: 530, startPoint y: 280, endPoint x: 412, endPoint y: 280, distance: 117.5
click at [415, 280] on div "Kaiser provides members with resources for your total wellbeing including teleh…" at bounding box center [573, 258] width 316 height 716
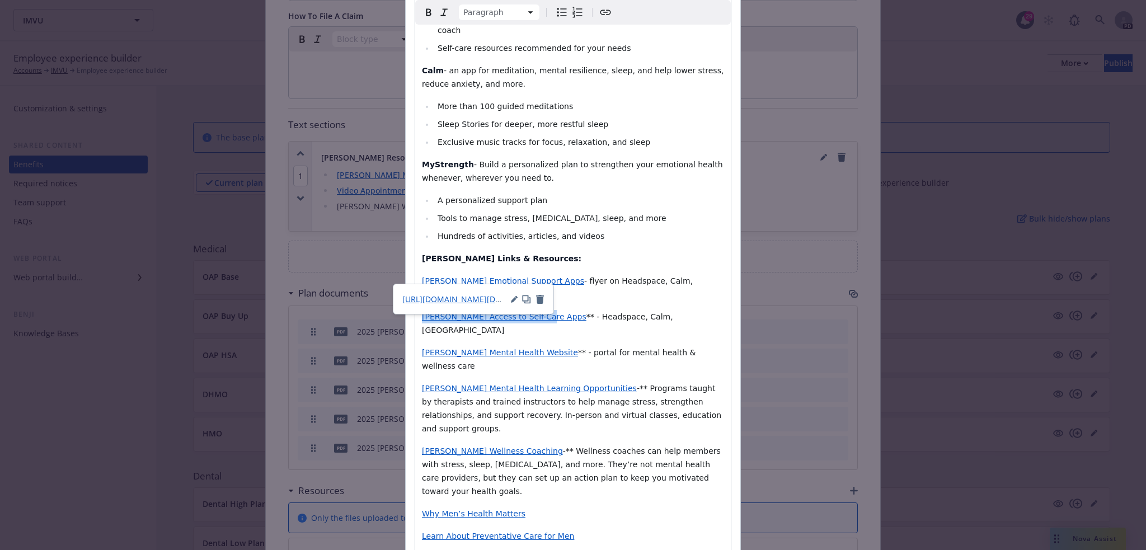
drag, startPoint x: 442, startPoint y: 276, endPoint x: 421, endPoint y: 252, distance: 31.3
click at [421, 243] on div "Kaiser provides members with resources for your total wellbeing including teleh…" at bounding box center [573, 258] width 316 height 716
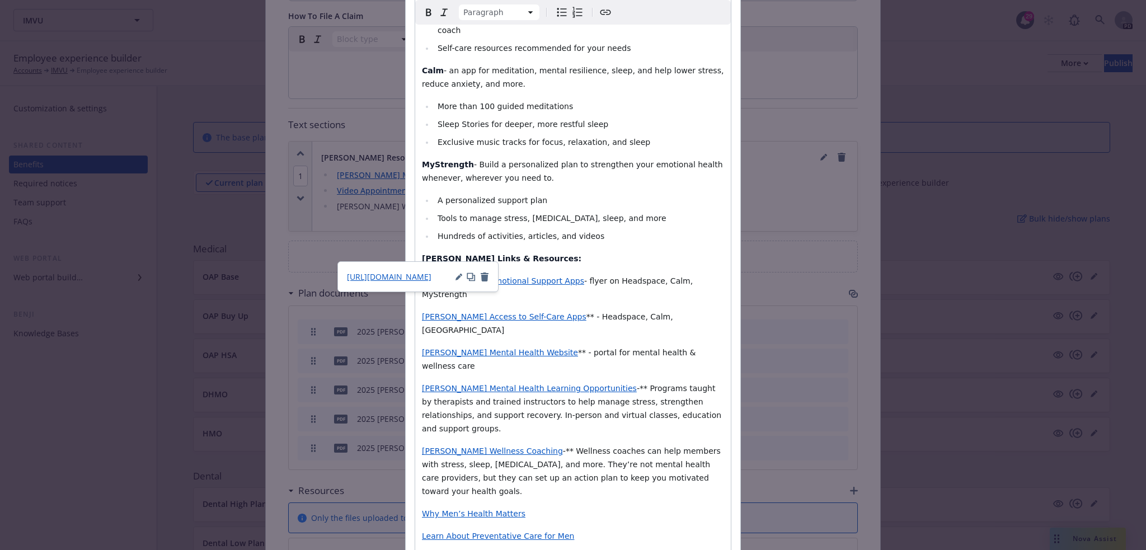
click at [550, 252] on p "[PERSON_NAME] Links & Resources:" at bounding box center [573, 258] width 302 height 13
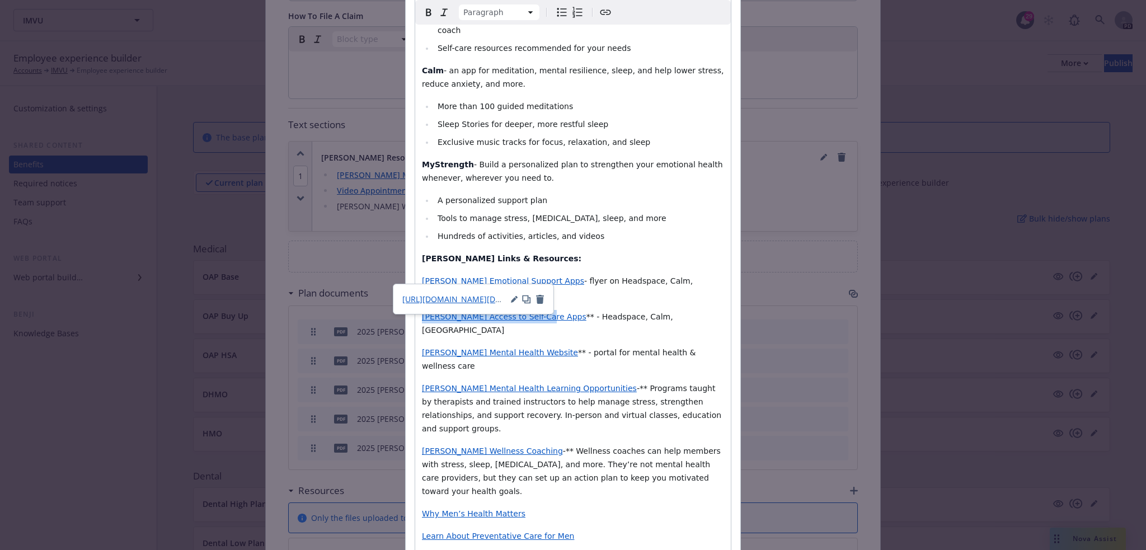
drag, startPoint x: 528, startPoint y: 276, endPoint x: 413, endPoint y: 279, distance: 114.7
click at [415, 279] on div "Kaiser provides members with resources for your total wellbeing including teleh…" at bounding box center [573, 258] width 316 height 716
click at [511, 302] on icon "button" at bounding box center [514, 300] width 6 height 6
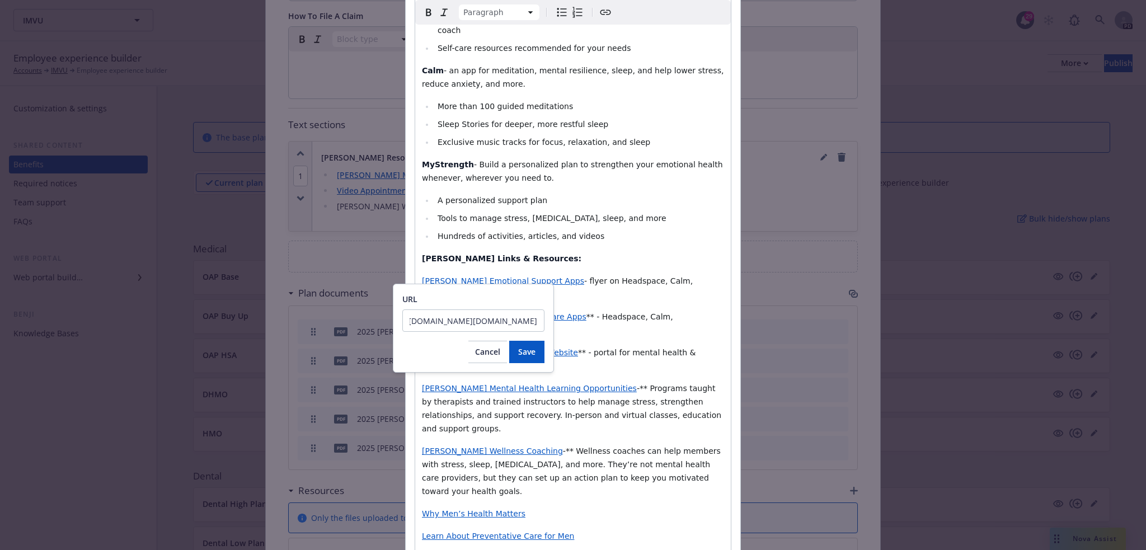
scroll to position [0, 223]
drag, startPoint x: 408, startPoint y: 320, endPoint x: 568, endPoint y: 324, distance: 159.5
click at [568, 324] on body "IMVU IMVU 29 PD Employee experience builder Accounts IMVU Employee experience b…" at bounding box center [573, 382] width 1146 height 765
type input "https://dash.newfront.com/accounts/ee29fffe-e3f0-4fff-8851-"
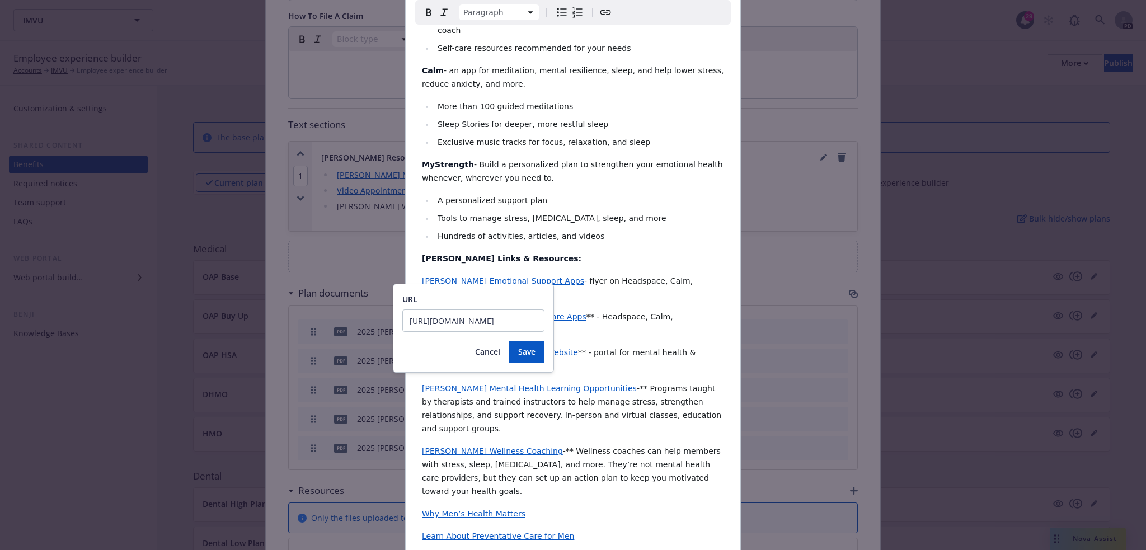
drag, startPoint x: 486, startPoint y: 323, endPoint x: 285, endPoint y: 332, distance: 201.1
click at [285, 332] on body "IMVU IMVU 29 PD Employee experience builder Accounts IMVU Employee experience b…" at bounding box center [573, 382] width 1146 height 765
drag, startPoint x: 539, startPoint y: 318, endPoint x: 383, endPoint y: 323, distance: 156.2
click at [383, 323] on body "IMVU IMVU 29 PD Employee experience builder Accounts IMVU Employee experience b…" at bounding box center [573, 382] width 1146 height 765
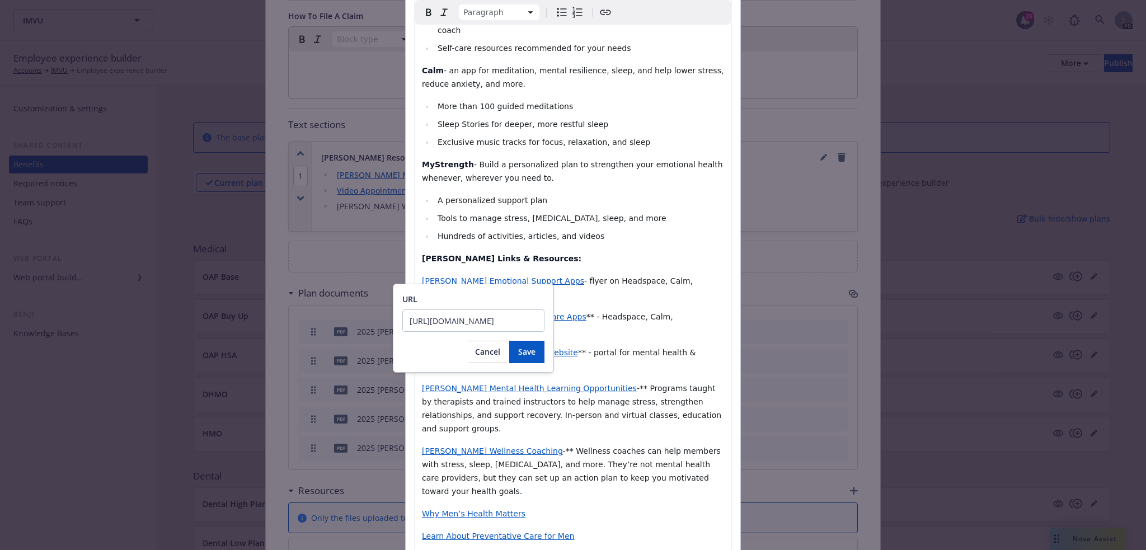
drag, startPoint x: 452, startPoint y: 321, endPoint x: 557, endPoint y: 322, distance: 104.6
click at [557, 322] on body "IMVU IMVU 29 PD Employee experience builder Accounts IMVU Employee experience b…" at bounding box center [573, 382] width 1146 height 765
type input "https://healthy.kaiserpermanente.org/health-wellness/mental-health/tools-resour…"
click at [523, 350] on span "Save" at bounding box center [526, 351] width 17 height 11
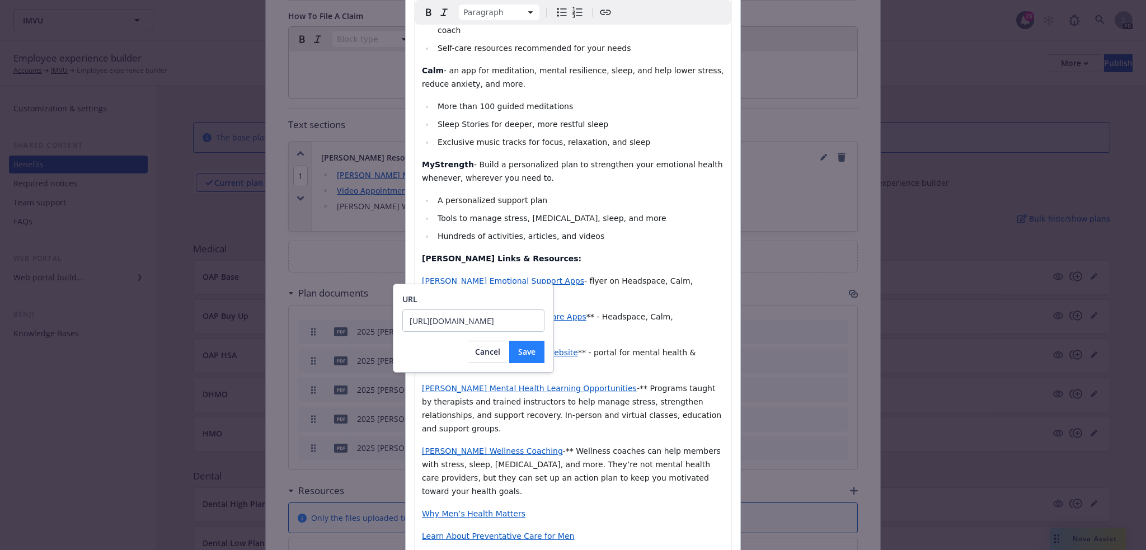
scroll to position [0, 0]
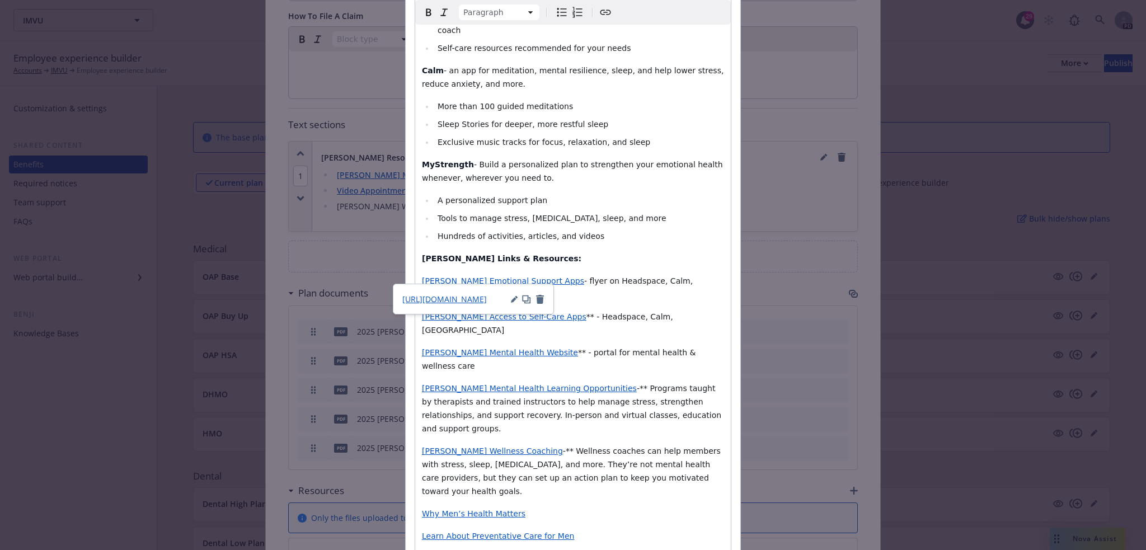
click at [584, 312] on span "** - Headspace, Calm, [GEOGRAPHIC_DATA]" at bounding box center [548, 323] width 253 height 22
drag, startPoint x: 638, startPoint y: 276, endPoint x: 604, endPoint y: 274, distance: 34.7
click at [604, 310] on p "Kaiser Access to Self-Care Apps ** - Headspace, Calm, MyStength" at bounding box center [573, 323] width 302 height 27
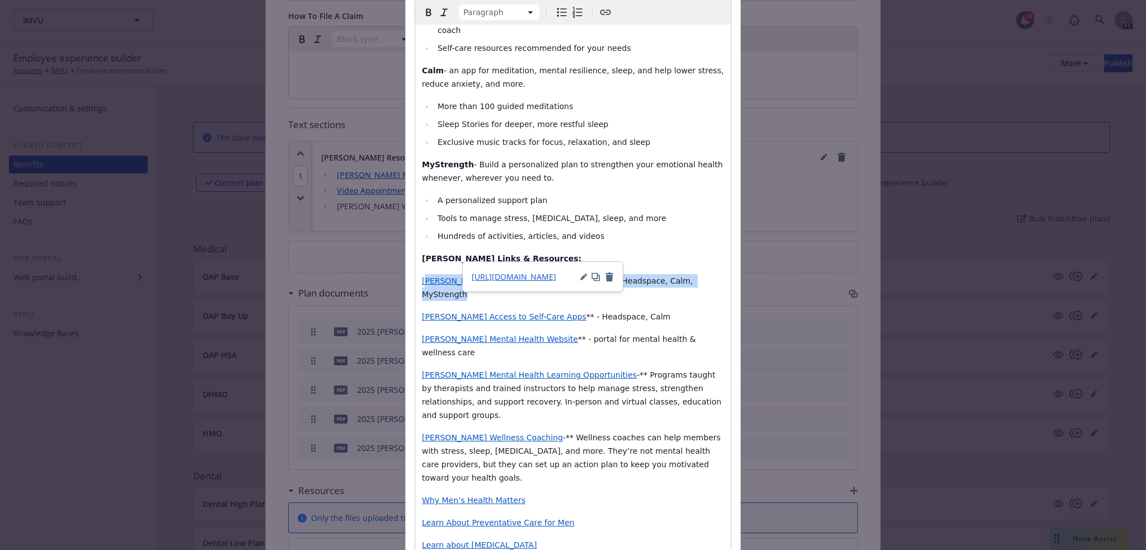
drag, startPoint x: 599, startPoint y: 256, endPoint x: 420, endPoint y: 256, distance: 179.1
click at [422, 274] on p "Kaiser Emotional Support Apps - flyer on Headspace, Calm, MyStrength" at bounding box center [573, 287] width 302 height 27
click at [655, 217] on div "Kaiser provides members with resources for your total wellbeing including teleh…" at bounding box center [573, 251] width 316 height 703
drag, startPoint x: 665, startPoint y: 253, endPoint x: 416, endPoint y: 257, distance: 248.5
click at [416, 257] on div "Kaiser provides members with resources for your total wellbeing including teleh…" at bounding box center [573, 251] width 316 height 703
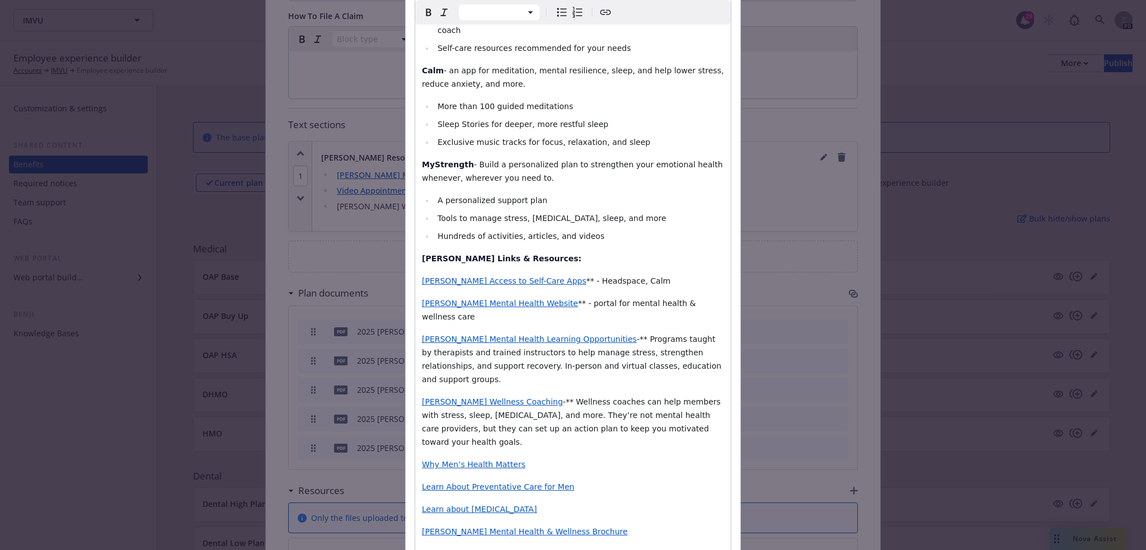
select select "paragraph"
click at [462, 299] on span "[PERSON_NAME] Mental Health Website" at bounding box center [500, 303] width 156 height 9
click at [630, 335] on span "-** Programs taught by therapists and trained instructors to help manage stress…" at bounding box center [573, 359] width 302 height 49
click at [518, 335] on span "[PERSON_NAME] Mental Health Learning Opportunities" at bounding box center [529, 339] width 215 height 9
click at [618, 397] on span "-** Wellness coaches can help members with stress, sleep, [MEDICAL_DATA], and m…" at bounding box center [572, 421] width 301 height 49
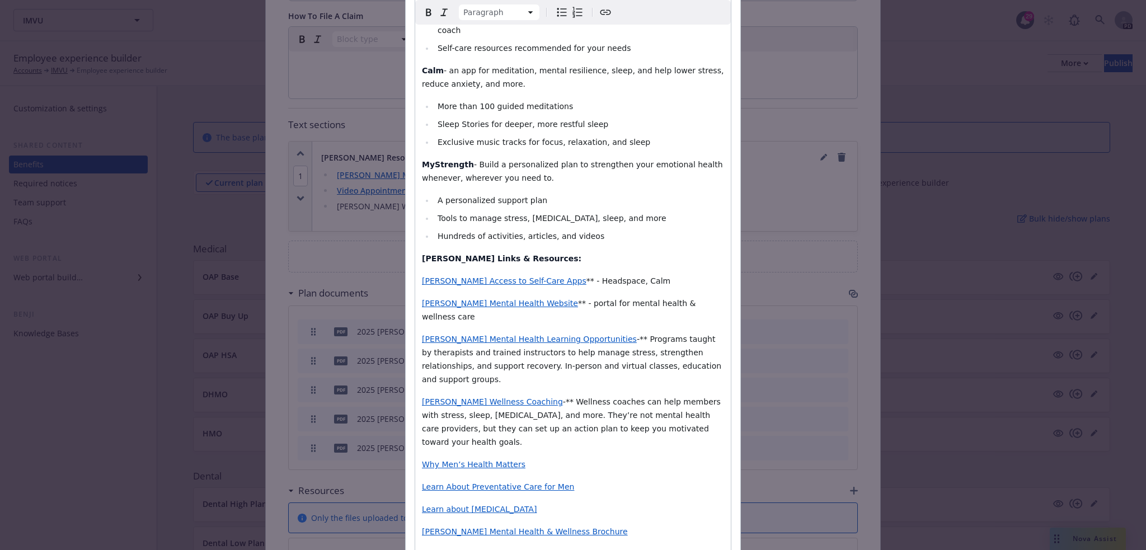
click at [454, 335] on span "[PERSON_NAME] Mental Health Learning Opportunities" at bounding box center [529, 339] width 215 height 9
click at [454, 324] on div "https://dash.newfront.com/accounts/ee29fffe-e3f0-4fff-8851-5e2a408843e8/kp.org/…" at bounding box center [418, 322] width 142 height 12
click at [461, 322] on icon "button" at bounding box center [459, 321] width 7 height 7
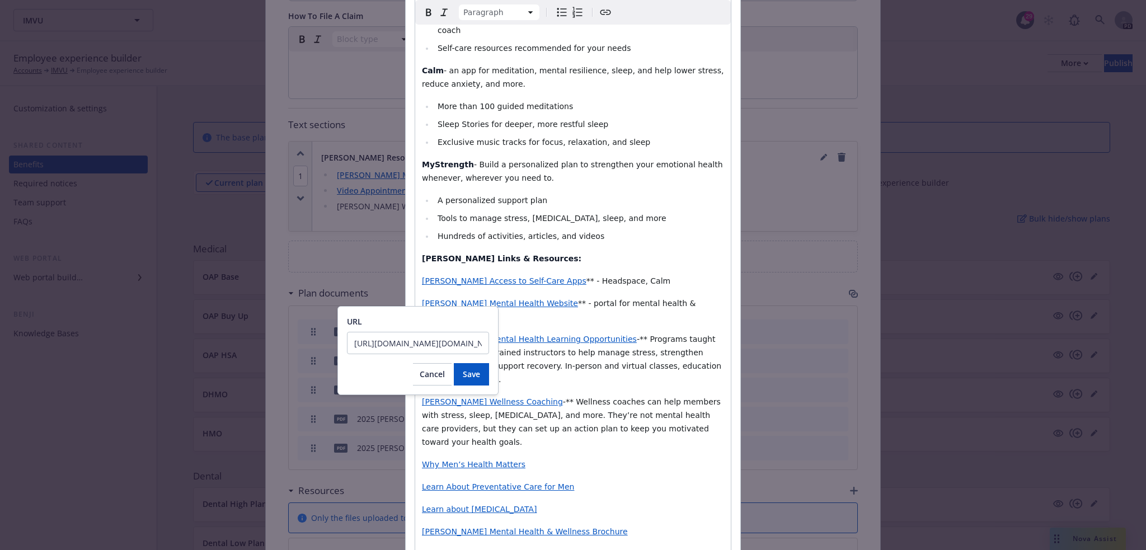
drag, startPoint x: 483, startPoint y: 343, endPoint x: 349, endPoint y: 328, distance: 135.6
click at [349, 328] on div "URL https://dash.newfront.com/accounts/ee29fffe-e3f0-4fff-8851-5e2a408843e8/kp.…" at bounding box center [418, 335] width 142 height 39
type input "https://healthy.kaiserpermanente.org/northern-california/health-wellness/classe…"
click at [477, 370] on span "Save" at bounding box center [471, 374] width 17 height 11
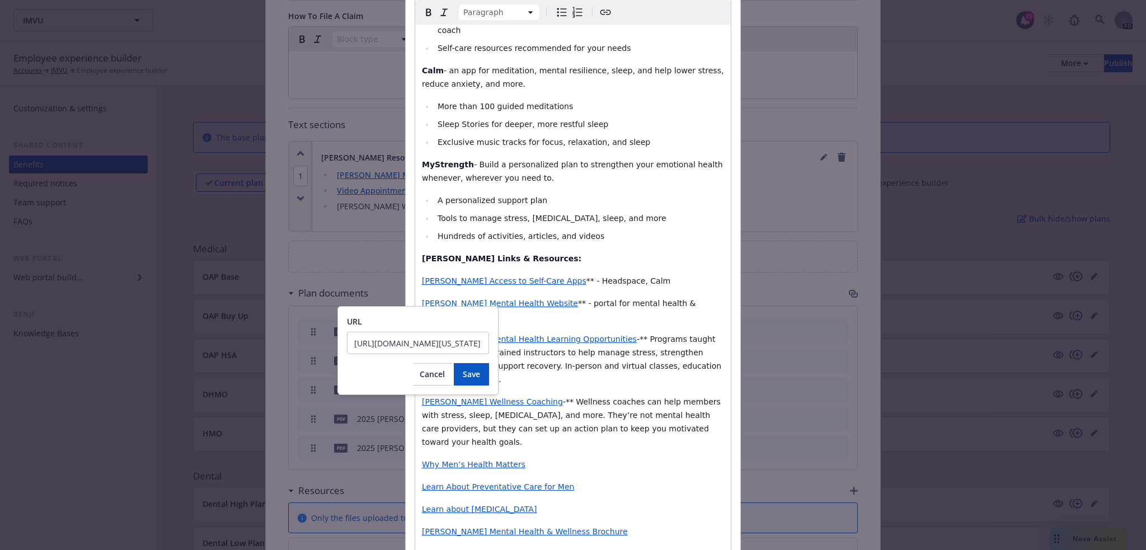
scroll to position [0, 0]
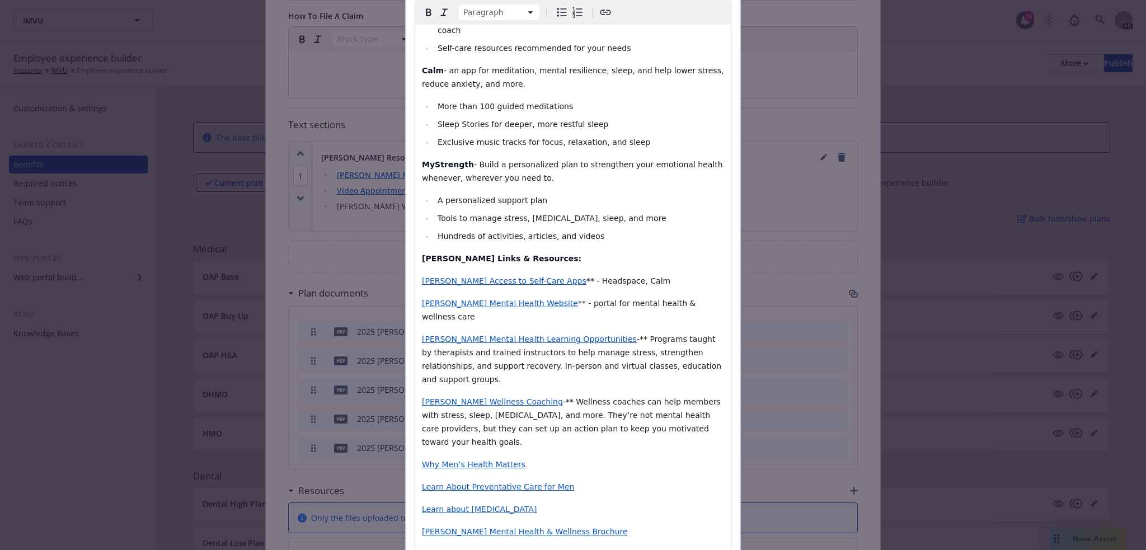
click at [581, 340] on div "Kaiser provides members with resources for your total wellbeing including teleh…" at bounding box center [573, 233] width 316 height 667
click at [542, 335] on span "[PERSON_NAME] Mental Health Learning Opportunities" at bounding box center [529, 339] width 215 height 9
click at [562, 397] on span "-** Wellness coaches can help members with stress, sleep, [MEDICAL_DATA], and m…" at bounding box center [572, 421] width 301 height 49
click at [468, 397] on span "[PERSON_NAME] Wellness Coaching" at bounding box center [492, 401] width 141 height 9
drag, startPoint x: 464, startPoint y: 339, endPoint x: 513, endPoint y: 348, distance: 50.1
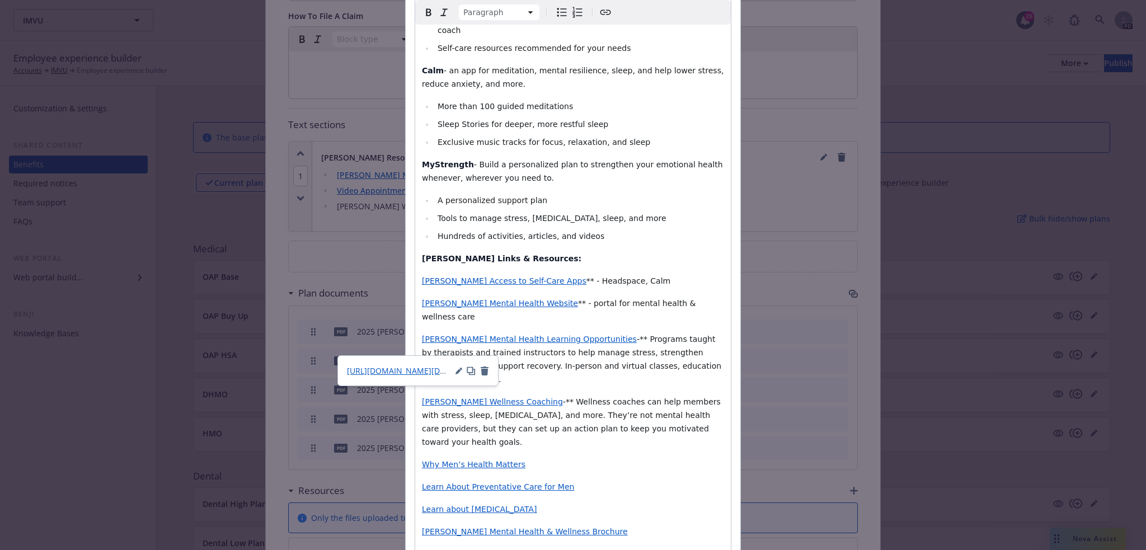
click at [464, 339] on div "Kaiser provides members with resources for your total wellbeing including teleh…" at bounding box center [573, 233] width 316 height 667
drag, startPoint x: 509, startPoint y: 350, endPoint x: 415, endPoint y: 348, distance: 94.0
click at [415, 348] on div "Kaiser provides members with resources for your total wellbeing including teleh…" at bounding box center [573, 233] width 316 height 667
click at [508, 370] on icon "button" at bounding box center [505, 371] width 7 height 7
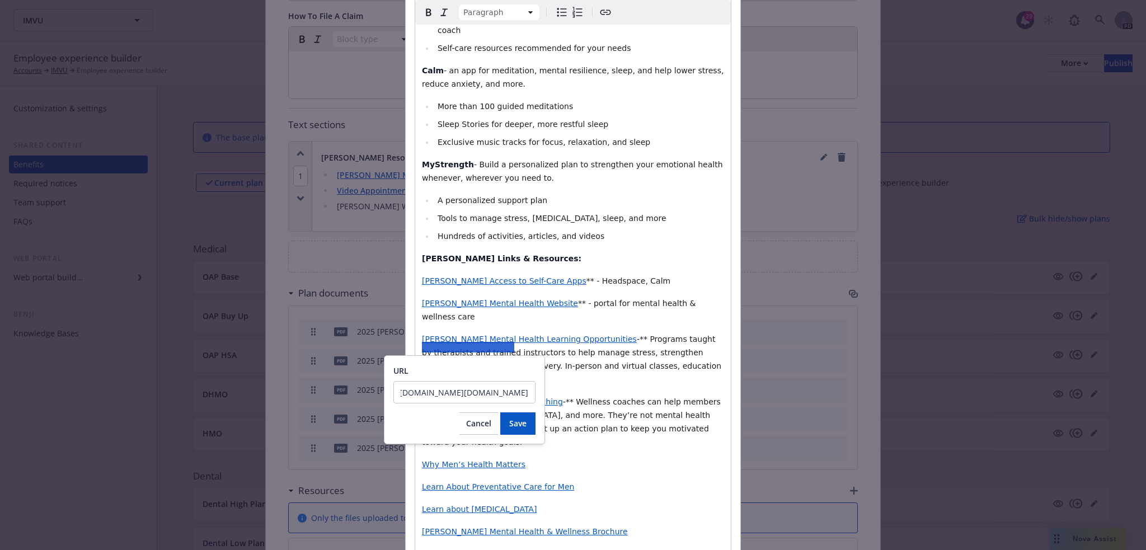
scroll to position [0, 203]
drag, startPoint x: 401, startPoint y: 392, endPoint x: 553, endPoint y: 396, distance: 152.3
click at [553, 396] on body "IMVU IMVU 29 PD Employee experience builder Accounts IMVU Employee experience b…" at bounding box center [573, 382] width 1146 height 765
type input "https://dash.newfront.com/accounts/ee29fffe-e3f0-4fff-"
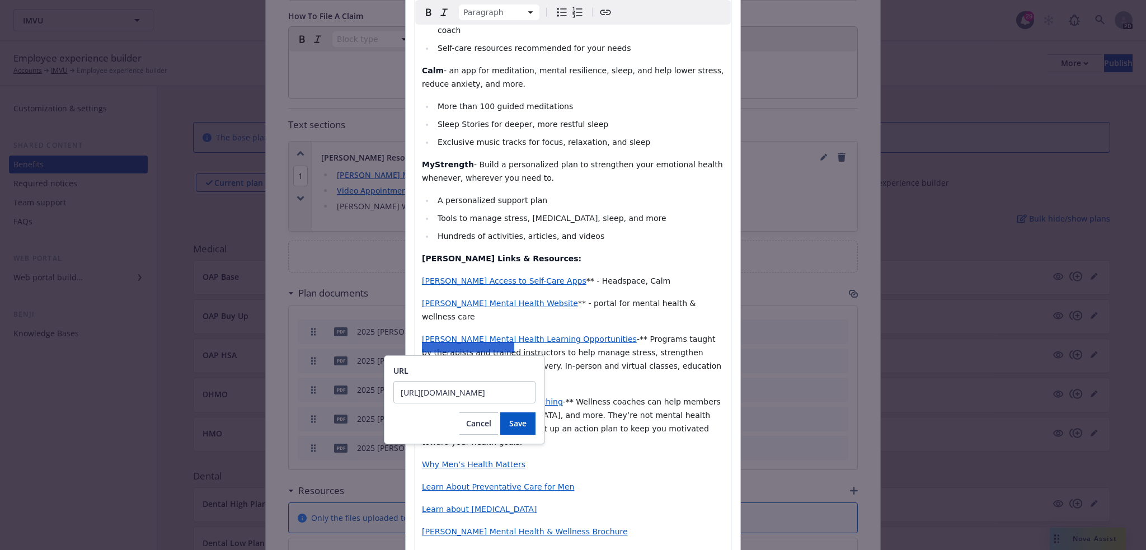
drag, startPoint x: 529, startPoint y: 391, endPoint x: 393, endPoint y: 378, distance: 137.1
click at [393, 378] on div "URL https://dash.newfront.com/accounts/ee29fffe-e3f0-4fff- Cancel Save" at bounding box center [464, 399] width 161 height 89
type input "https://mydoctor.kaiserpermanente.org/ncal/health-guide/wellness-coaching"
click at [523, 426] on span "Save" at bounding box center [517, 423] width 17 height 11
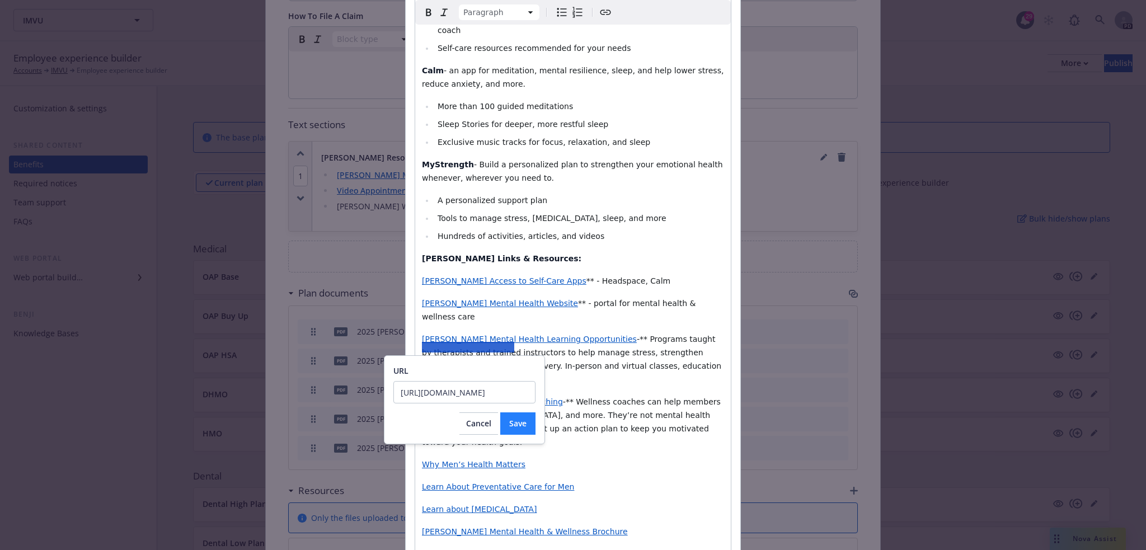
scroll to position [0, 0]
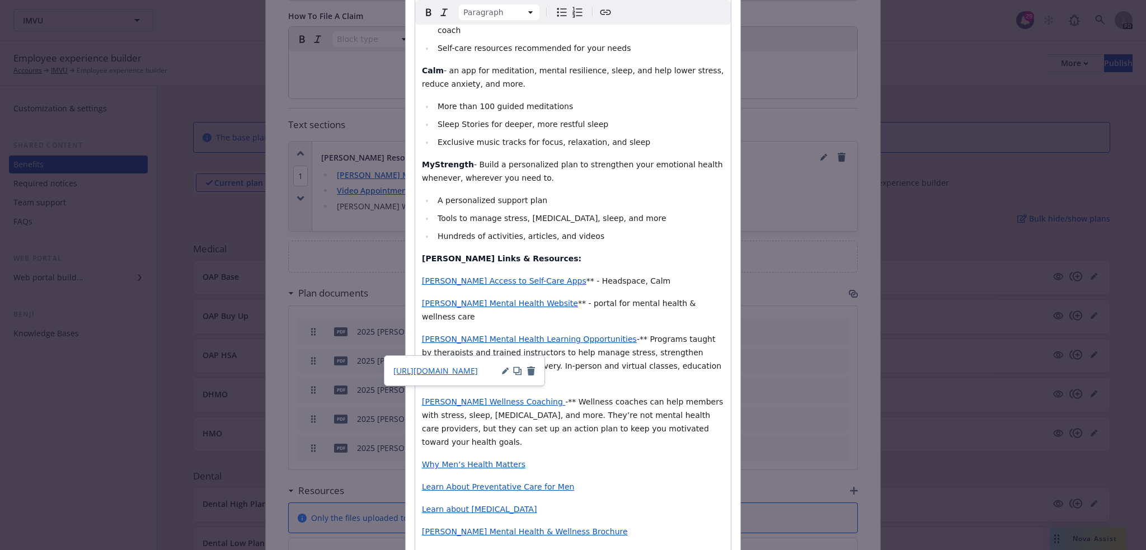
click at [663, 503] on p "Learn about [MEDICAL_DATA]" at bounding box center [573, 509] width 302 height 13
click at [459, 460] on span "Why Men’s Health Matters" at bounding box center [474, 464] width 104 height 9
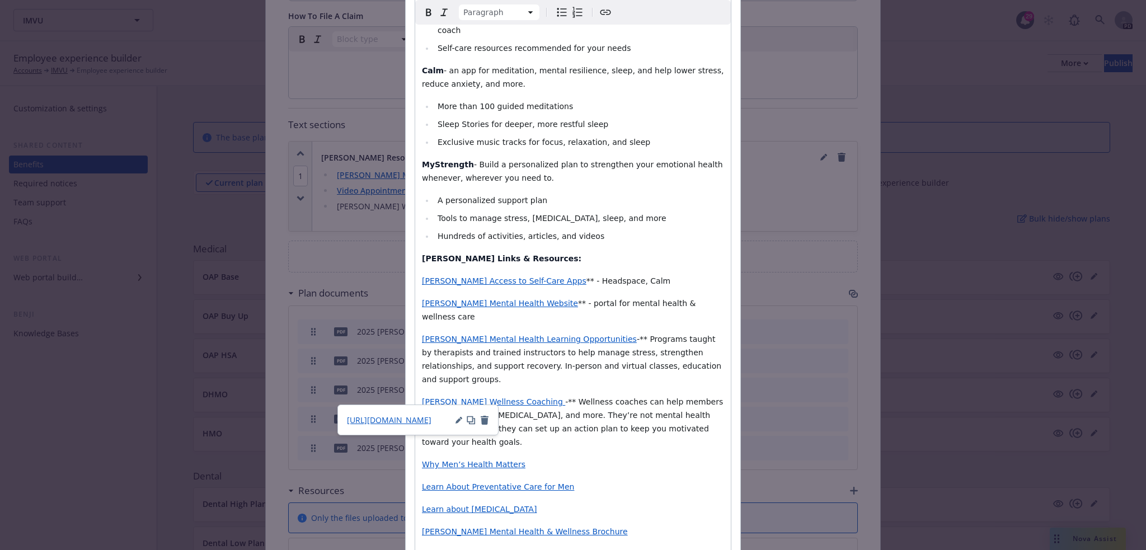
click at [540, 482] on span "Learn About Preventative Care for Men" at bounding box center [498, 486] width 152 height 9
click at [505, 505] on span "Learn about [MEDICAL_DATA]" at bounding box center [479, 509] width 115 height 9
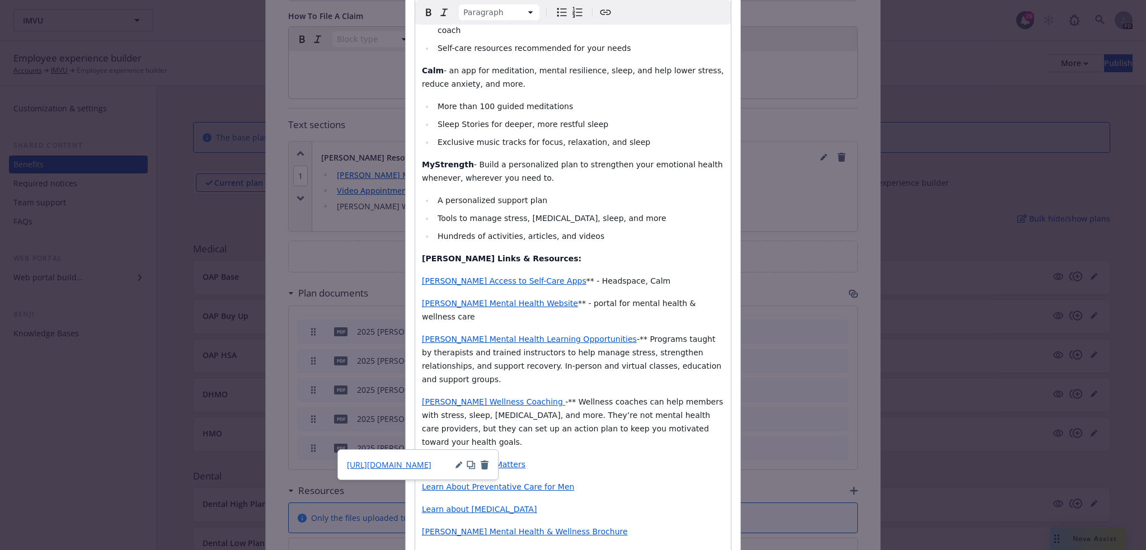
click at [548, 527] on span "[PERSON_NAME] Mental Health & Wellness Brochure" at bounding box center [525, 531] width 206 height 9
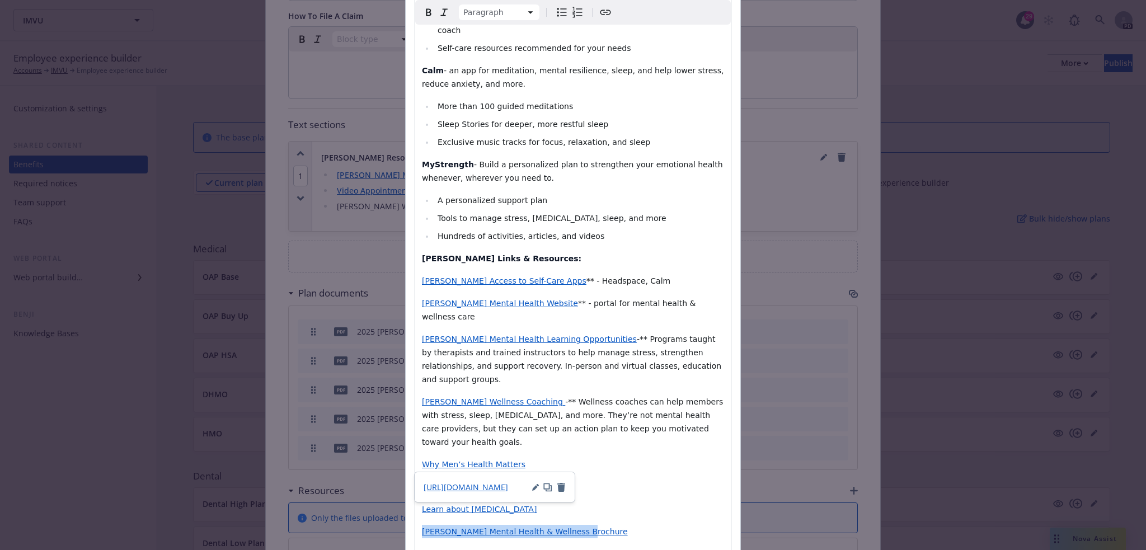
drag, startPoint x: 568, startPoint y: 467, endPoint x: 415, endPoint y: 459, distance: 153.0
click at [415, 459] on div "Kaiser provides members with resources for your total wellbeing including teleh…" at bounding box center [573, 233] width 316 height 667
select select "paragraph"
click at [502, 527] on span "[PERSON_NAME] Mental Health & Addiction Services" at bounding box center [525, 531] width 206 height 9
drag, startPoint x: 579, startPoint y: 461, endPoint x: 422, endPoint y: 462, distance: 157.2
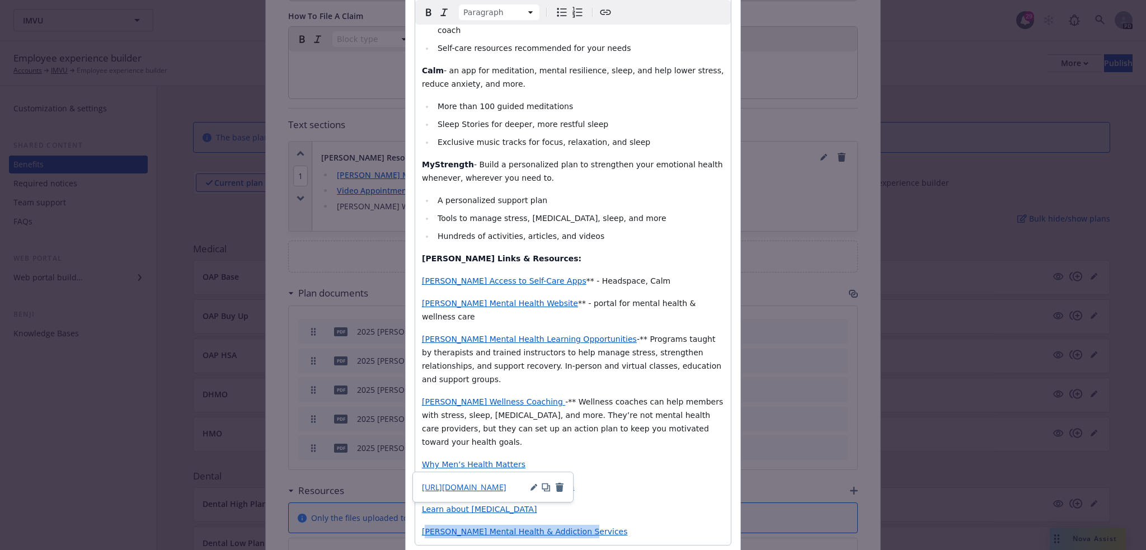
click at [422, 525] on p "[PERSON_NAME] Mental Health & Addiction Services" at bounding box center [573, 531] width 302 height 13
click at [534, 488] on icon "button" at bounding box center [536, 488] width 6 height 6
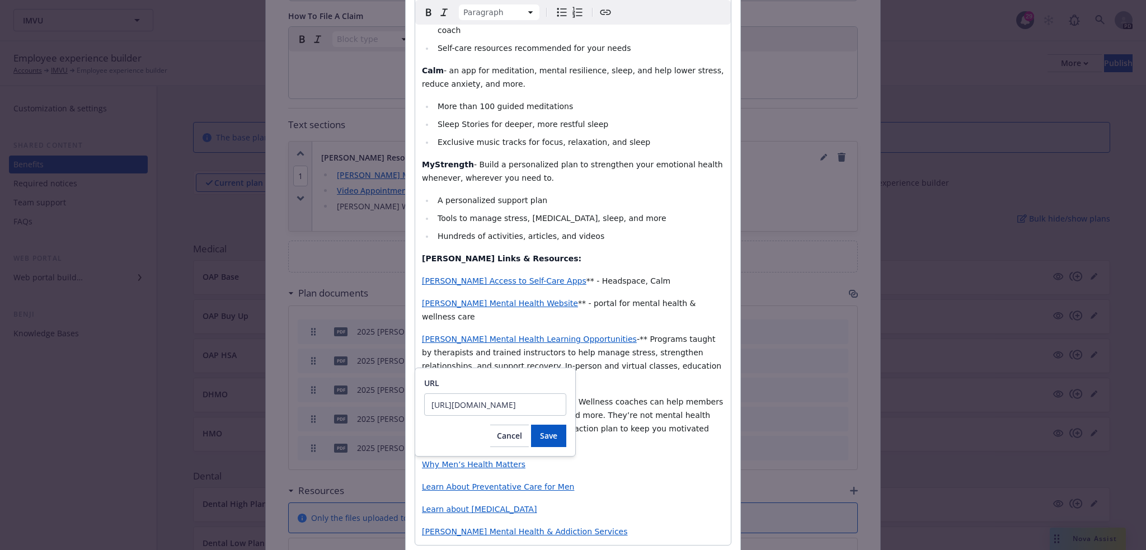
drag, startPoint x: 429, startPoint y: 402, endPoint x: 585, endPoint y: 411, distance: 156.4
click at [585, 411] on body "IMVU IMVU 29 PD Employee experience builder Accounts IMVU Employee experience b…" at bounding box center [573, 382] width 1146 height 765
type input "https://drive.google.com/file/d/1VddCcDGVLKkcR9Ii32"
drag, startPoint x: 553, startPoint y: 405, endPoint x: 416, endPoint y: 415, distance: 137.5
click at [416, 415] on div "URL https://drive.google.com/file/d/1VddCcDGVLKkcR9Ii32 Cancel Save" at bounding box center [495, 412] width 161 height 89
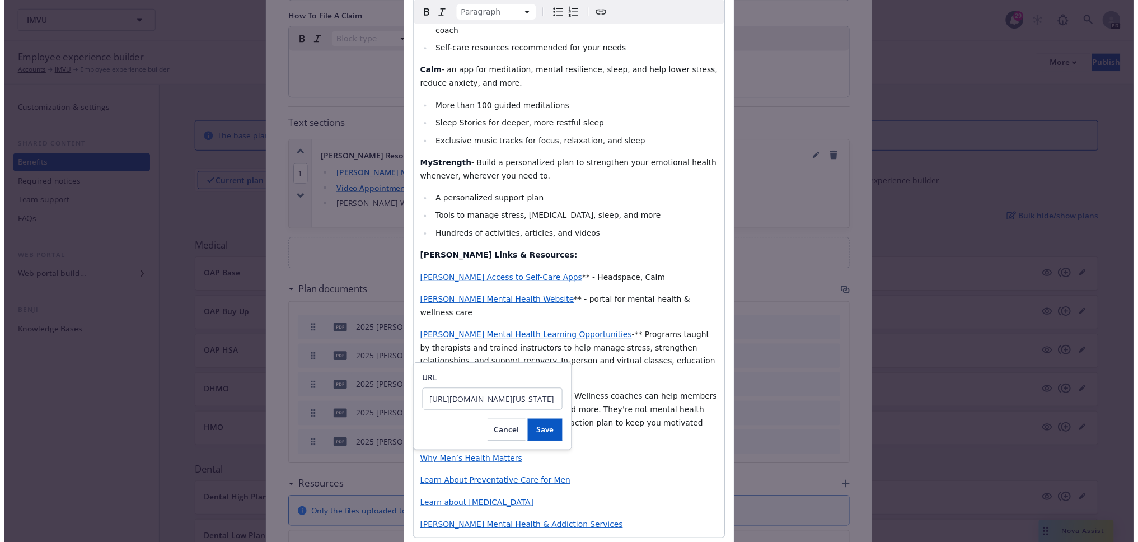
scroll to position [0, 332]
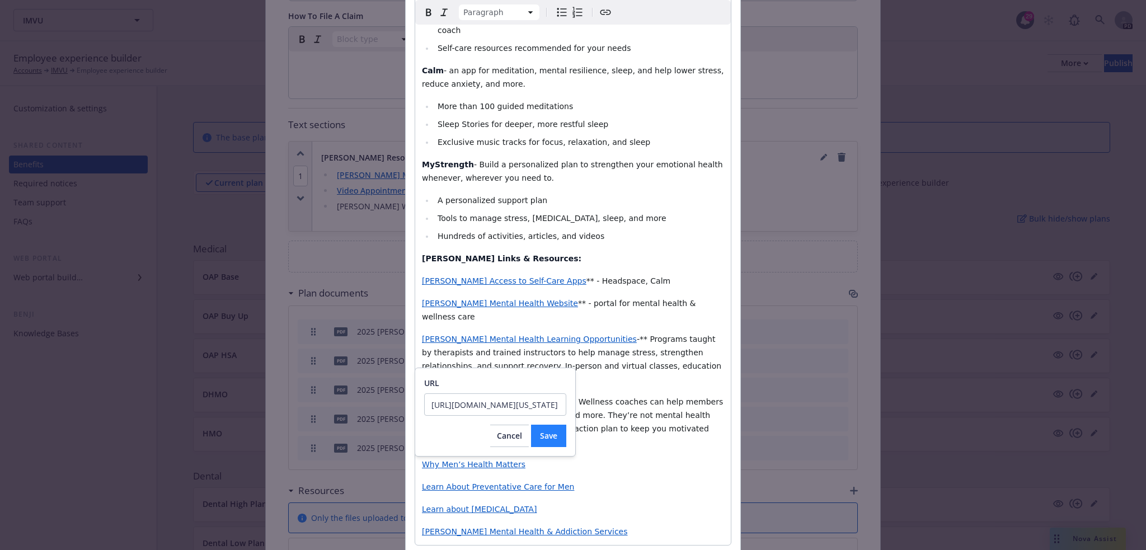
type input "https://healthy.kaiserpermanente.org/northern-california/health-wellness/addict…"
click at [551, 437] on span "Save" at bounding box center [548, 435] width 17 height 11
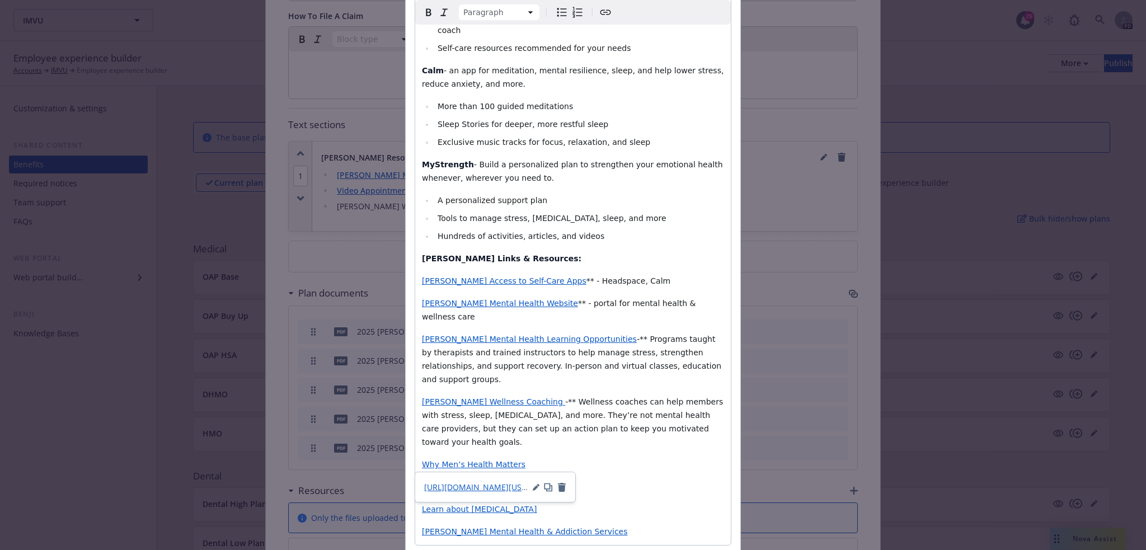
click at [605, 503] on p "Learn about [MEDICAL_DATA]" at bounding box center [573, 509] width 302 height 13
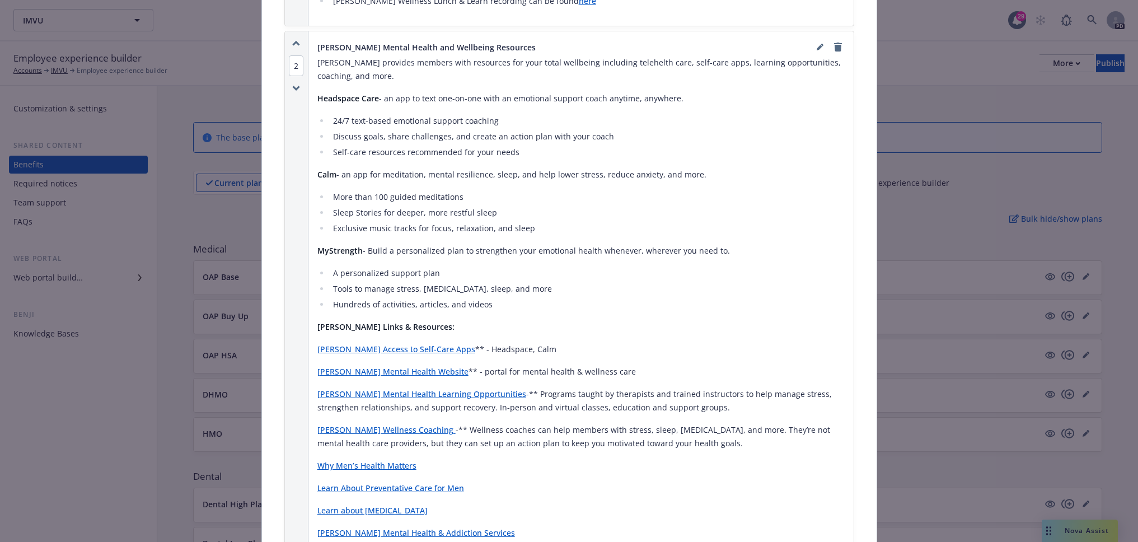
scroll to position [854, 0]
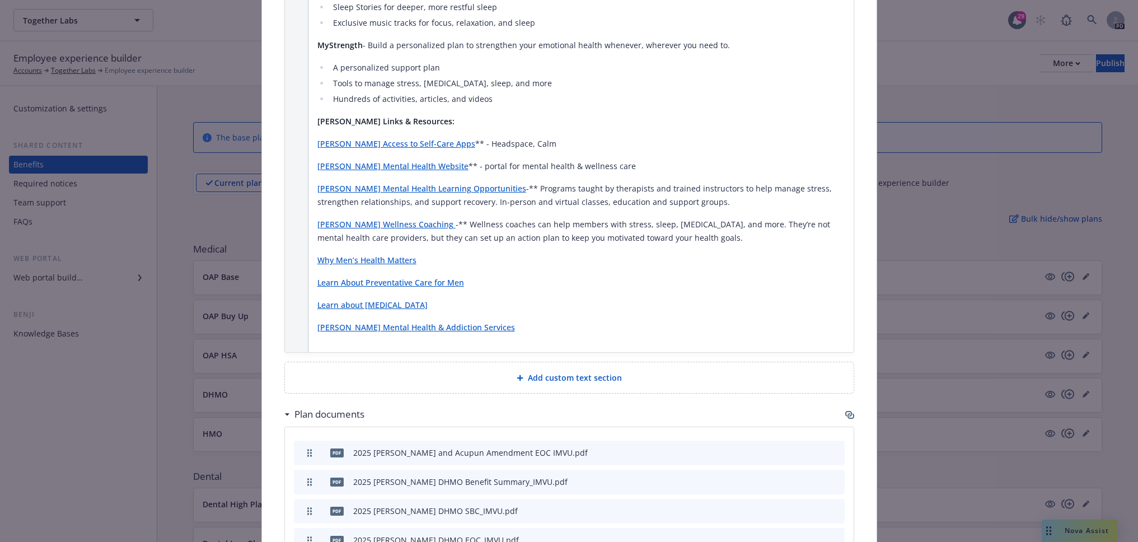
click at [661, 348] on div "Kaiser Mental Health and Wellbeing Resources Kaiser provides members with resou…" at bounding box center [580, 89] width 545 height 526
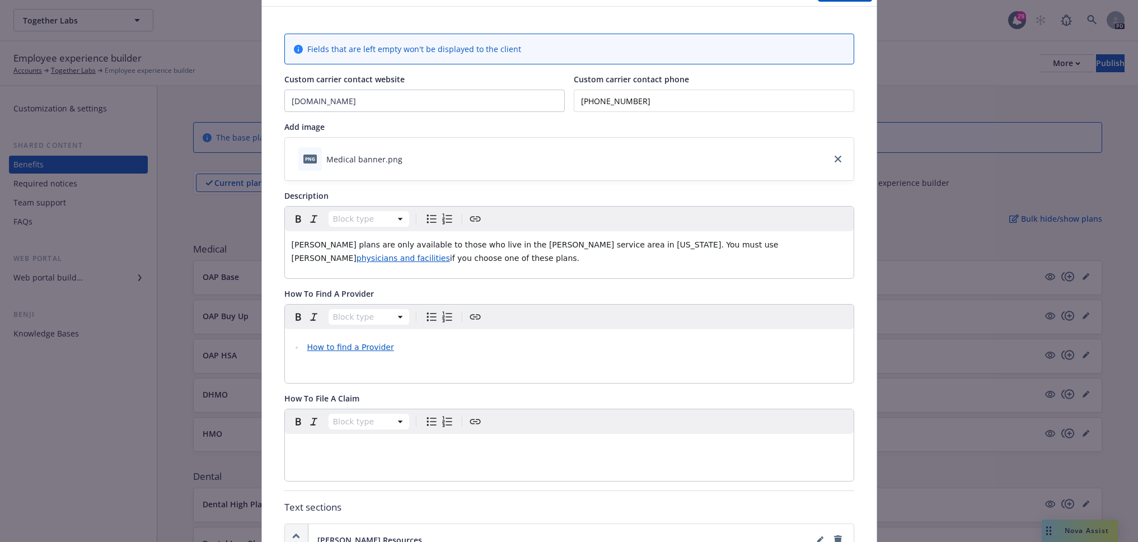
scroll to position [0, 0]
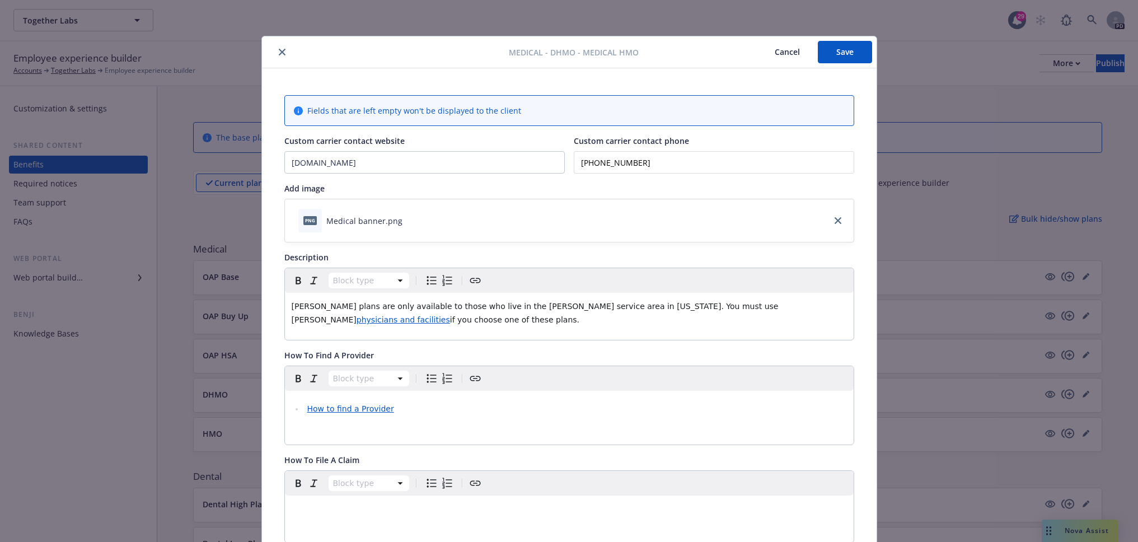
drag, startPoint x: 827, startPoint y: 55, endPoint x: 588, endPoint y: 259, distance: 313.2
click at [827, 55] on button "Save" at bounding box center [845, 52] width 54 height 22
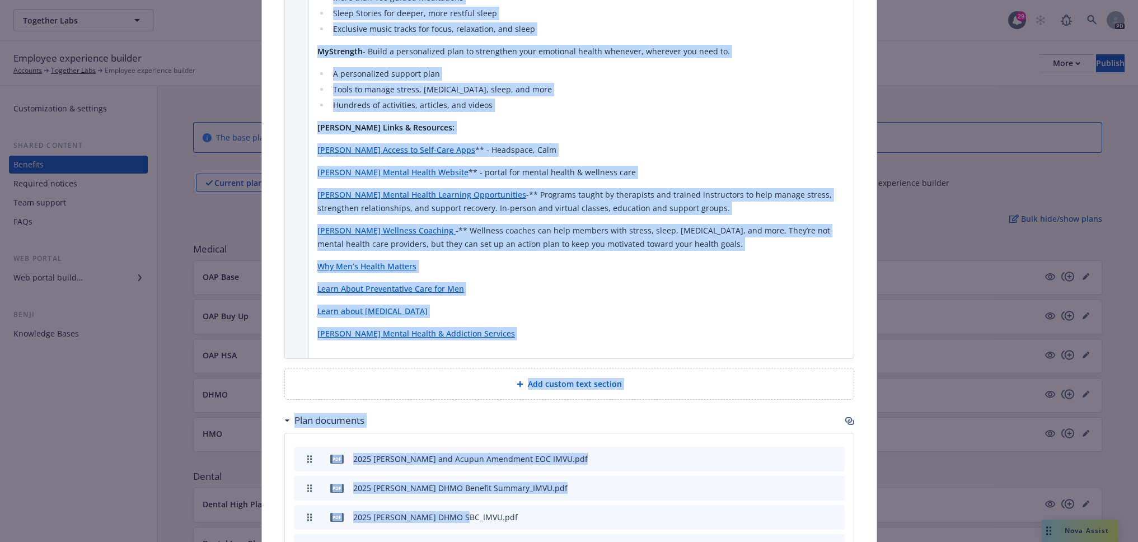
scroll to position [851, 0]
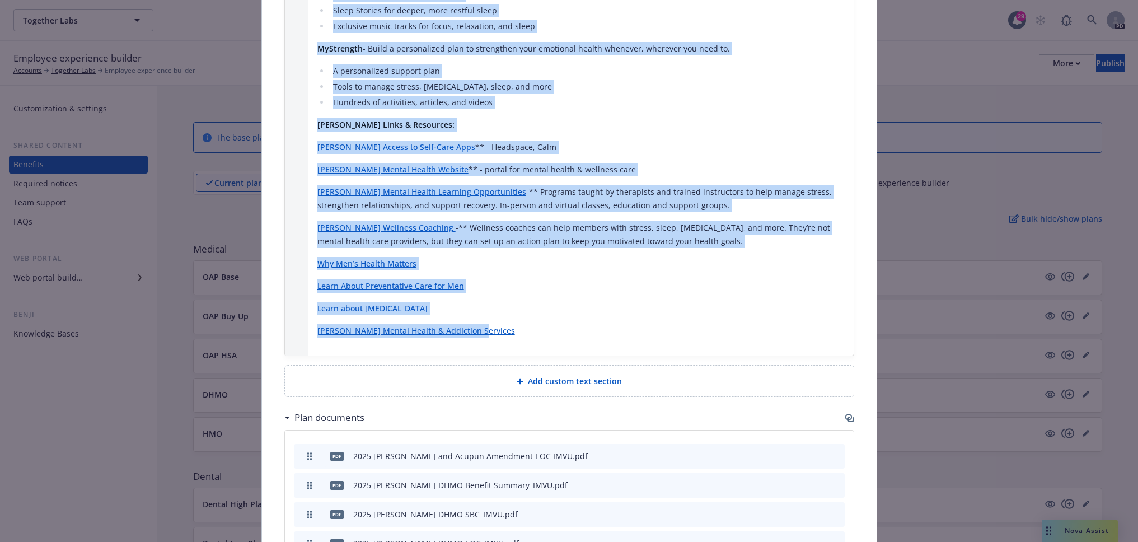
drag, startPoint x: 313, startPoint y: 284, endPoint x: 499, endPoint y: 331, distance: 191.8
click at [499, 331] on div "Kaiser Mental Health and Wellbeing Resources Kaiser provides members with resou…" at bounding box center [580, 92] width 527 height 508
copy div "Kaiser Mental Health and Wellbeing Resources Kaiser provides members with resou…"
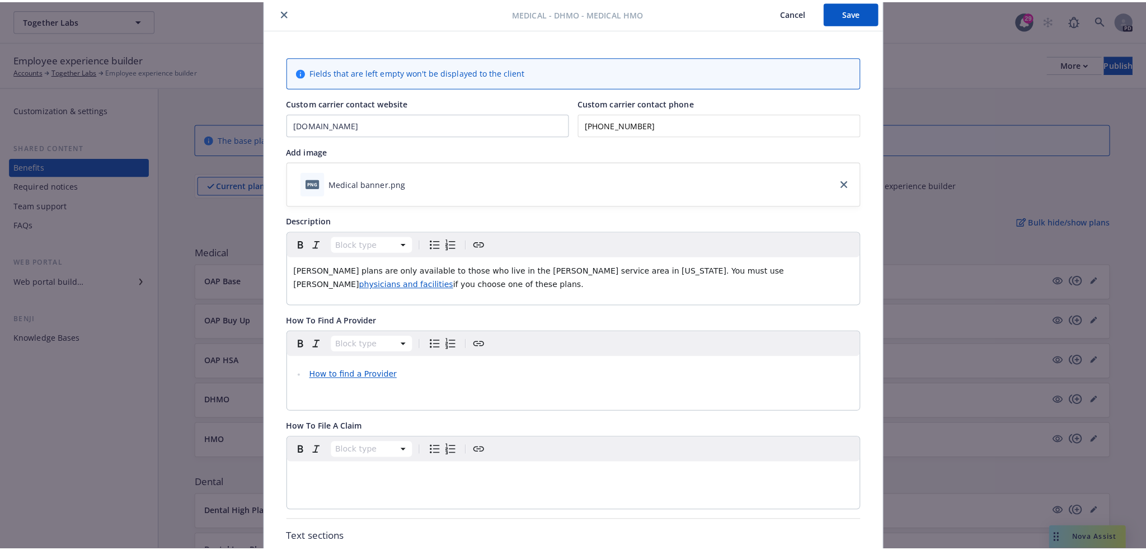
scroll to position [0, 0]
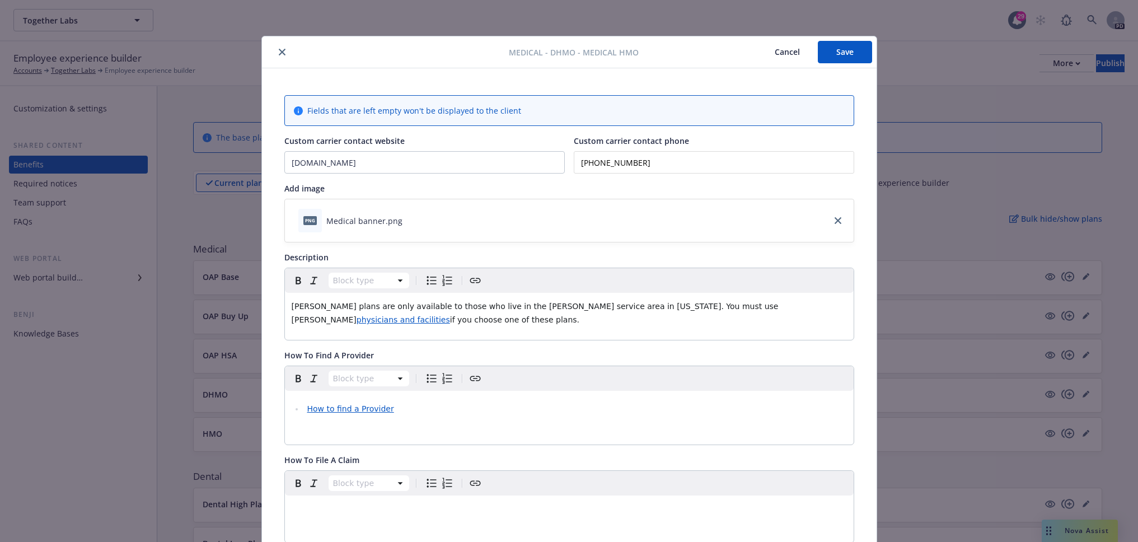
click at [841, 51] on button "Save" at bounding box center [845, 52] width 54 height 22
click at [279, 54] on icon "close" at bounding box center [282, 52] width 7 height 7
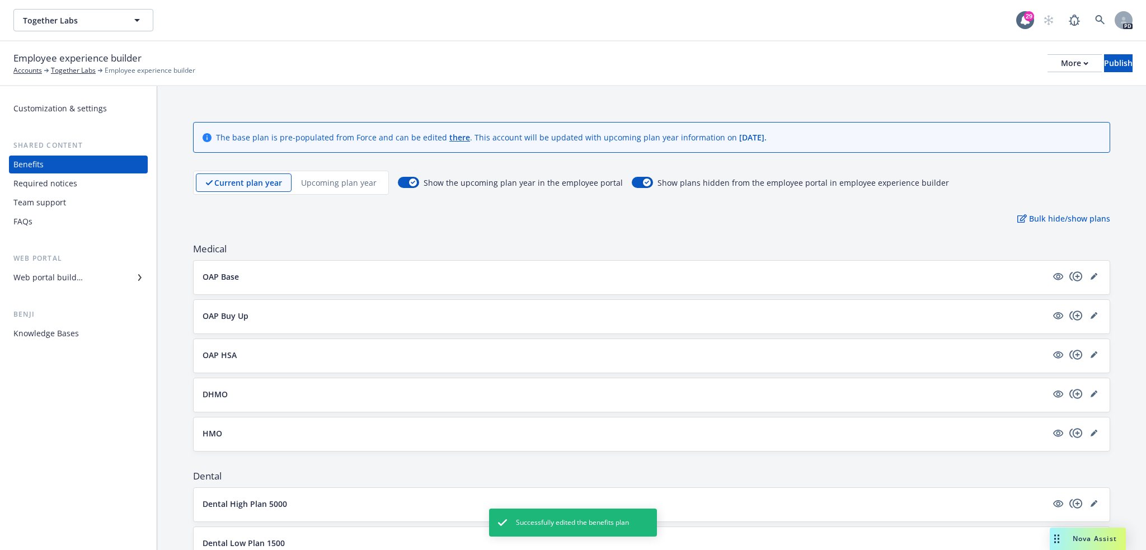
click at [227, 431] on button "HMO" at bounding box center [625, 434] width 844 height 12
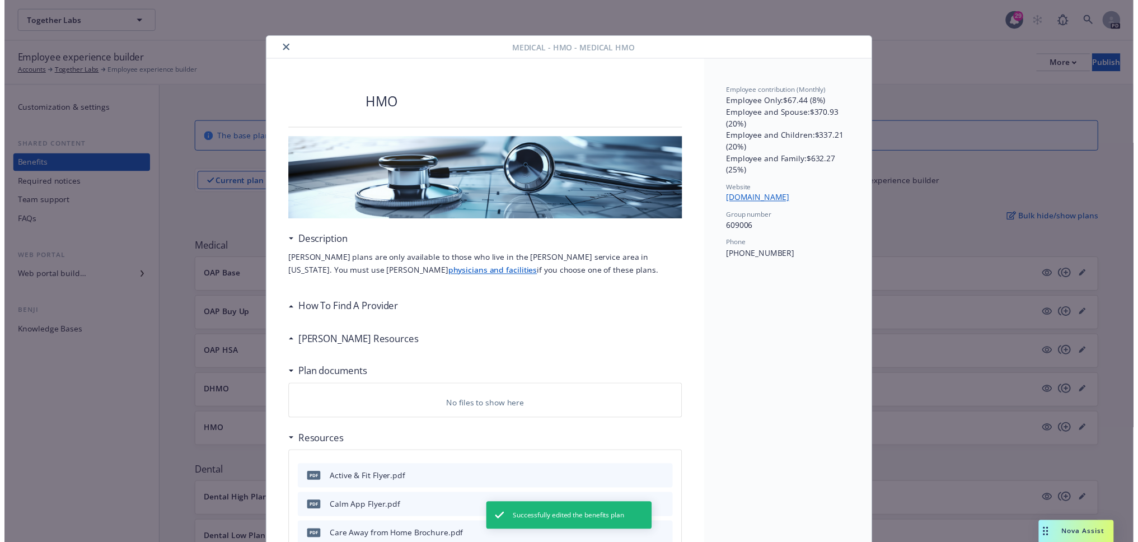
scroll to position [34, 0]
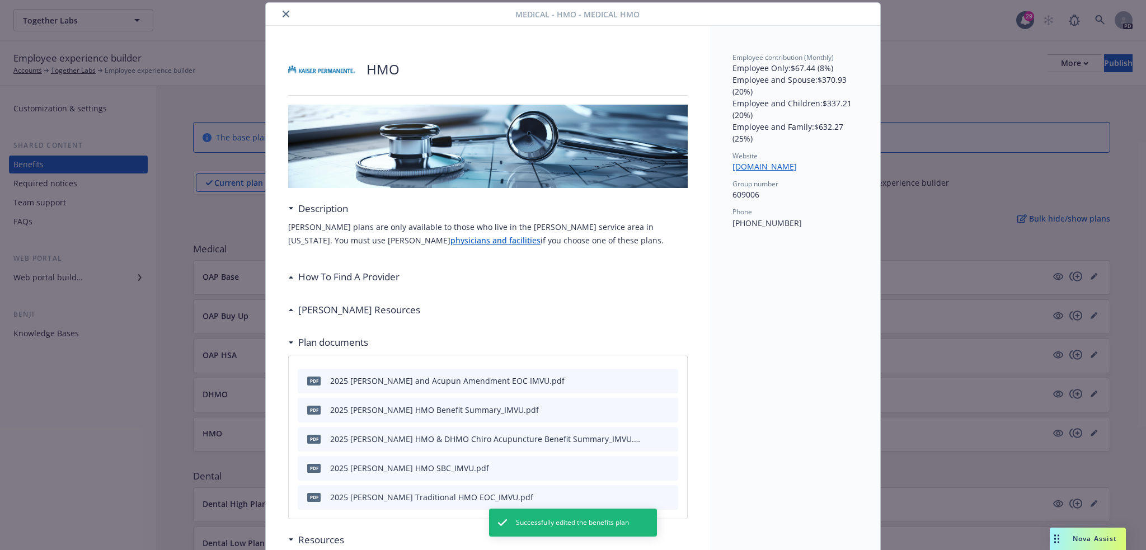
click at [279, 11] on button "close" at bounding box center [285, 13] width 13 height 13
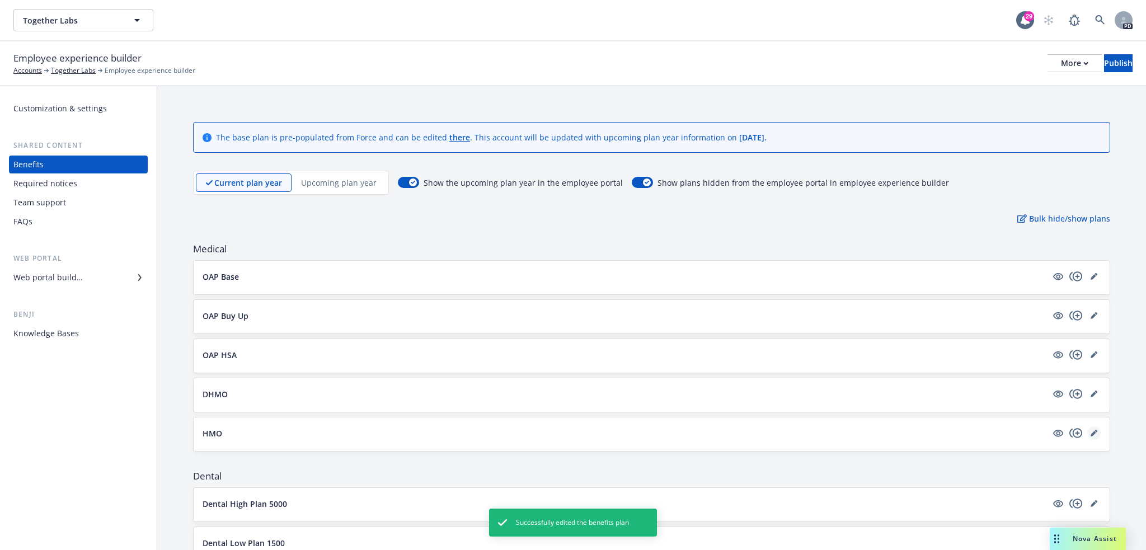
click at [1091, 431] on icon "editPencil" at bounding box center [1094, 433] width 7 height 7
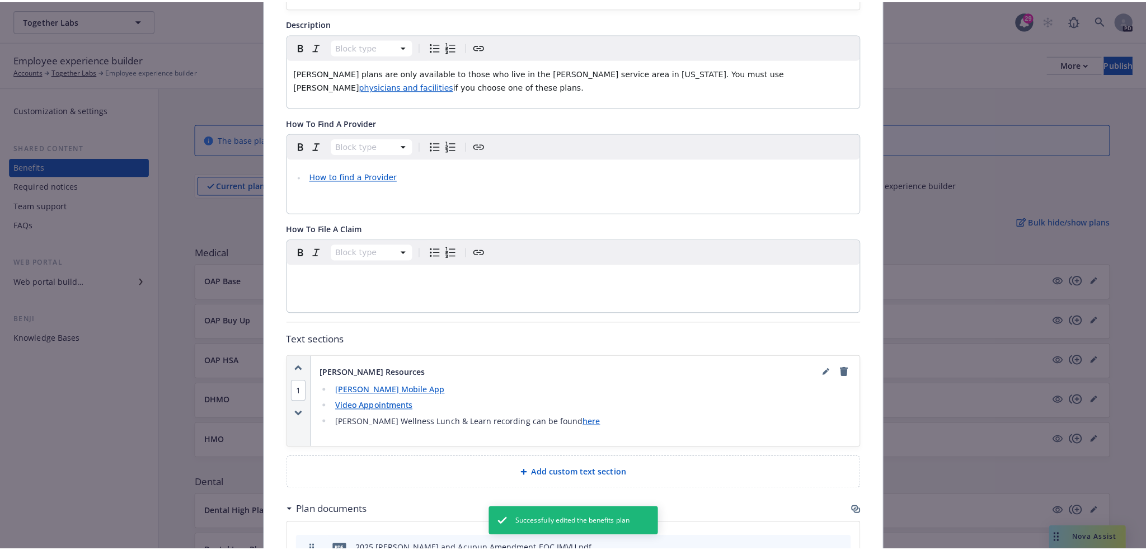
scroll to position [239, 0]
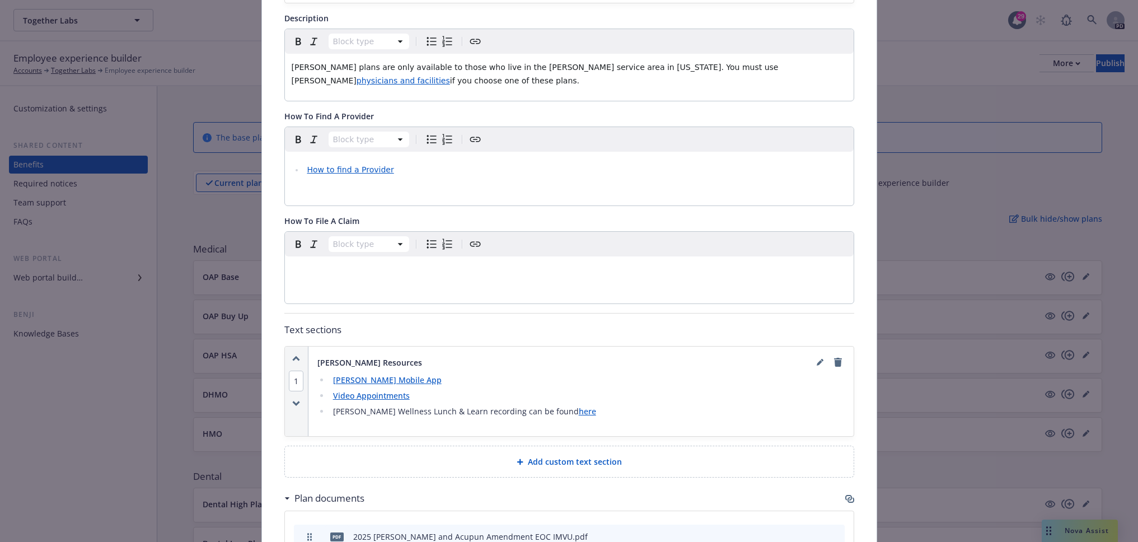
click at [422, 462] on div "Add custom text section" at bounding box center [569, 461] width 551 height 13
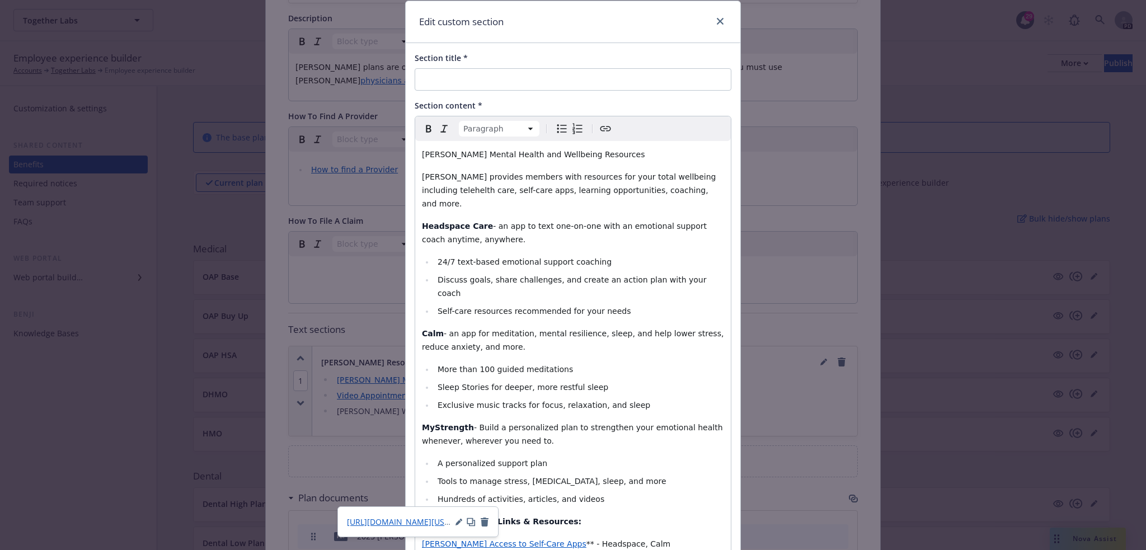
scroll to position [0, 0]
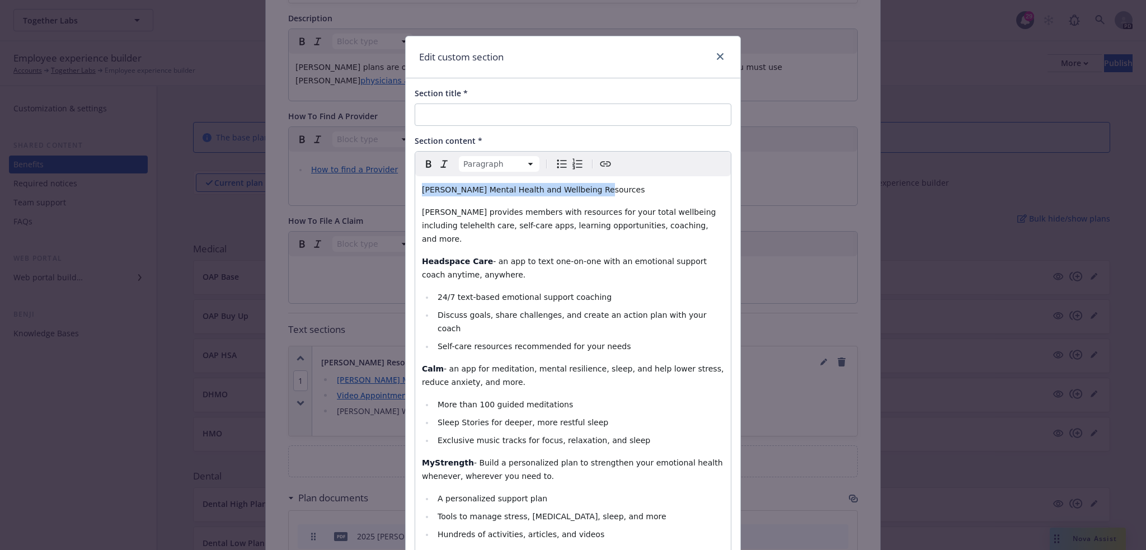
drag, startPoint x: 494, startPoint y: 190, endPoint x: 406, endPoint y: 187, distance: 87.9
click at [406, 187] on div "Section title * Section content * Paragraph Paragraph Heading 1 Heading 2 Headi…" at bounding box center [573, 465] width 335 height 774
click at [459, 116] on input "Section title *" at bounding box center [573, 115] width 317 height 22
paste input "[PERSON_NAME] Mental Health and Wellbeing Resources"
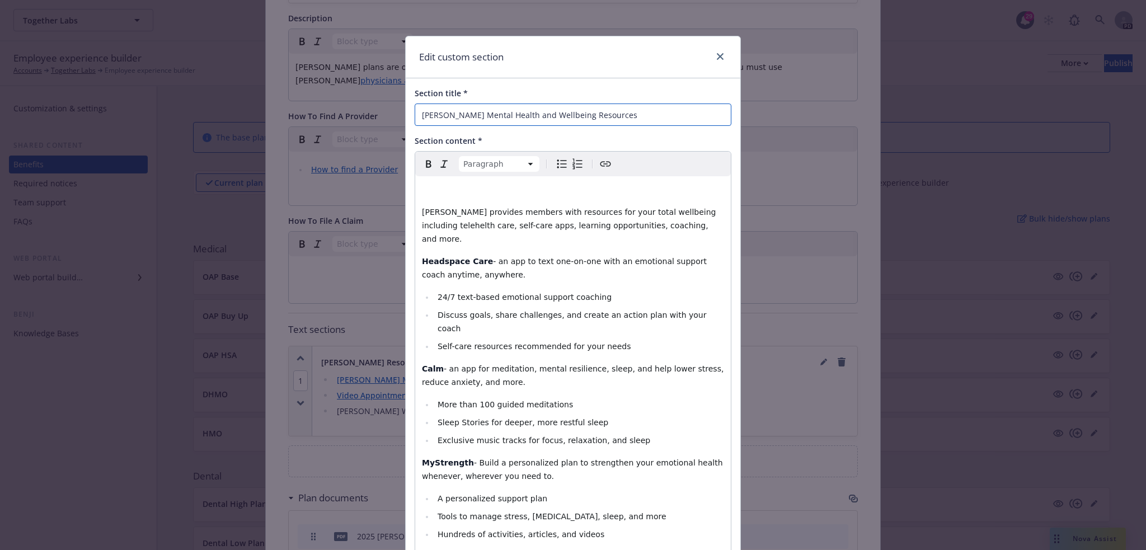
type input "[PERSON_NAME] Mental Health and Wellbeing Resources"
click at [429, 189] on p "editable markdown" at bounding box center [573, 189] width 302 height 13
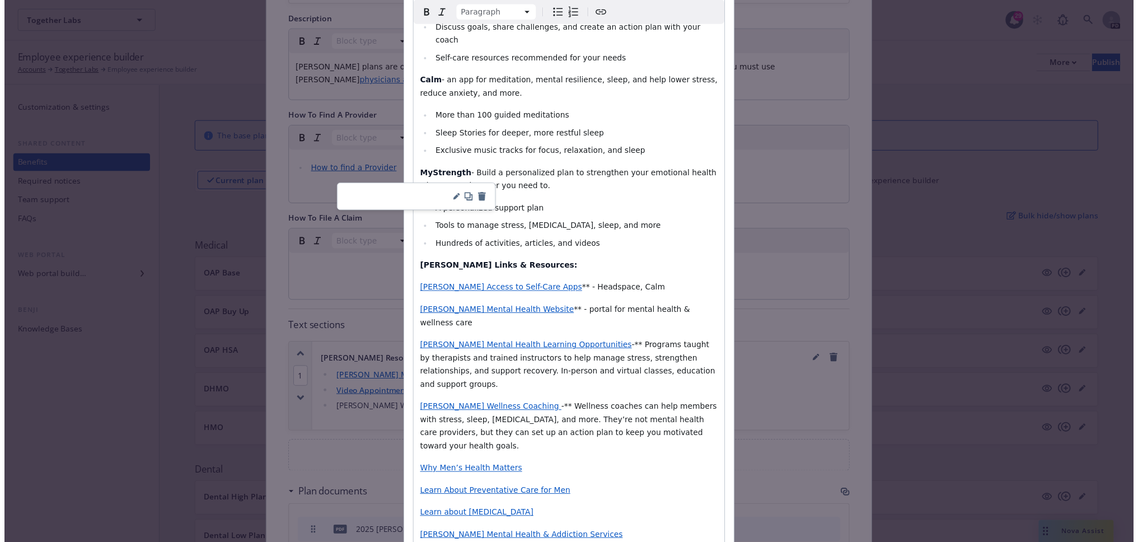
scroll to position [308, 0]
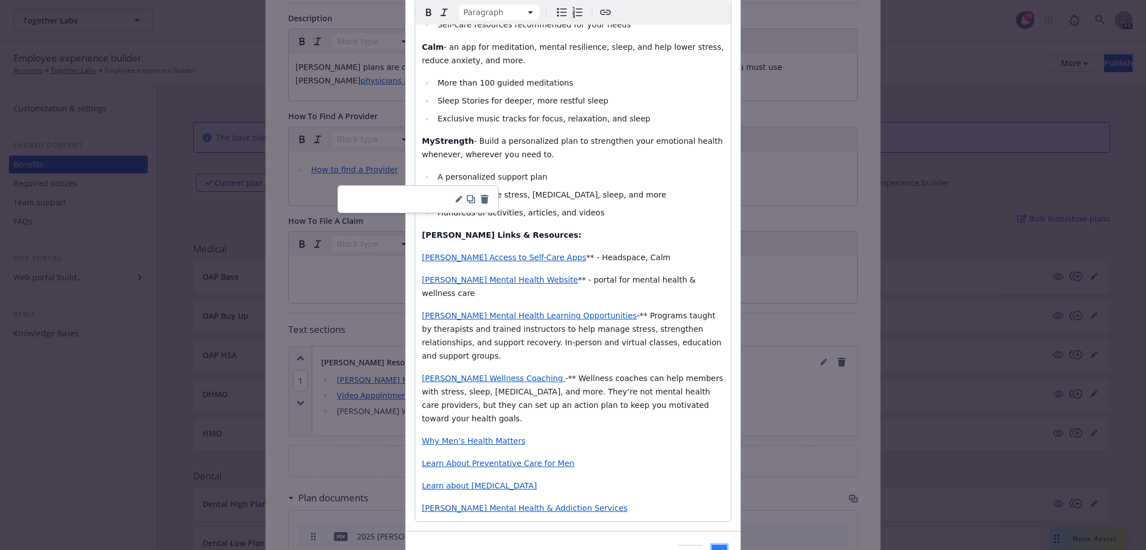
click at [712, 545] on button "Add" at bounding box center [719, 556] width 15 height 22
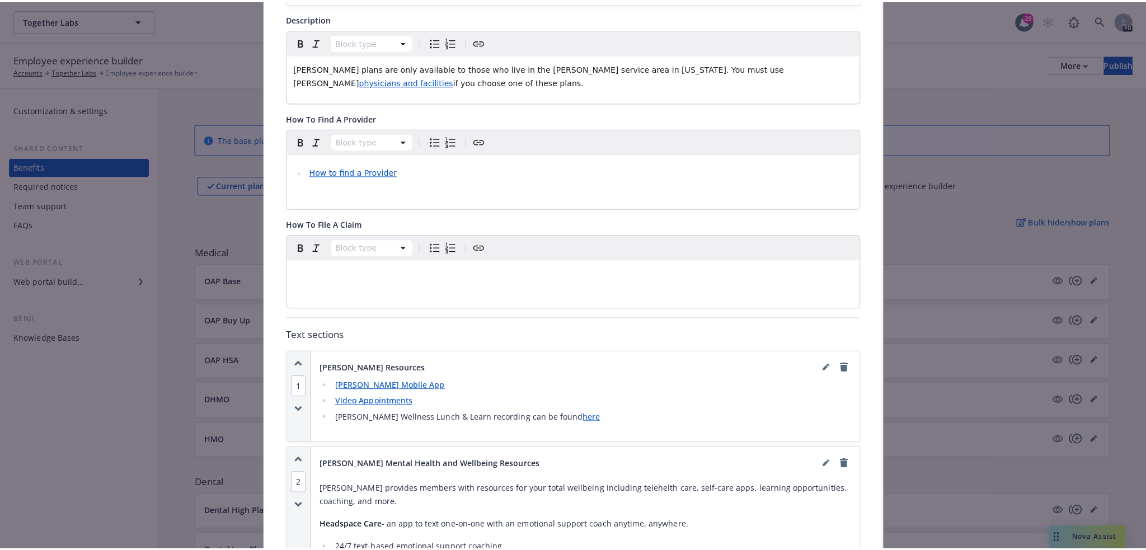
scroll to position [34, 0]
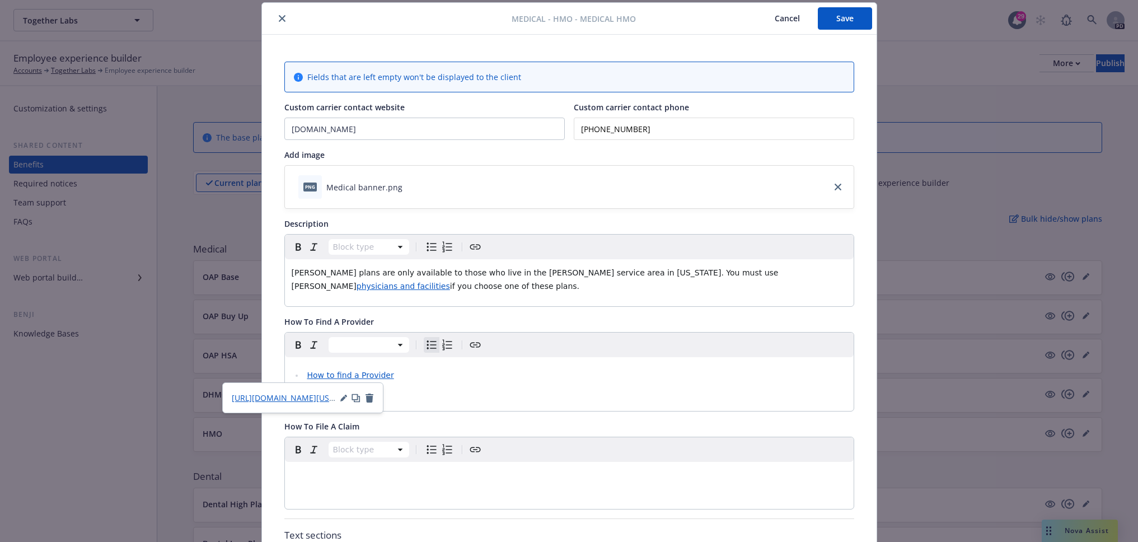
click at [349, 374] on span "How to find a Provider" at bounding box center [350, 374] width 87 height 9
click at [513, 382] on div "How to find a Provider" at bounding box center [569, 384] width 569 height 54
click at [842, 17] on button "Save" at bounding box center [845, 18] width 54 height 22
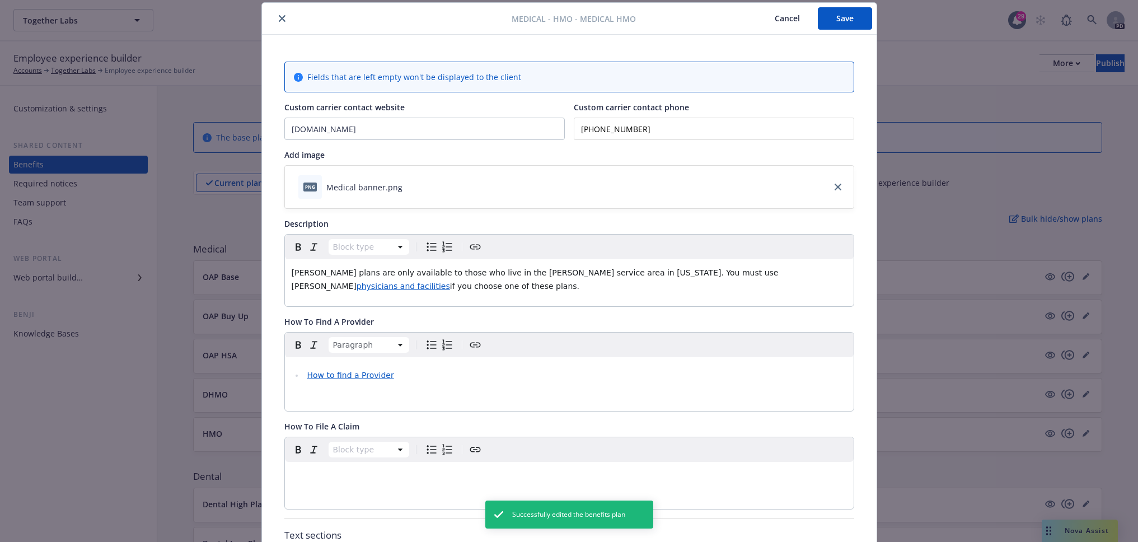
click at [279, 17] on icon "close" at bounding box center [282, 18] width 7 height 7
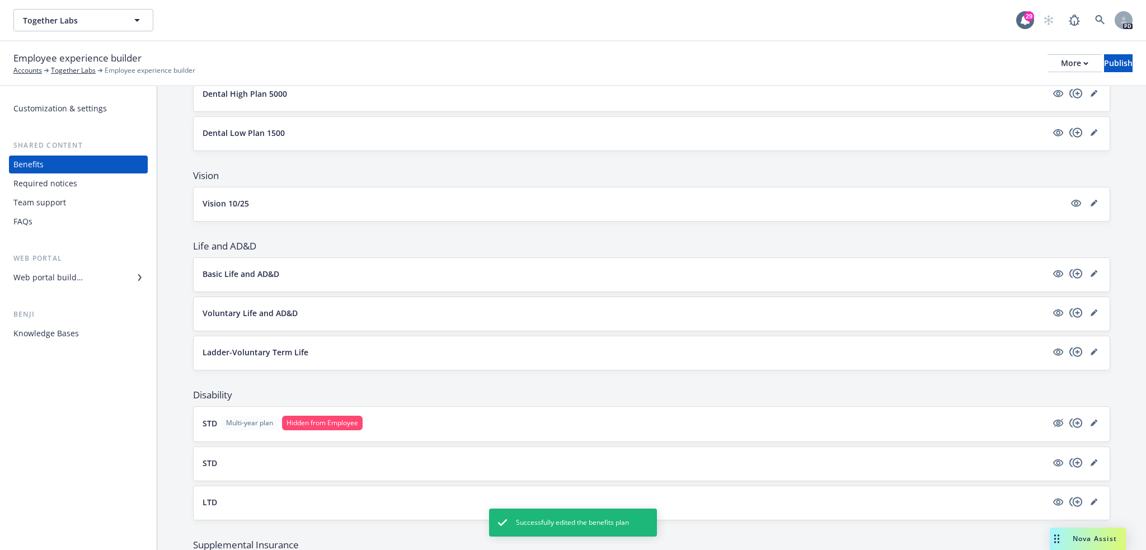
scroll to position [205, 0]
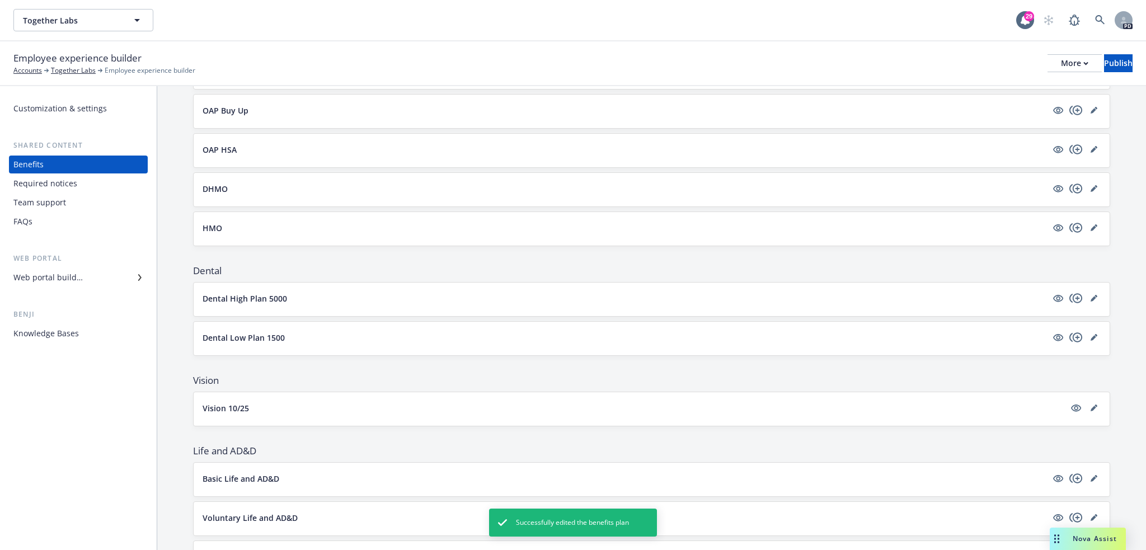
click at [411, 293] on div "Dental High Plan 5000" at bounding box center [652, 300] width 916 height 34
click at [487, 310] on div "Dental High Plan 5000" at bounding box center [652, 300] width 916 height 34
click at [987, 300] on button "Dental High Plan 5000" at bounding box center [625, 299] width 844 height 12
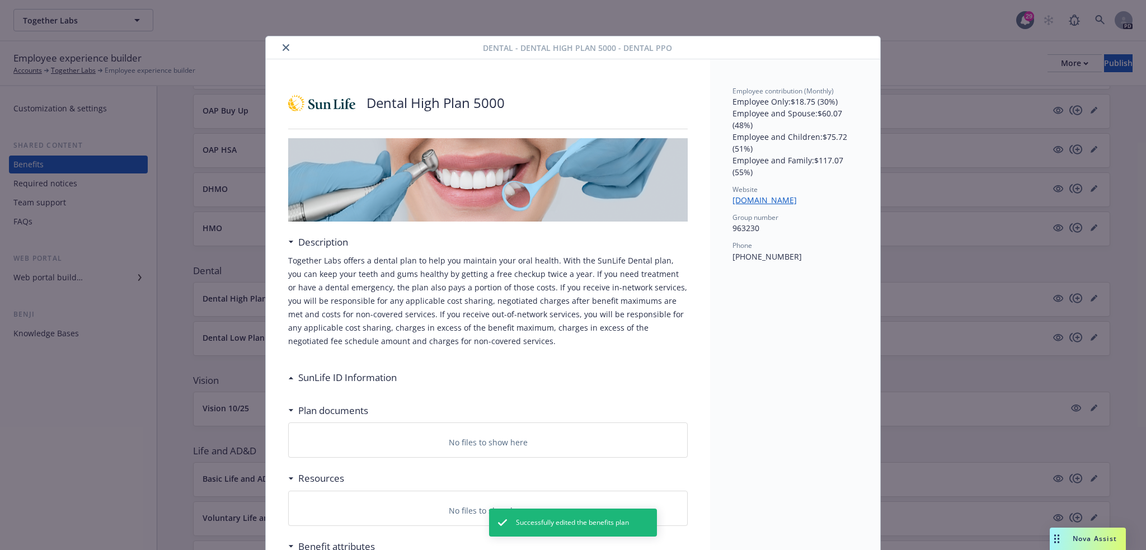
scroll to position [34, 0]
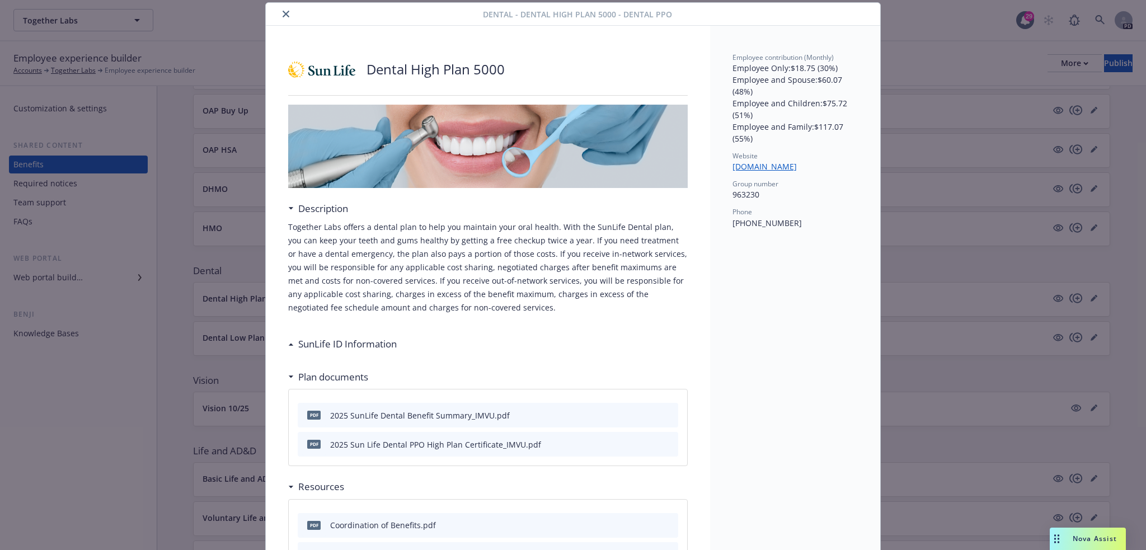
click at [388, 344] on h3 "SunLife ID Information" at bounding box center [347, 344] width 98 height 15
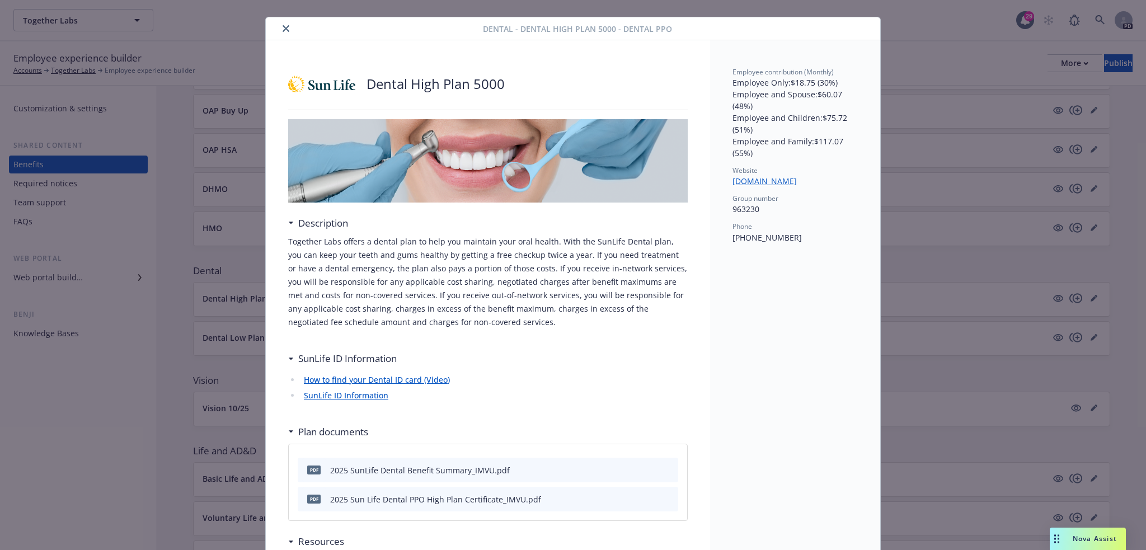
scroll to position [0, 0]
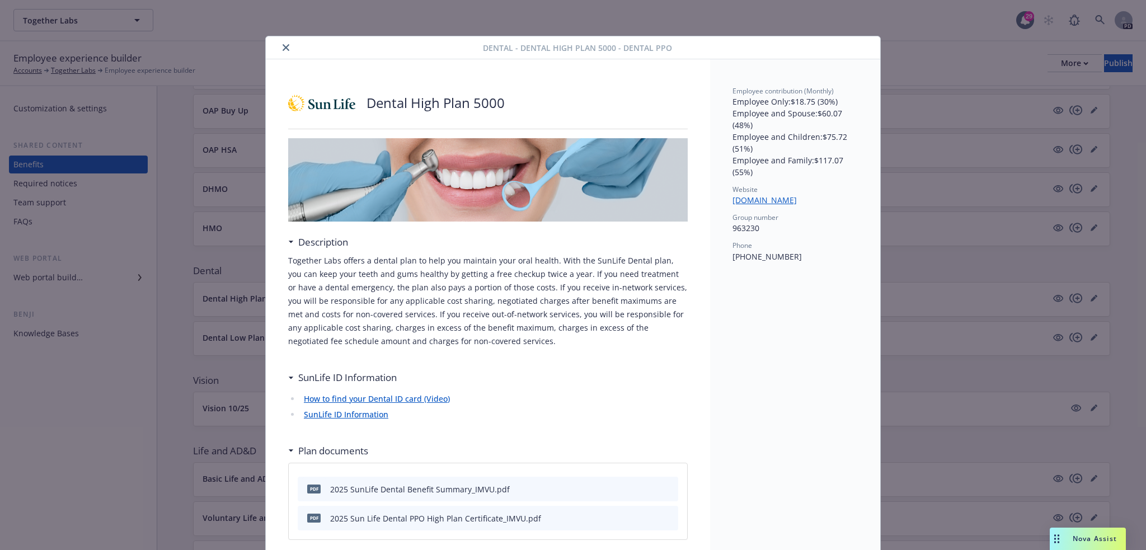
click at [283, 49] on icon "close" at bounding box center [286, 47] width 7 height 7
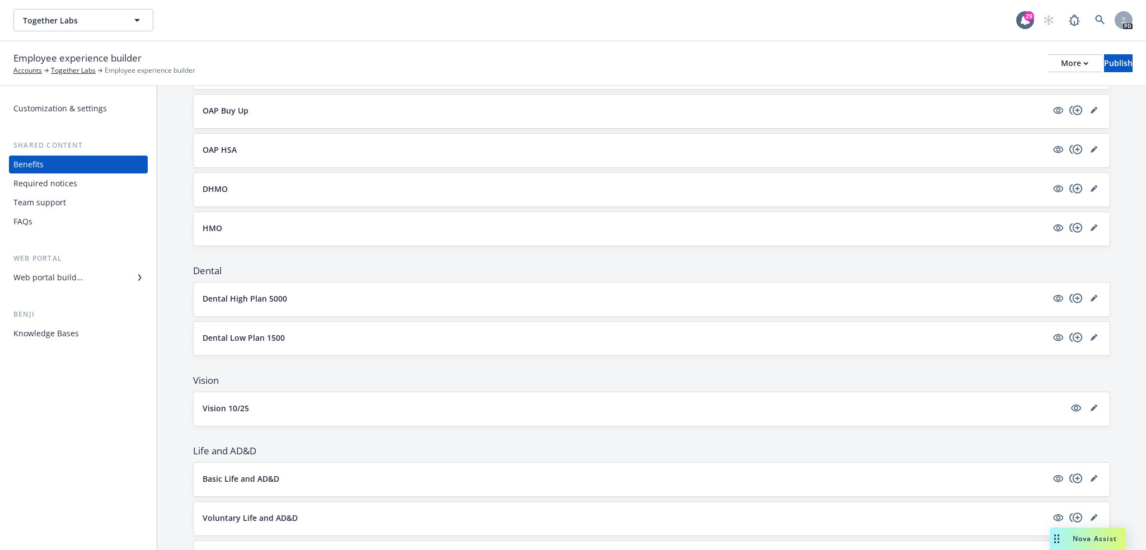
click at [348, 419] on div "Vision 10/25" at bounding box center [652, 409] width 916 height 34
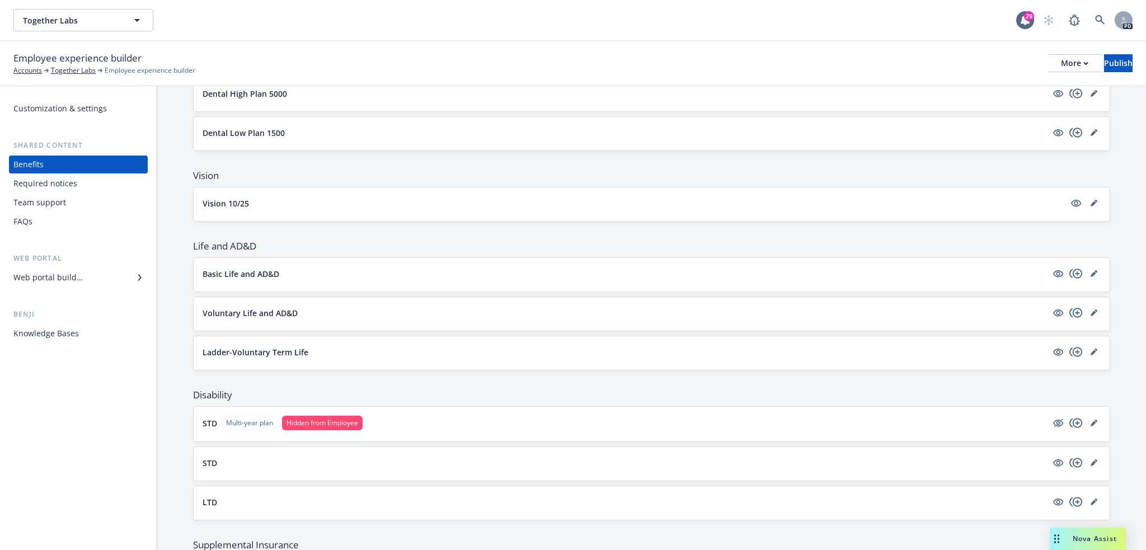
scroll to position [616, 0]
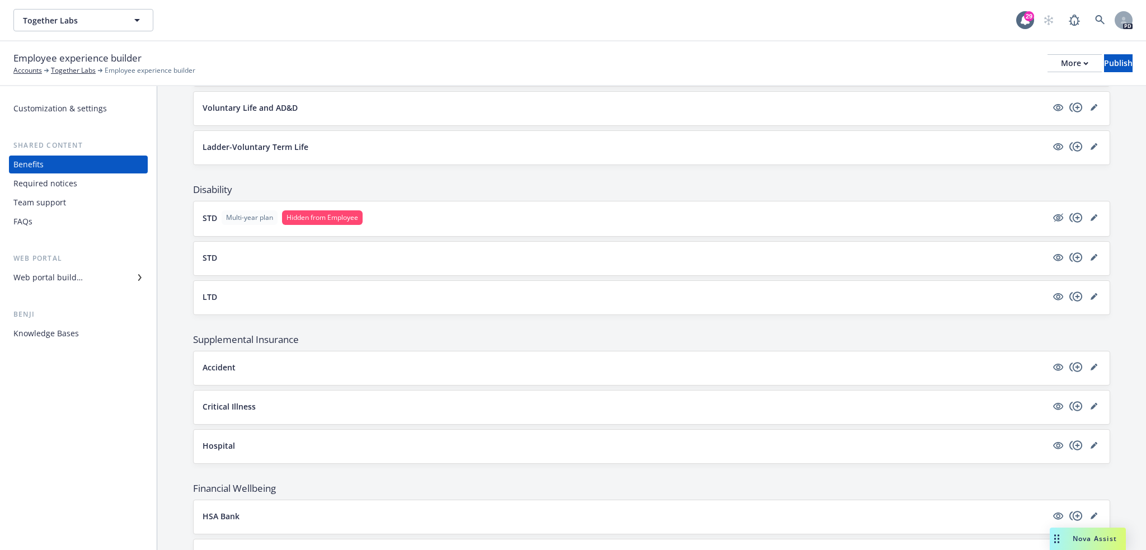
click at [505, 365] on button "Accident" at bounding box center [625, 367] width 844 height 12
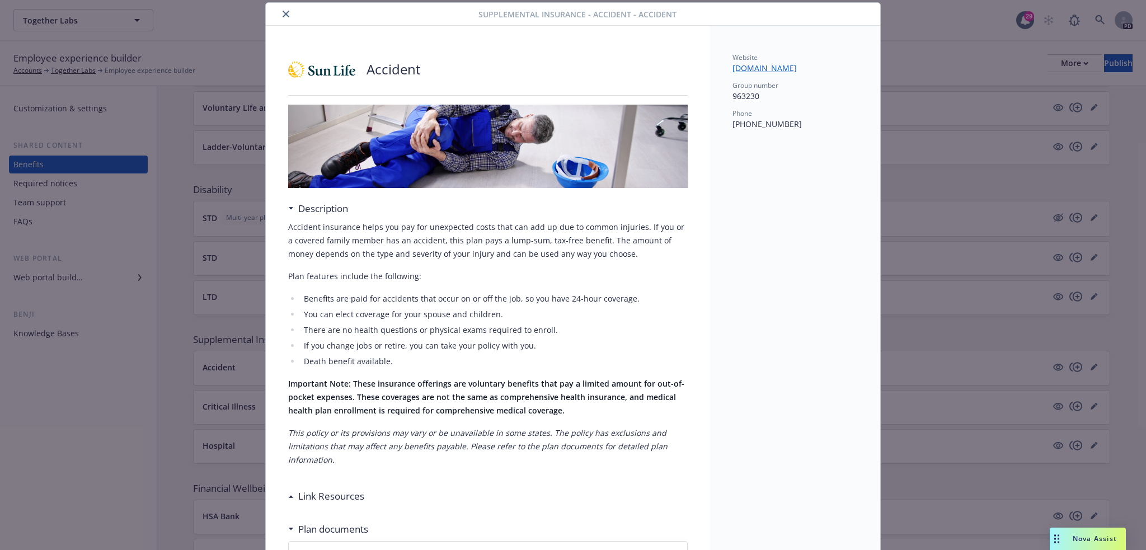
scroll to position [239, 0]
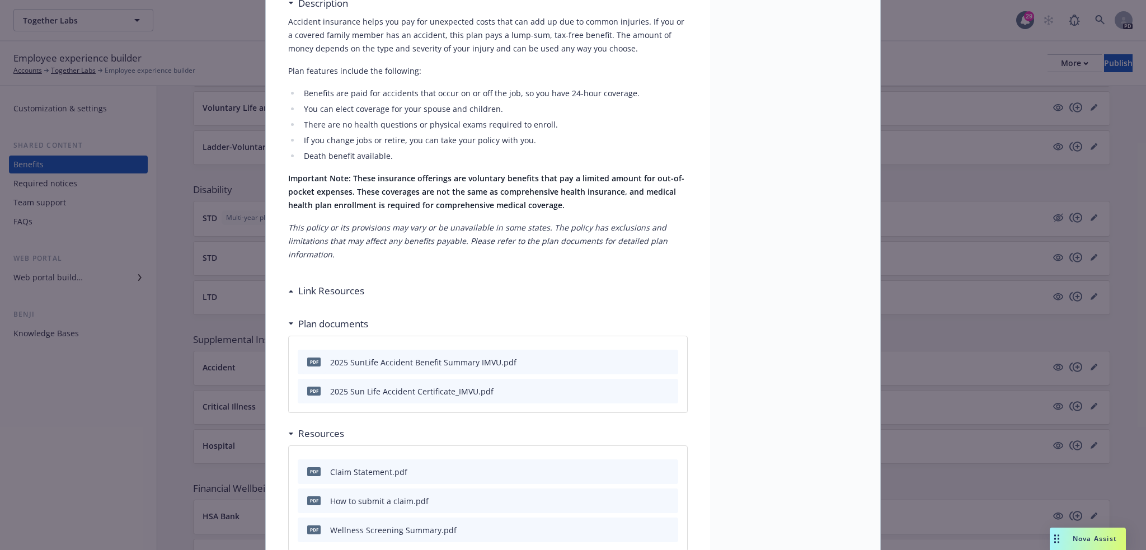
click at [347, 294] on h3 "Link Resources" at bounding box center [331, 291] width 66 height 15
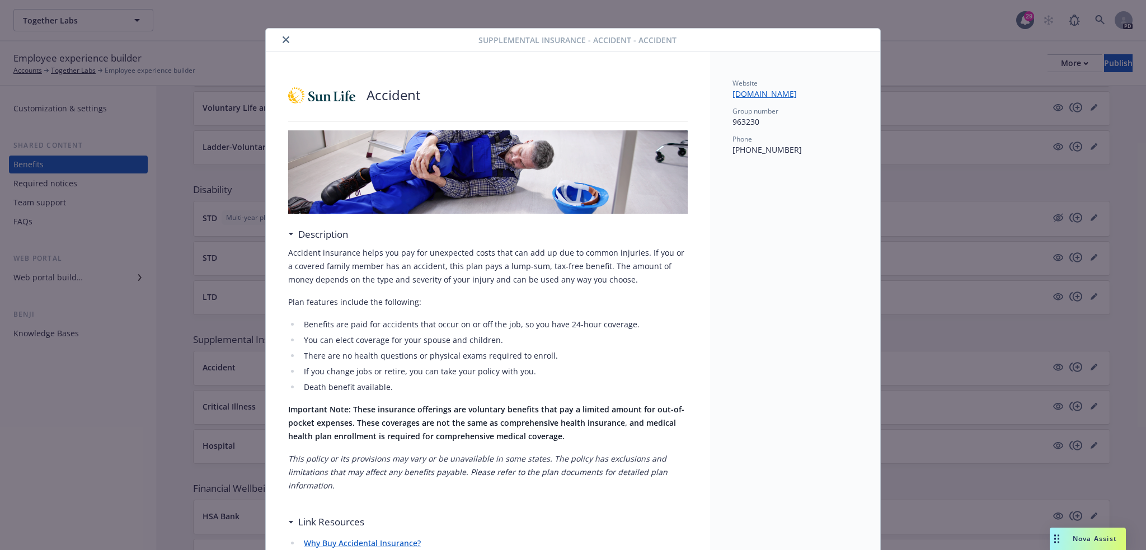
scroll to position [0, 0]
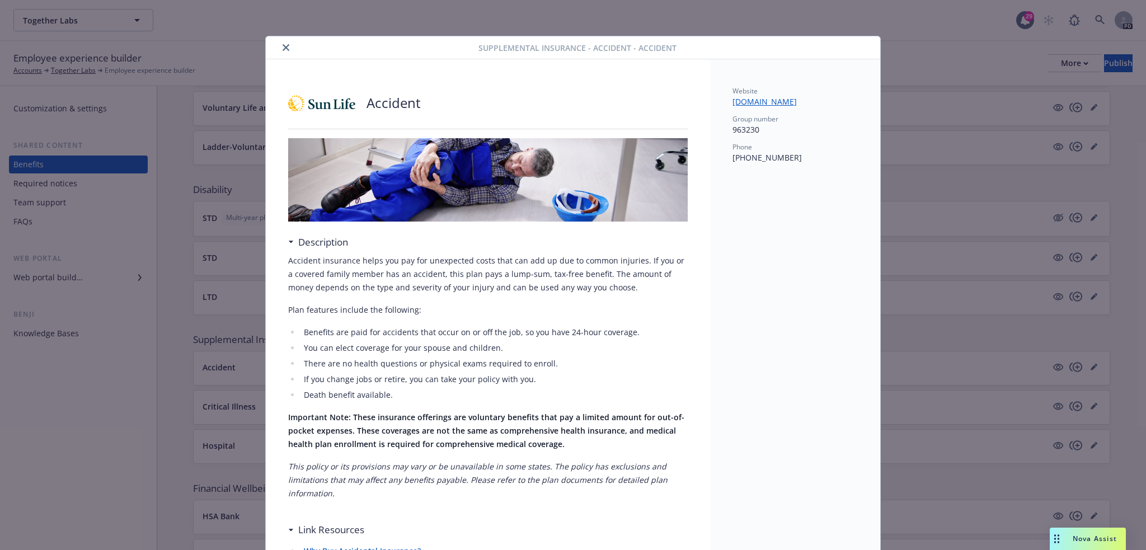
click at [283, 48] on icon "close" at bounding box center [286, 47] width 7 height 7
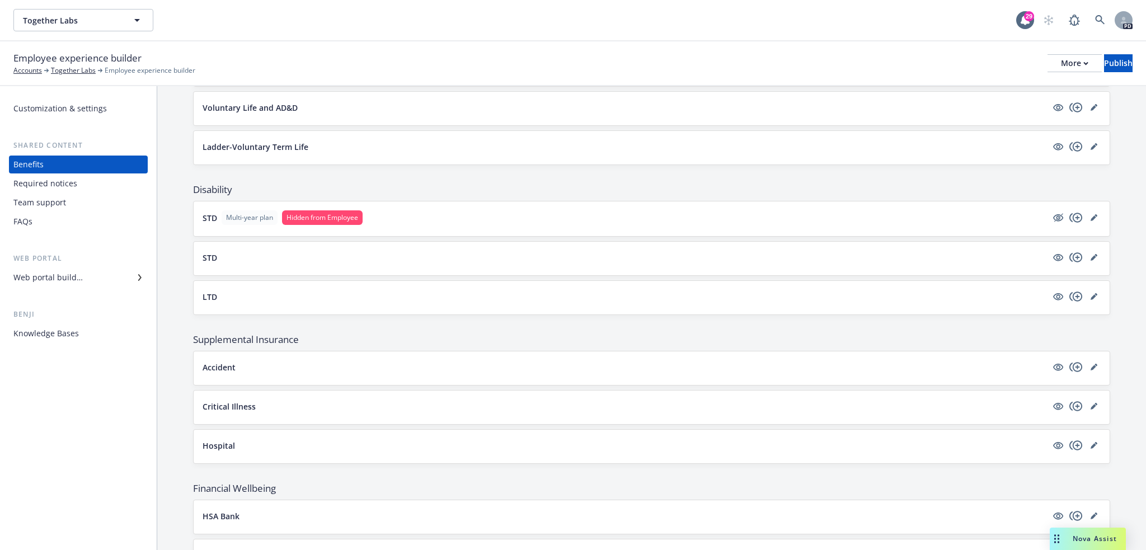
click at [93, 210] on div "Team support" at bounding box center [78, 203] width 130 height 18
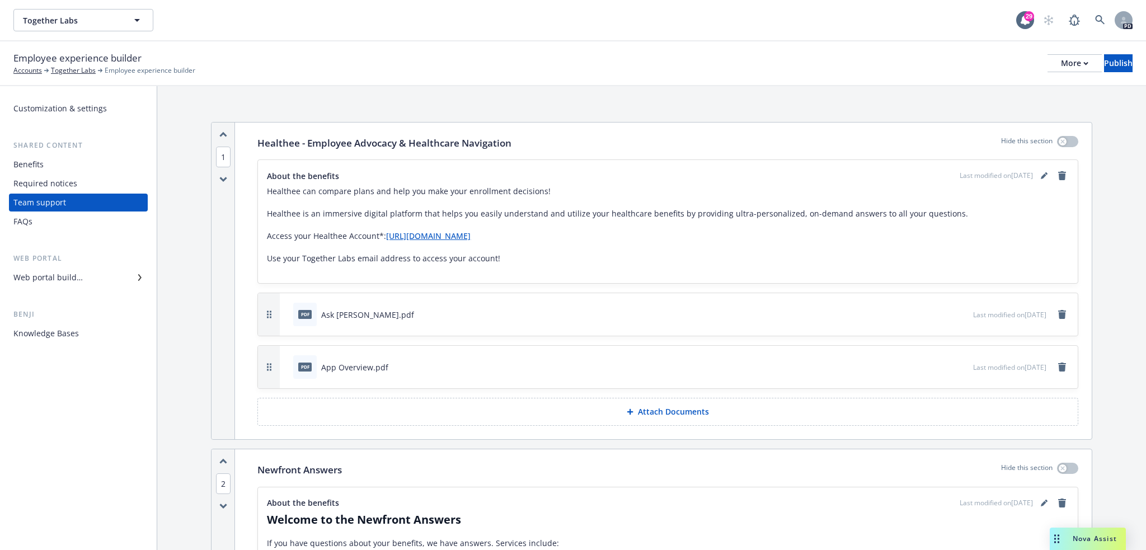
scroll to position [205, 0]
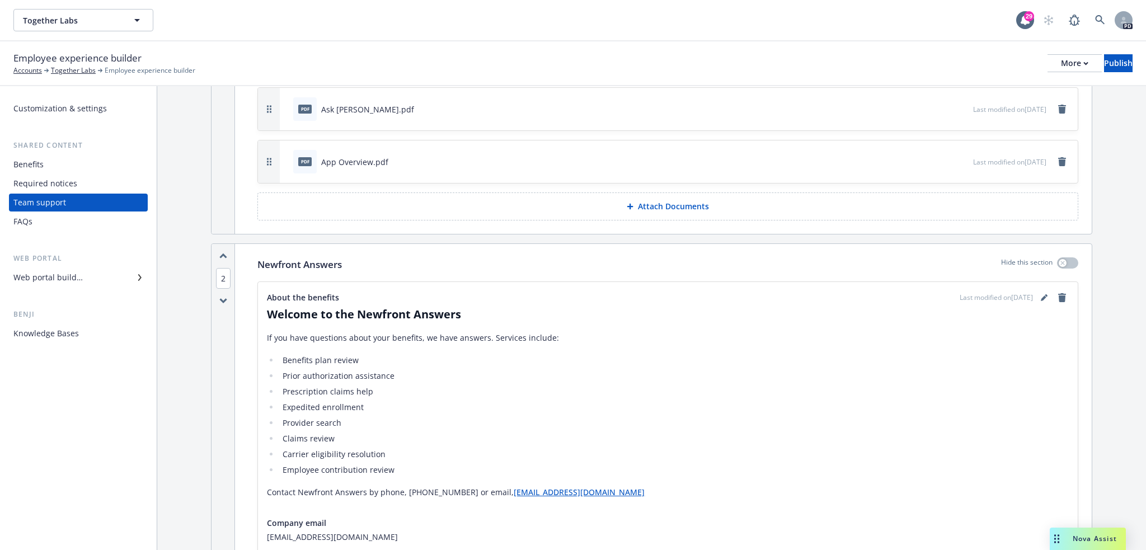
click at [344, 301] on div "About the benefits Last modified on 06/26/2025" at bounding box center [668, 297] width 802 height 13
drag, startPoint x: 269, startPoint y: 337, endPoint x: 274, endPoint y: 336, distance: 5.7
click at [270, 337] on p "If you have questions about your benefits, we have answers. Services include:" at bounding box center [668, 337] width 802 height 13
click at [1037, 299] on link "editPencil" at bounding box center [1043, 297] width 13 height 13
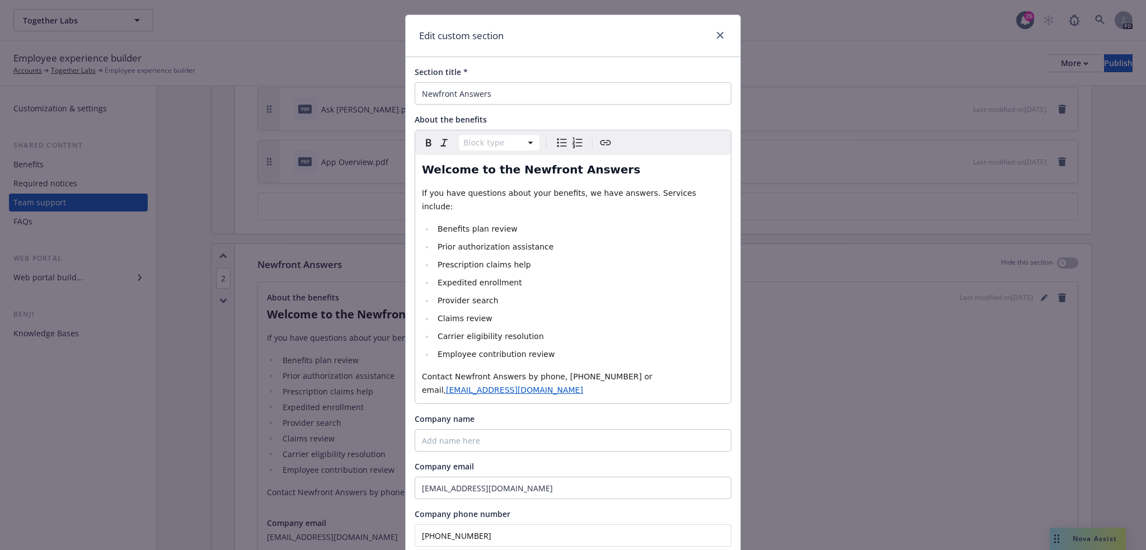
scroll to position [0, 0]
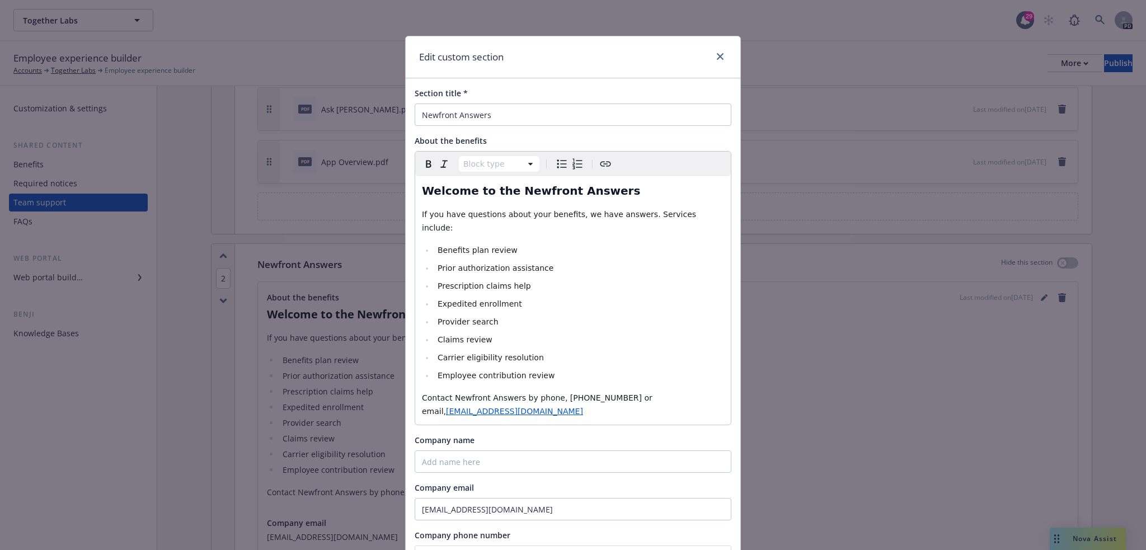
click at [416, 210] on div "Welcome to the Newfront Answers If you have questions about your benefits, we h…" at bounding box center [573, 300] width 316 height 248
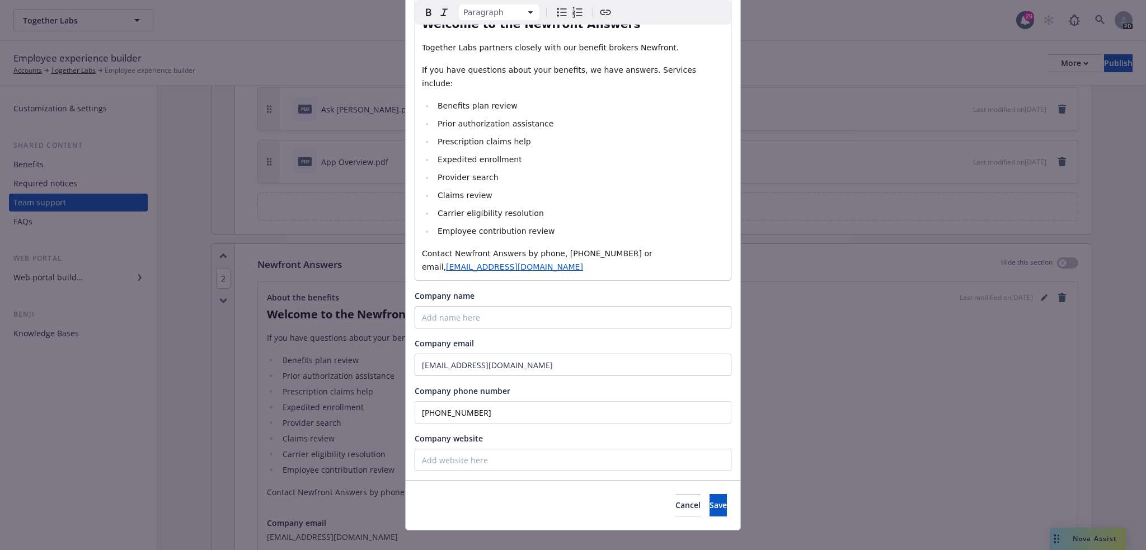
scroll to position [170, 0]
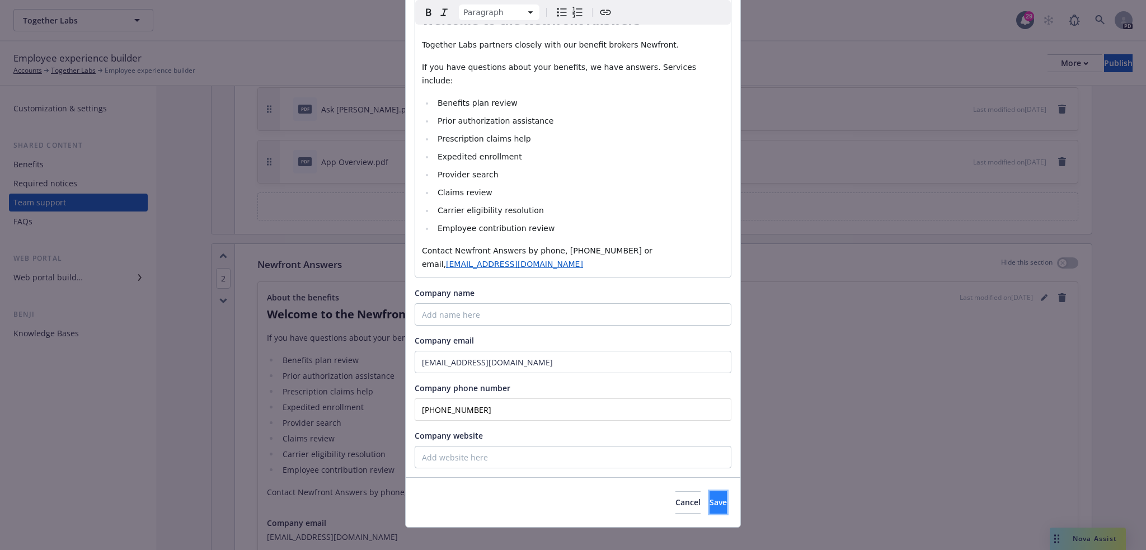
click at [710, 497] on span "Save" at bounding box center [718, 502] width 17 height 11
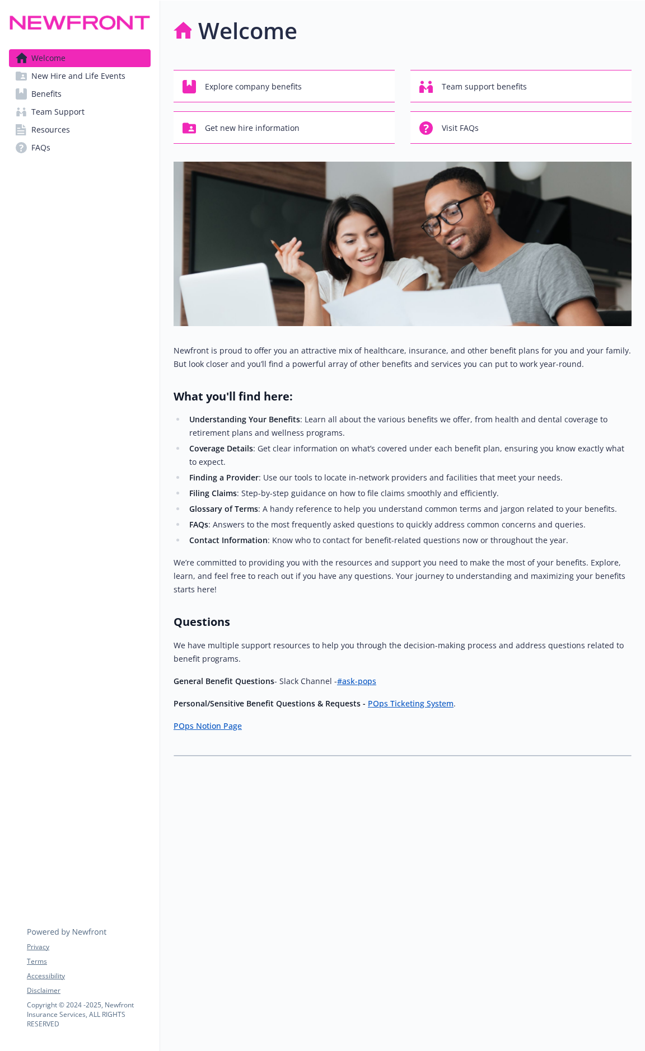
drag, startPoint x: 79, startPoint y: 86, endPoint x: 83, endPoint y: 99, distance: 13.3
click at [79, 86] on link "Benefits" at bounding box center [80, 94] width 142 height 18
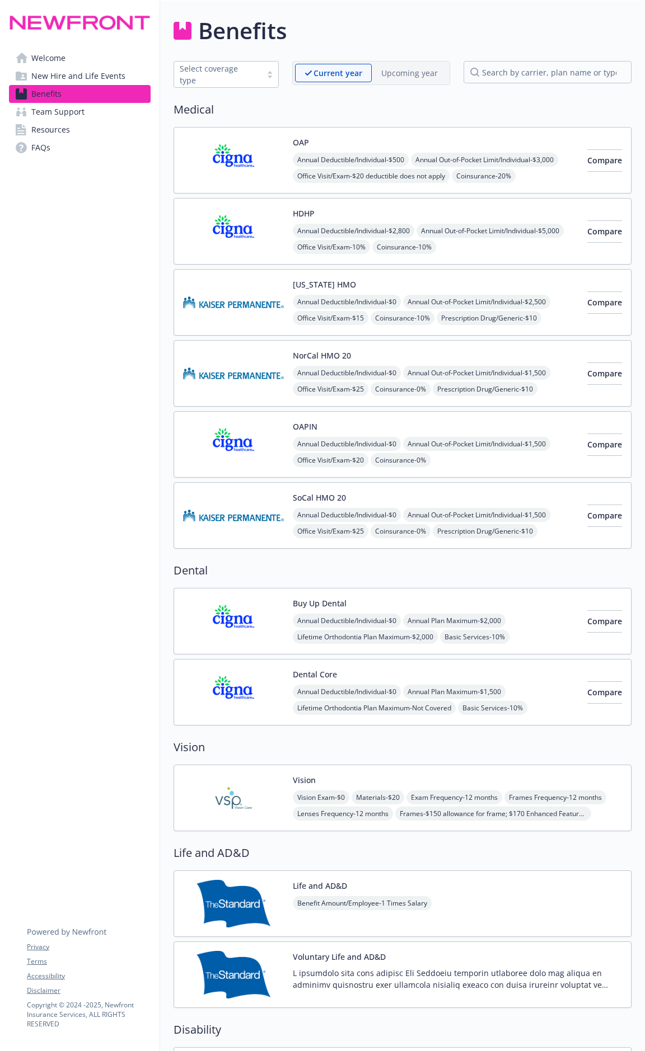
click at [436, 359] on div "NorCal HMO 20 Annual Deductible/Individual - $0 Annual Out-of-Pocket Limit/Indi…" at bounding box center [435, 374] width 285 height 48
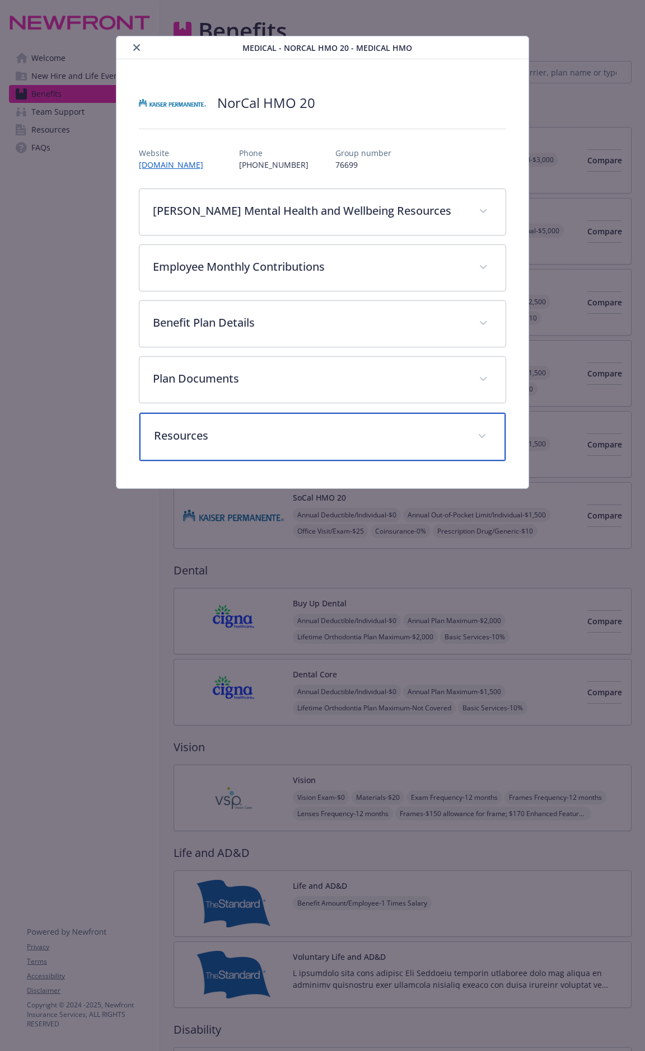
click at [323, 452] on div "Resources" at bounding box center [321, 437] width 365 height 48
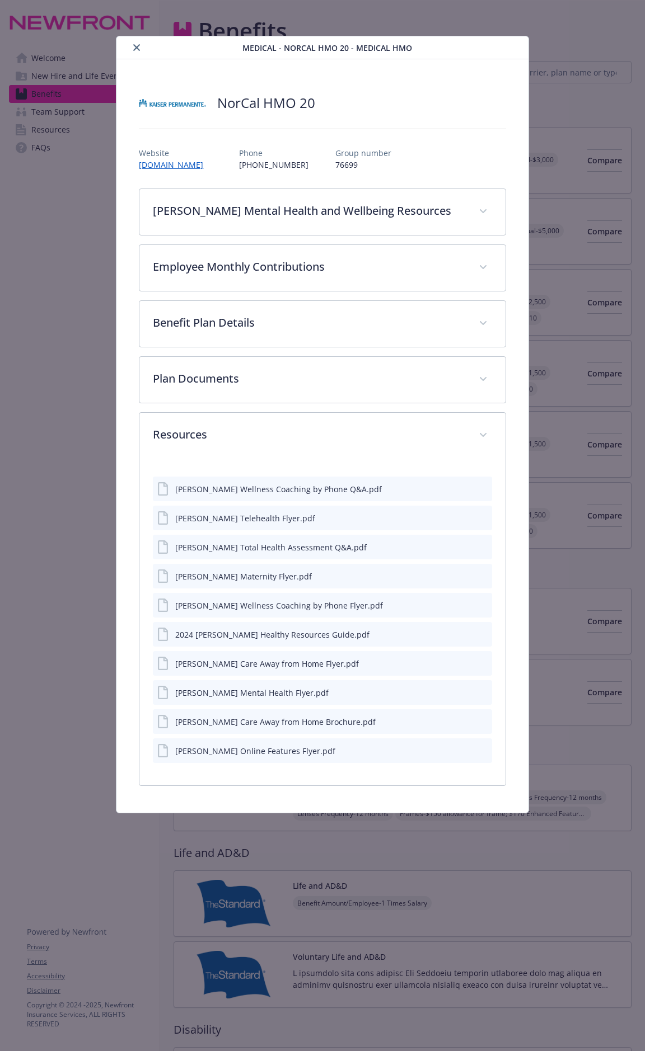
drag, startPoint x: 133, startPoint y: 47, endPoint x: 339, endPoint y: 78, distance: 208.3
click at [133, 47] on icon "close" at bounding box center [136, 47] width 7 height 7
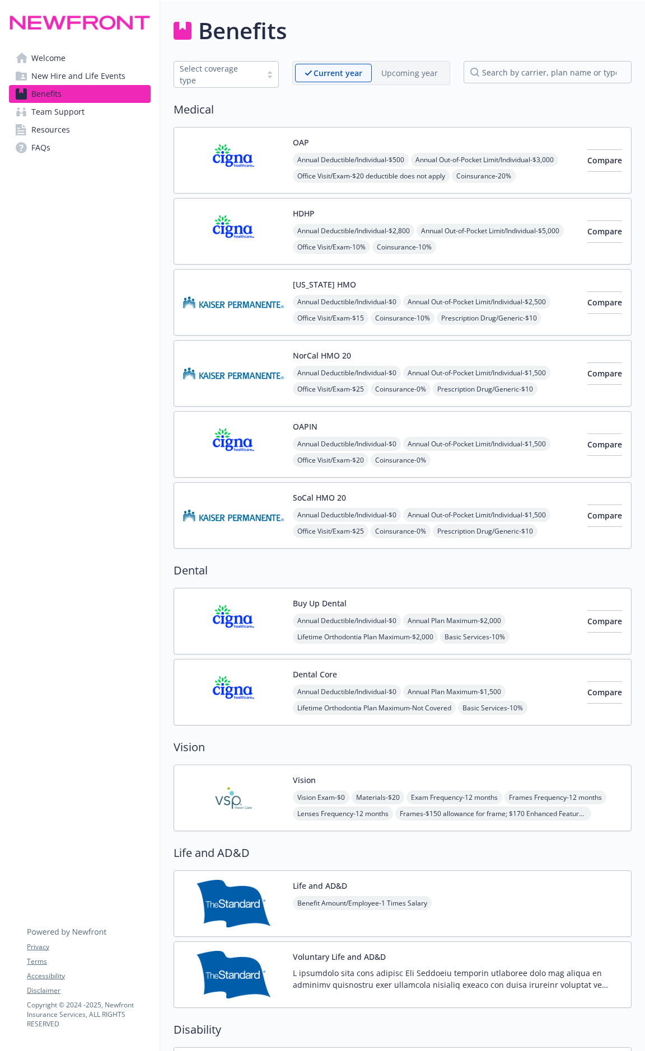
click at [486, 491] on div "Buy Up Dental Annual Deductible/Individual - $0 Annual Plan Maximum - $2,000 Li…" at bounding box center [402, 621] width 458 height 67
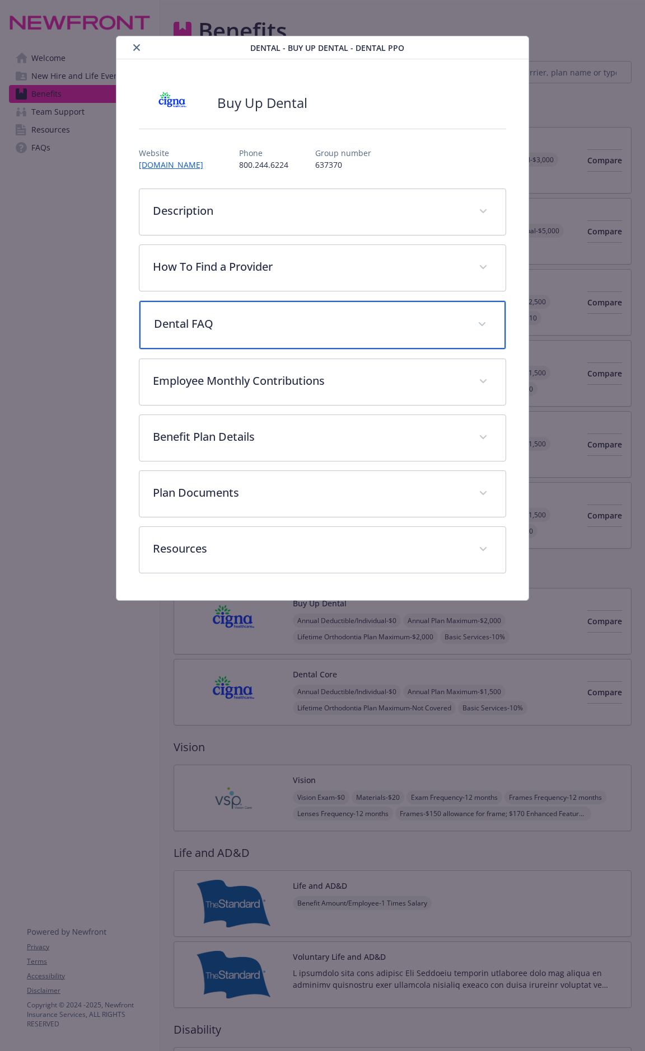
click at [298, 328] on p "Dental FAQ" at bounding box center [308, 324] width 309 height 17
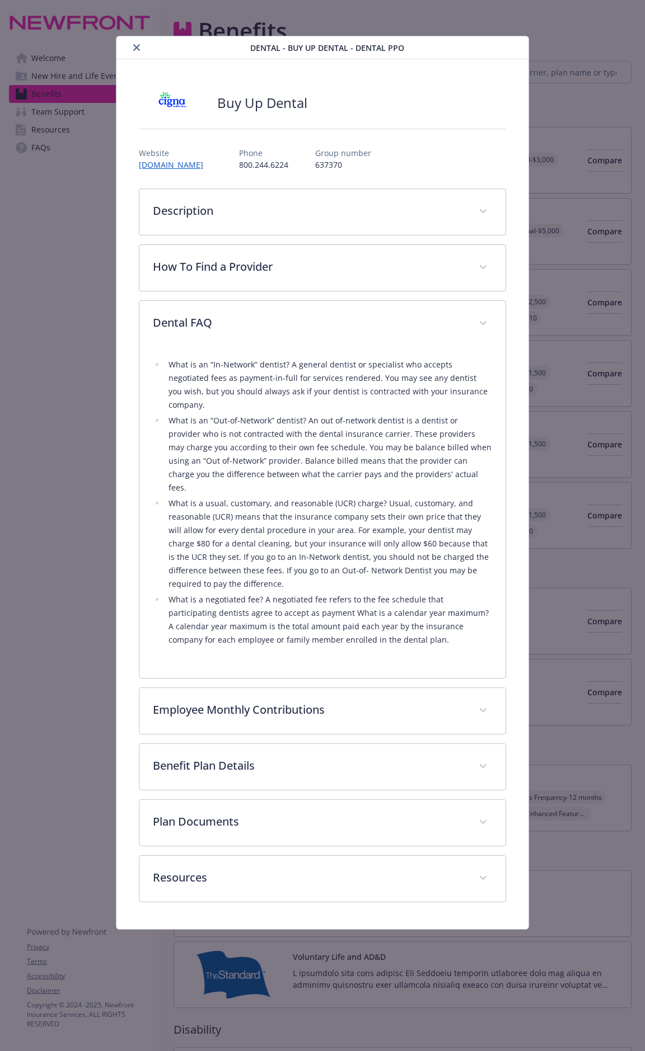
click at [137, 42] on button "close" at bounding box center [136, 47] width 13 height 13
